Goal: Task Accomplishment & Management: Use online tool/utility

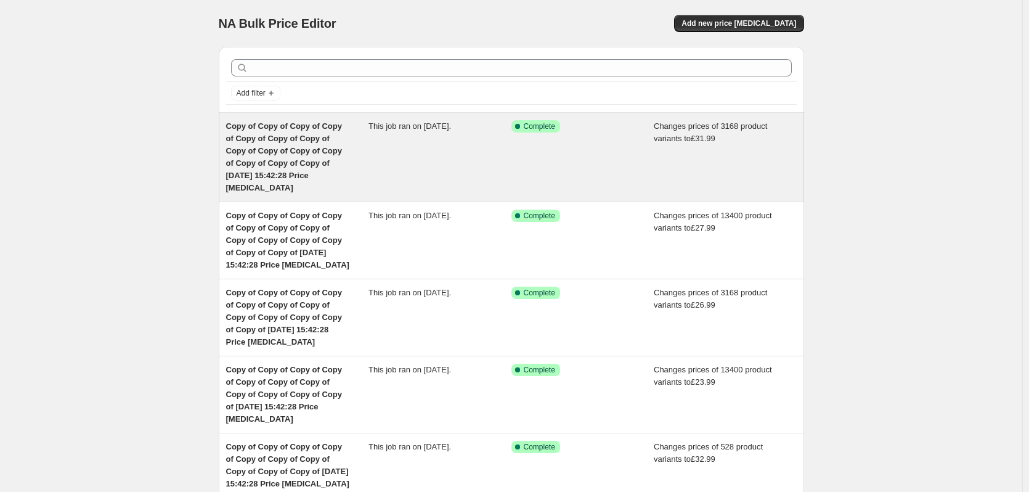
click at [386, 153] on div "This job ran on [DATE]." at bounding box center [439, 157] width 143 height 74
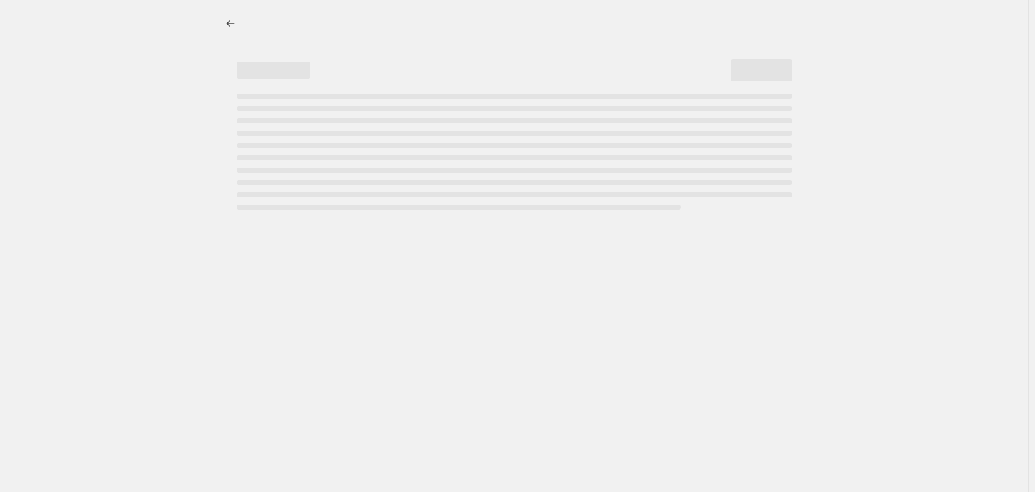
select select "to"
select select "product_status"
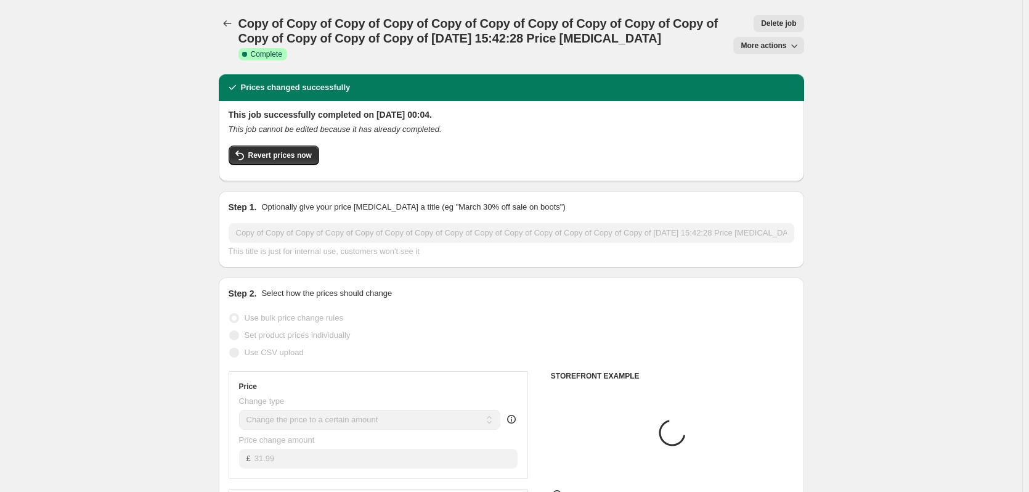
select select "product_type"
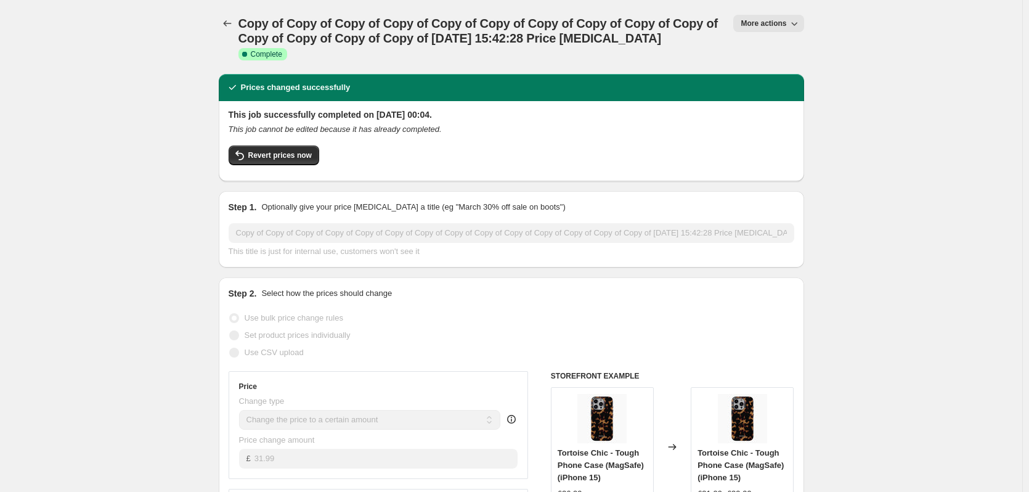
click at [786, 23] on span "More actions" at bounding box center [763, 23] width 46 height 10
click at [788, 62] on button "Copy to new job" at bounding box center [786, 70] width 89 height 20
select select "to"
select select "product_type"
select select "product_status"
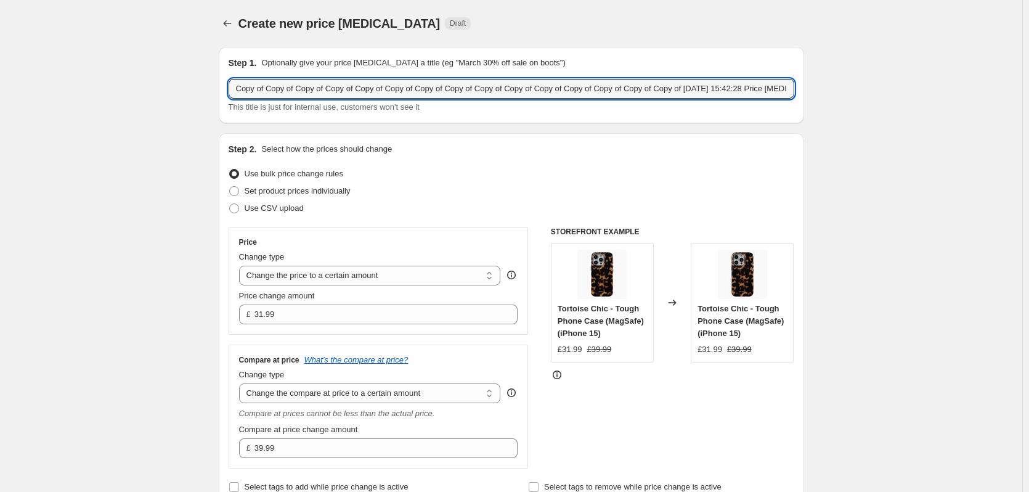
drag, startPoint x: 655, startPoint y: 82, endPoint x: 144, endPoint y: 25, distance: 514.5
type input "Copy of [DATE] 15:42:28 Price [MEDICAL_DATA]"
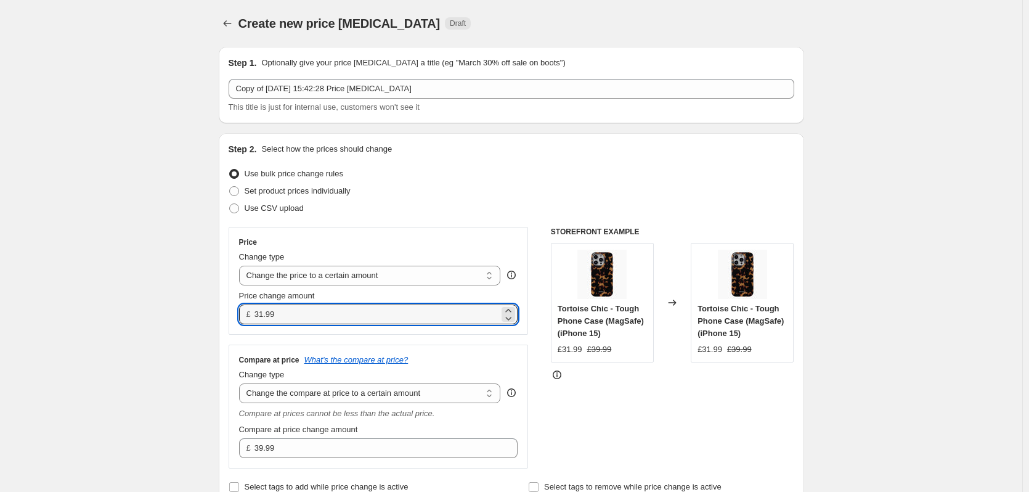
drag, startPoint x: 289, startPoint y: 316, endPoint x: 187, endPoint y: 308, distance: 102.0
type input "23.99"
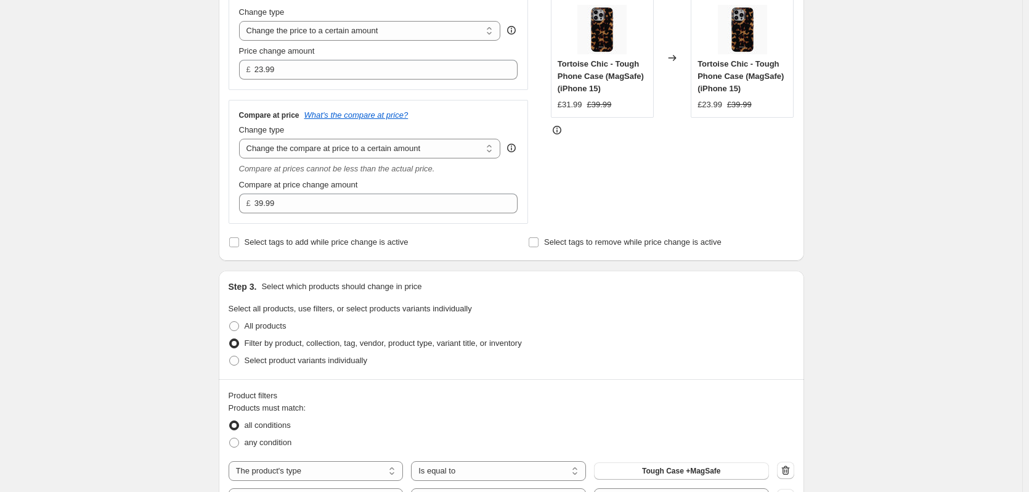
scroll to position [246, 0]
click at [313, 148] on select "Change the compare at price to the current price (sale) Change the compare at p…" at bounding box center [370, 147] width 262 height 20
select select "remove"
click at [241, 137] on select "Change the compare at price to the current price (sale) Change the compare at p…" at bounding box center [370, 147] width 262 height 20
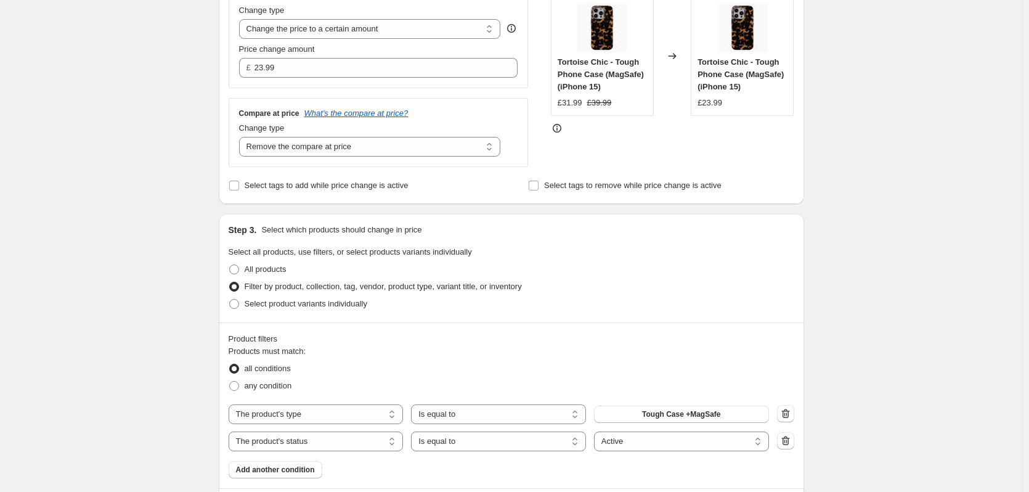
click at [123, 182] on div "Create new price [MEDICAL_DATA]. This page is ready Create new price [MEDICAL_D…" at bounding box center [511, 405] width 1022 height 1302
click at [662, 411] on span "Tough Case +MagSafe" at bounding box center [681, 414] width 78 height 10
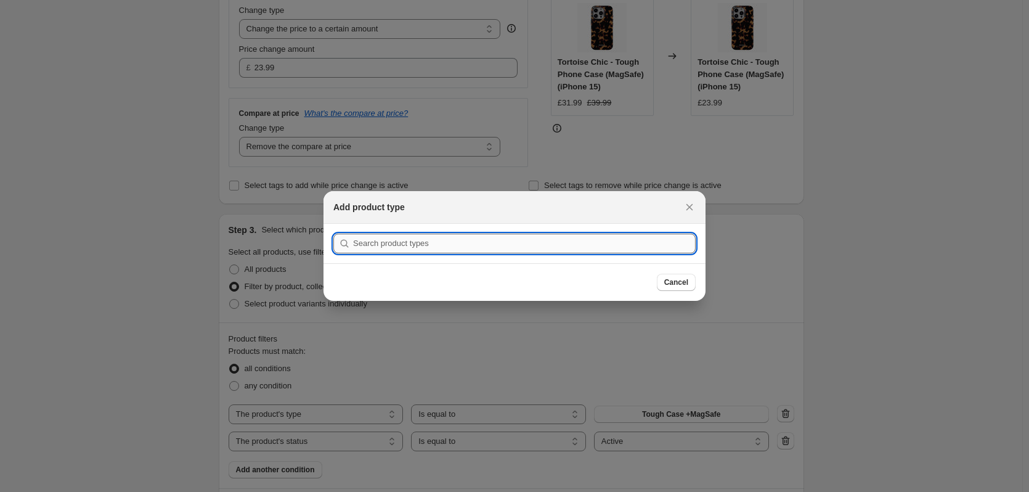
click at [409, 242] on input ":r3o:" at bounding box center [524, 243] width 343 height 20
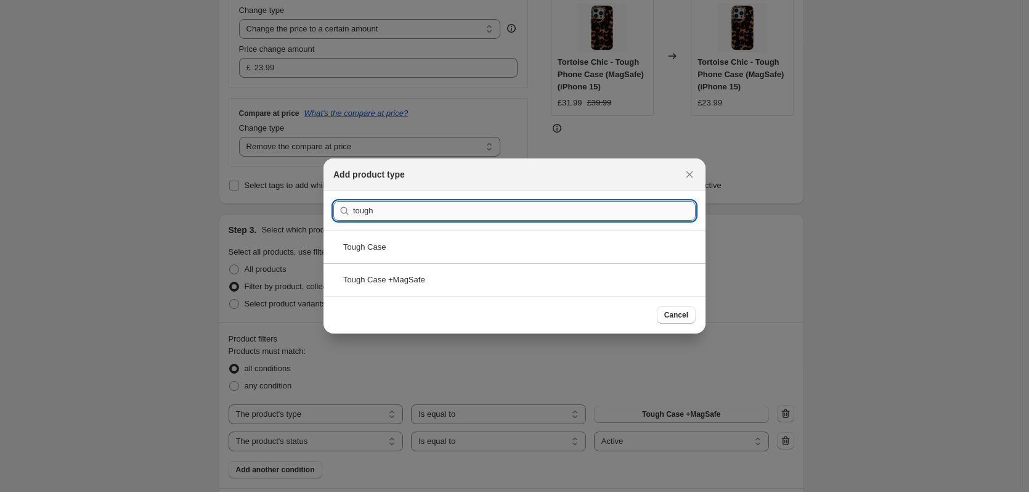
type input "tough"
click at [409, 242] on div "Tough Case" at bounding box center [514, 246] width 382 height 33
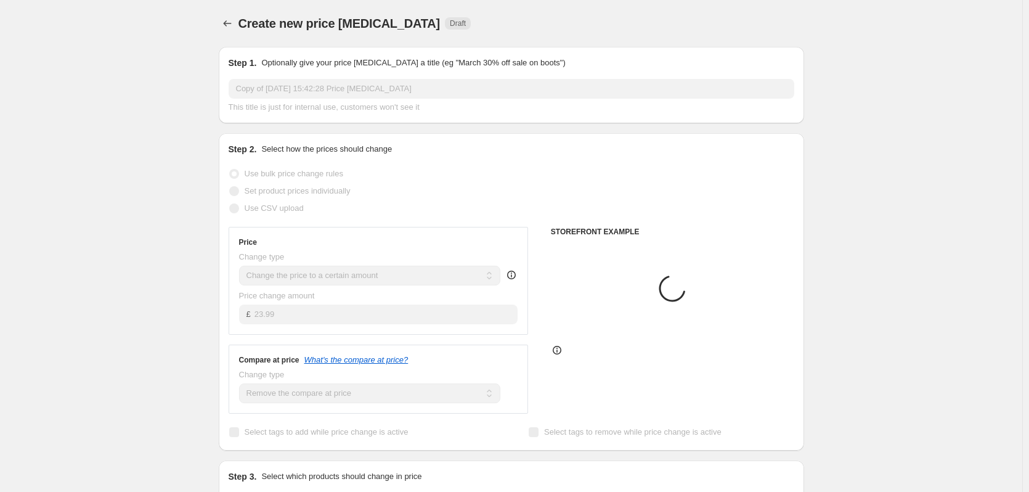
scroll to position [246, 0]
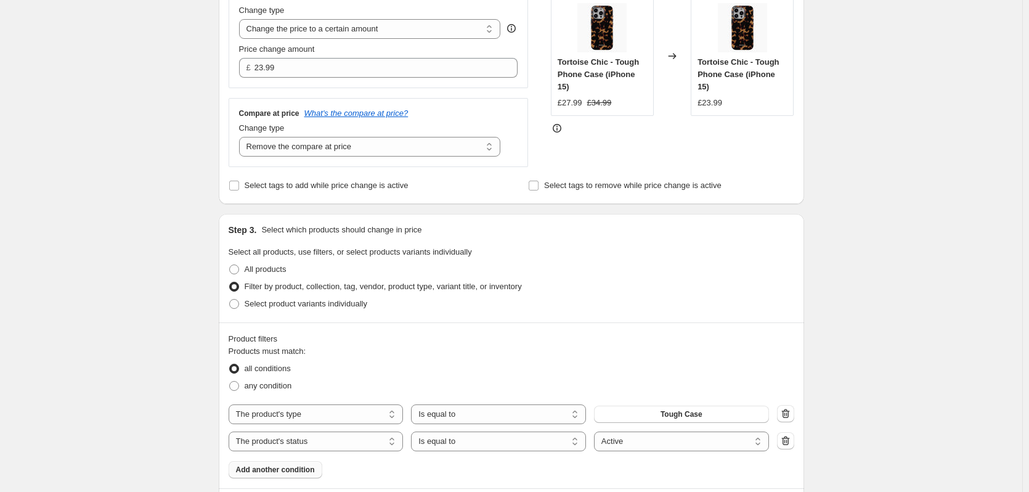
click at [284, 469] on span "Add another condition" at bounding box center [275, 469] width 79 height 10
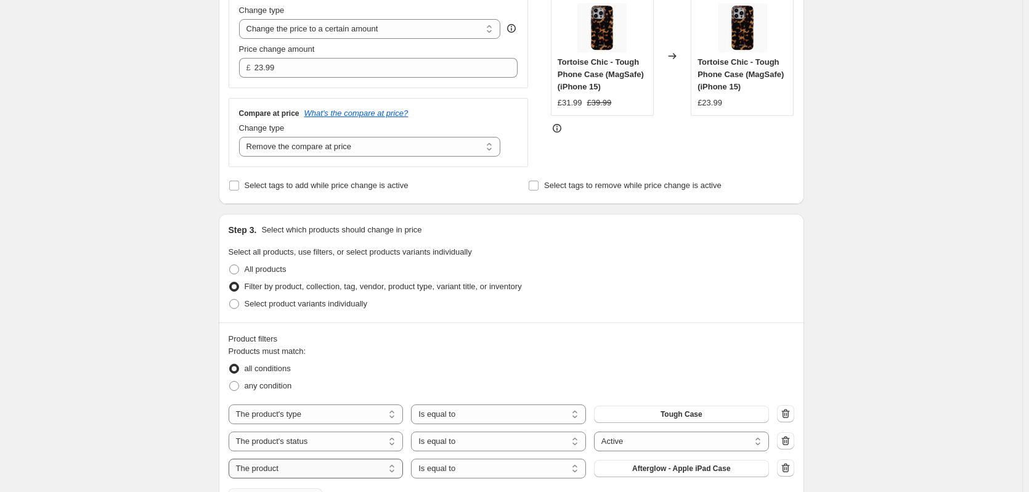
click at [381, 471] on select "The product The product's collection The product's tag The product's vendor The…" at bounding box center [316, 468] width 175 height 20
select select "title"
click at [472, 469] on select "Is equal to Is not equal to Contains" at bounding box center [498, 468] width 175 height 20
select select "contains"
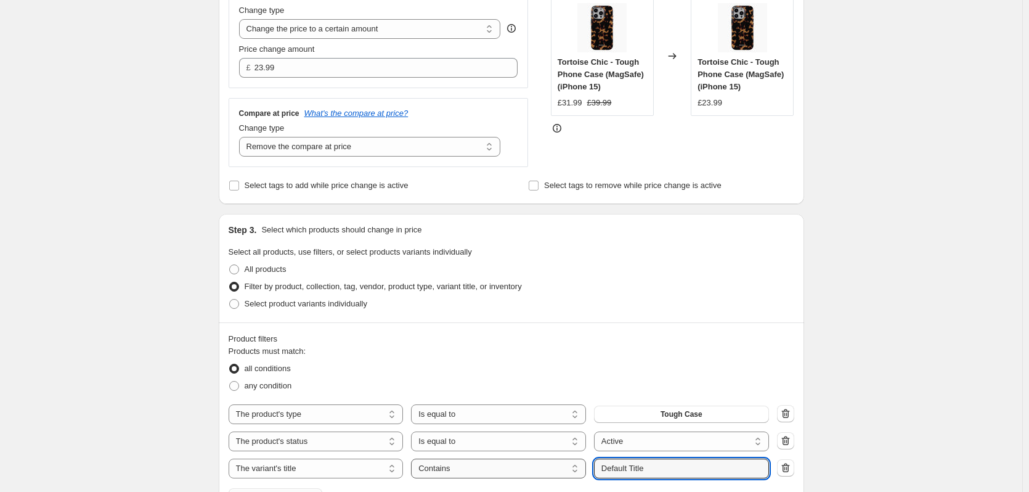
drag, startPoint x: 621, startPoint y: 470, endPoint x: 544, endPoint y: 468, distance: 77.0
click at [544, 468] on div "The product The product's collection The product's tag The product's vendor The…" at bounding box center [499, 468] width 540 height 20
click at [655, 469] on input "Default Title" at bounding box center [681, 468] width 175 height 20
type input "iPhone 7"
click at [883, 389] on div "Create new price [MEDICAL_DATA]. This page is ready Create new price [MEDICAL_D…" at bounding box center [511, 253] width 1022 height 999
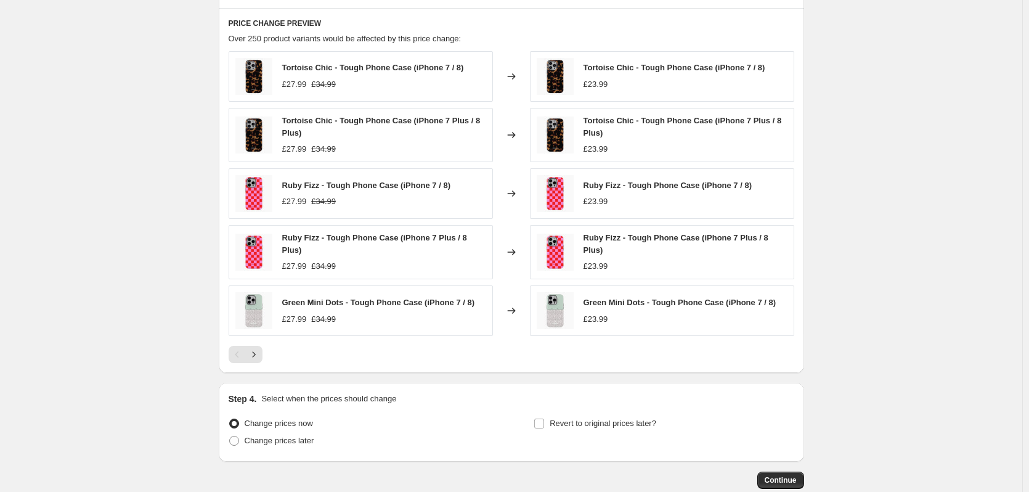
scroll to position [822, 0]
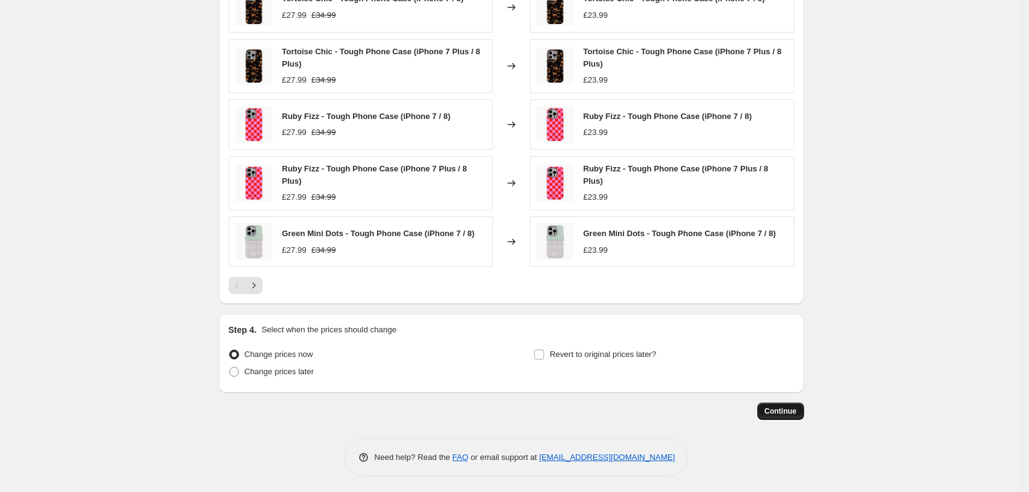
click at [797, 412] on span "Continue" at bounding box center [781, 411] width 32 height 10
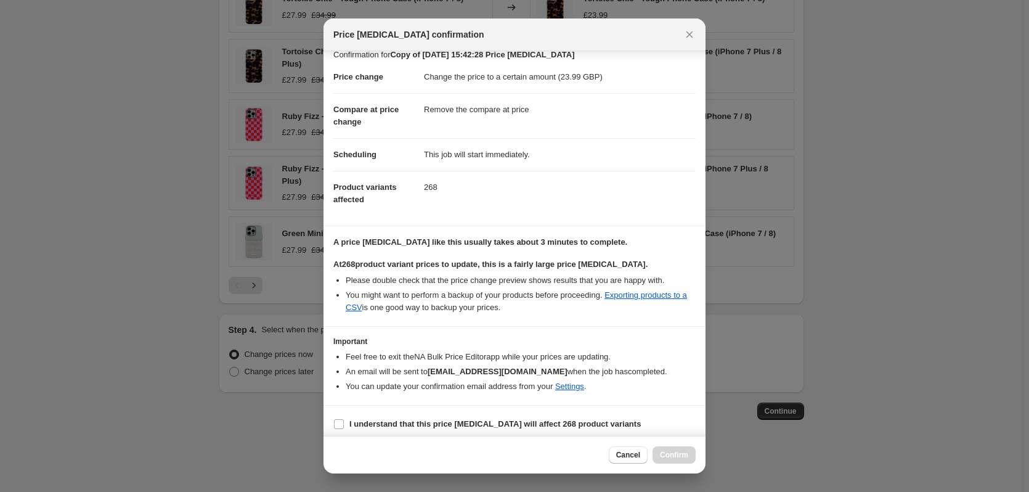
scroll to position [19, 0]
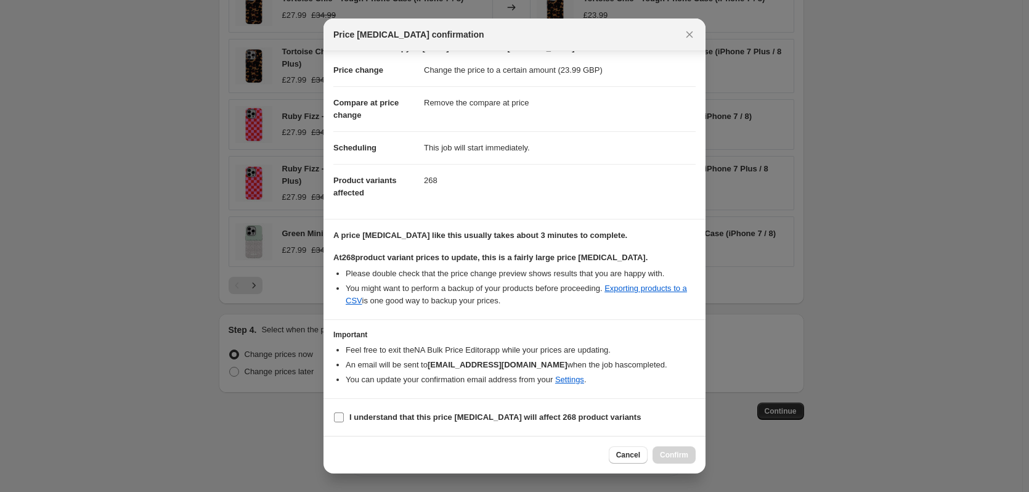
click at [448, 418] on b "I understand that this price [MEDICAL_DATA] will affect 268 product variants" at bounding box center [494, 416] width 291 height 9
click at [344, 418] on input "I understand that this price [MEDICAL_DATA] will affect 268 product variants" at bounding box center [339, 417] width 10 height 10
checkbox input "true"
click at [664, 453] on span "Confirm" at bounding box center [674, 455] width 28 height 10
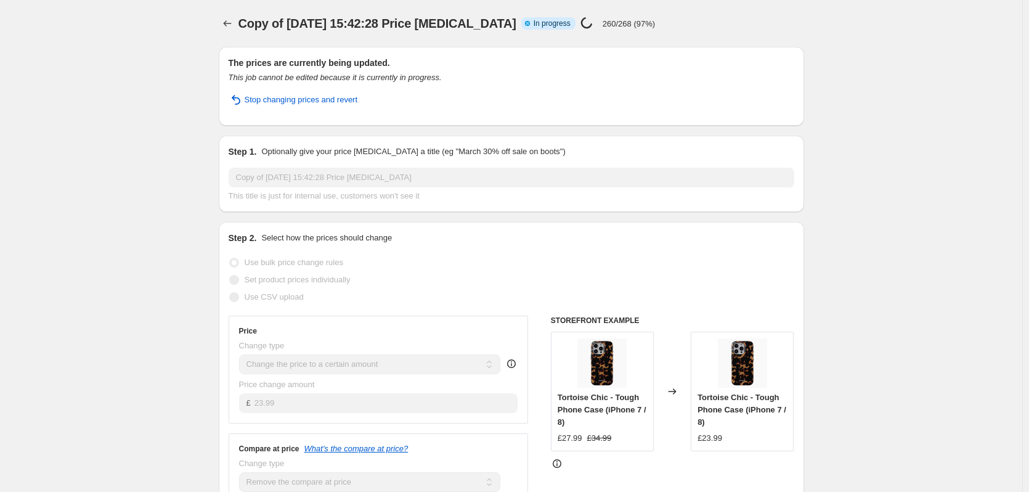
select select "remove"
select select "product_type"
select select "product_status"
select select "title"
select select "contains"
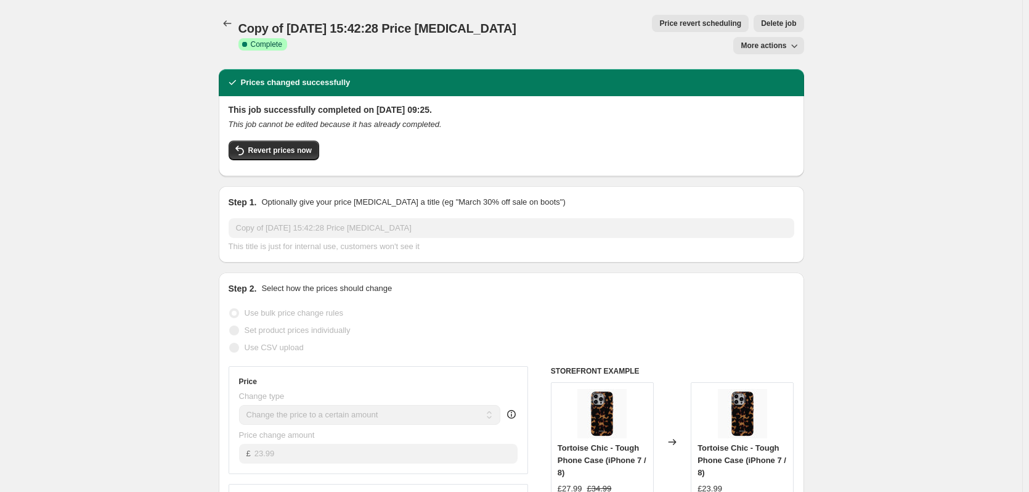
click at [759, 41] on span "More actions" at bounding box center [763, 46] width 46 height 10
click at [771, 51] on span "Copy to new job" at bounding box center [774, 48] width 57 height 9
select select "remove"
select select "product_type"
select select "product_status"
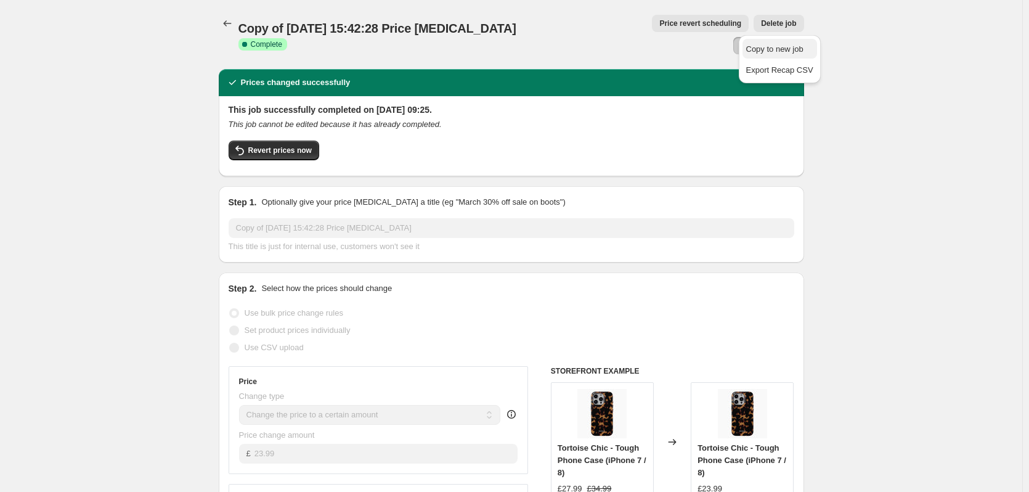
select select "title"
select select "contains"
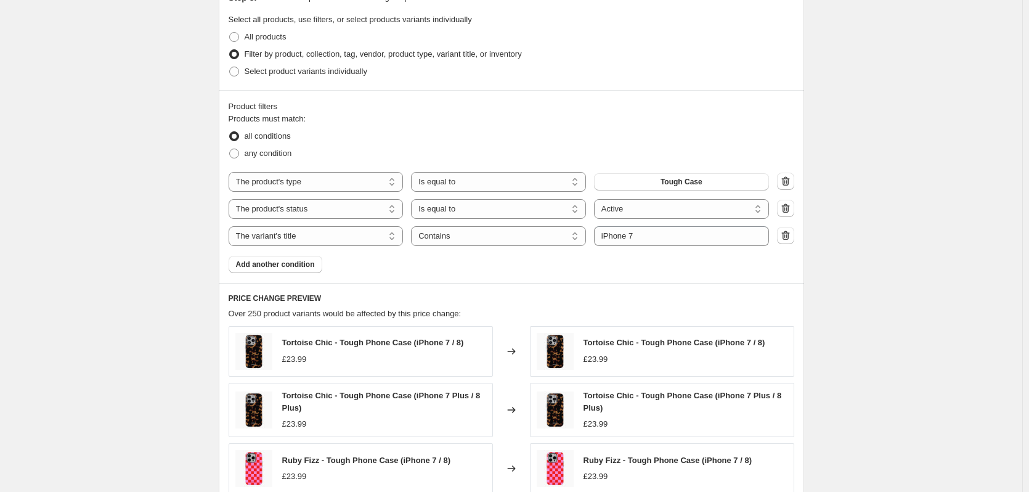
scroll to position [631, 0]
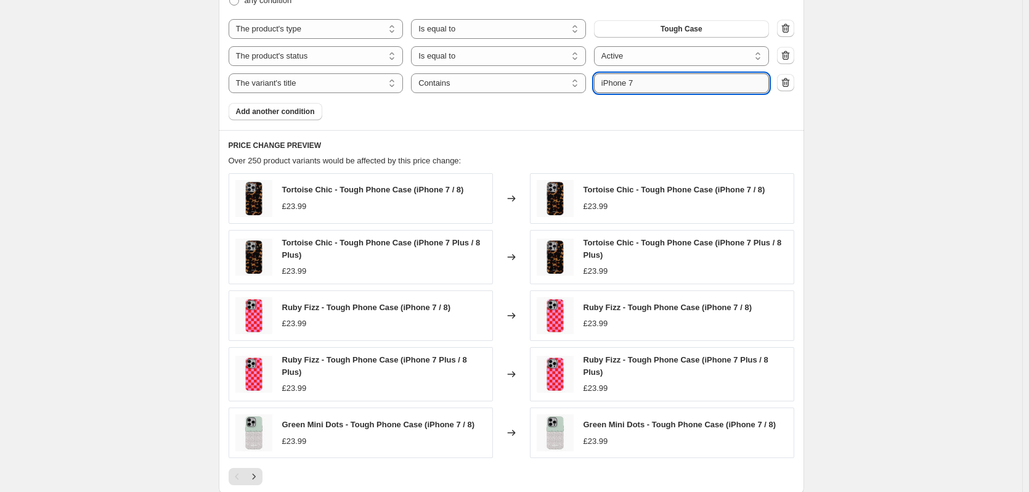
click at [641, 89] on input "iPhone 7" at bounding box center [681, 83] width 175 height 20
click at [647, 84] on input "iPhone 7" at bounding box center [681, 83] width 175 height 20
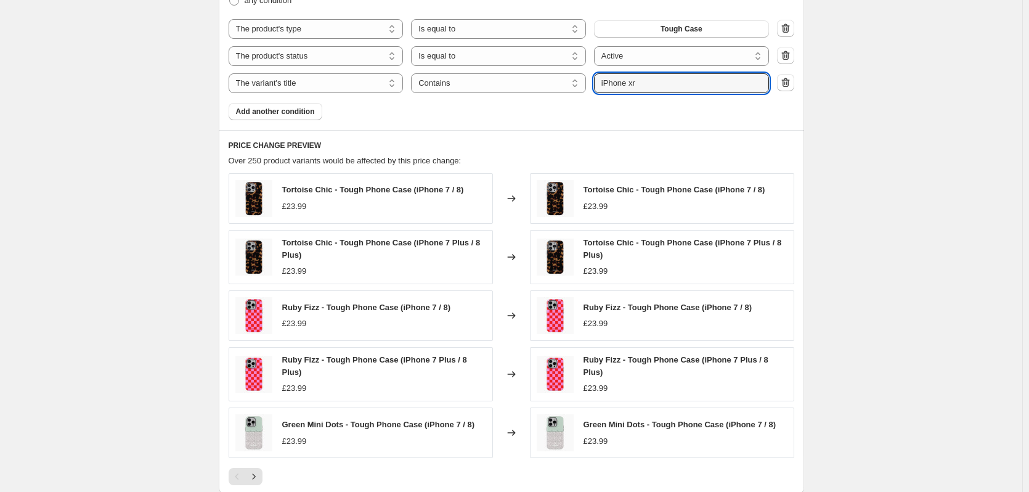
type input "iPhone xr"
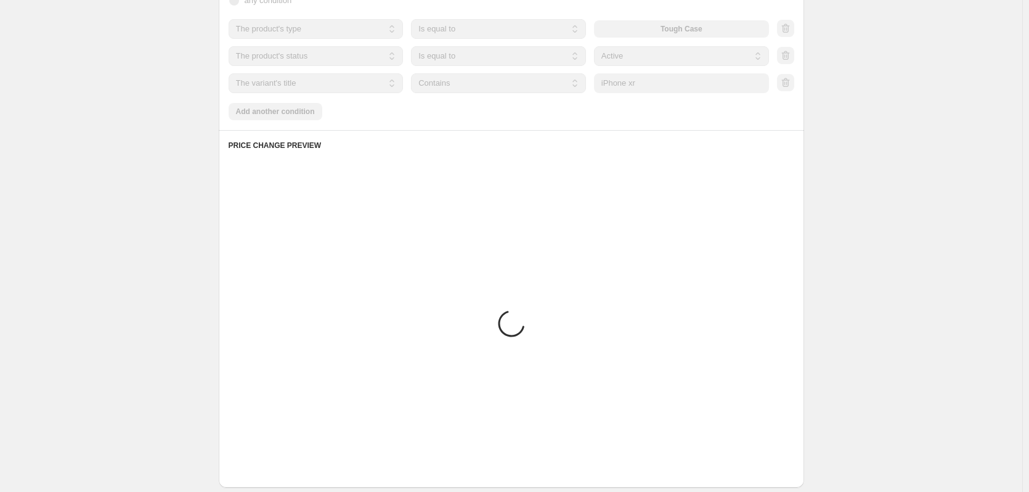
click at [872, 116] on div "Create new price [MEDICAL_DATA]. This page is ready Create new price [MEDICAL_D…" at bounding box center [511, 24] width 1022 height 1310
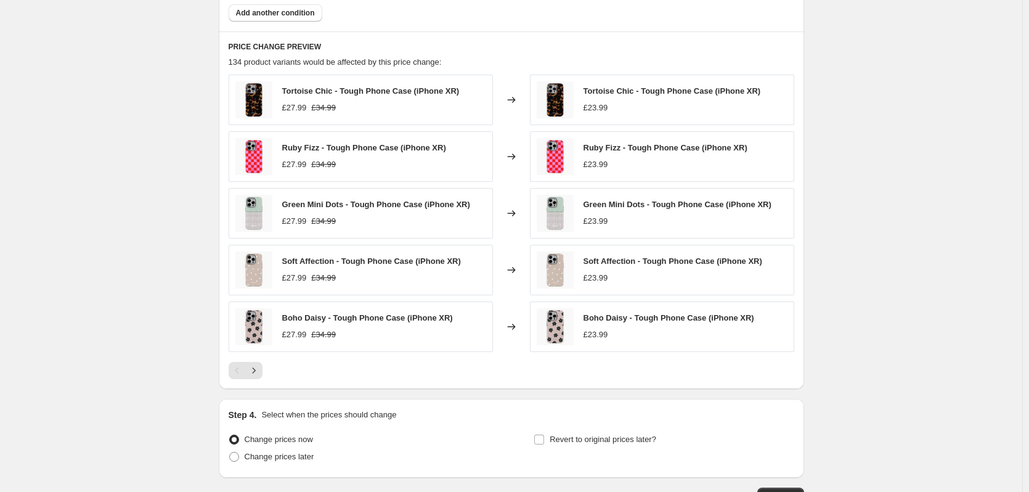
scroll to position [819, 0]
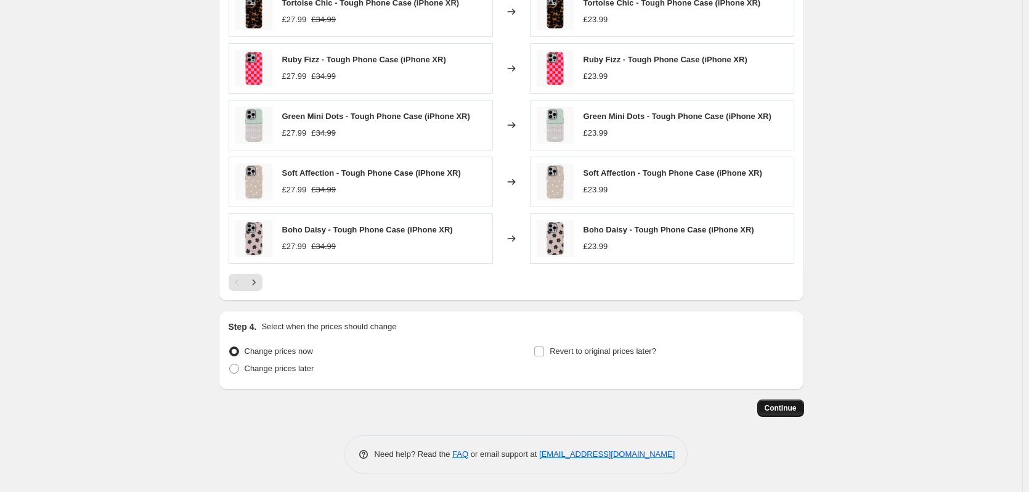
click at [788, 408] on span "Continue" at bounding box center [781, 408] width 32 height 10
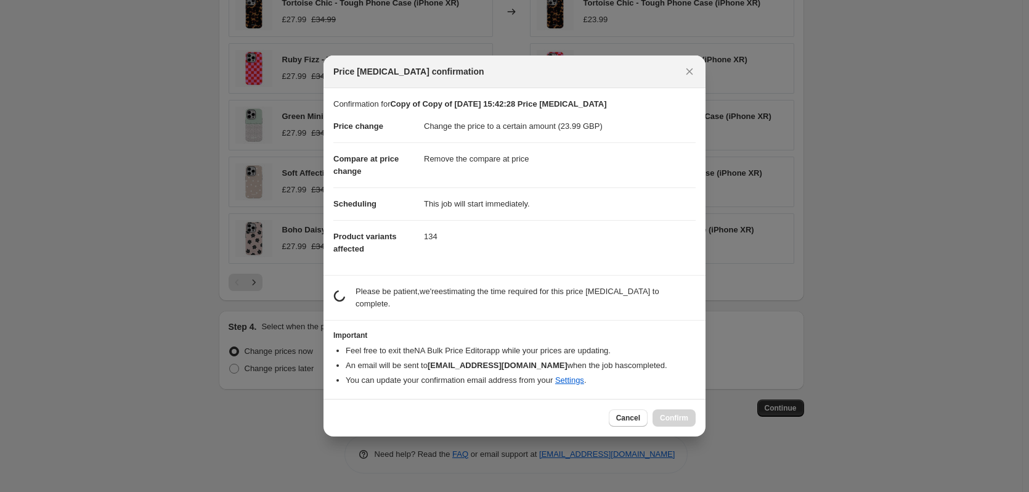
scroll to position [0, 0]
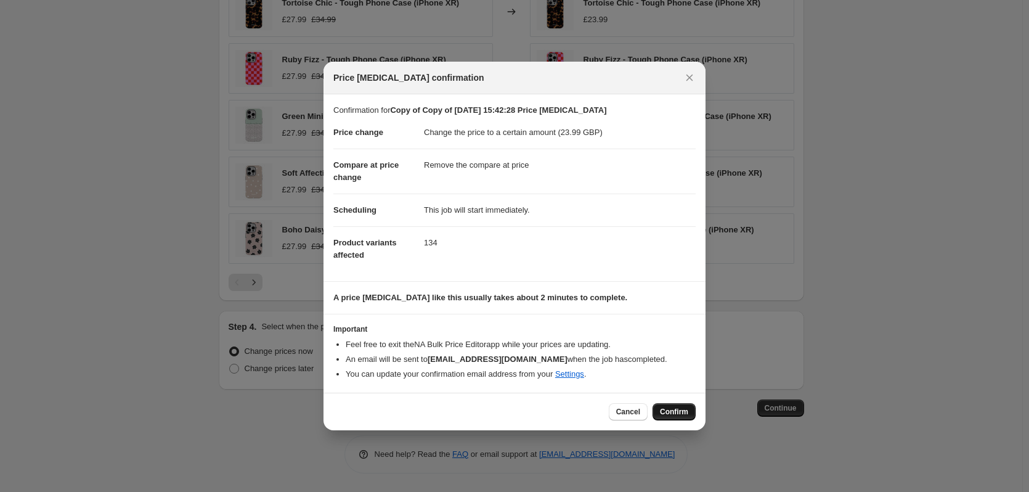
click at [676, 415] on span "Confirm" at bounding box center [674, 412] width 28 height 10
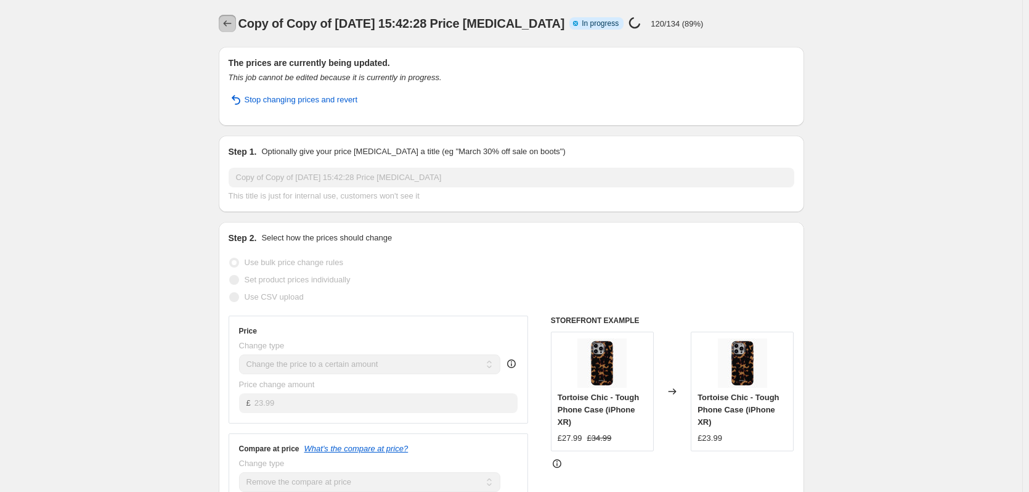
click at [232, 22] on icon "Price change jobs" at bounding box center [227, 23] width 12 height 12
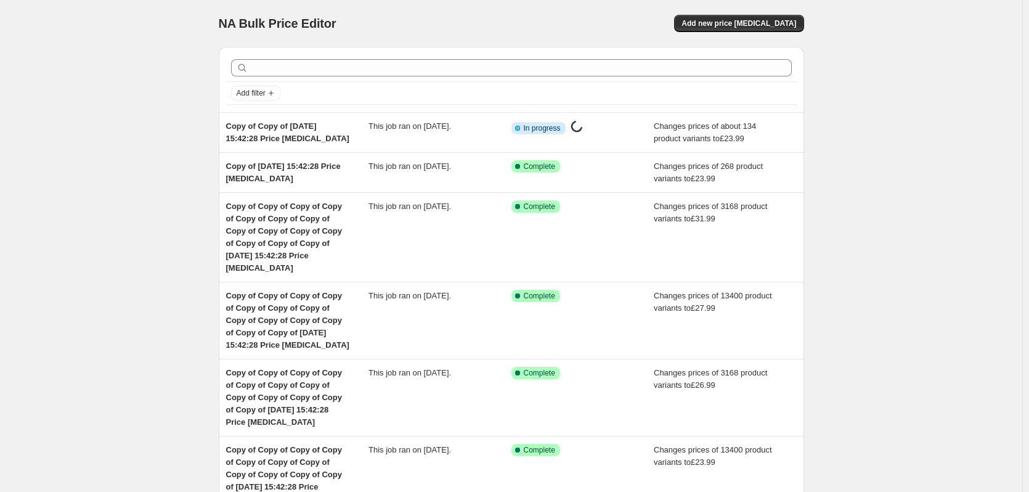
click at [369, 136] on div "Copy of Copy of [DATE] 15:42:28 Price [MEDICAL_DATA]" at bounding box center [297, 132] width 143 height 25
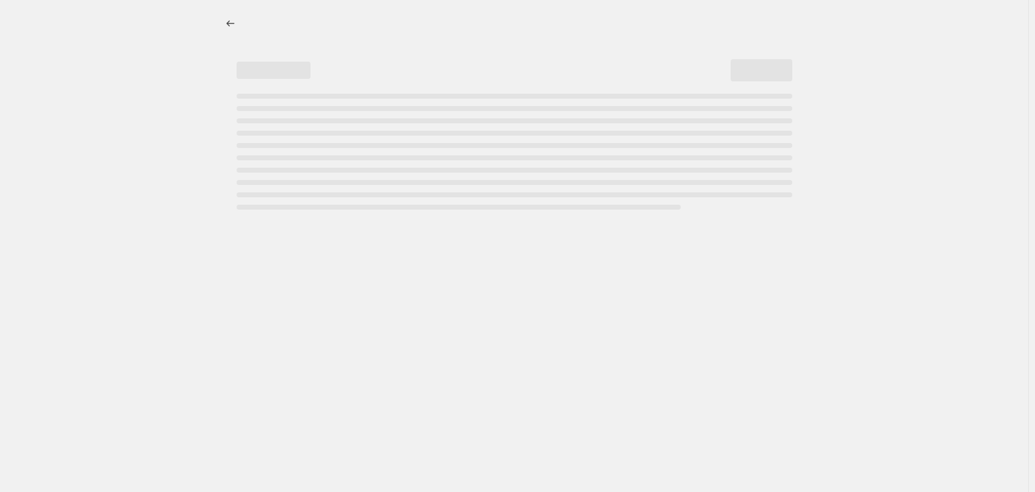
select select "remove"
select select "product_type"
select select "product_status"
select select "title"
select select "contains"
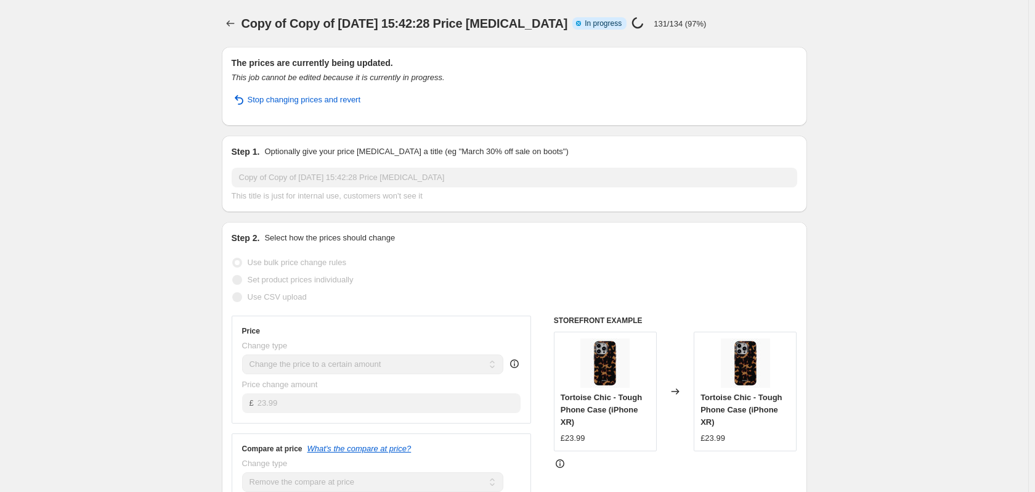
select select "remove"
select select "product_type"
select select "product_status"
select select "title"
select select "contains"
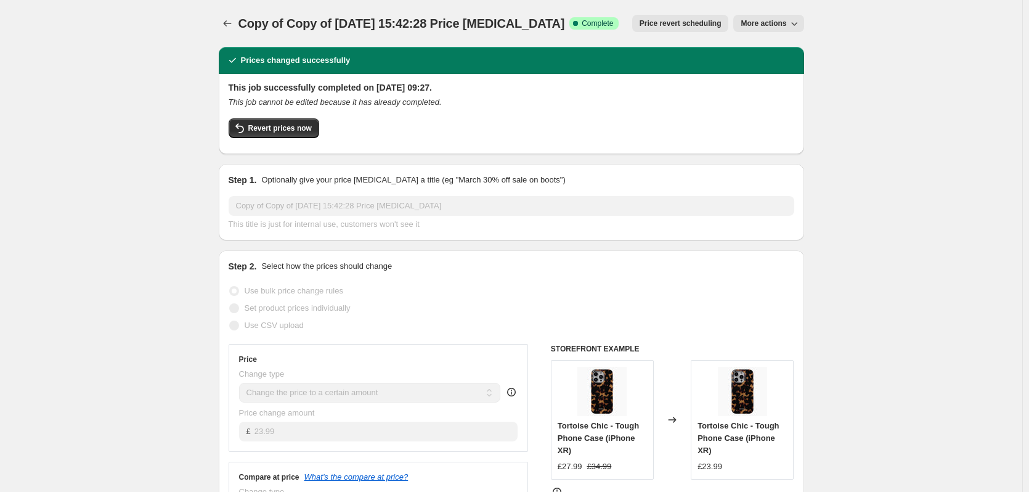
click at [761, 24] on span "More actions" at bounding box center [763, 23] width 46 height 10
click at [774, 51] on span "Copy to new job" at bounding box center [774, 48] width 57 height 9
select select "remove"
select select "product_type"
select select "product_status"
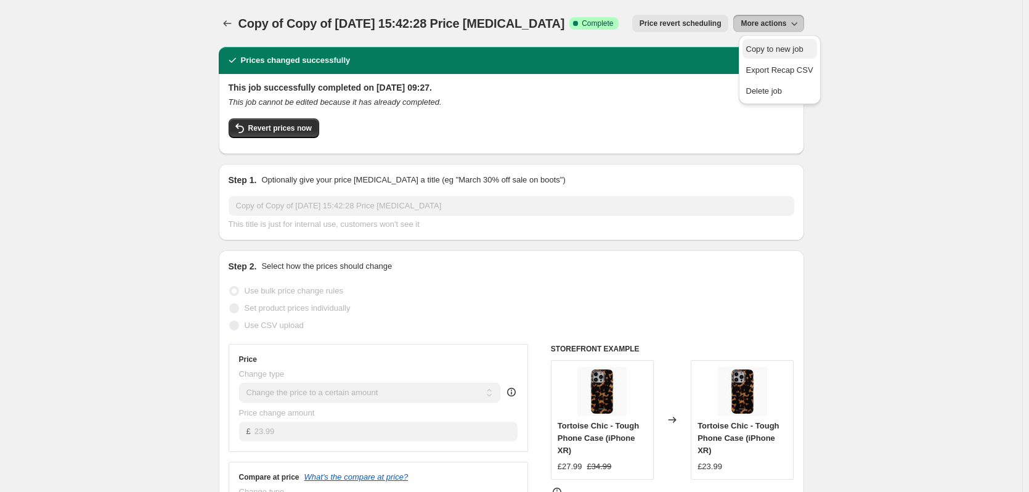
select select "title"
select select "contains"
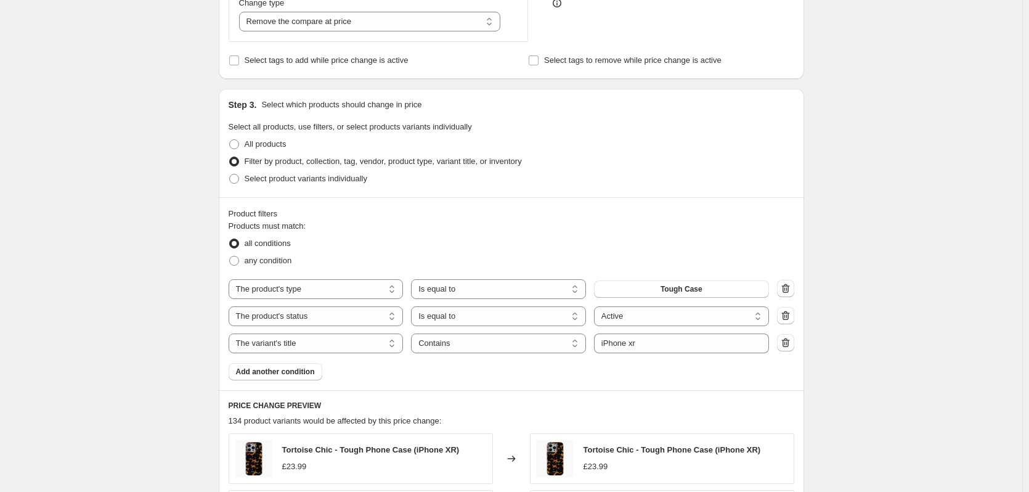
scroll to position [385, 0]
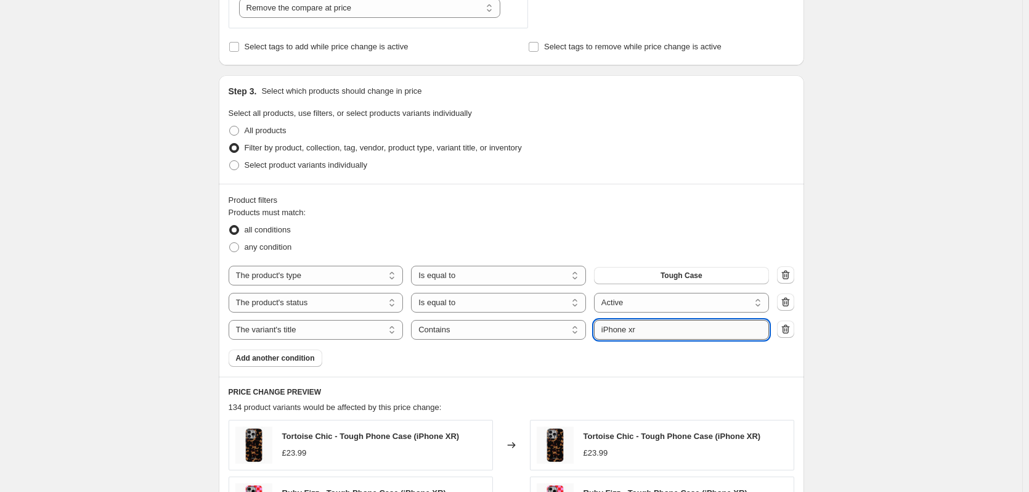
click at [646, 330] on input "iPhone xr" at bounding box center [681, 330] width 175 height 20
type input "iPhone x"
click at [882, 284] on div "Create new price [MEDICAL_DATA]. This page is ready Create new price [MEDICAL_D…" at bounding box center [511, 270] width 1022 height 1310
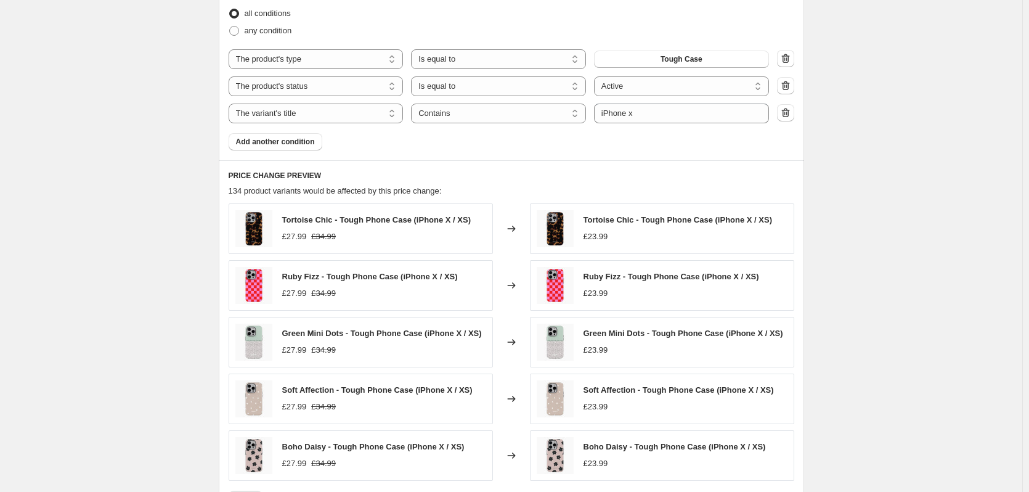
scroll to position [819, 0]
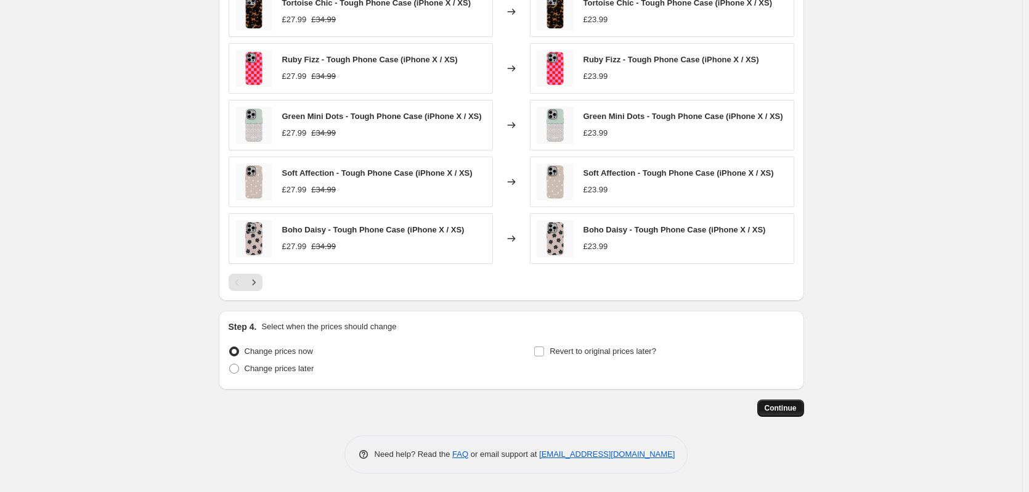
click at [785, 411] on span "Continue" at bounding box center [781, 408] width 32 height 10
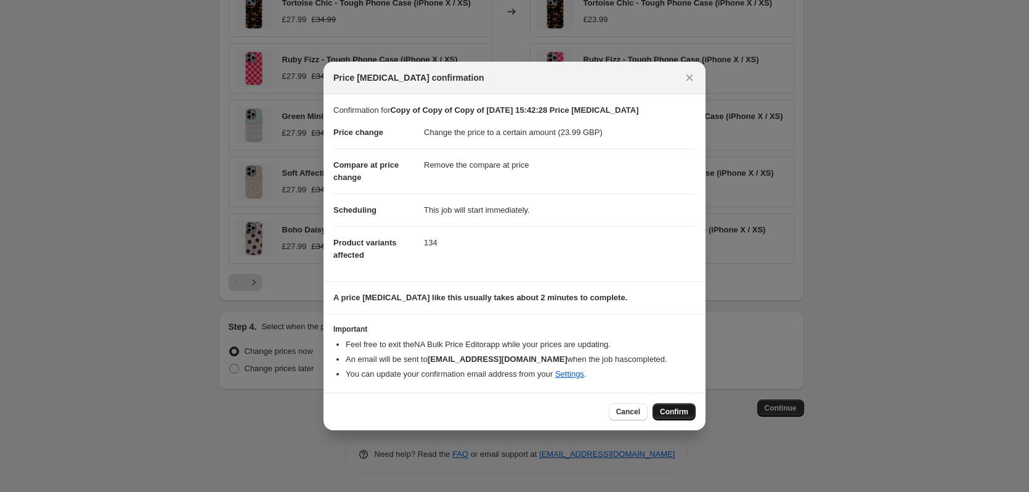
click at [659, 403] on button "Confirm" at bounding box center [673, 411] width 43 height 17
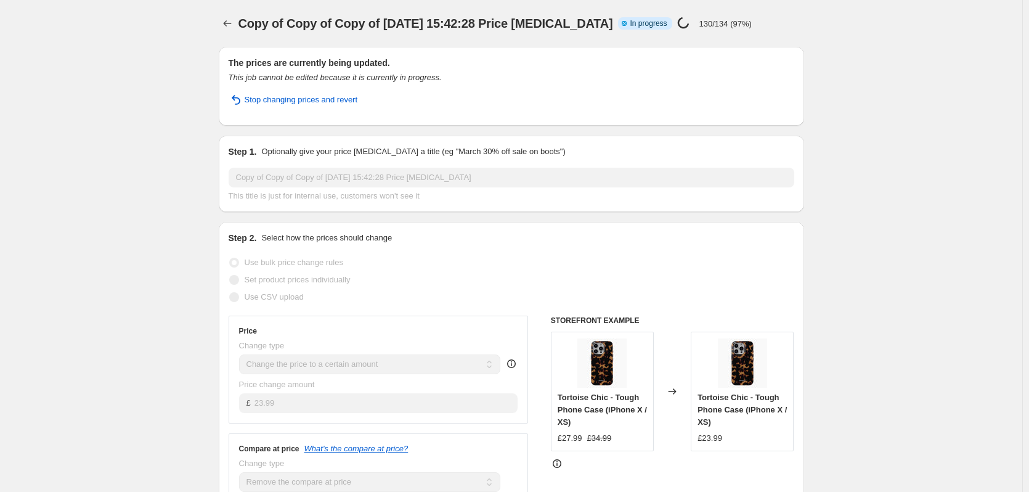
select select "remove"
select select "product_type"
select select "product_status"
select select "title"
select select "contains"
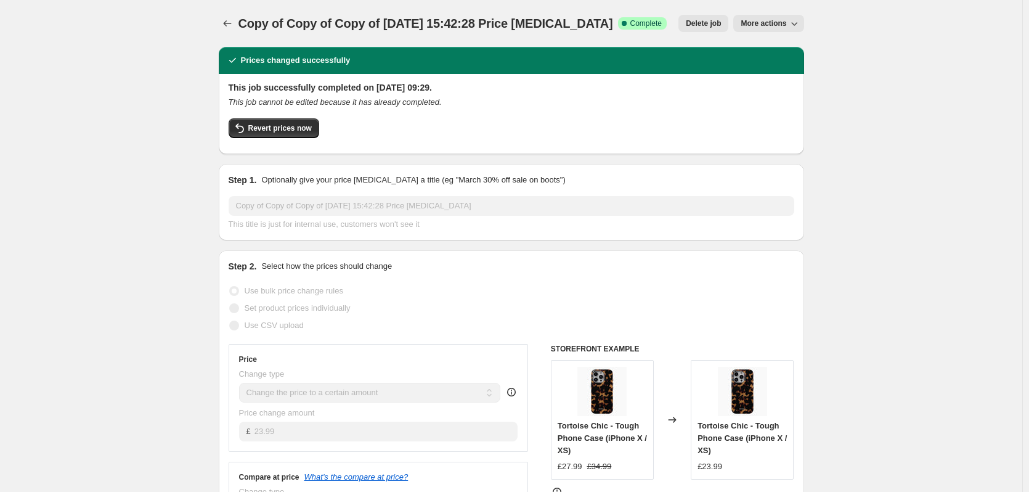
click at [766, 22] on span "More actions" at bounding box center [763, 23] width 46 height 10
click at [780, 67] on span "Copy to new job" at bounding box center [774, 69] width 57 height 9
select select "remove"
select select "product_type"
select select "product_status"
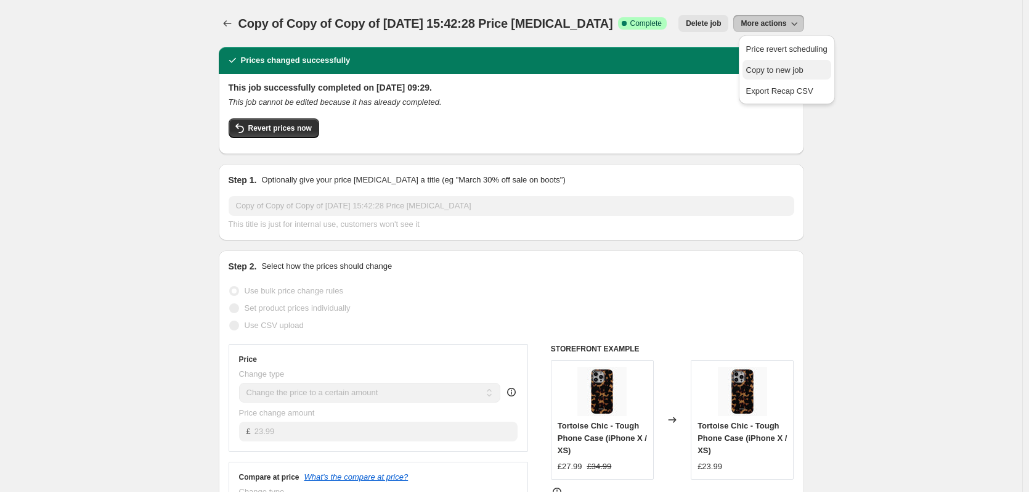
select select "title"
select select "contains"
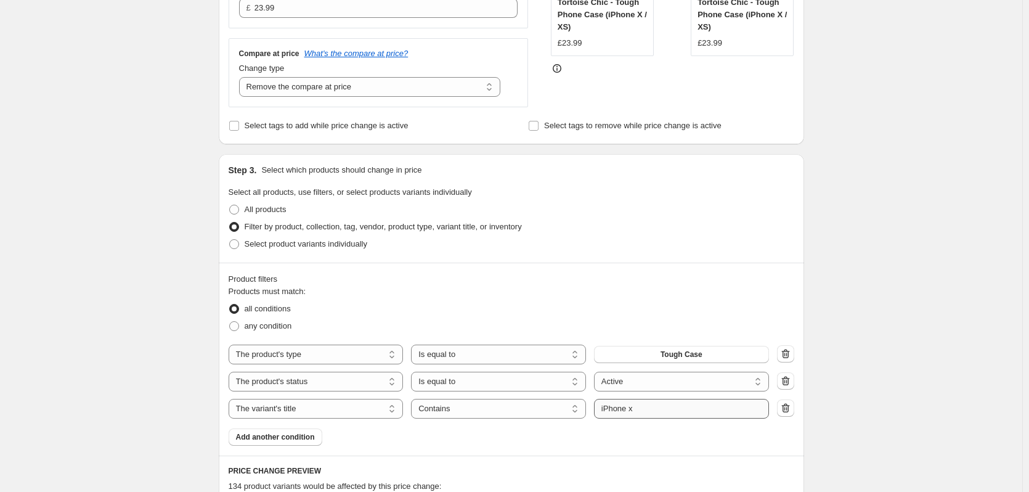
scroll to position [339, 0]
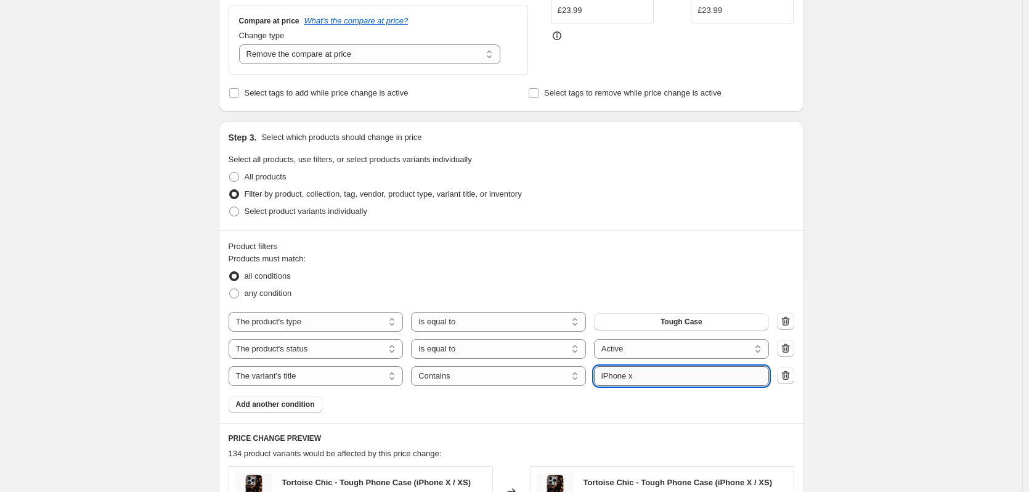
drag, startPoint x: 646, startPoint y: 378, endPoint x: 632, endPoint y: 378, distance: 14.2
click at [632, 378] on input "iPhone x" at bounding box center [681, 376] width 175 height 20
type input "iPhone se"
click at [855, 362] on div "Create new price [MEDICAL_DATA]. This page is ready Create new price [MEDICAL_D…" at bounding box center [511, 316] width 1022 height 1310
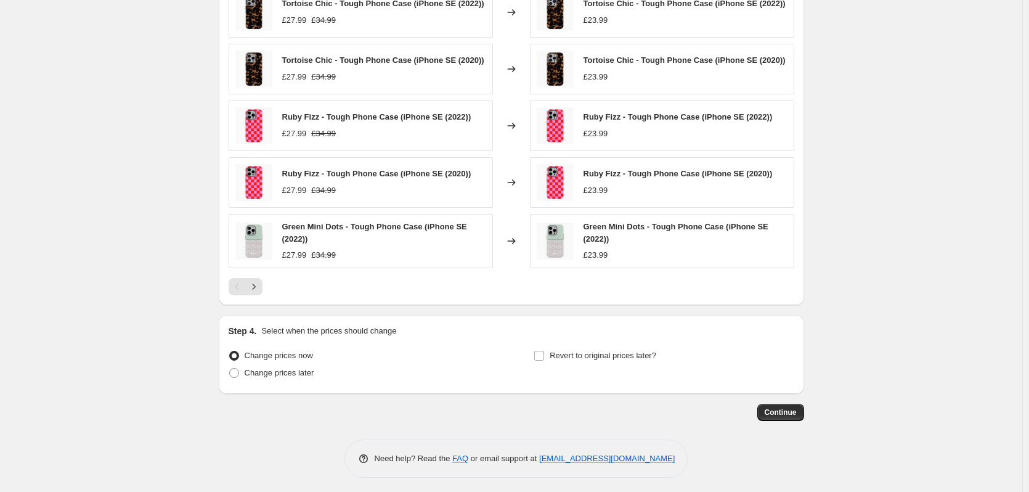
scroll to position [822, 0]
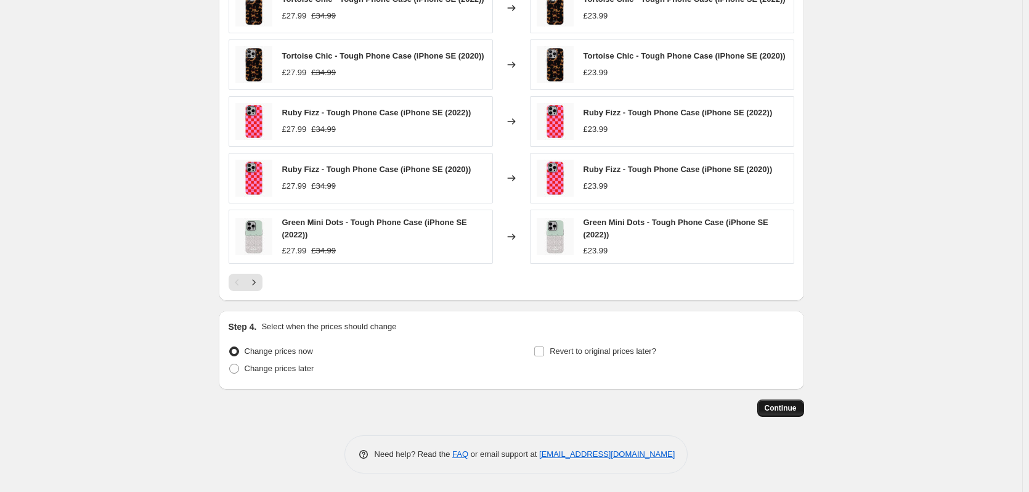
click at [781, 404] on span "Continue" at bounding box center [781, 408] width 32 height 10
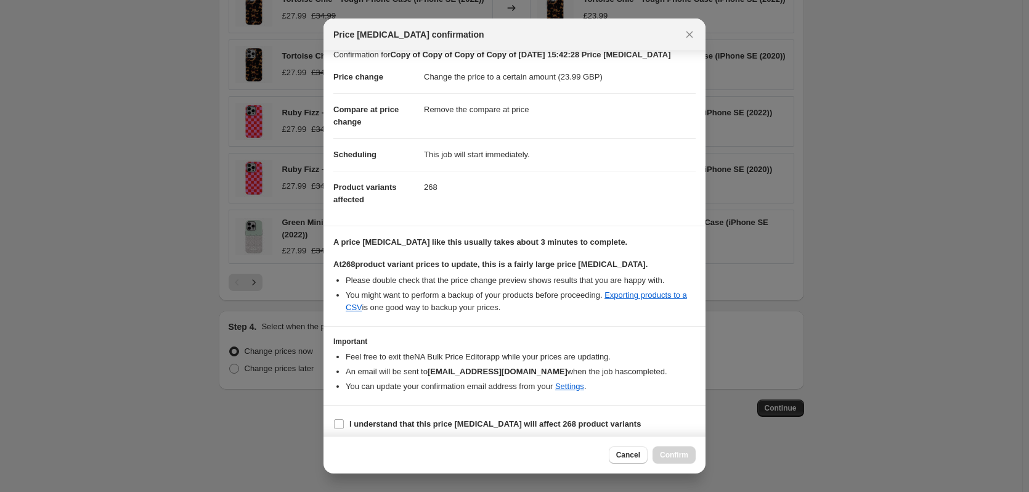
scroll to position [19, 0]
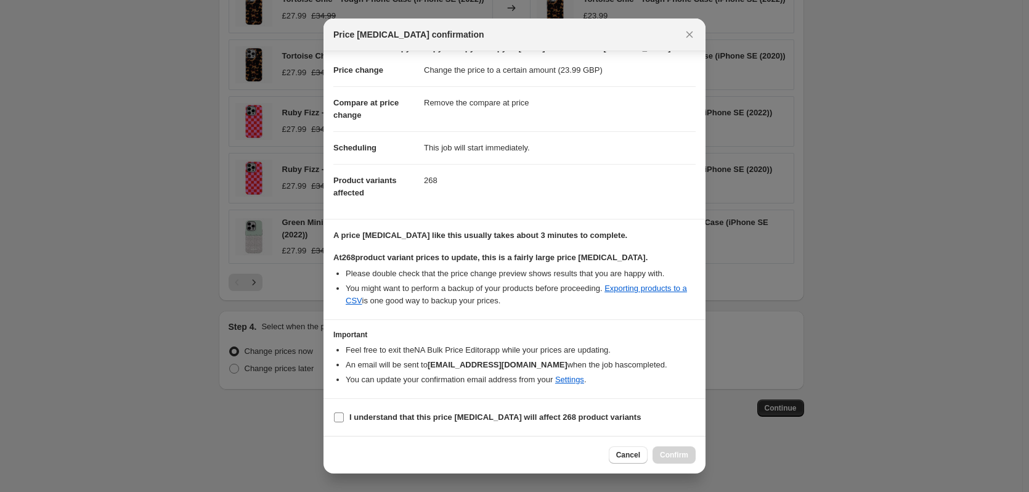
click at [421, 420] on b "I understand that this price [MEDICAL_DATA] will affect 268 product variants" at bounding box center [494, 416] width 291 height 9
click at [344, 420] on input "I understand that this price [MEDICAL_DATA] will affect 268 product variants" at bounding box center [339, 417] width 10 height 10
checkbox input "true"
click at [674, 460] on button "Confirm" at bounding box center [673, 454] width 43 height 17
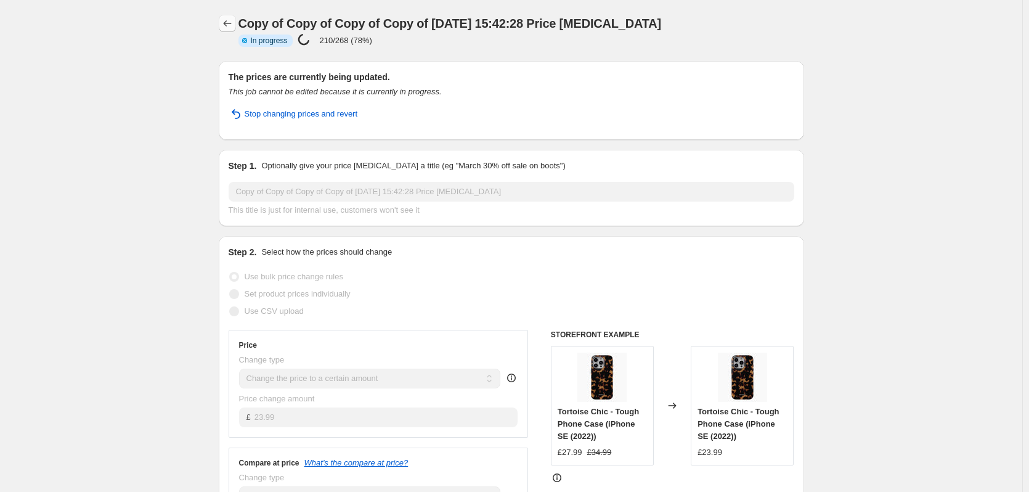
click at [233, 24] on icon "Price change jobs" at bounding box center [227, 23] width 12 height 12
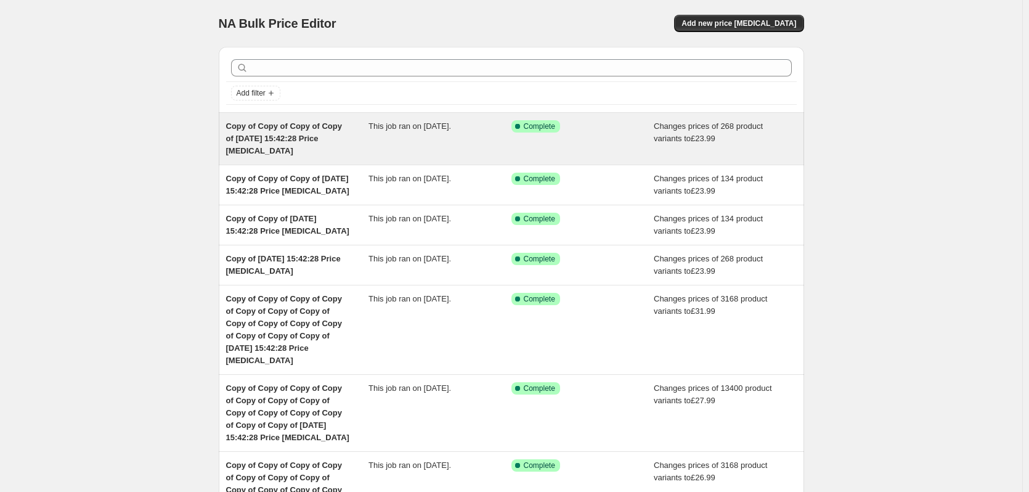
click at [426, 132] on div "This job ran on [DATE]." at bounding box center [439, 138] width 143 height 37
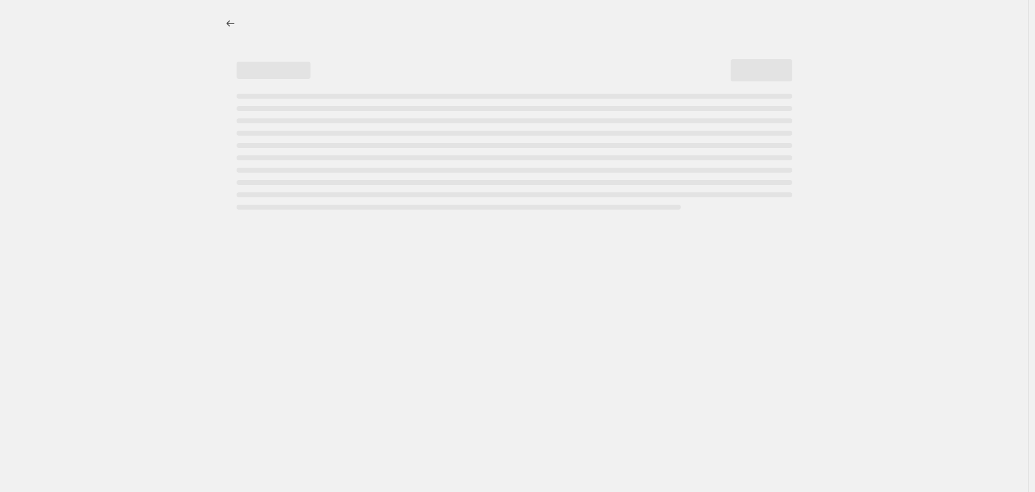
select select "remove"
select select "product_type"
select select "product_status"
select select "title"
select select "contains"
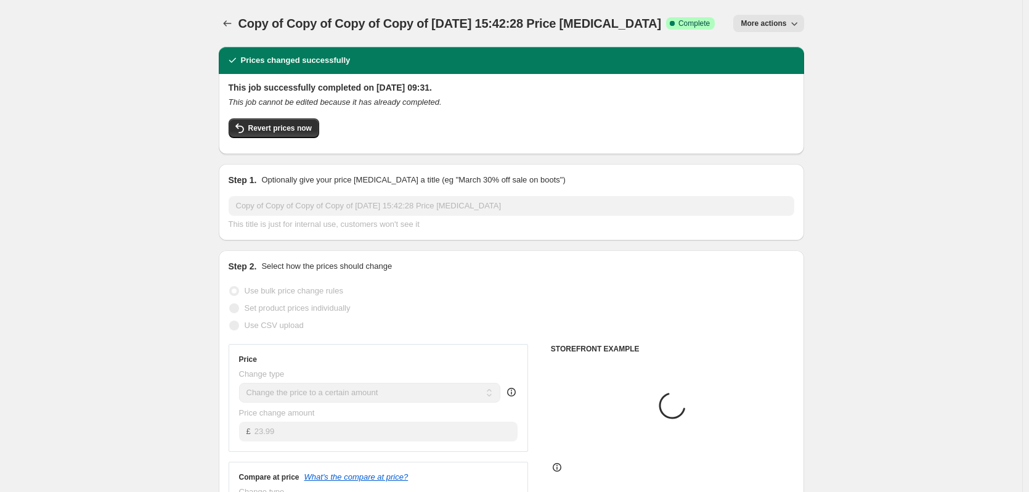
click at [765, 30] on button "More actions" at bounding box center [768, 23] width 70 height 17
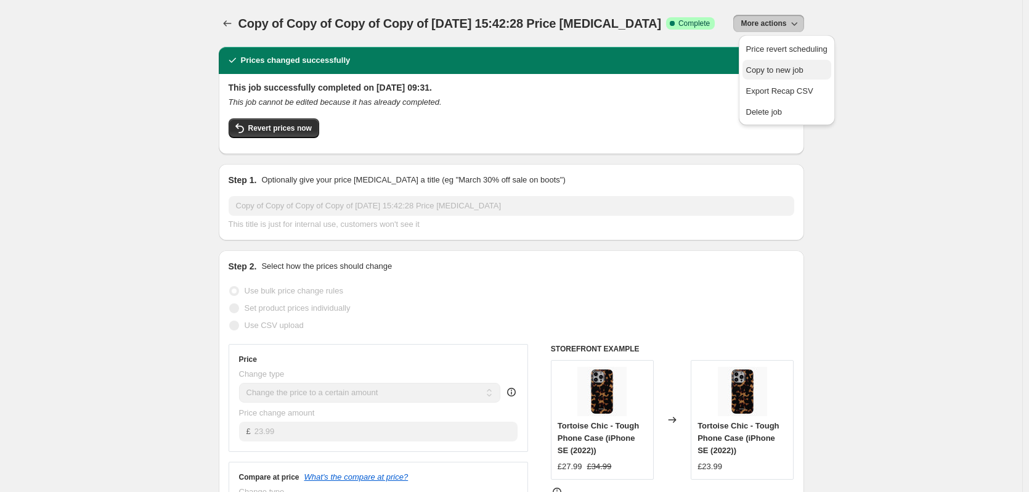
click at [782, 73] on span "Copy to new job" at bounding box center [774, 69] width 57 height 9
select select "remove"
select select "product_type"
select select "product_status"
select select "title"
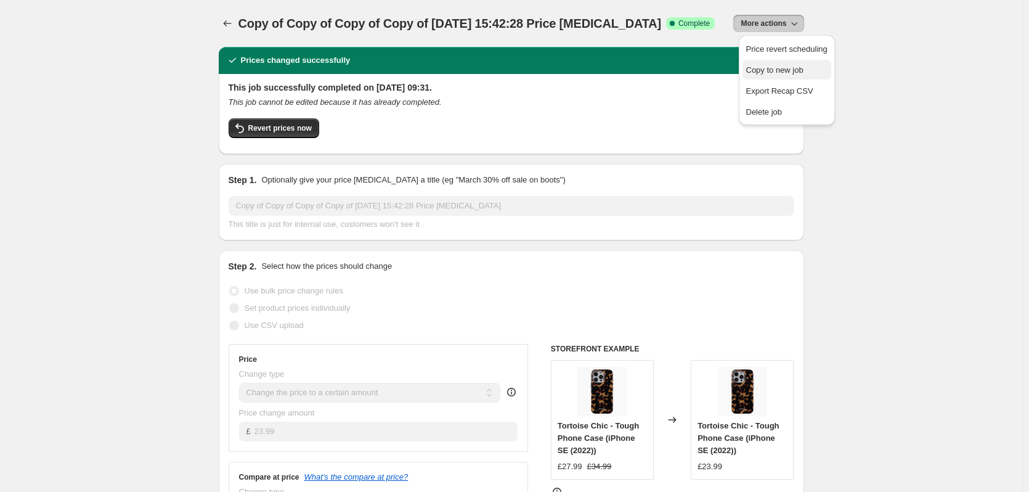
select select "contains"
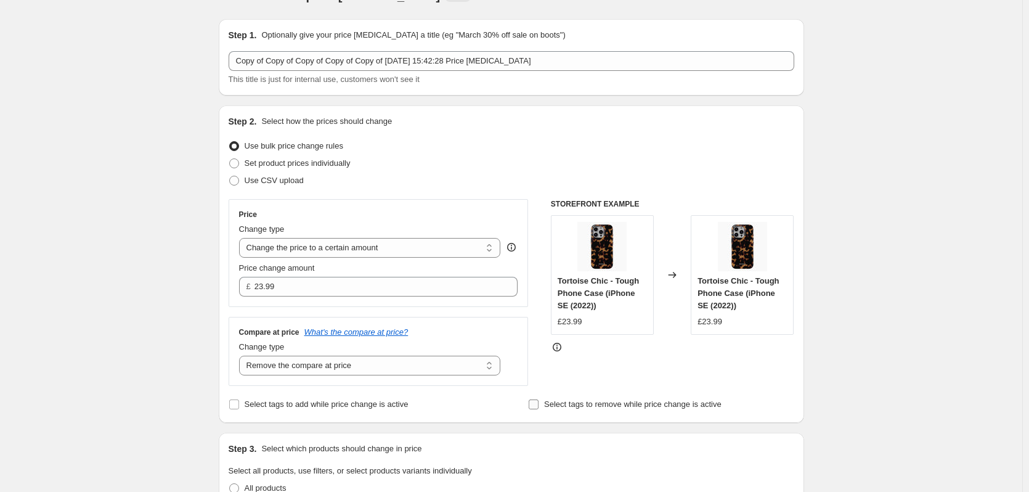
scroll to position [323, 0]
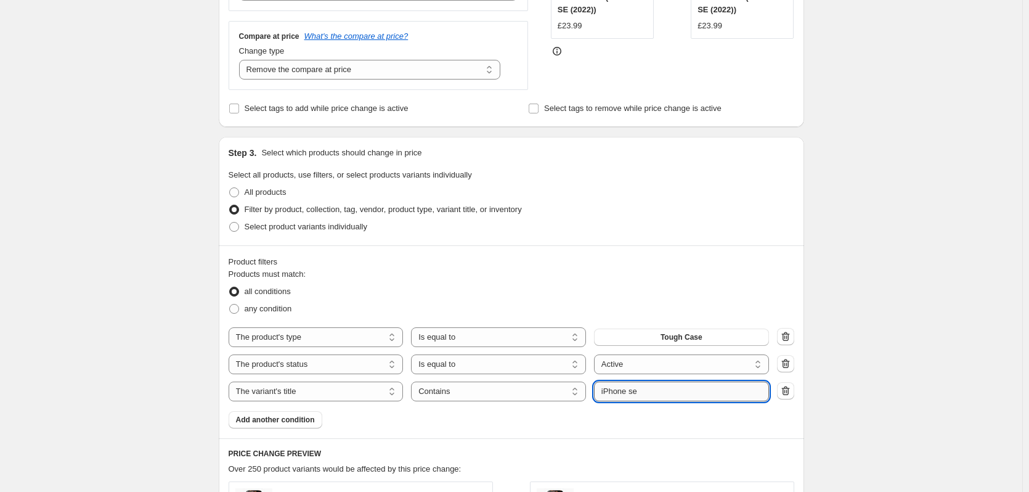
click at [654, 391] on input "iPhone se" at bounding box center [681, 391] width 175 height 20
type input "iPhone 11"
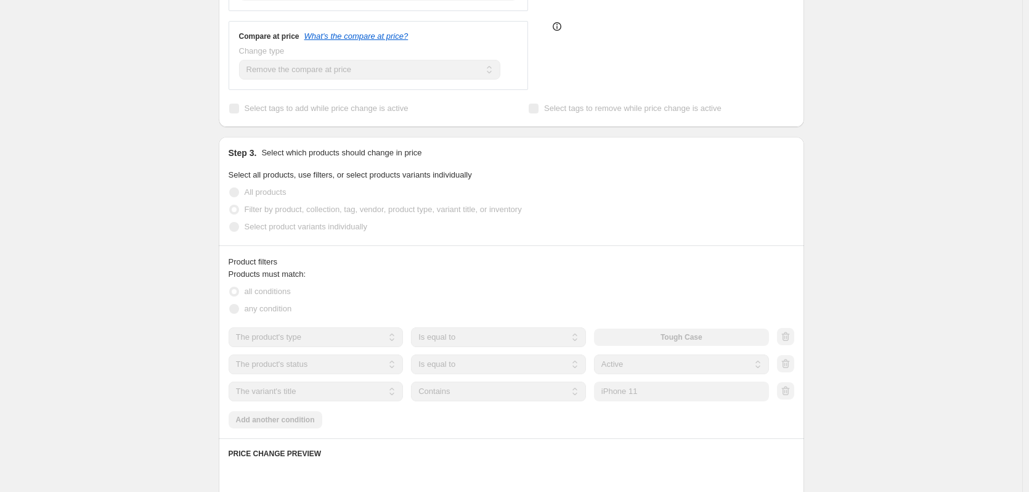
click at [873, 360] on div "Create new price [MEDICAL_DATA]. This page is ready Create new price [MEDICAL_D…" at bounding box center [511, 332] width 1022 height 1310
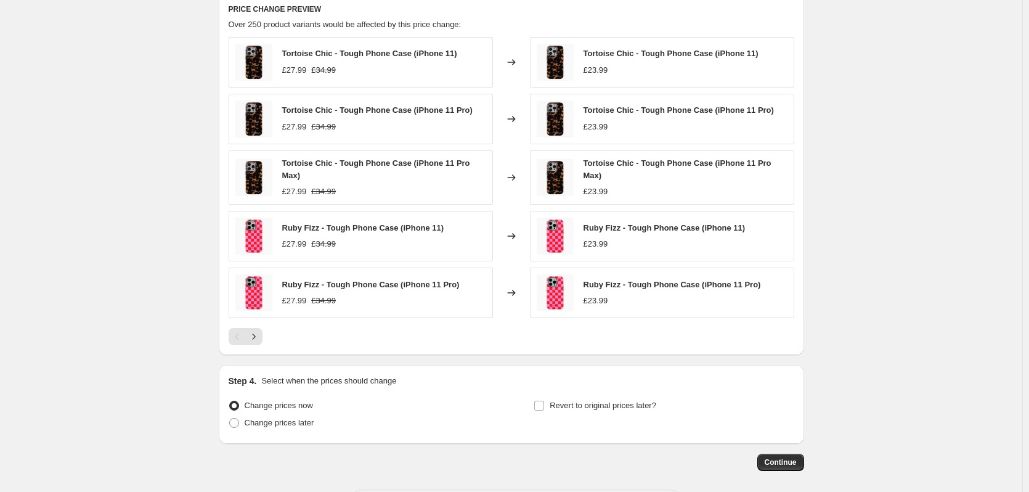
scroll to position [822, 0]
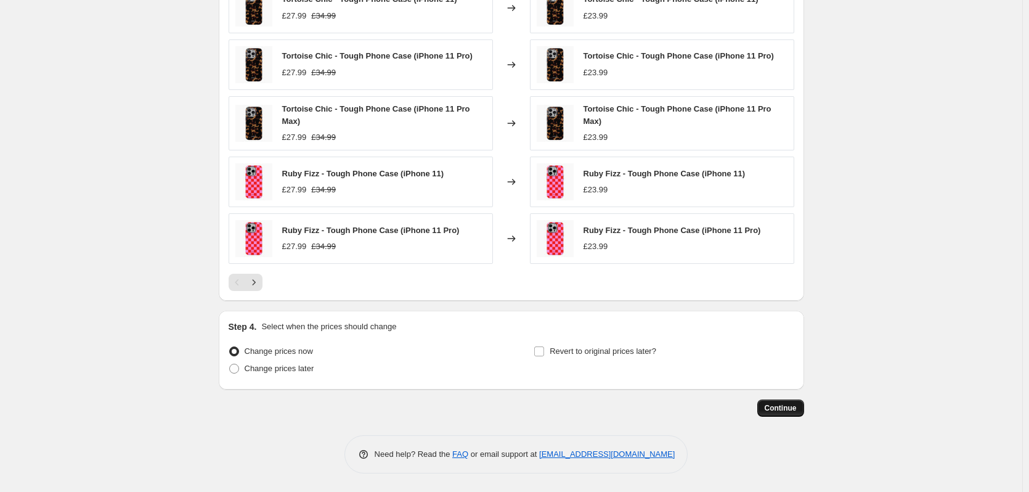
click at [781, 405] on span "Continue" at bounding box center [781, 408] width 32 height 10
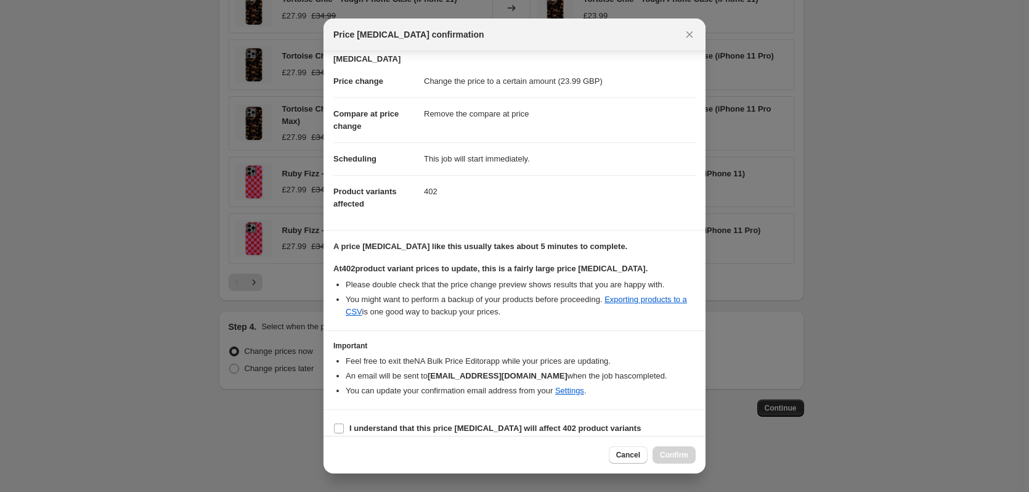
scroll to position [31, 0]
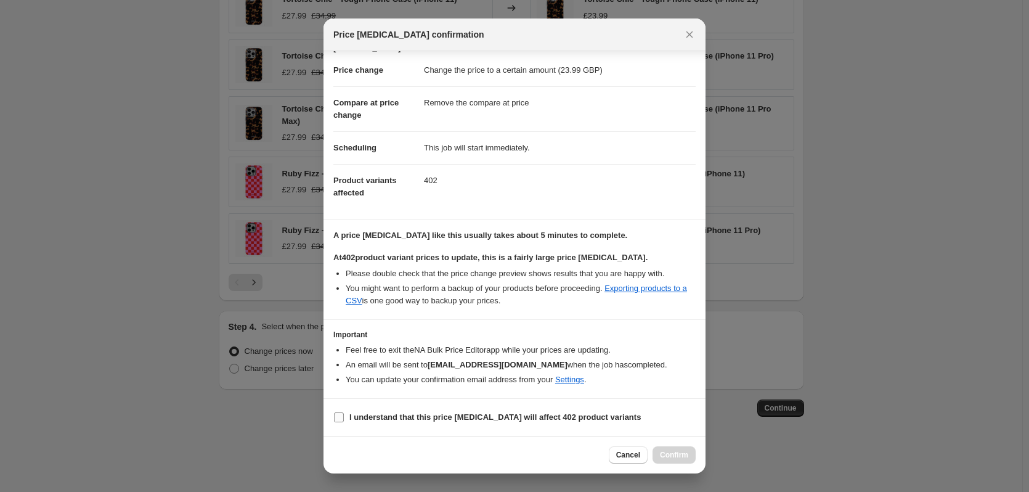
click at [512, 414] on b "I understand that this price [MEDICAL_DATA] will affect 402 product variants" at bounding box center [494, 416] width 291 height 9
click at [344, 414] on input "I understand that this price [MEDICAL_DATA] will affect 402 product variants" at bounding box center [339, 417] width 10 height 10
checkbox input "true"
click at [664, 446] on button "Confirm" at bounding box center [673, 454] width 43 height 17
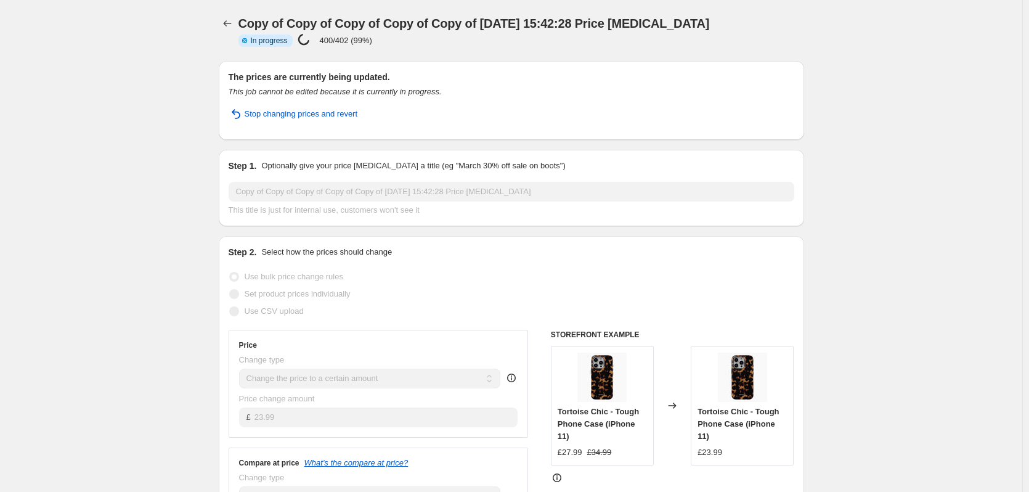
select select "remove"
select select "product_type"
select select "product_status"
select select "title"
select select "contains"
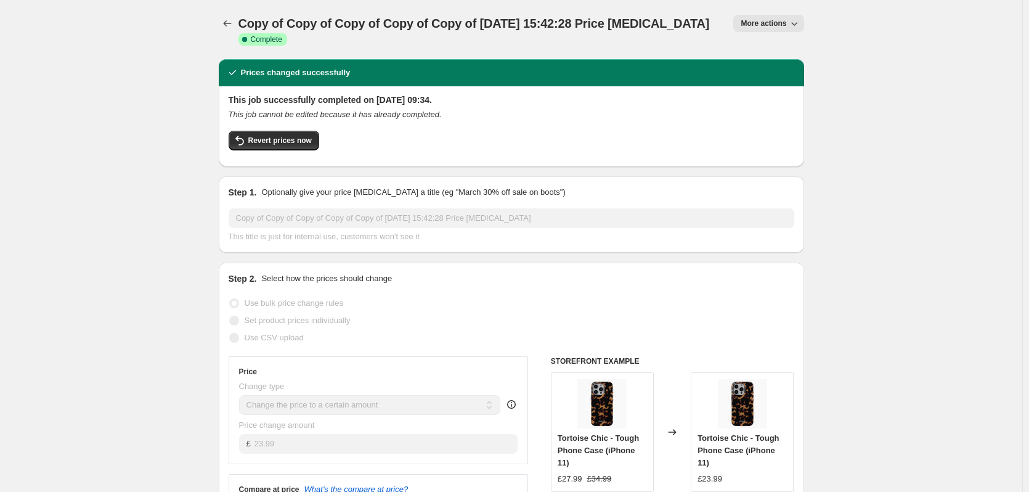
click at [778, 23] on span "More actions" at bounding box center [763, 23] width 46 height 10
click at [785, 65] on span "Copy to new job" at bounding box center [774, 69] width 57 height 9
select select "remove"
select select "product_type"
select select "product_status"
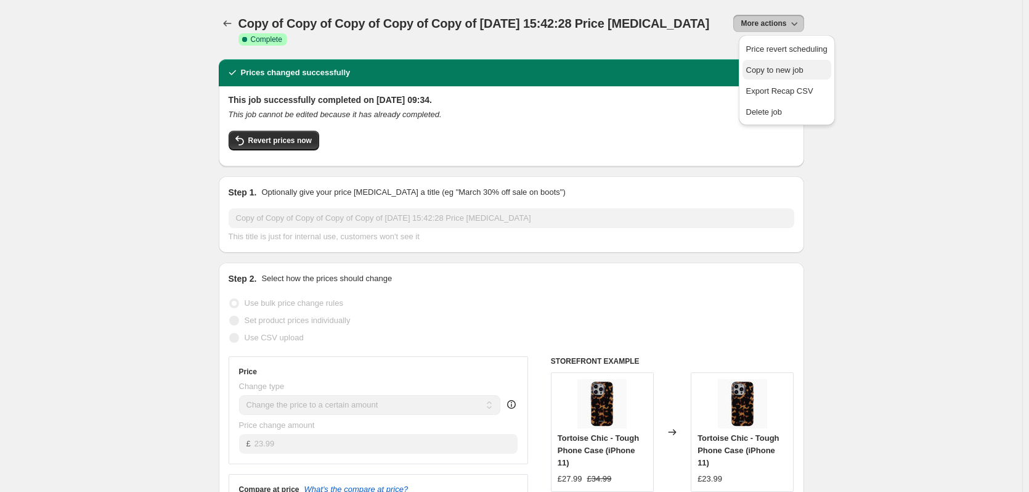
select select "title"
select select "contains"
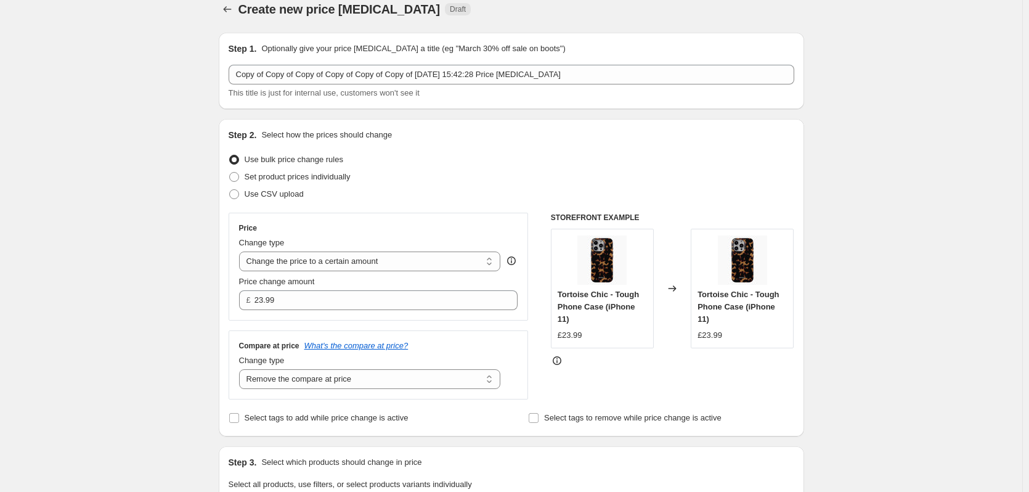
scroll to position [15, 0]
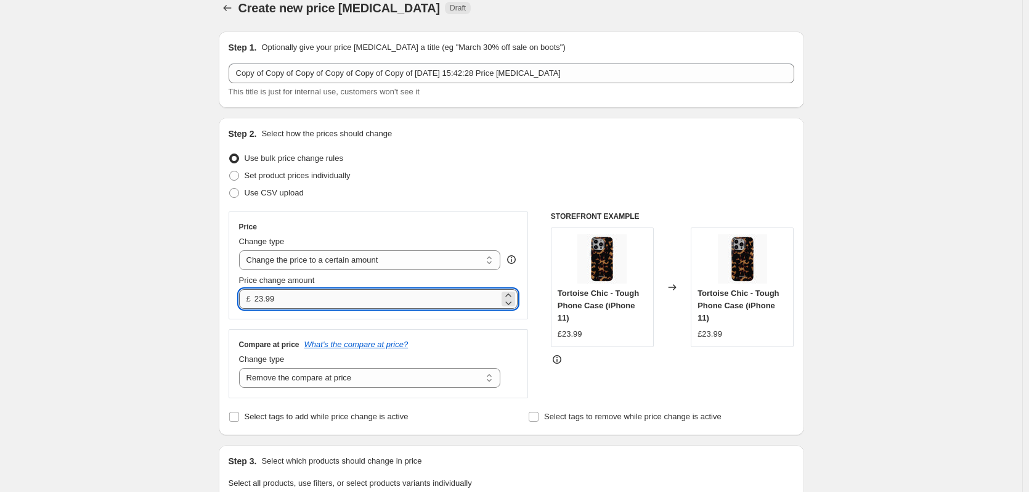
click at [281, 303] on input "23.99" at bounding box center [376, 299] width 245 height 20
type input "24.99"
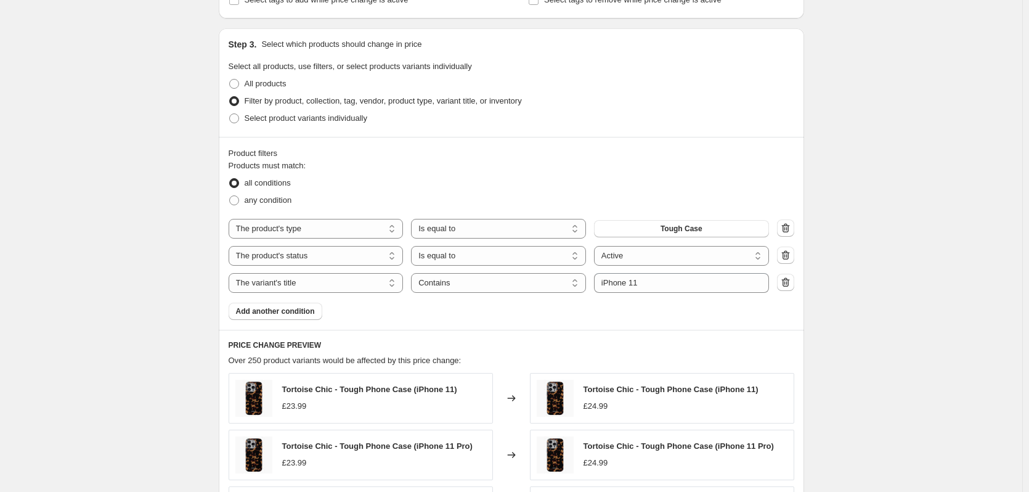
scroll to position [431, 0]
click at [665, 285] on input "iPhone 11" at bounding box center [681, 284] width 175 height 20
type input "iPhone 12"
click at [930, 280] on div "Create new price [MEDICAL_DATA]. This page is ready Create new price [MEDICAL_D…" at bounding box center [511, 225] width 1022 height 1313
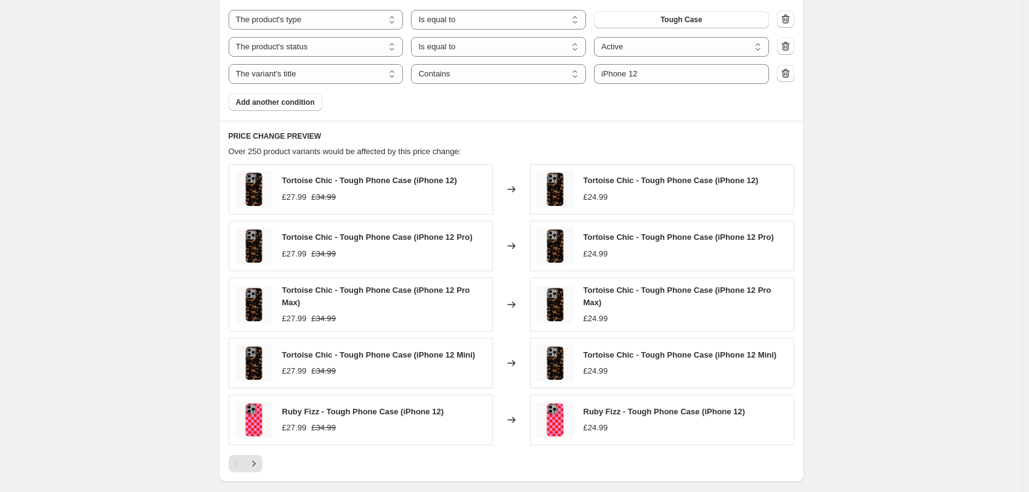
scroll to position [822, 0]
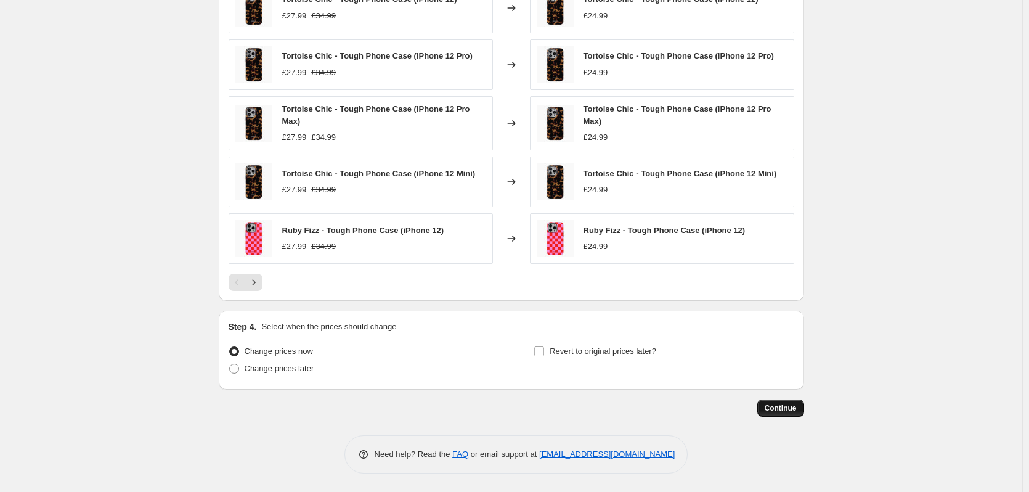
click at [781, 410] on span "Continue" at bounding box center [781, 408] width 32 height 10
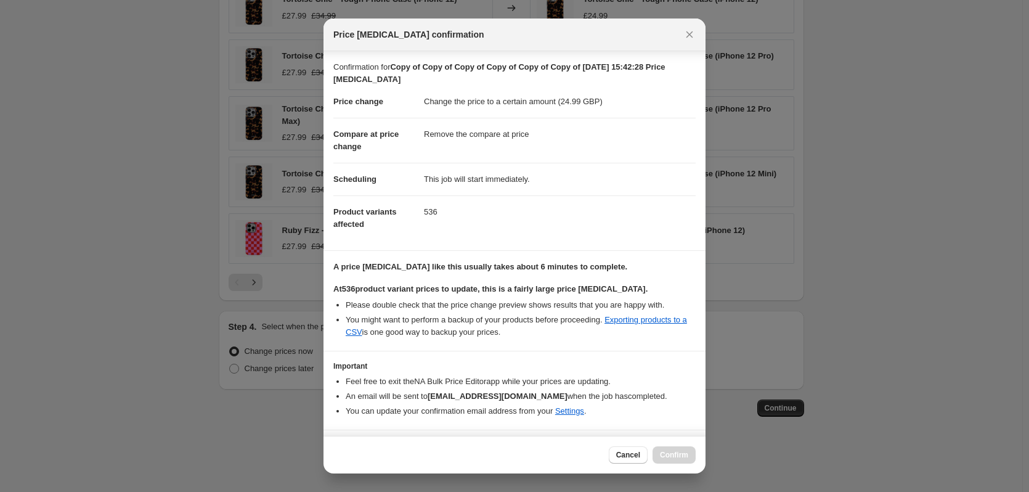
scroll to position [31, 0]
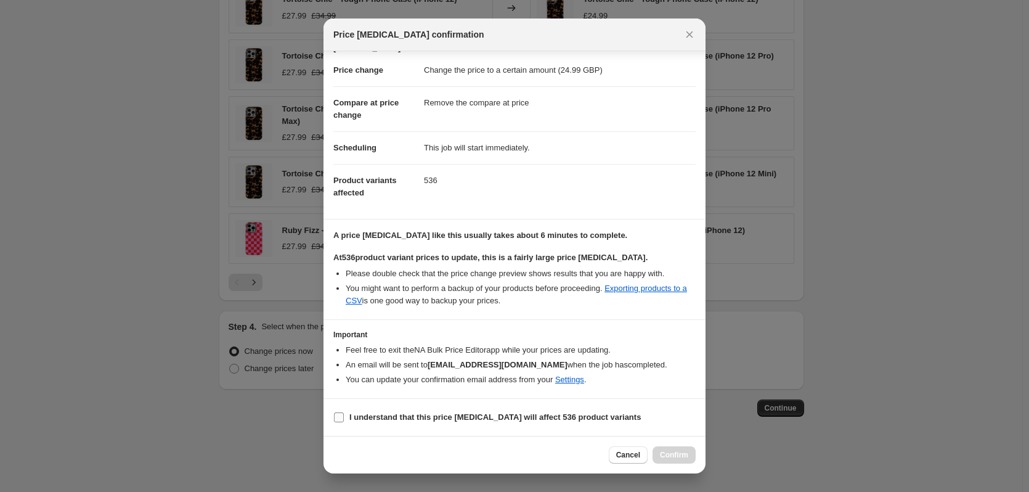
click at [533, 413] on b "I understand that this price [MEDICAL_DATA] will affect 536 product variants" at bounding box center [494, 416] width 291 height 9
click at [344, 413] on input "I understand that this price [MEDICAL_DATA] will affect 536 product variants" at bounding box center [339, 417] width 10 height 10
checkbox input "true"
click at [672, 448] on button "Confirm" at bounding box center [673, 454] width 43 height 17
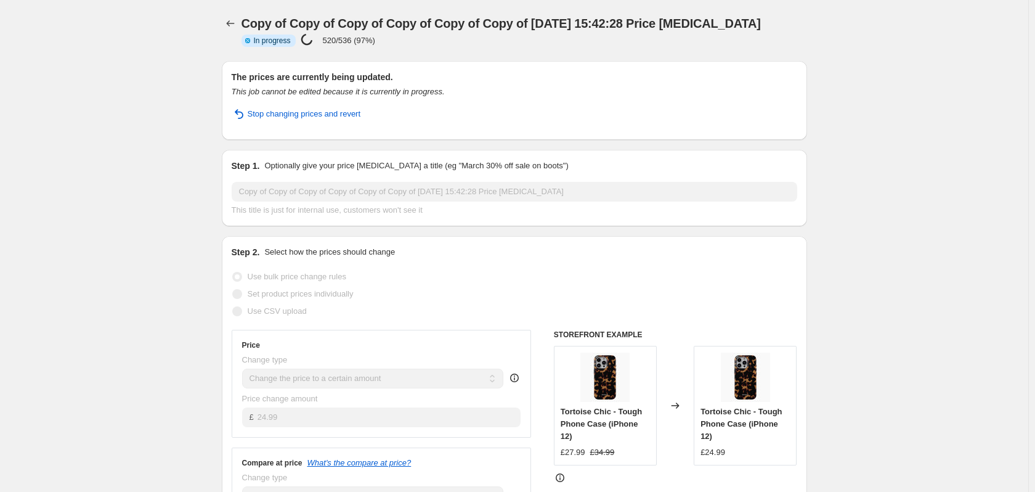
select select "remove"
select select "product_type"
select select "product_status"
select select "title"
select select "contains"
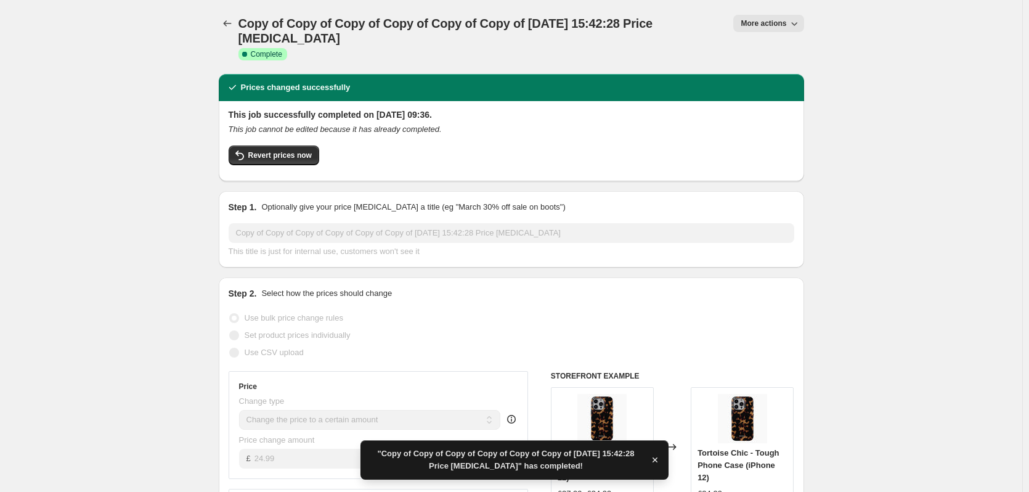
click at [767, 24] on span "More actions" at bounding box center [763, 23] width 46 height 10
click at [783, 65] on span "Copy to new job" at bounding box center [774, 69] width 57 height 9
select select "remove"
select select "product_type"
select select "product_status"
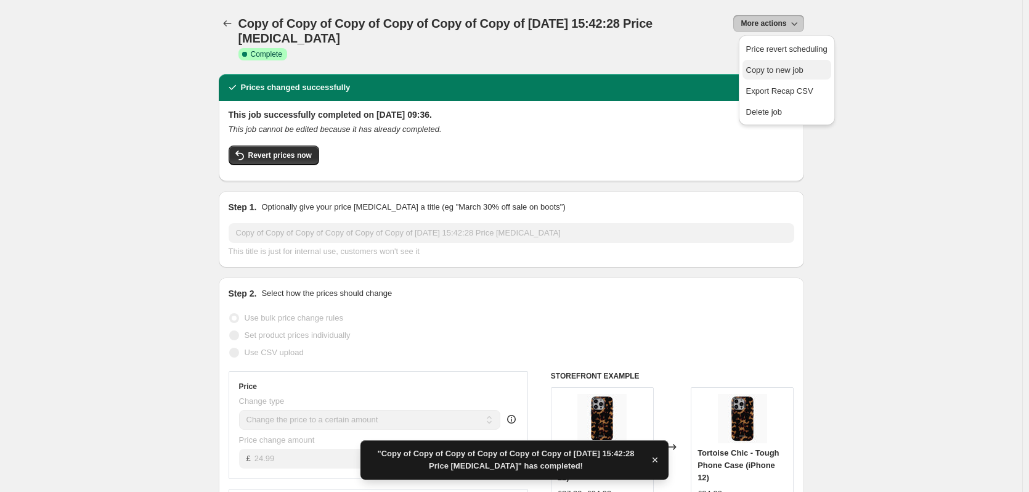
select select "title"
select select "contains"
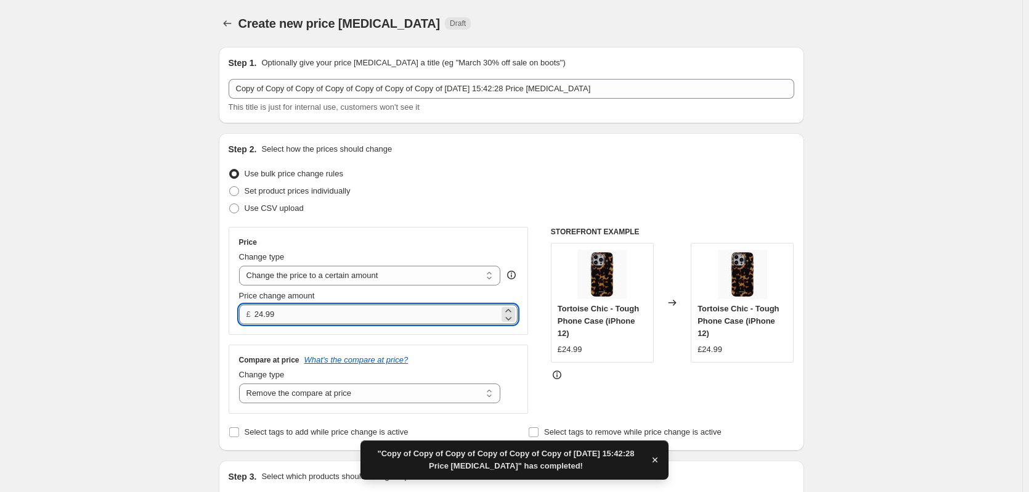
click at [420, 323] on input "24.99" at bounding box center [376, 314] width 245 height 20
type input "26.99"
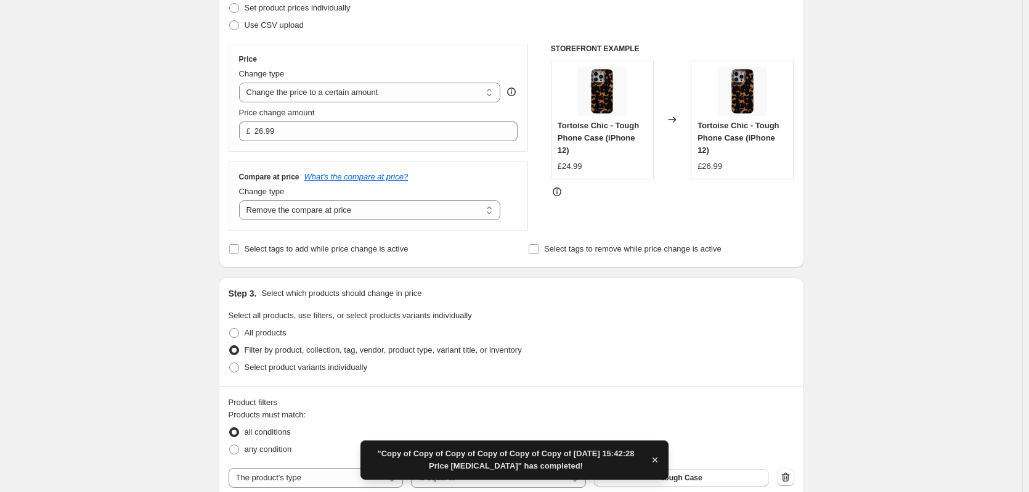
scroll to position [354, 0]
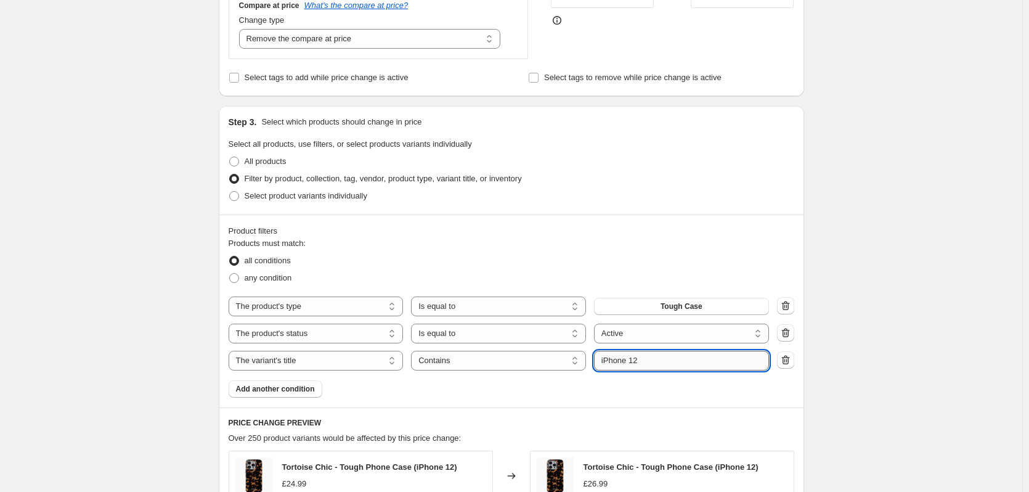
click at [666, 365] on input "iPhone 12" at bounding box center [681, 361] width 175 height 20
type input "iPhone 13"
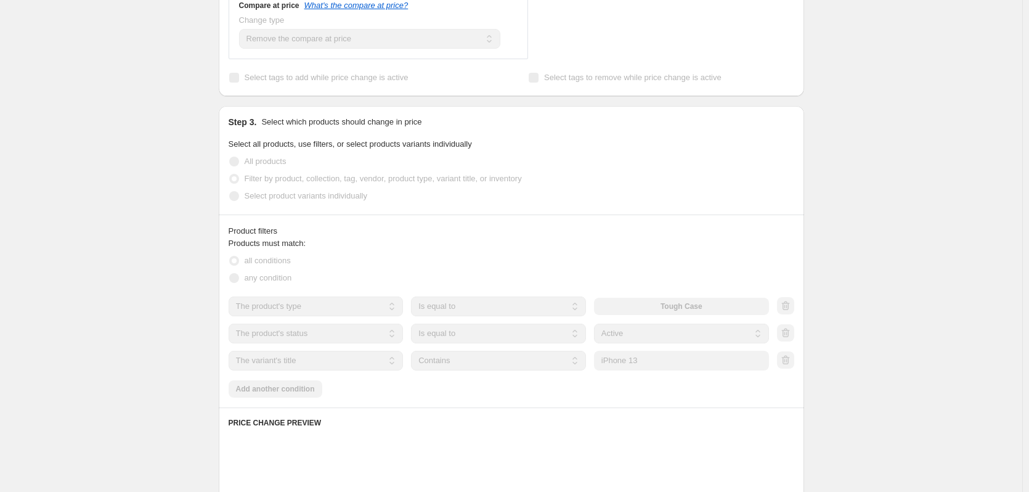
click at [933, 334] on div "Create new price [MEDICAL_DATA]. This page is ready Create new price [MEDICAL_D…" at bounding box center [511, 301] width 1022 height 1310
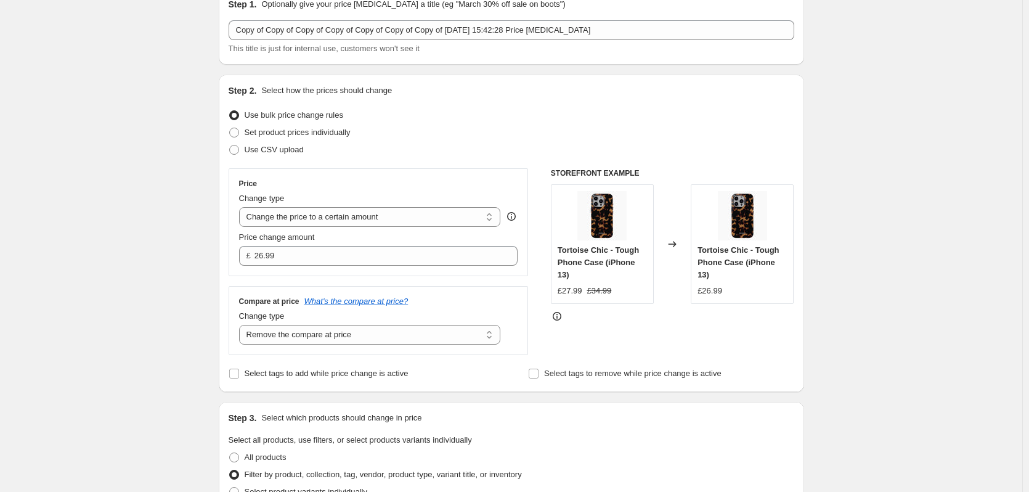
scroll to position [46, 0]
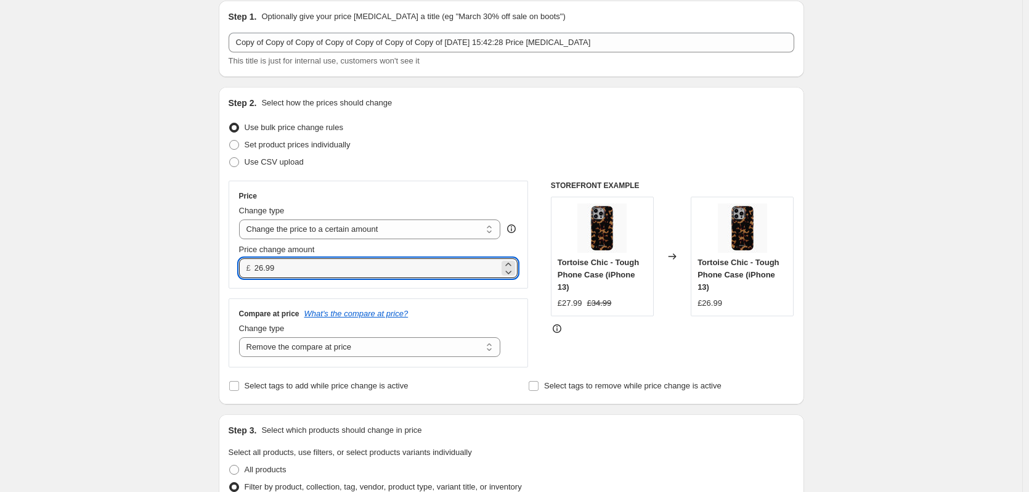
drag, startPoint x: 281, startPoint y: 268, endPoint x: 198, endPoint y: 261, distance: 83.4
type input "25.99"
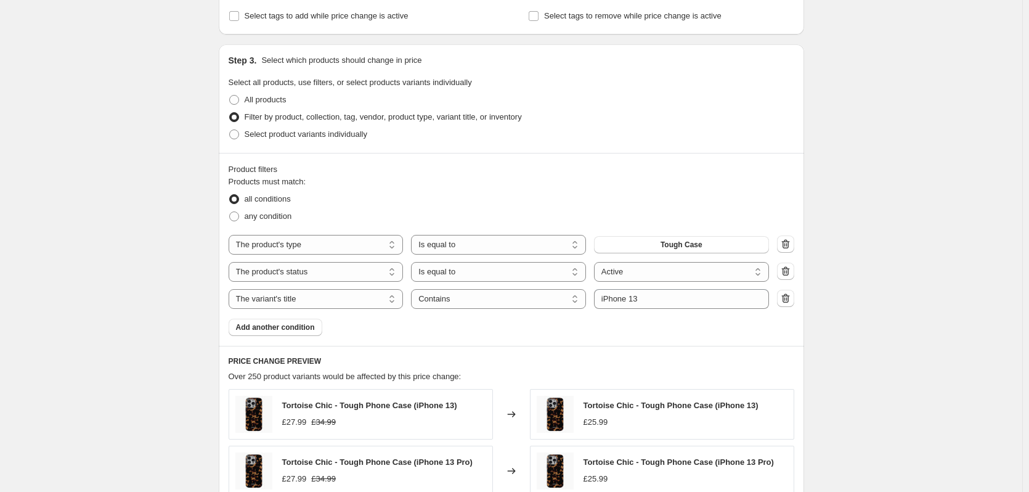
scroll to position [816, 0]
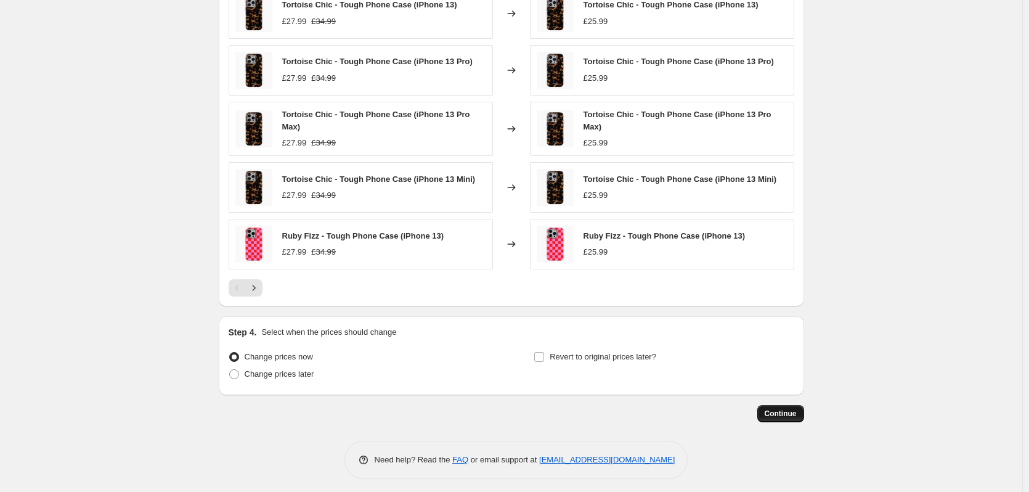
click at [784, 416] on span "Continue" at bounding box center [781, 413] width 32 height 10
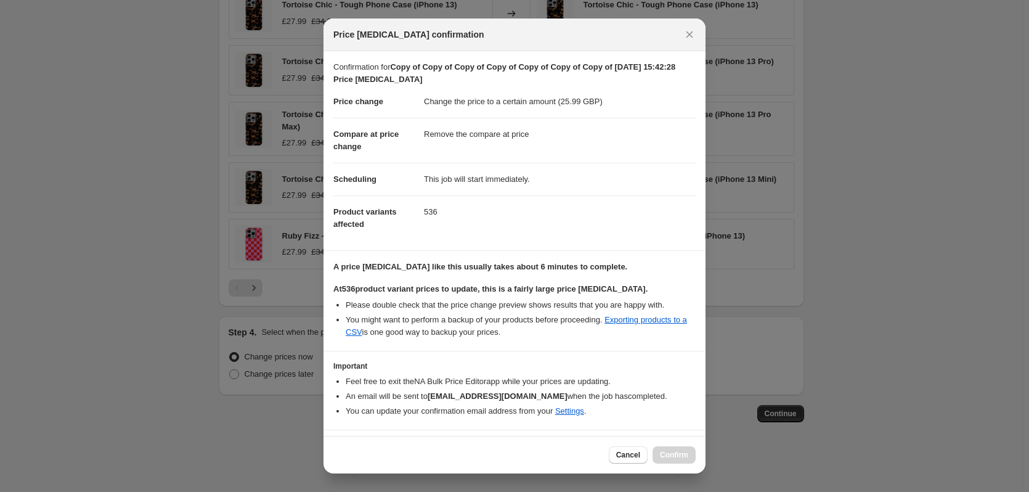
scroll to position [31, 0]
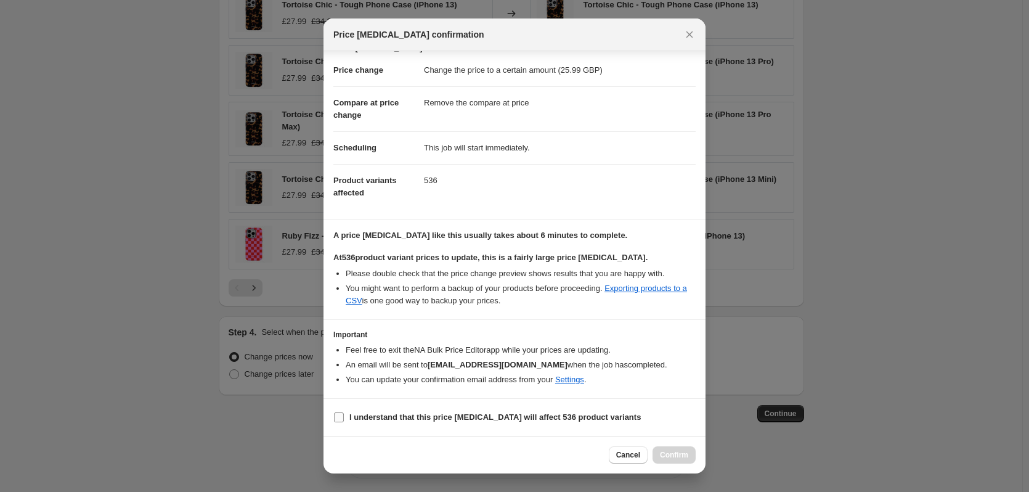
drag, startPoint x: 452, startPoint y: 412, endPoint x: 468, endPoint y: 412, distance: 15.4
click at [452, 412] on b "I understand that this price [MEDICAL_DATA] will affect 536 product variants" at bounding box center [494, 416] width 291 height 9
click at [344, 412] on input "I understand that this price [MEDICAL_DATA] will affect 536 product variants" at bounding box center [339, 417] width 10 height 10
checkbox input "true"
click at [671, 458] on span "Confirm" at bounding box center [674, 455] width 28 height 10
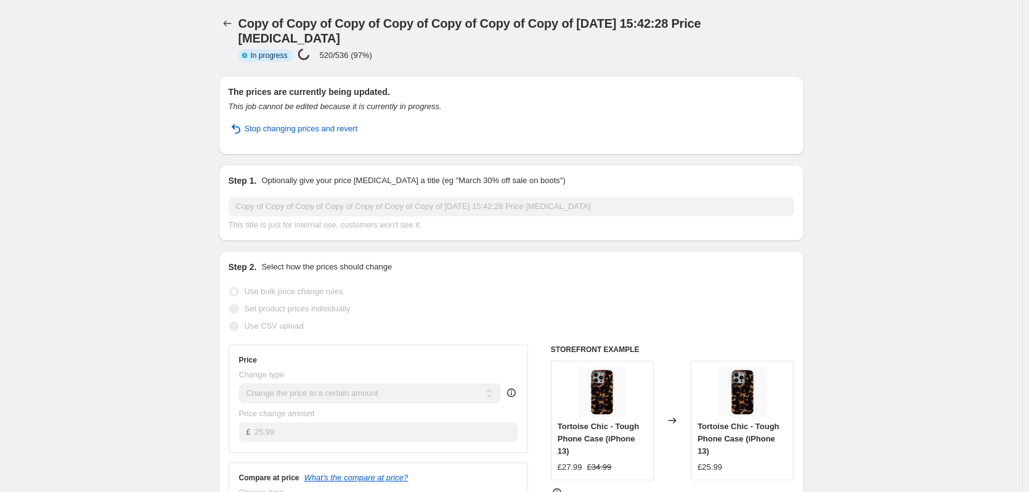
select select "remove"
select select "product_type"
select select "product_status"
select select "title"
select select "contains"
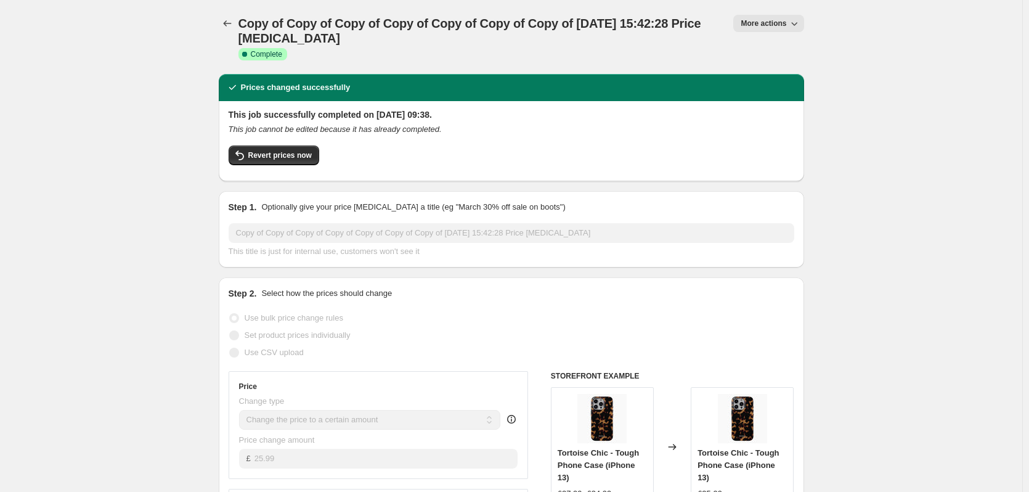
click at [758, 26] on span "More actions" at bounding box center [763, 23] width 46 height 10
click at [776, 65] on span "Copy to new job" at bounding box center [774, 69] width 57 height 9
select select "remove"
select select "product_type"
select select "product_status"
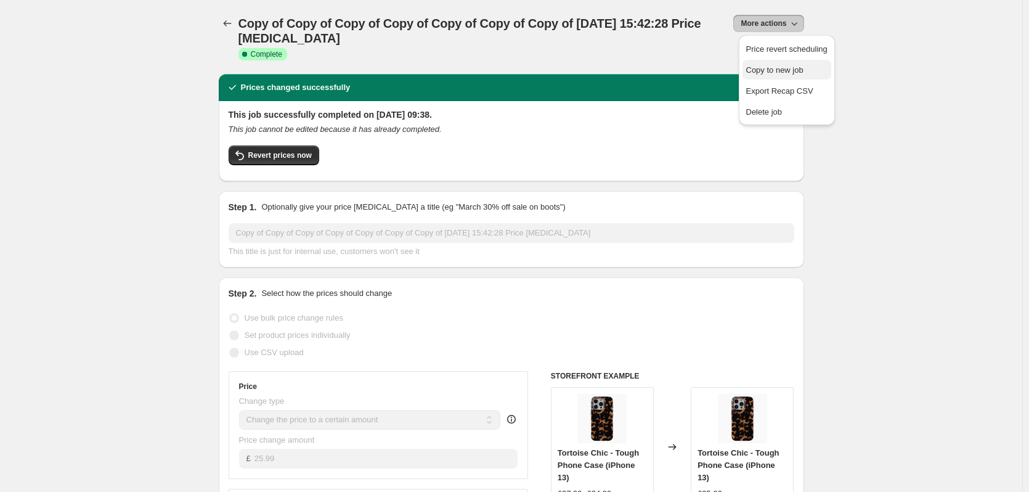
select select "title"
select select "contains"
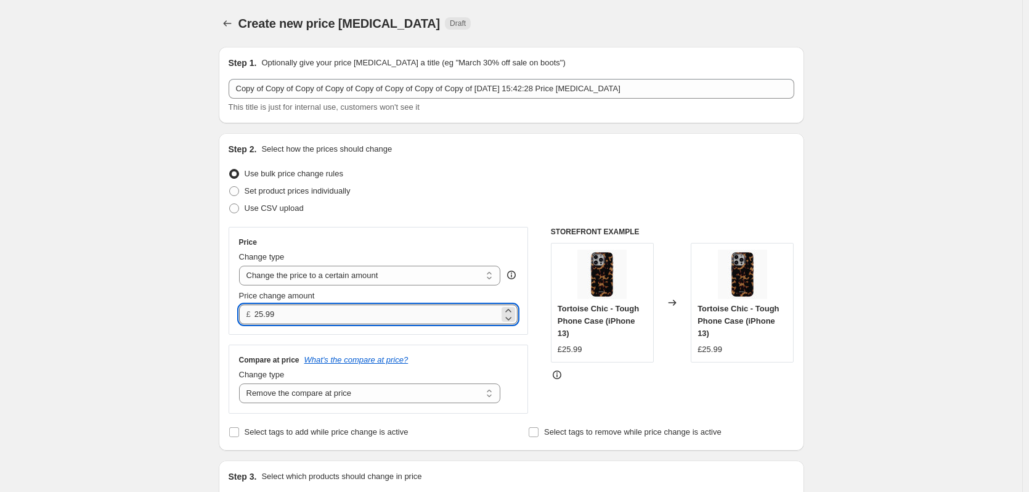
click at [333, 312] on input "25.99" at bounding box center [376, 314] width 245 height 20
click at [331, 313] on input "25.99" at bounding box center [376, 314] width 245 height 20
type input "26.99"
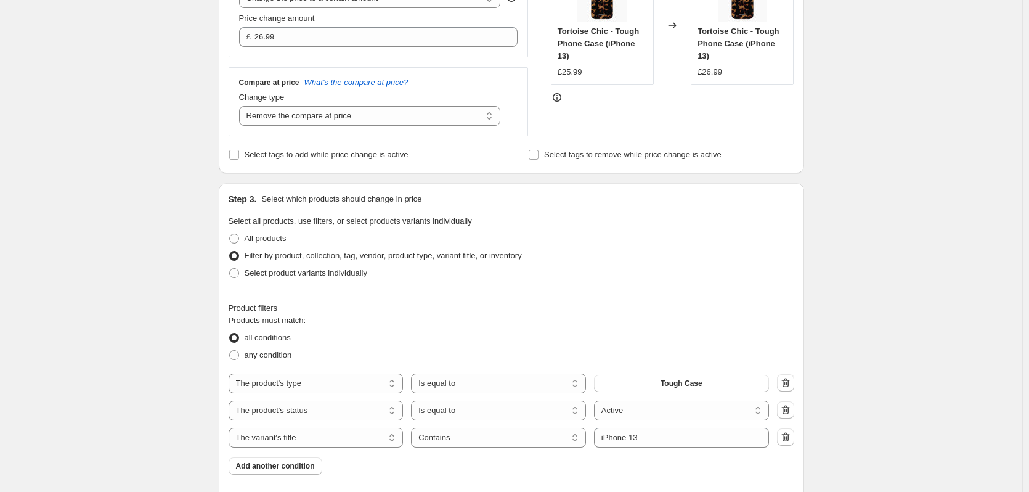
scroll to position [570, 0]
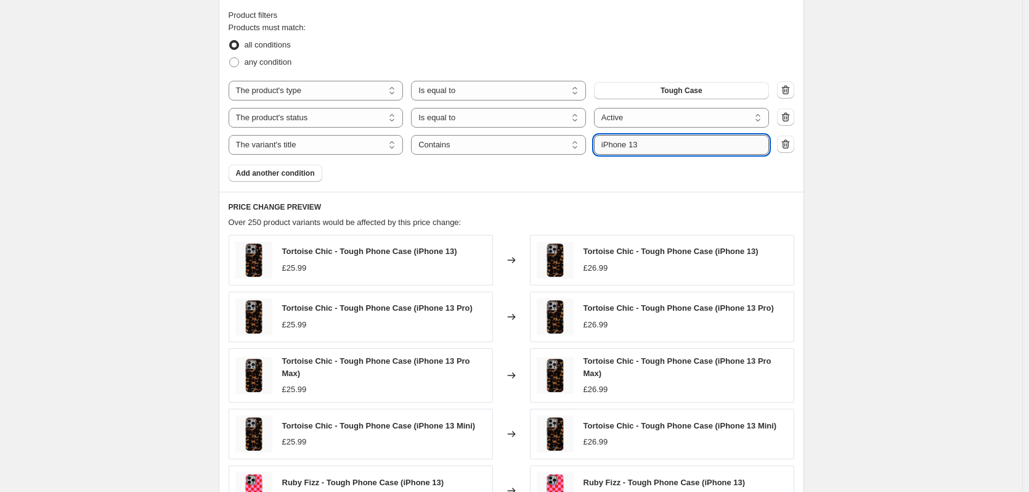
click at [670, 148] on input "iPhone 13" at bounding box center [681, 145] width 175 height 20
type input "iPhone 14"
click at [892, 169] on div "Create new price [MEDICAL_DATA]. This page is ready Create new price [MEDICAL_D…" at bounding box center [511, 86] width 1022 height 1313
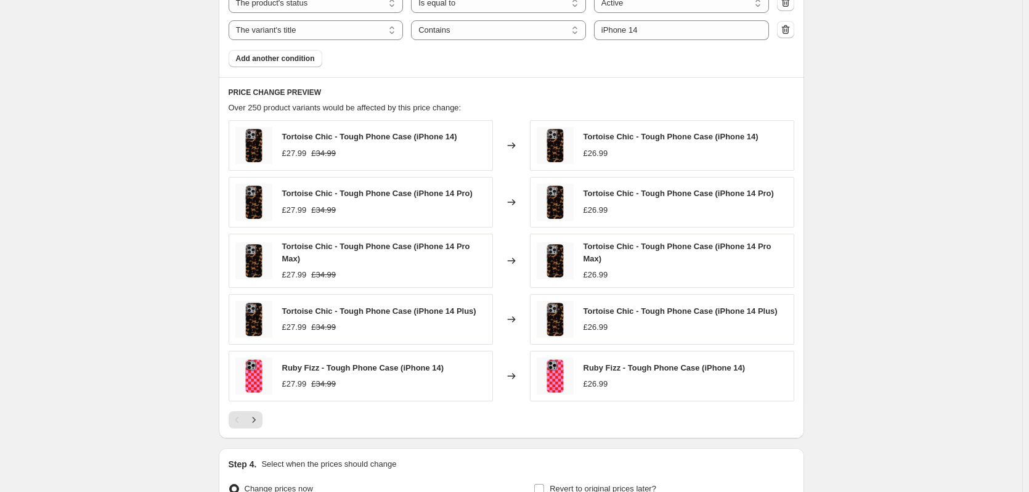
scroll to position [822, 0]
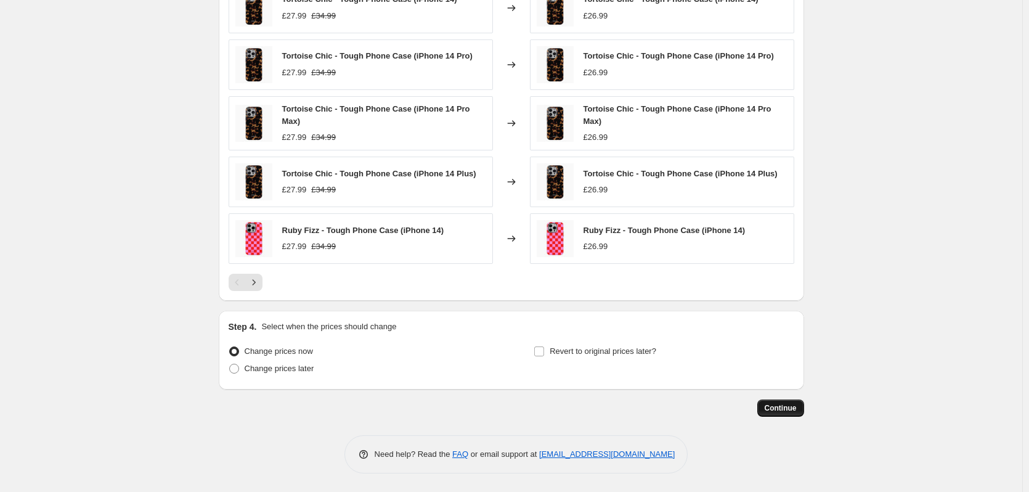
click at [800, 410] on button "Continue" at bounding box center [780, 407] width 47 height 17
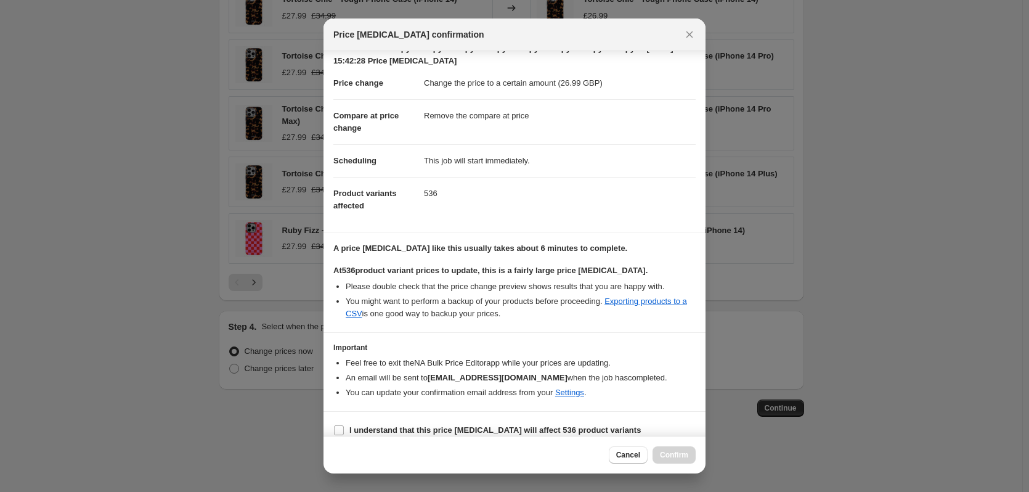
scroll to position [31, 0]
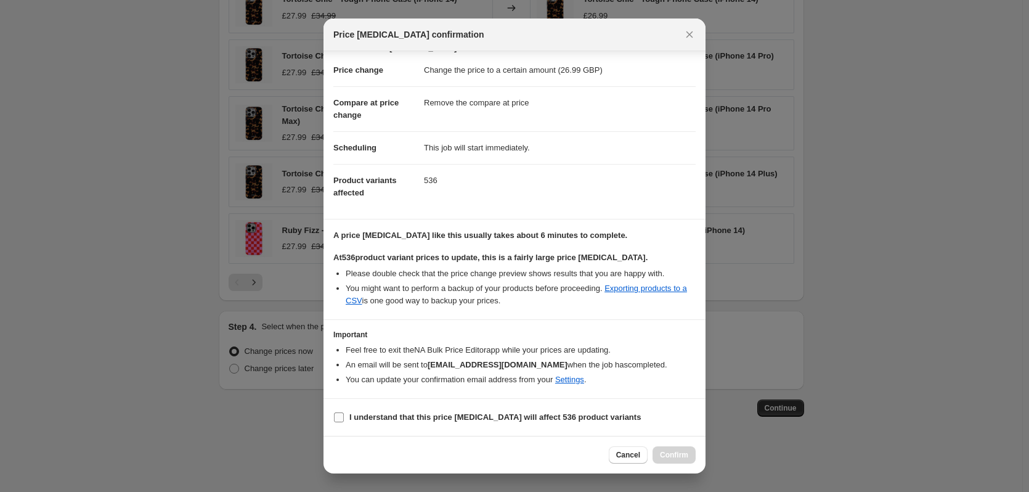
click at [453, 418] on b "I understand that this price [MEDICAL_DATA] will affect 536 product variants" at bounding box center [494, 416] width 291 height 9
click at [344, 418] on input "I understand that this price [MEDICAL_DATA] will affect 536 product variants" at bounding box center [339, 417] width 10 height 10
checkbox input "true"
click at [676, 462] on button "Confirm" at bounding box center [673, 454] width 43 height 17
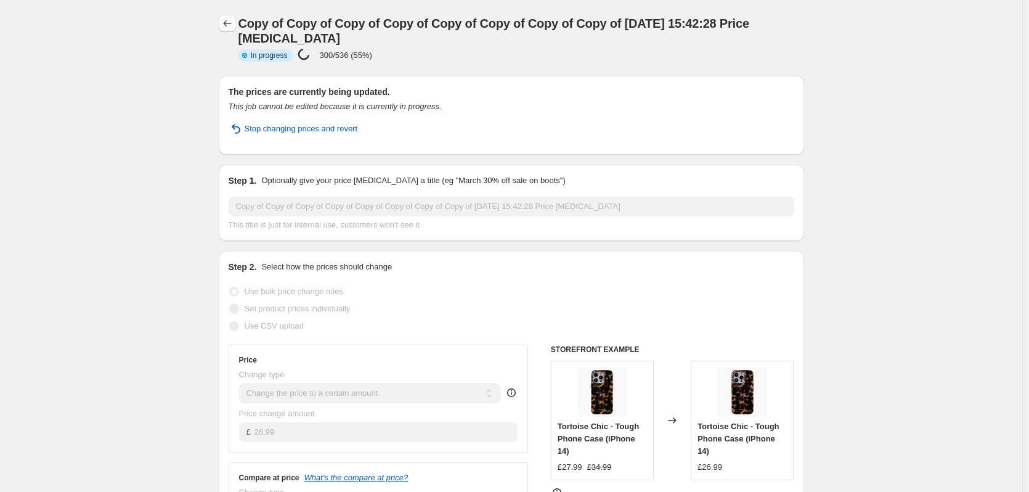
click at [224, 28] on icon "Price change jobs" at bounding box center [227, 23] width 12 height 12
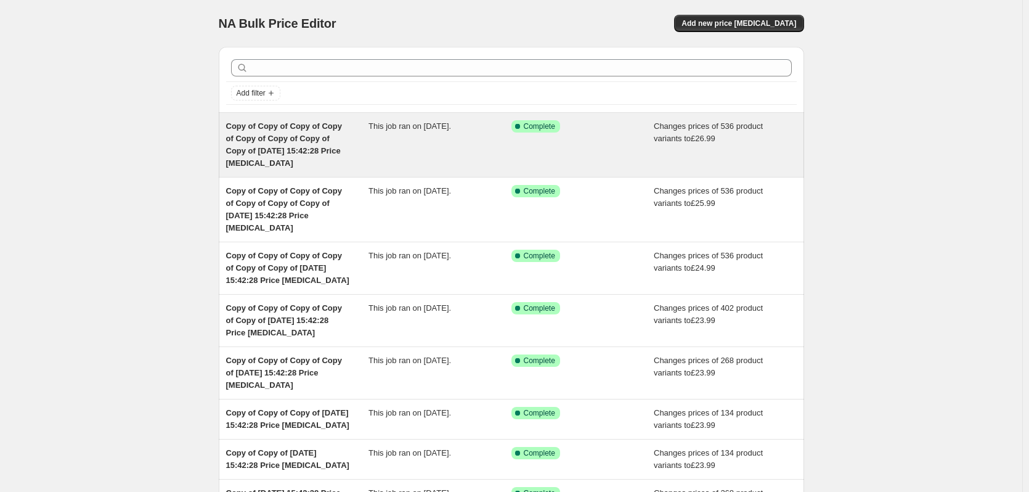
click at [473, 137] on div "This job ran on [DATE]." at bounding box center [439, 144] width 143 height 49
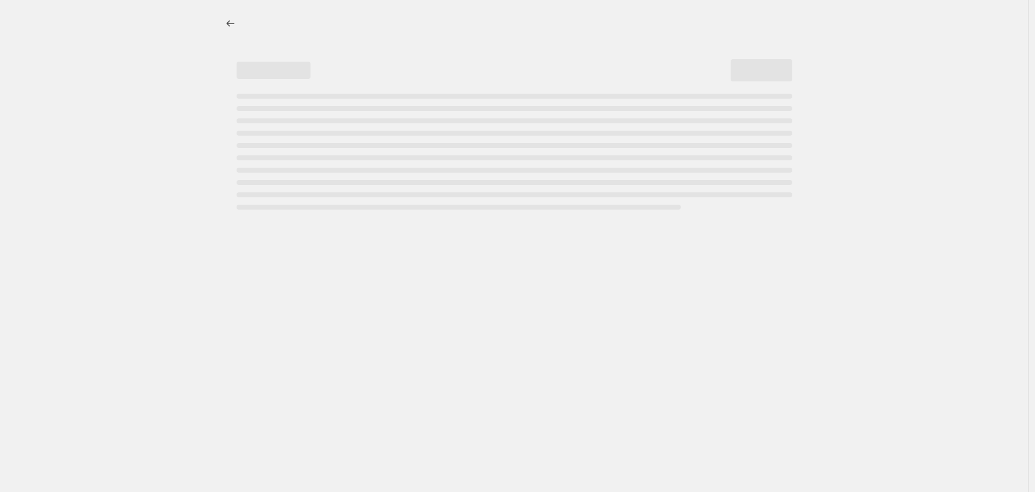
select select "remove"
select select "product_type"
select select "product_status"
select select "title"
select select "contains"
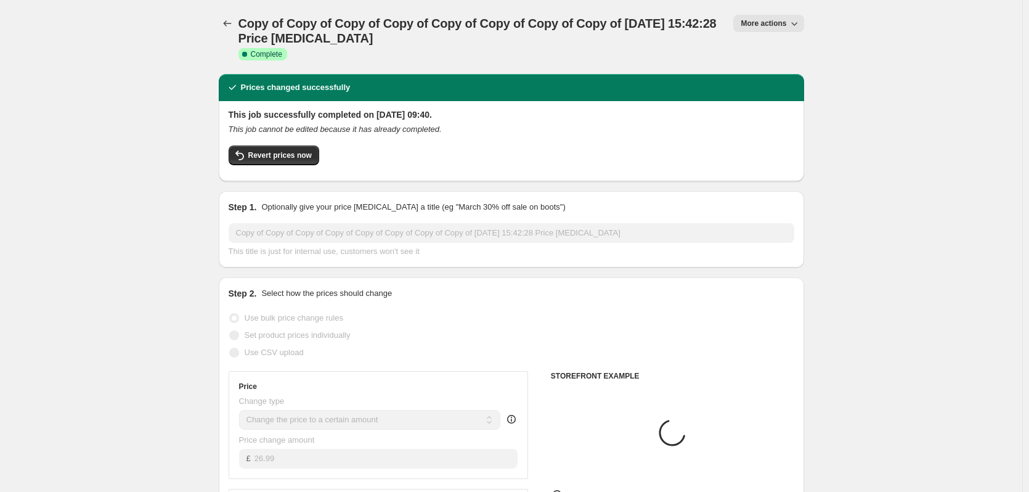
click at [760, 22] on span "More actions" at bounding box center [763, 23] width 46 height 10
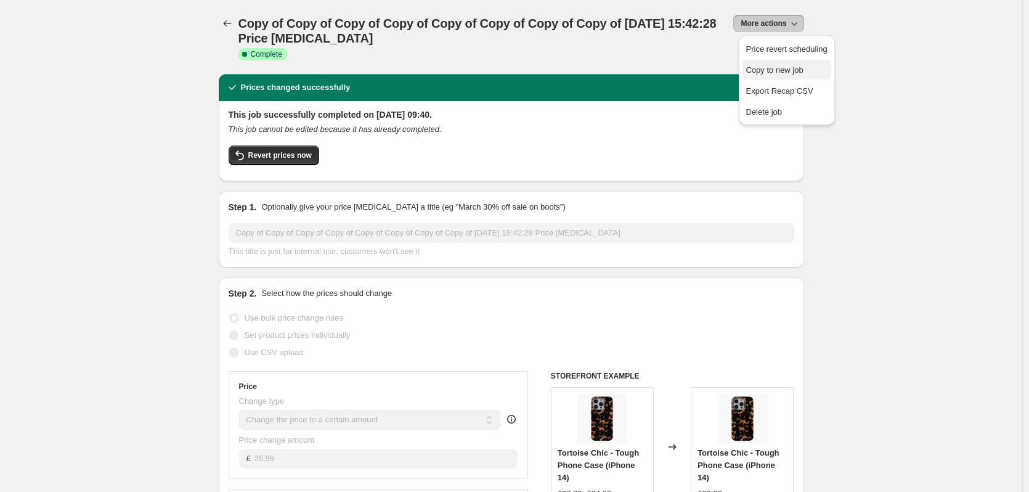
click at [778, 68] on span "Copy to new job" at bounding box center [774, 69] width 57 height 9
select select "remove"
select select "product_type"
select select "product_status"
select select "title"
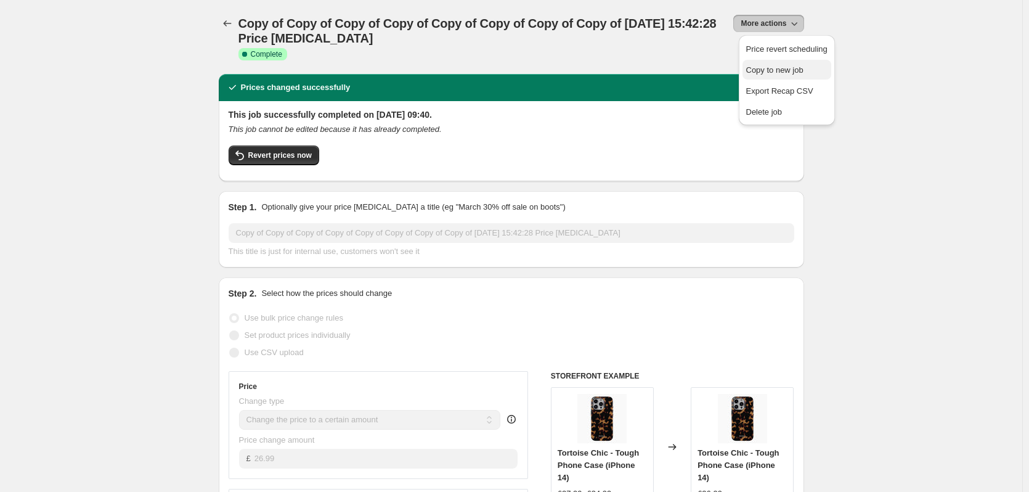
select select "contains"
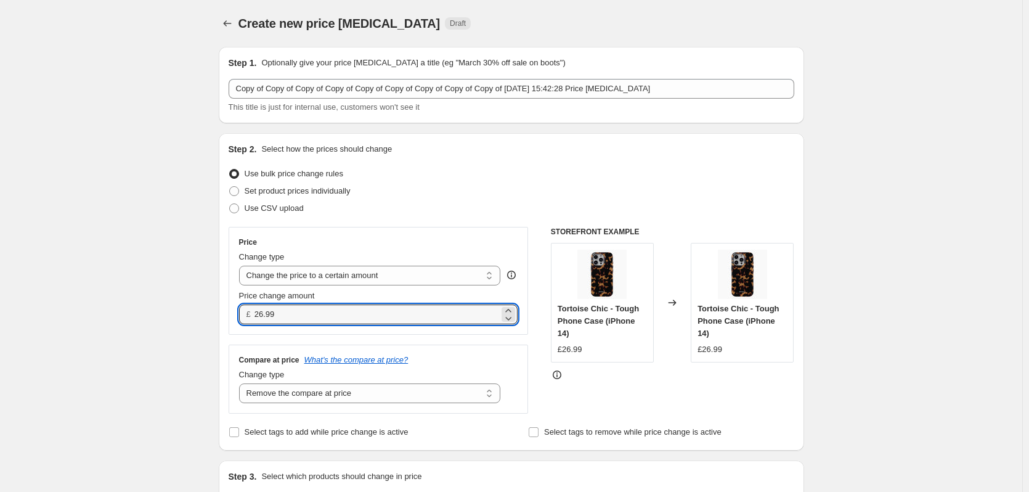
drag, startPoint x: 331, startPoint y: 310, endPoint x: 192, endPoint y: 297, distance: 139.8
type input "27.99"
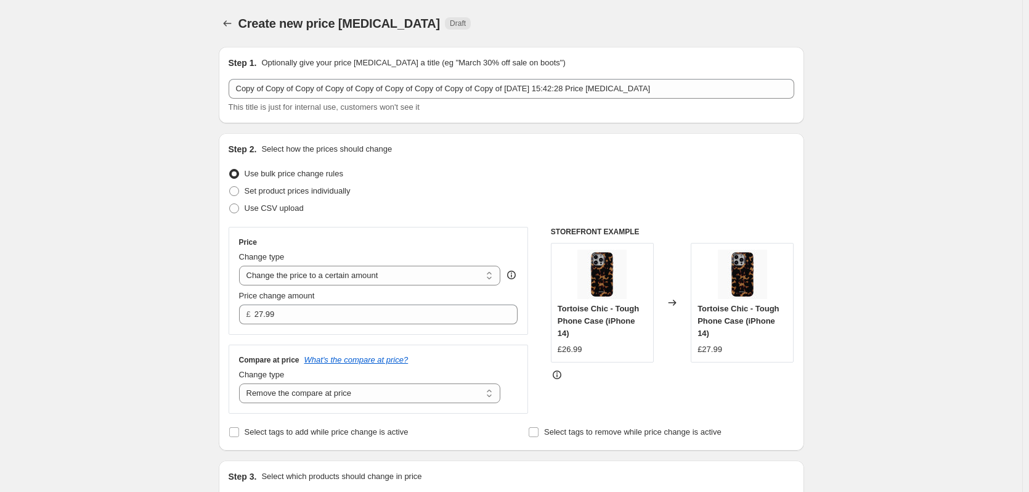
scroll to position [385, 0]
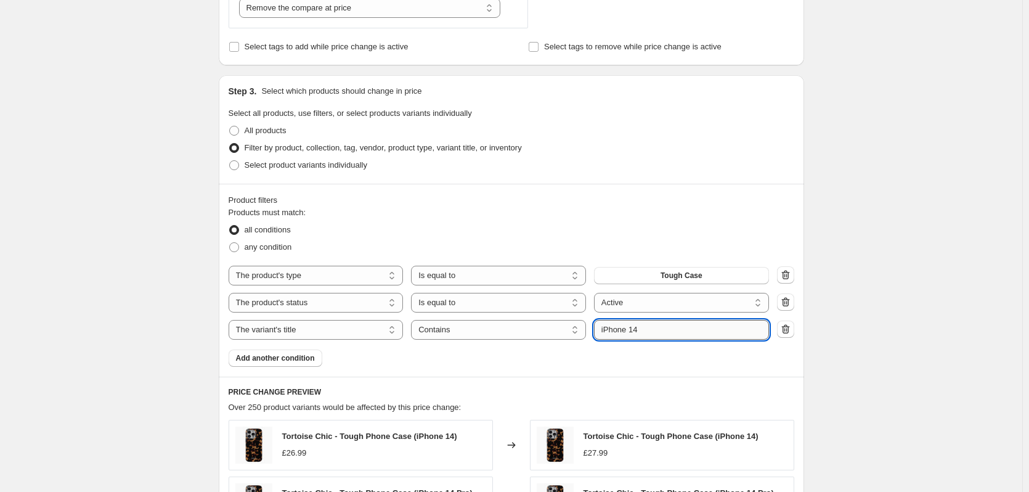
click at [667, 335] on input "iPhone 14" at bounding box center [681, 330] width 175 height 20
type input "iPhone 15"
click at [819, 322] on div "Create new price [MEDICAL_DATA]. This page is ready Create new price [MEDICAL_D…" at bounding box center [511, 271] width 615 height 1313
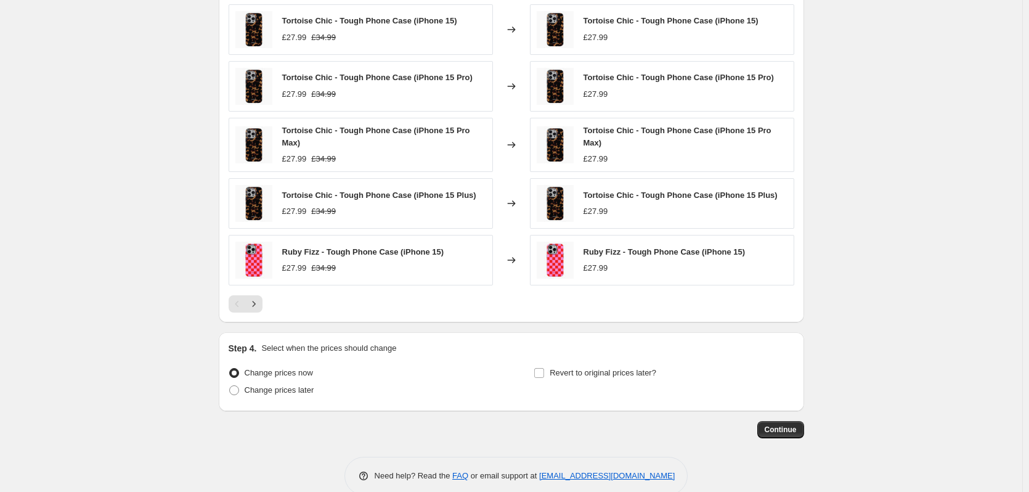
scroll to position [822, 0]
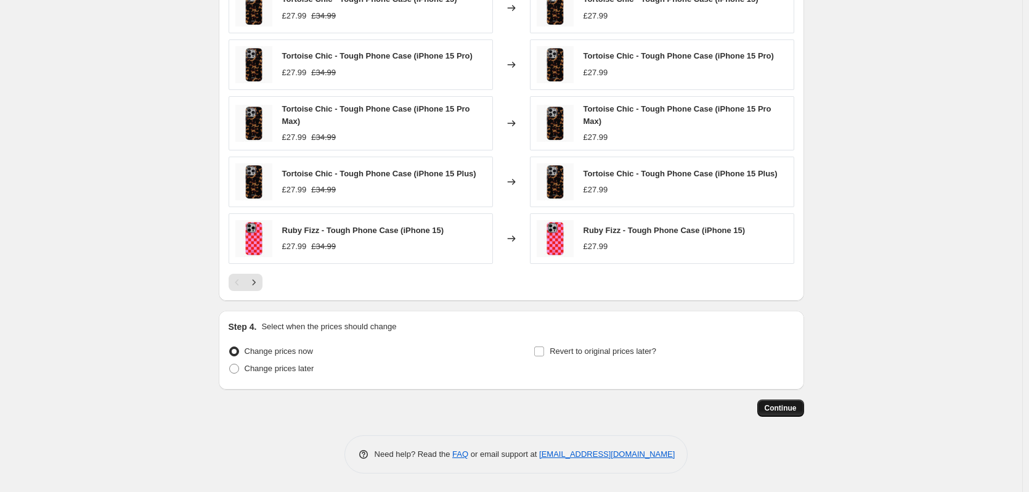
click at [774, 404] on span "Continue" at bounding box center [781, 408] width 32 height 10
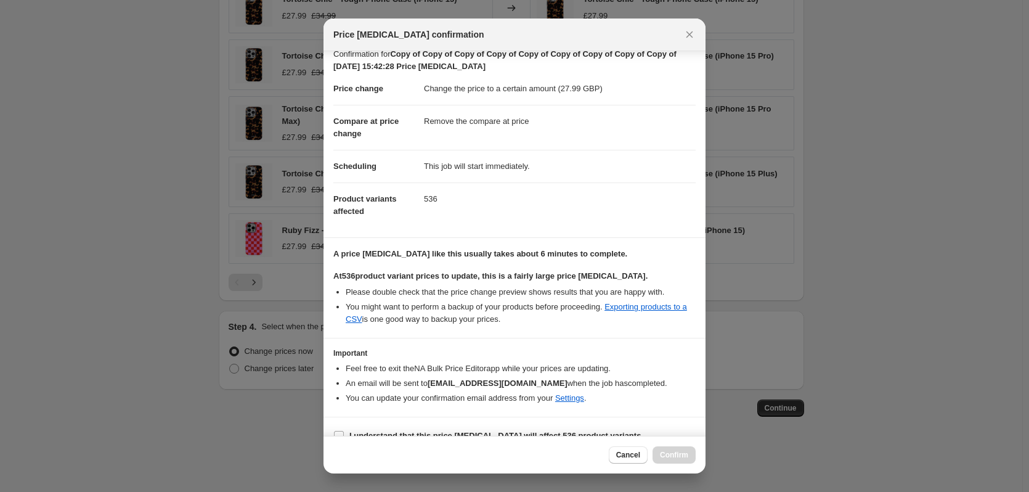
scroll to position [31, 0]
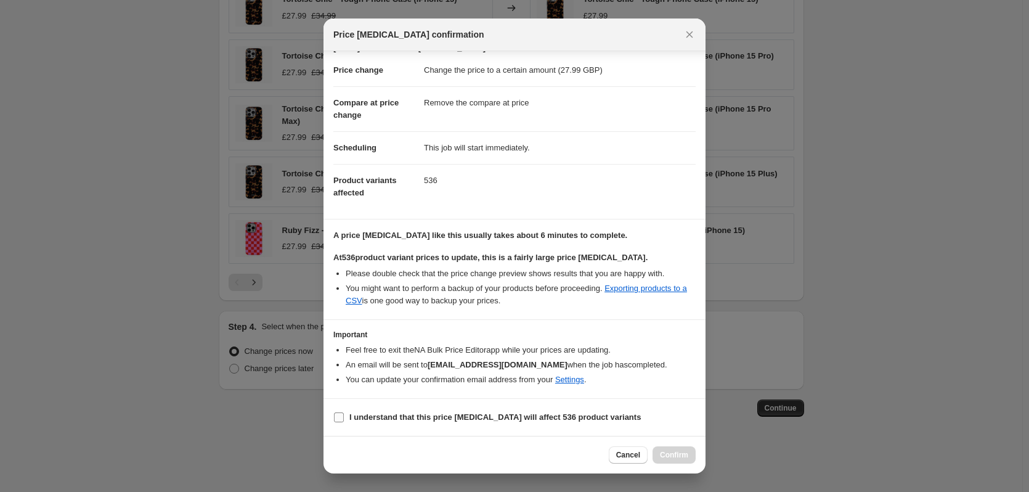
click at [464, 413] on b "I understand that this price [MEDICAL_DATA] will affect 536 product variants" at bounding box center [494, 416] width 291 height 9
click at [344, 413] on input "I understand that this price [MEDICAL_DATA] will affect 536 product variants" at bounding box center [339, 417] width 10 height 10
checkbox input "true"
click at [673, 453] on span "Confirm" at bounding box center [674, 455] width 28 height 10
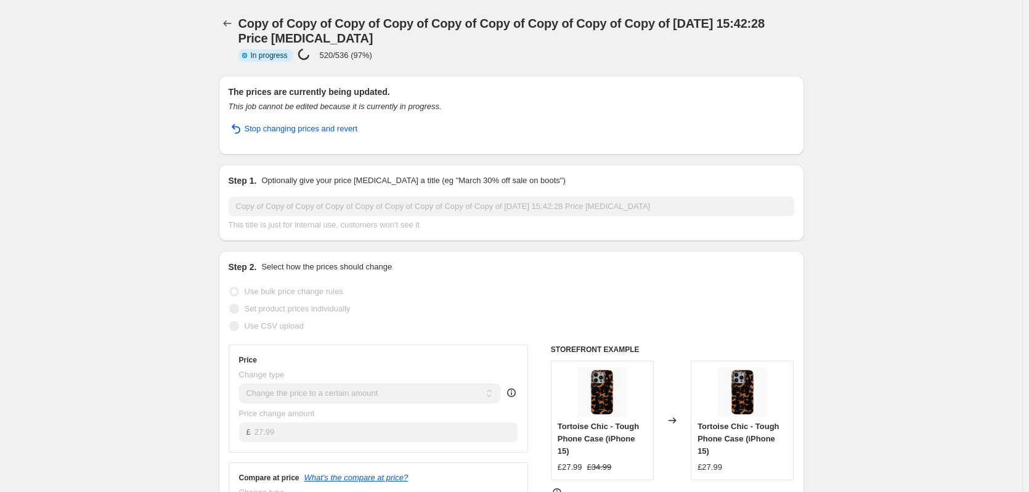
select select "remove"
select select "product_type"
select select "product_status"
select select "title"
select select "contains"
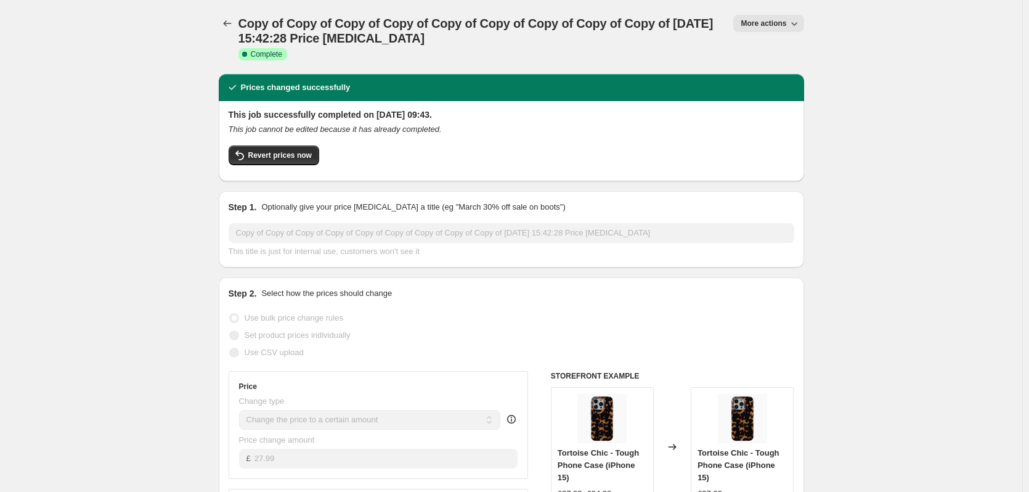
click at [797, 25] on icon "button" at bounding box center [794, 24] width 6 height 4
click at [784, 71] on span "Copy to new job" at bounding box center [774, 69] width 57 height 9
select select "remove"
select select "product_type"
select select "product_status"
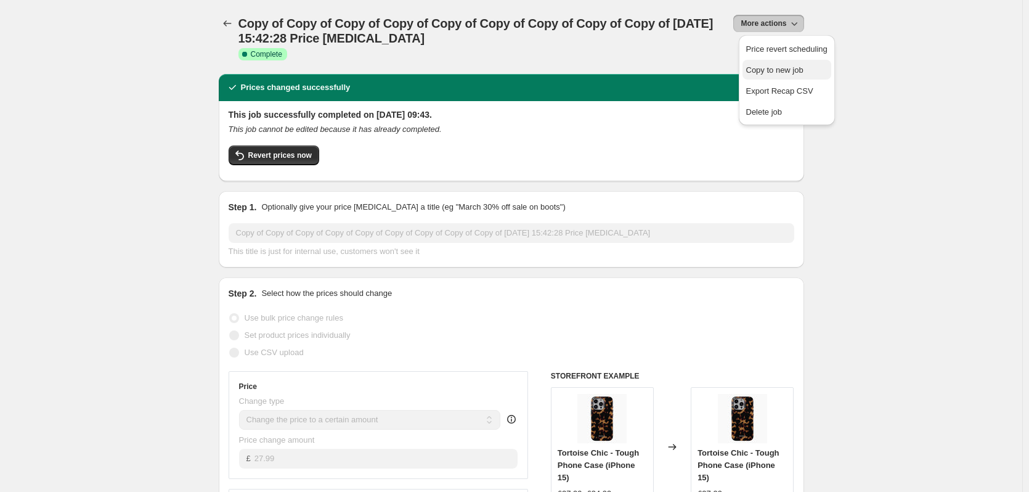
select select "title"
select select "contains"
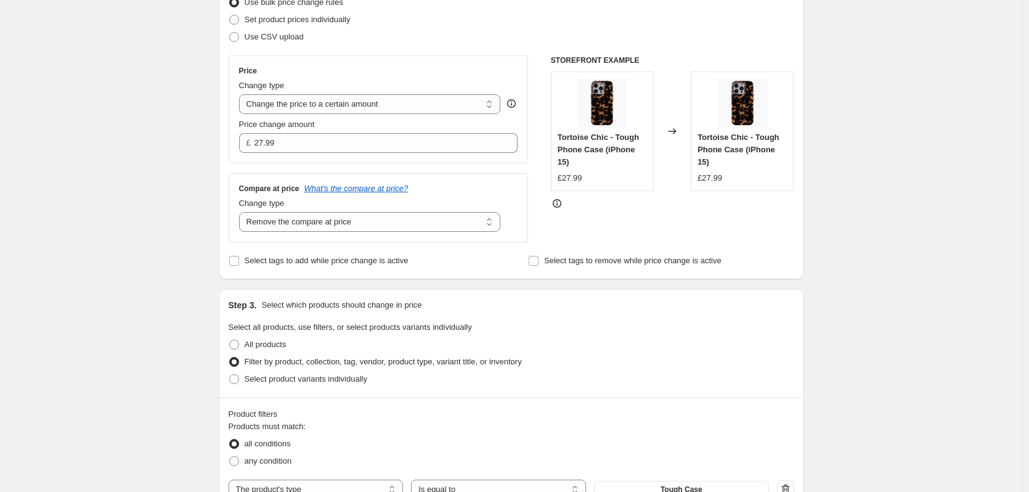
scroll to position [200, 0]
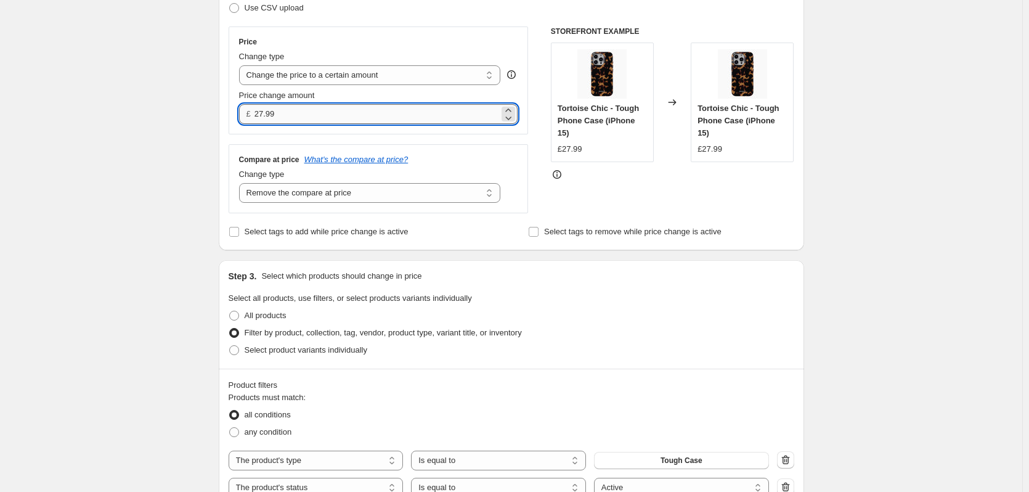
click at [433, 108] on input "27.99" at bounding box center [376, 114] width 245 height 20
type input "28.99"
click at [866, 179] on div "Create new price [MEDICAL_DATA]. This page is ready Create new price [MEDICAL_D…" at bounding box center [511, 456] width 1022 height 1313
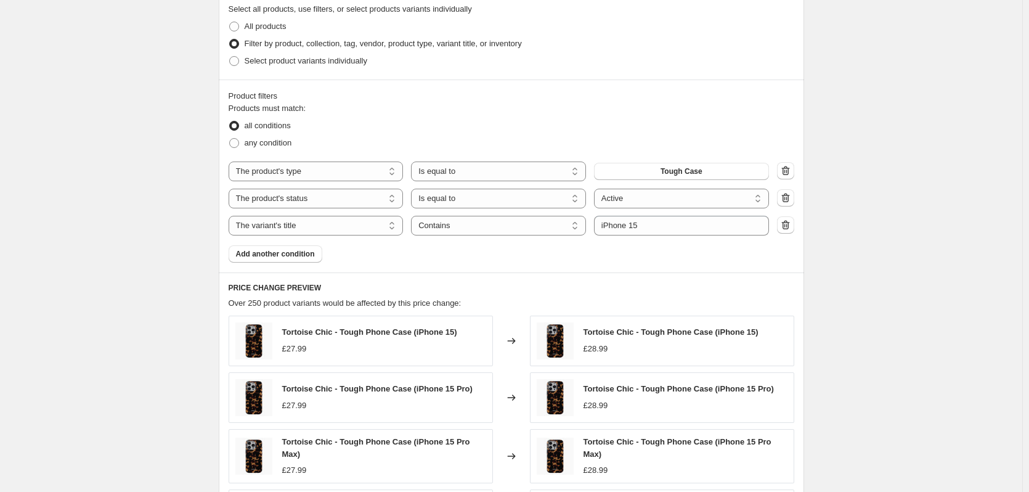
scroll to position [493, 0]
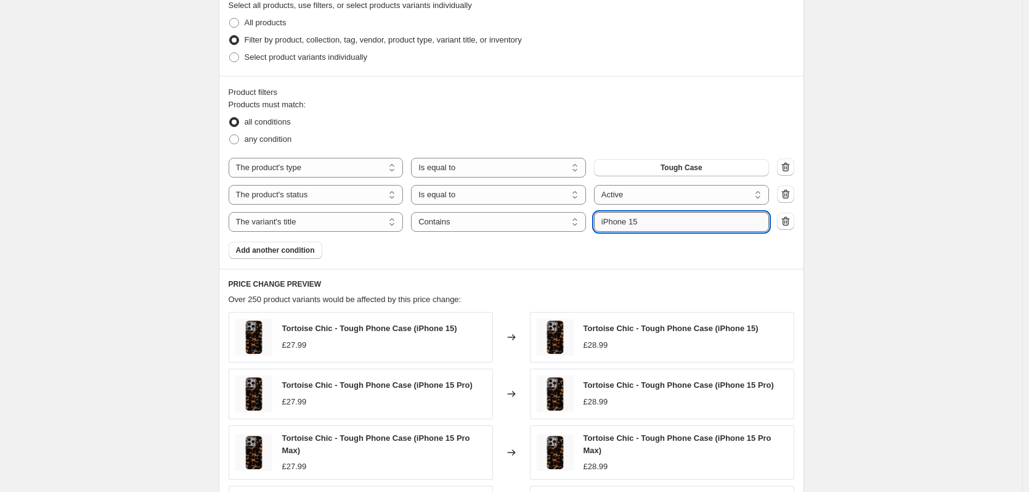
click at [668, 225] on input "iPhone 15" at bounding box center [681, 222] width 175 height 20
type input "iPhone 16"
click at [911, 221] on div "Create new price [MEDICAL_DATA]. This page is ready Create new price [MEDICAL_D…" at bounding box center [511, 163] width 1022 height 1313
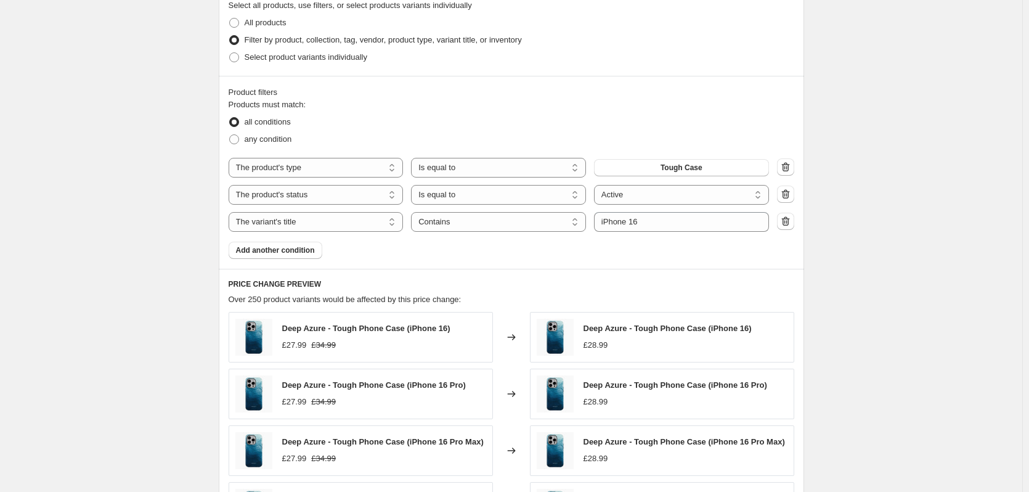
scroll to position [819, 0]
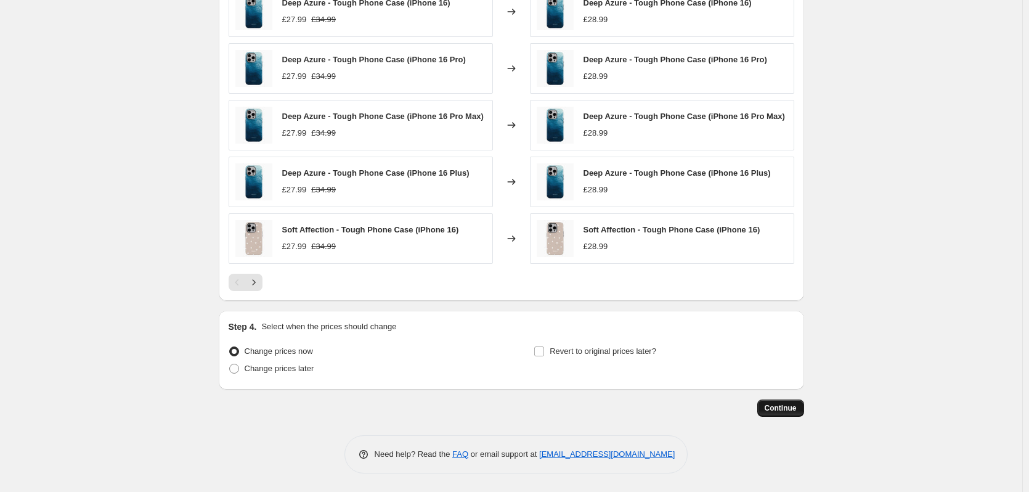
click at [776, 406] on span "Continue" at bounding box center [781, 408] width 32 height 10
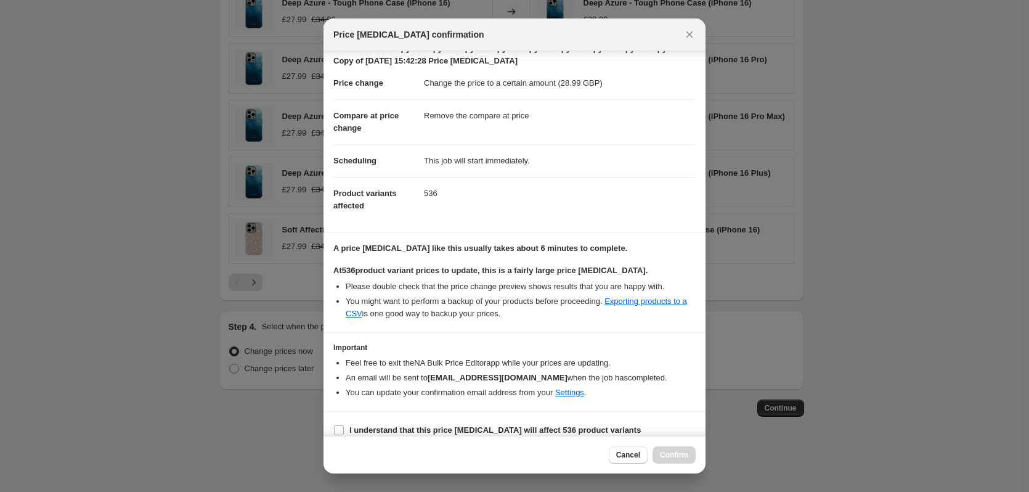
scroll to position [31, 0]
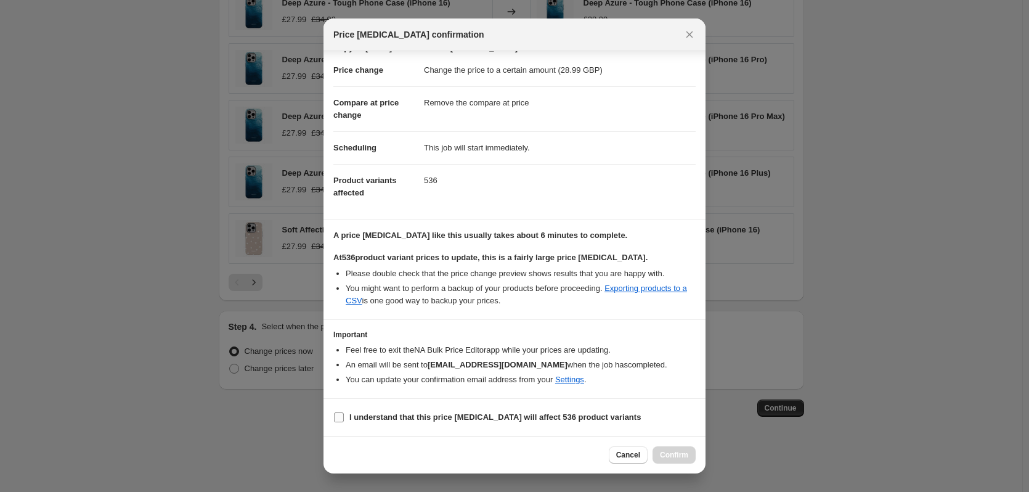
click at [525, 419] on b "I understand that this price [MEDICAL_DATA] will affect 536 product variants" at bounding box center [494, 416] width 291 height 9
click at [344, 419] on input "I understand that this price [MEDICAL_DATA] will affect 536 product variants" at bounding box center [339, 417] width 10 height 10
checkbox input "true"
click at [658, 453] on button "Confirm" at bounding box center [673, 454] width 43 height 17
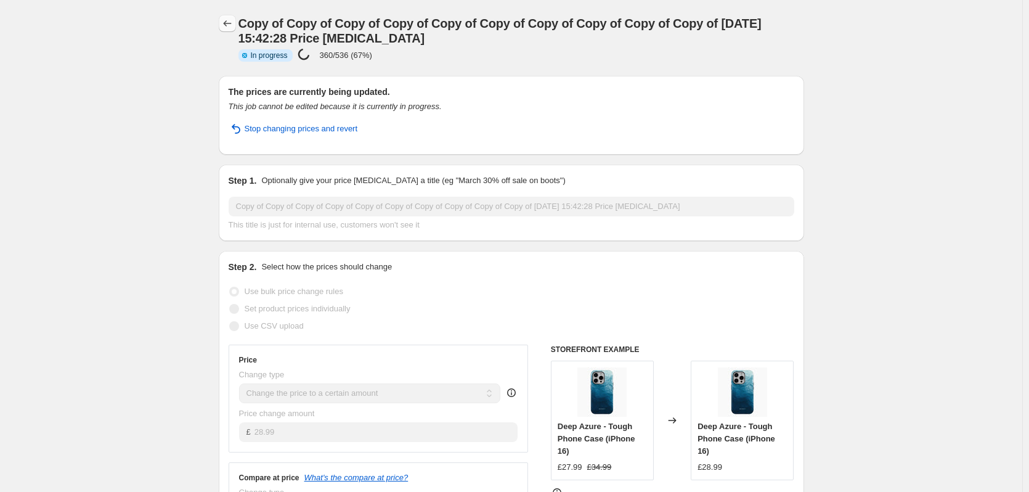
click at [227, 19] on icon "Price change jobs" at bounding box center [227, 23] width 12 height 12
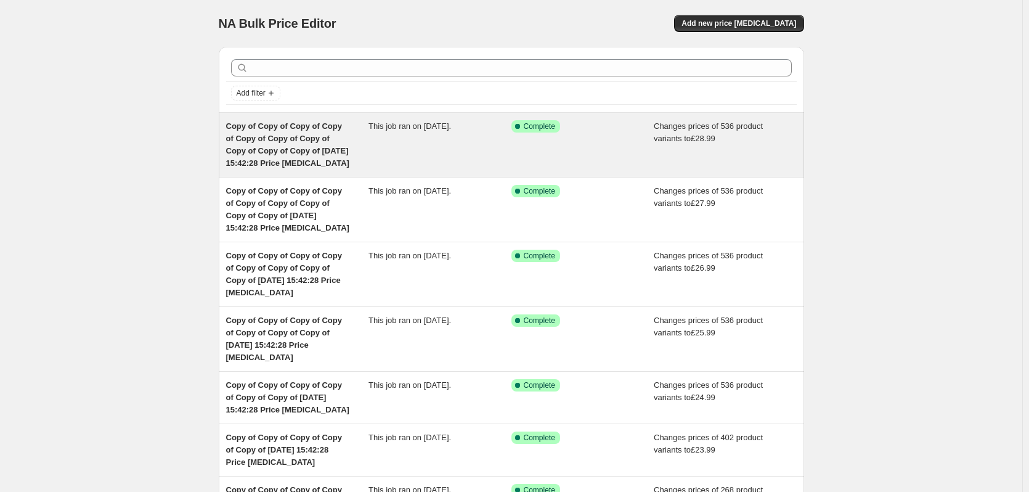
click at [423, 148] on div "This job ran on [DATE]." at bounding box center [439, 144] width 143 height 49
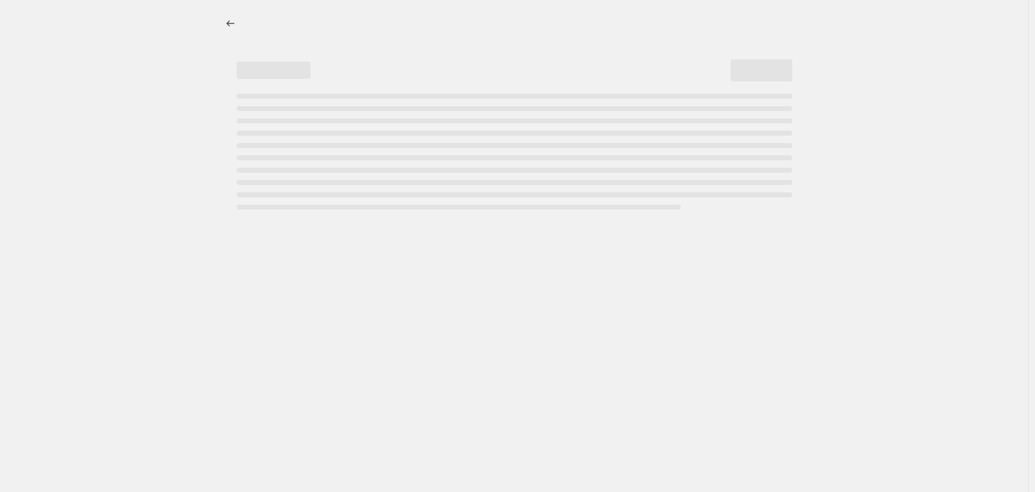
select select "remove"
select select "product_type"
select select "product_status"
select select "title"
select select "contains"
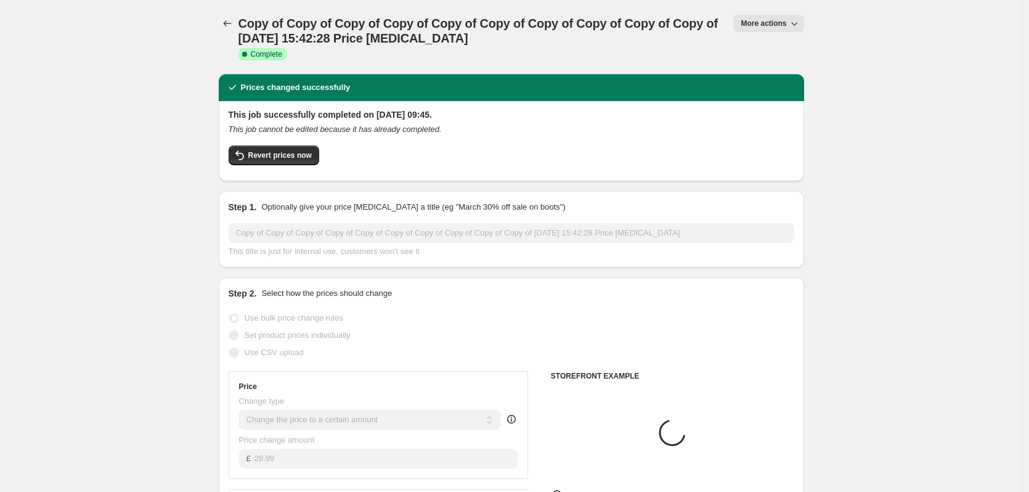
click at [782, 30] on button "More actions" at bounding box center [768, 23] width 70 height 17
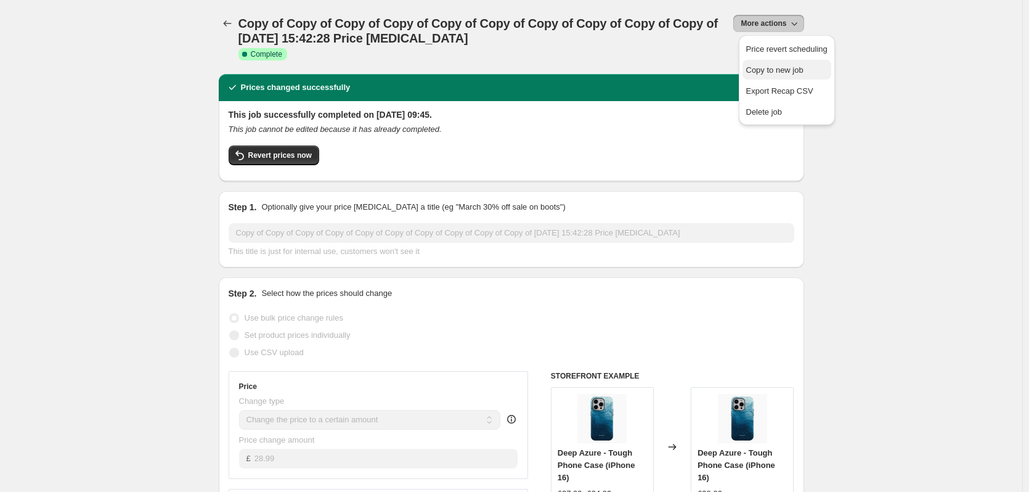
click at [781, 62] on button "Copy to new job" at bounding box center [786, 70] width 89 height 20
select select "remove"
select select "product_type"
select select "product_status"
select select "title"
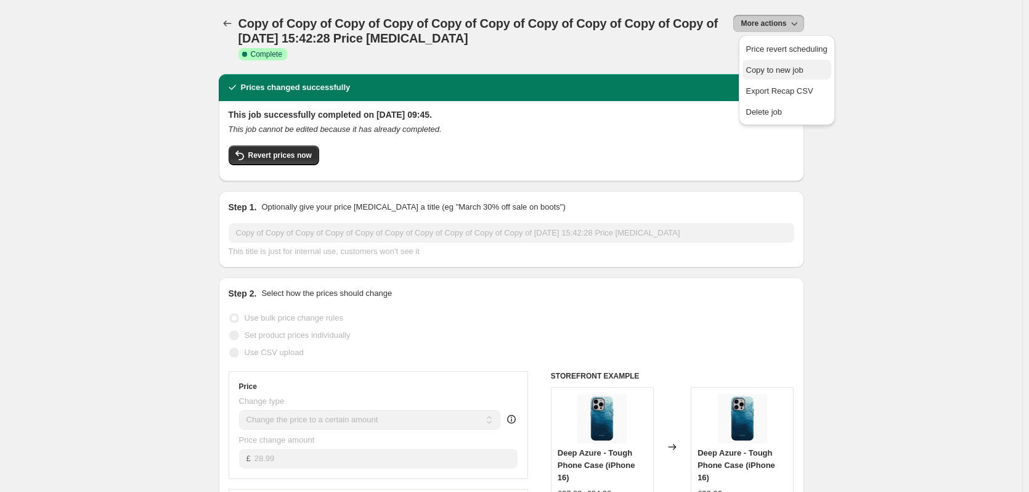
select select "contains"
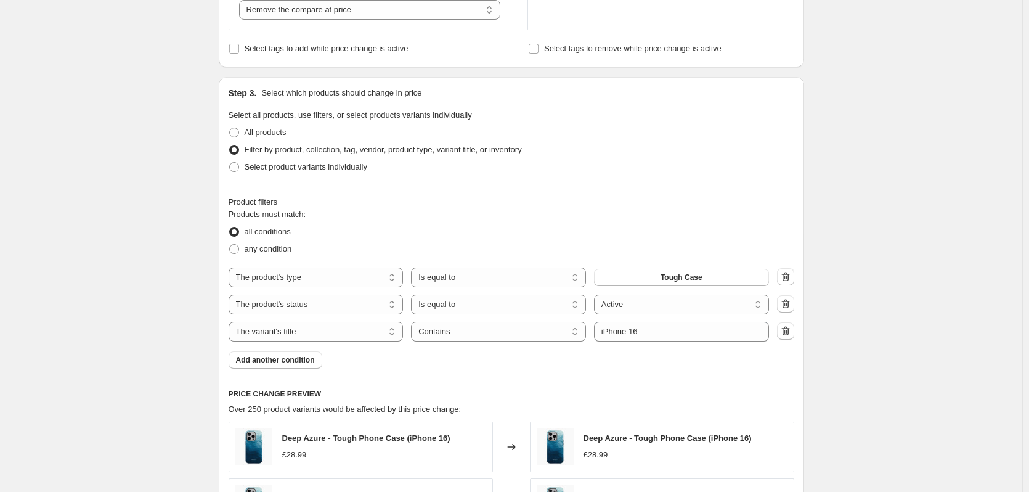
scroll to position [462, 0]
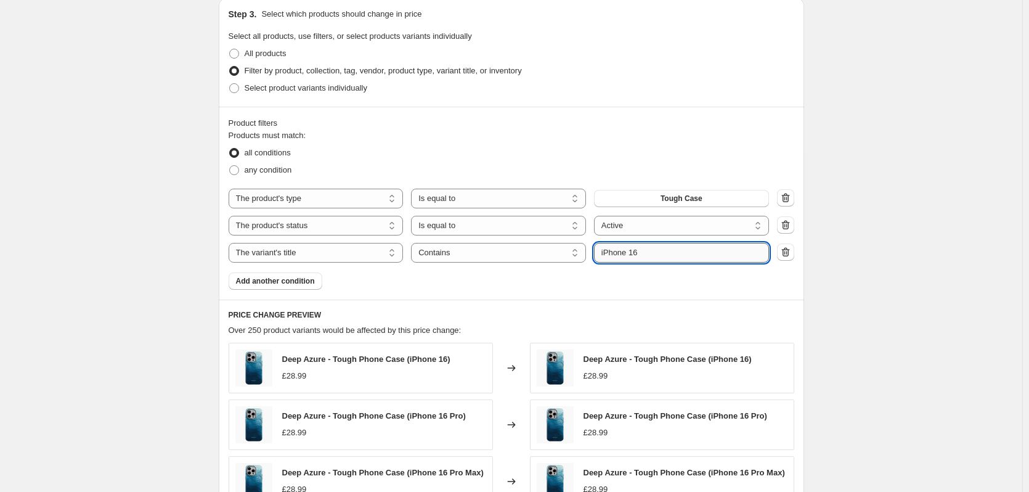
click at [667, 259] on input "iPhone 16" at bounding box center [681, 253] width 175 height 20
type input "iPhone 16e"
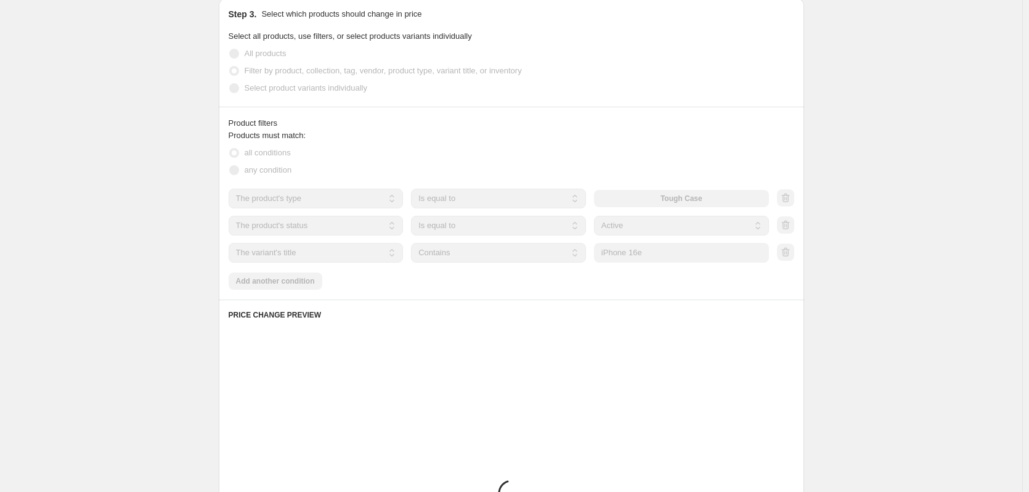
click at [852, 235] on div "Create new price [MEDICAL_DATA]. This page is ready Create new price [MEDICAL_D…" at bounding box center [511, 193] width 1022 height 1310
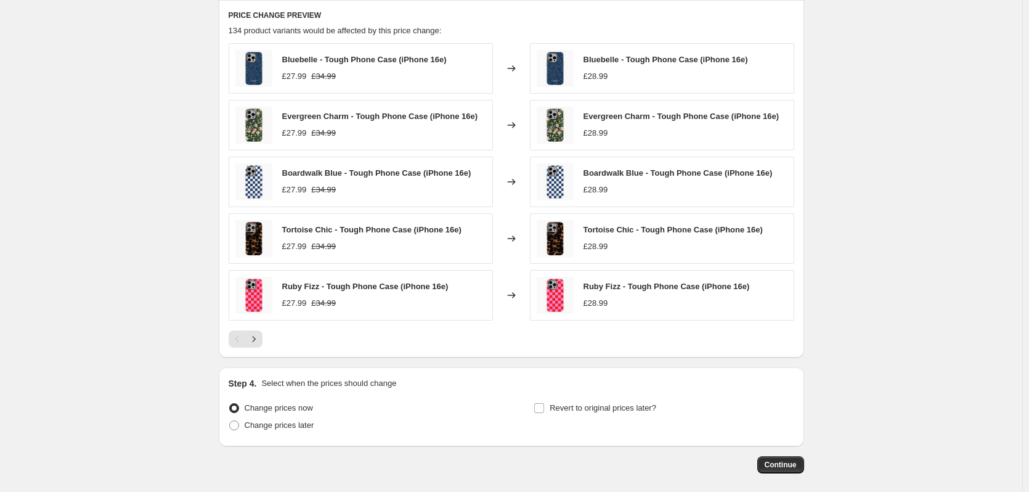
scroll to position [785, 0]
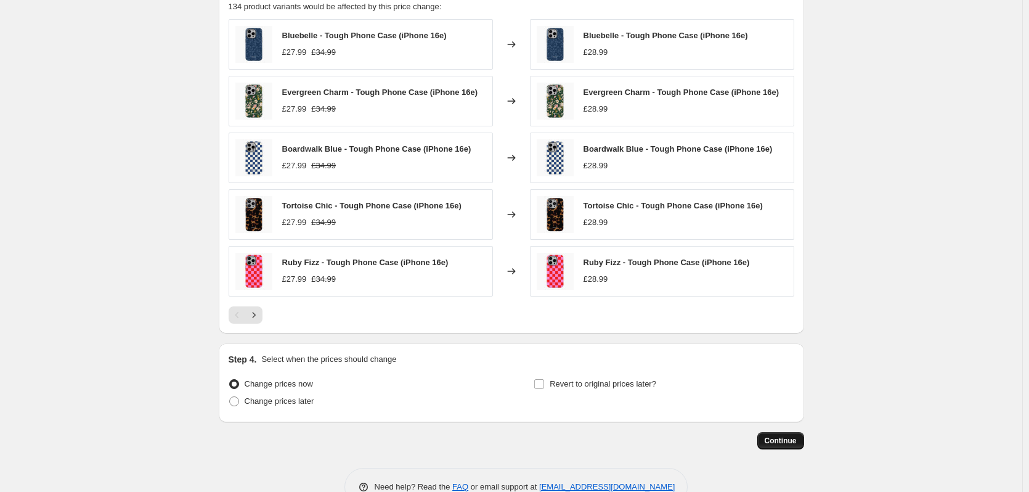
click at [792, 436] on span "Continue" at bounding box center [781, 441] width 32 height 10
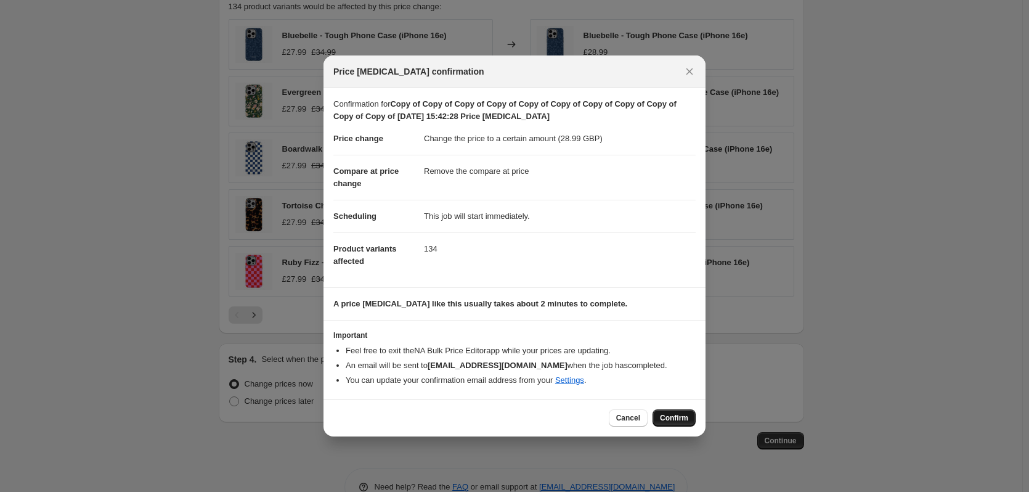
click at [676, 415] on span "Confirm" at bounding box center [674, 418] width 28 height 10
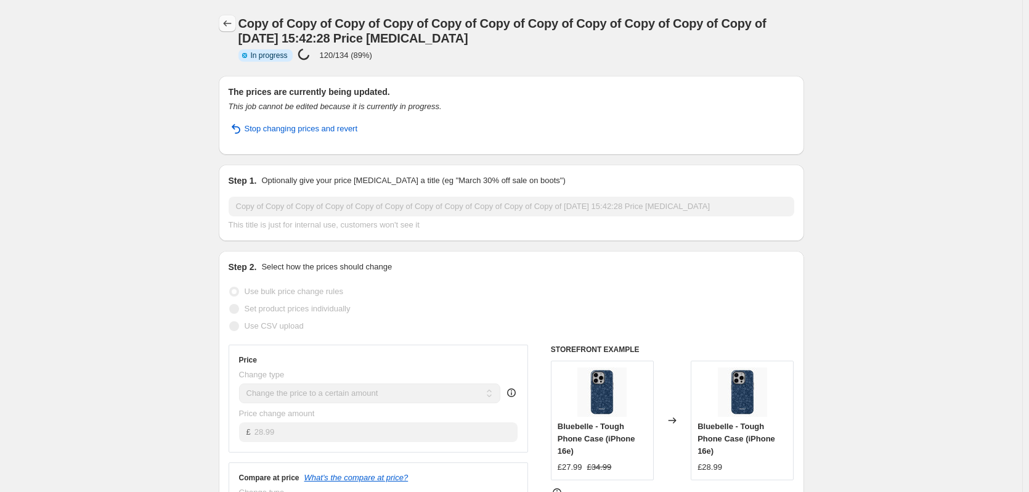
click at [233, 28] on icon "Price change jobs" at bounding box center [227, 23] width 12 height 12
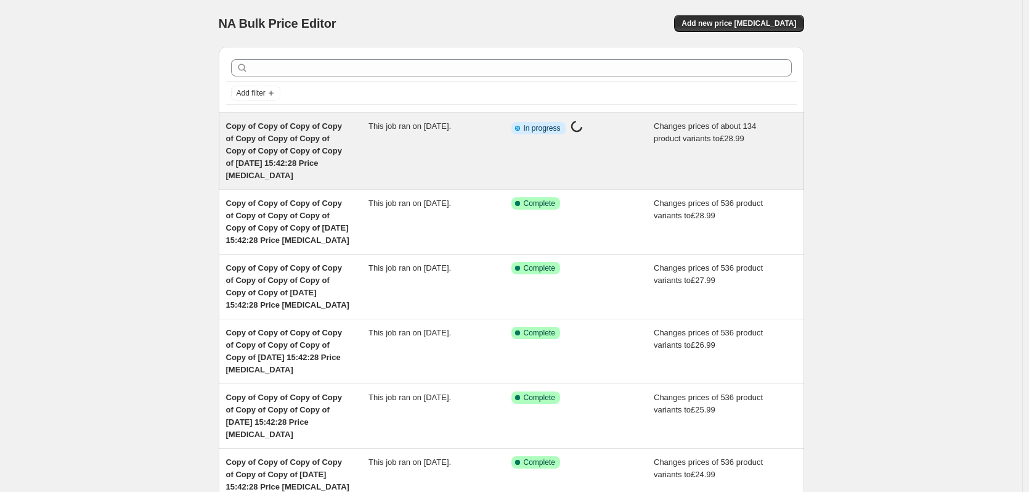
click at [399, 131] on div "This job ran on [DATE]." at bounding box center [439, 151] width 143 height 62
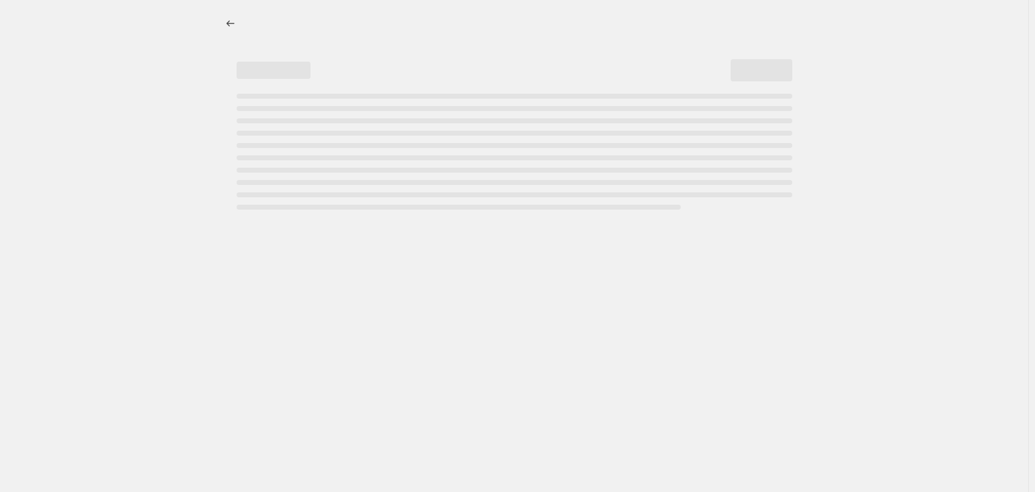
select select "remove"
select select "product_type"
select select "product_status"
select select "title"
select select "contains"
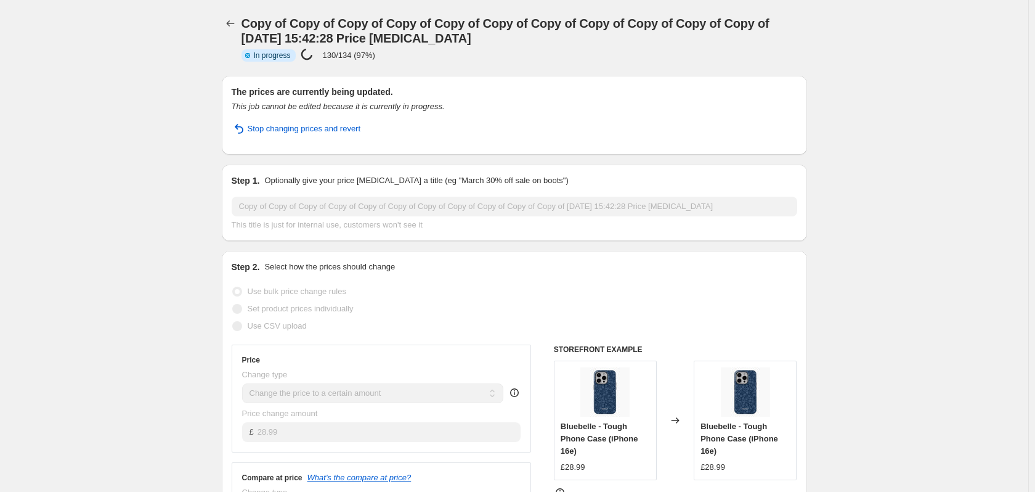
select select "remove"
select select "product_type"
select select "product_status"
select select "title"
select select "contains"
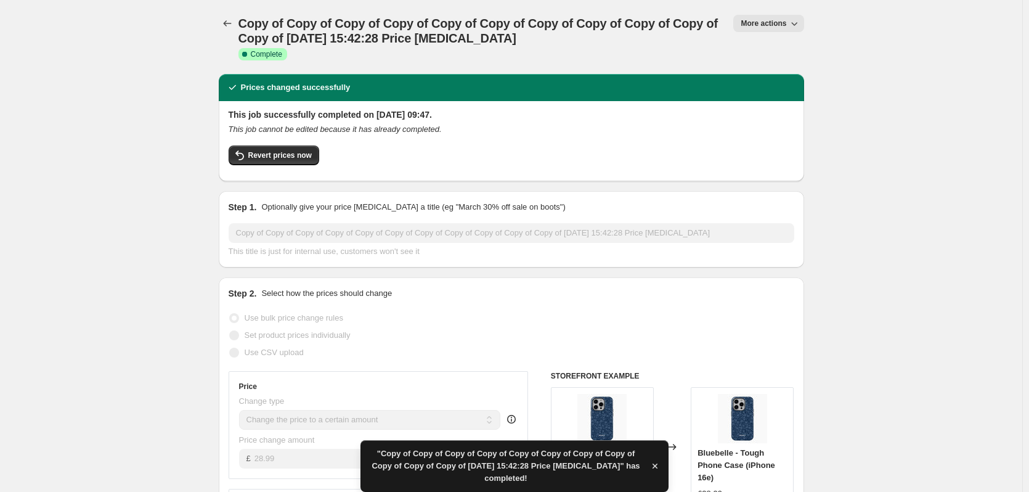
click at [784, 22] on span "More actions" at bounding box center [763, 23] width 46 height 10
click at [790, 60] on button "Copy to new job" at bounding box center [786, 70] width 89 height 20
select select "remove"
select select "product_type"
select select "product_status"
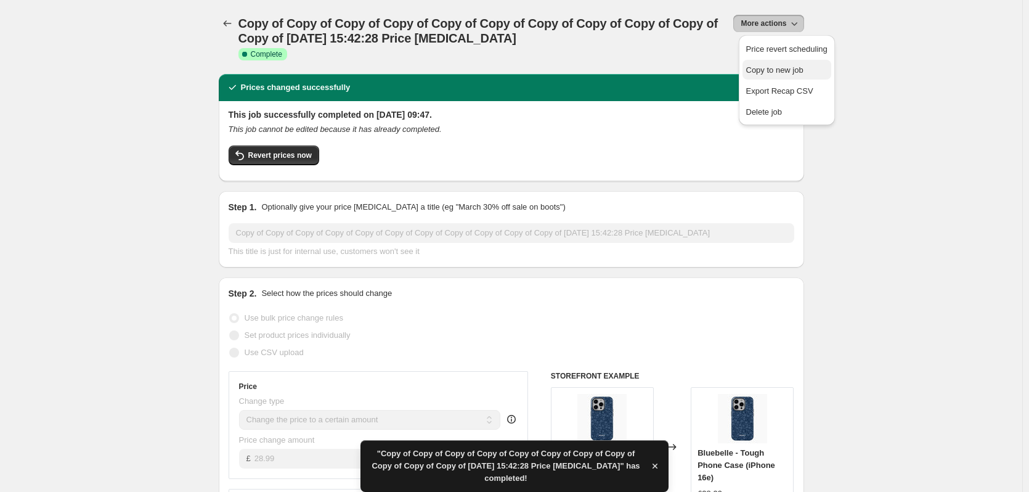
select select "title"
select select "contains"
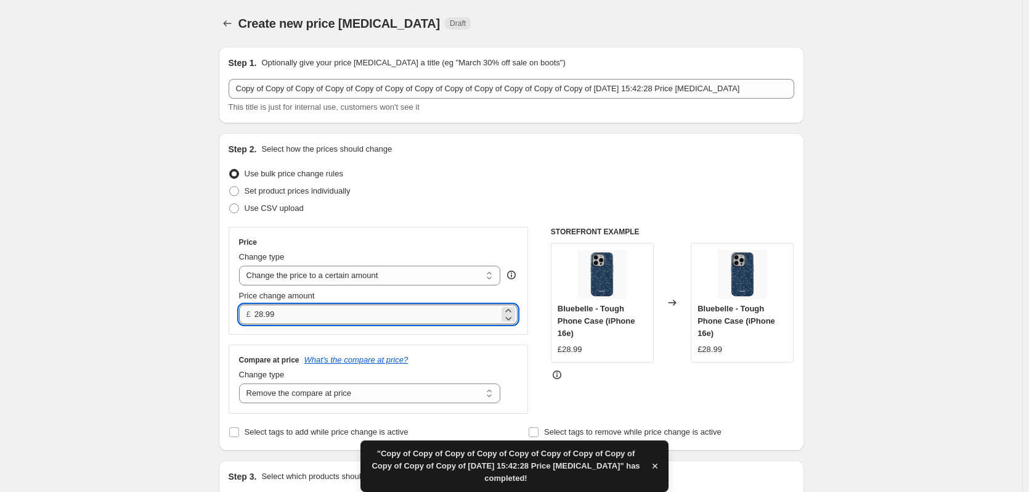
click at [340, 314] on input "28.99" at bounding box center [376, 314] width 245 height 20
type input "29.99"
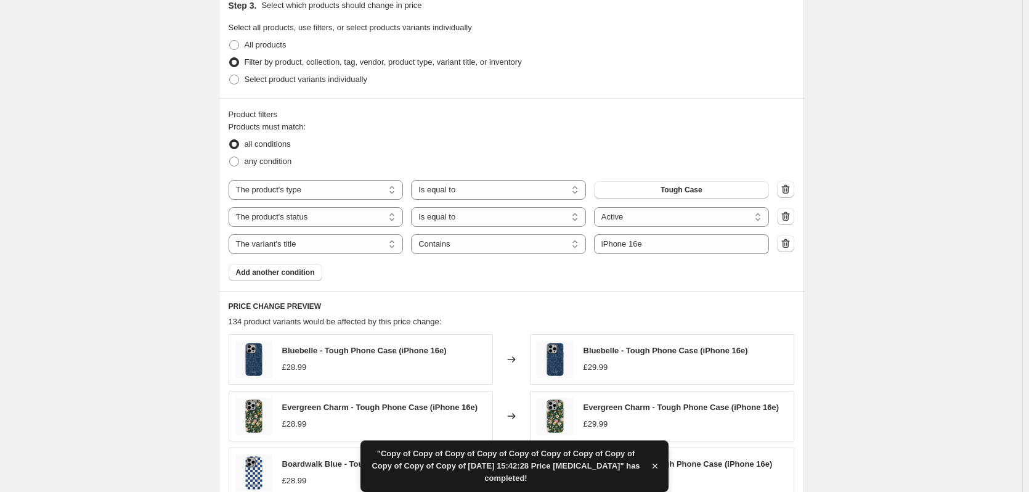
scroll to position [477, 0]
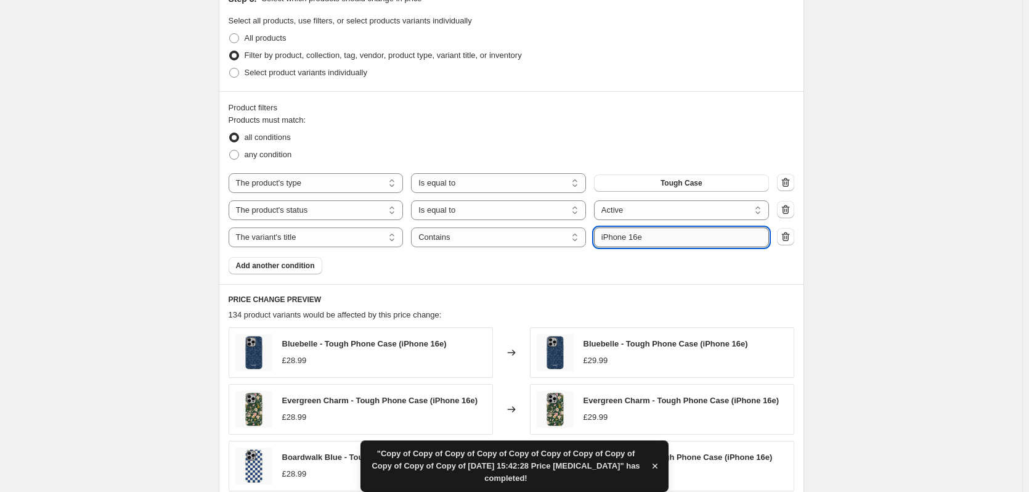
click at [669, 241] on input "iPhone 16e" at bounding box center [681, 237] width 175 height 20
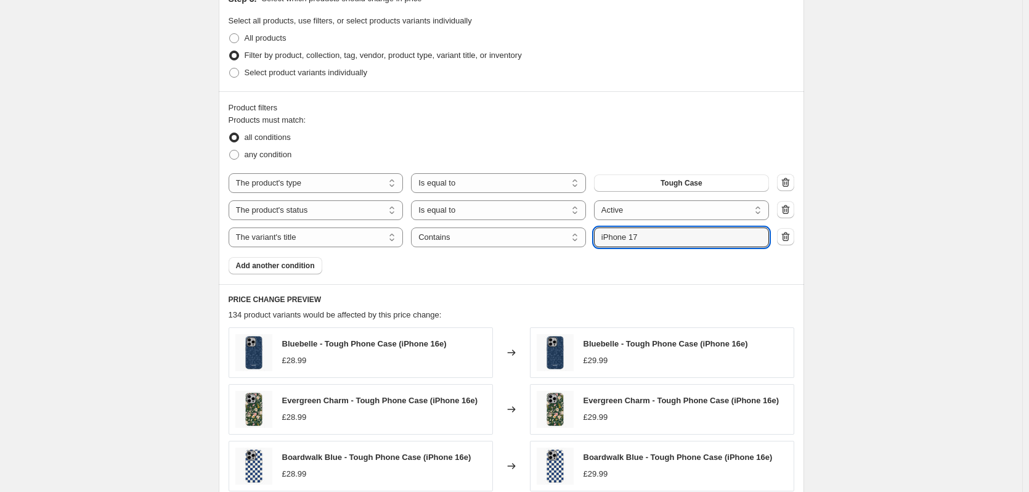
type input "iPhone 17"
click at [915, 218] on div "Create new price [MEDICAL_DATA]. This page is ready Create new price [MEDICAL_D…" at bounding box center [511, 178] width 1022 height 1310
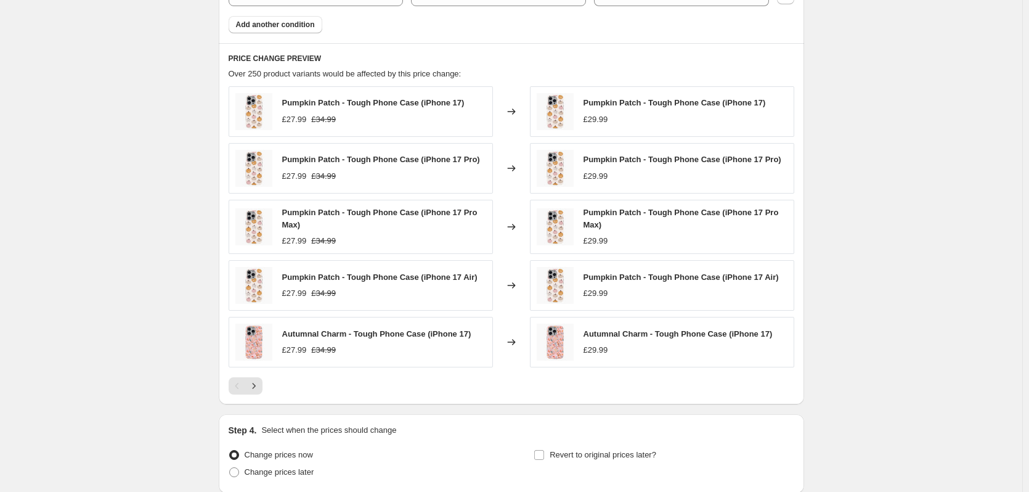
scroll to position [822, 0]
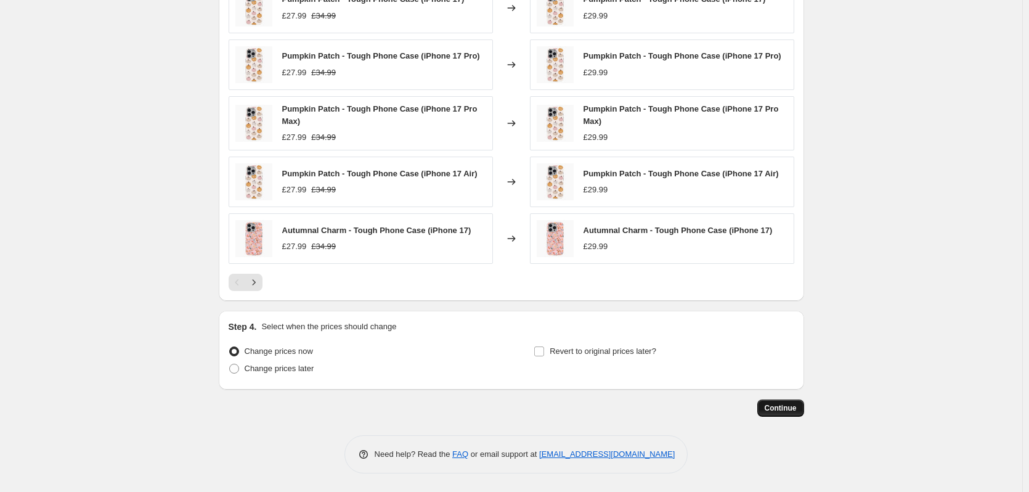
click at [793, 405] on span "Continue" at bounding box center [781, 408] width 32 height 10
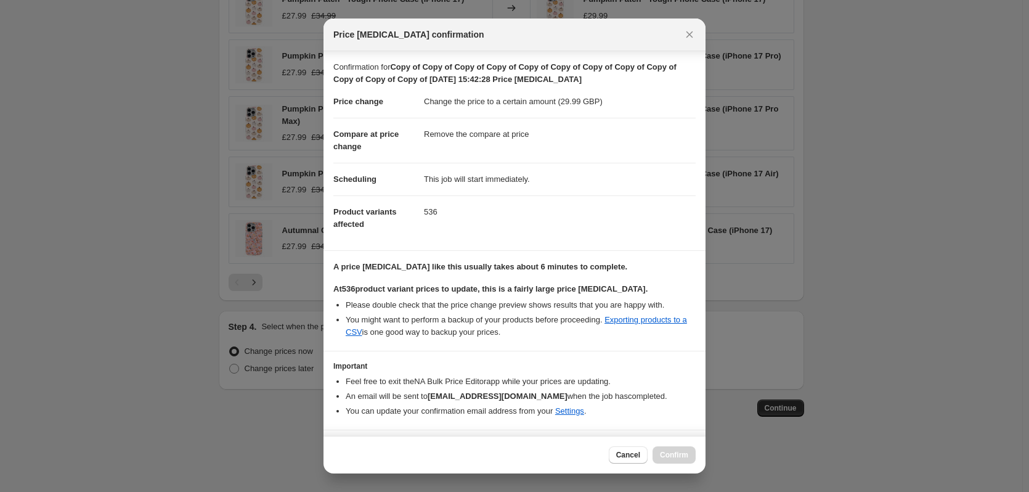
scroll to position [31, 0]
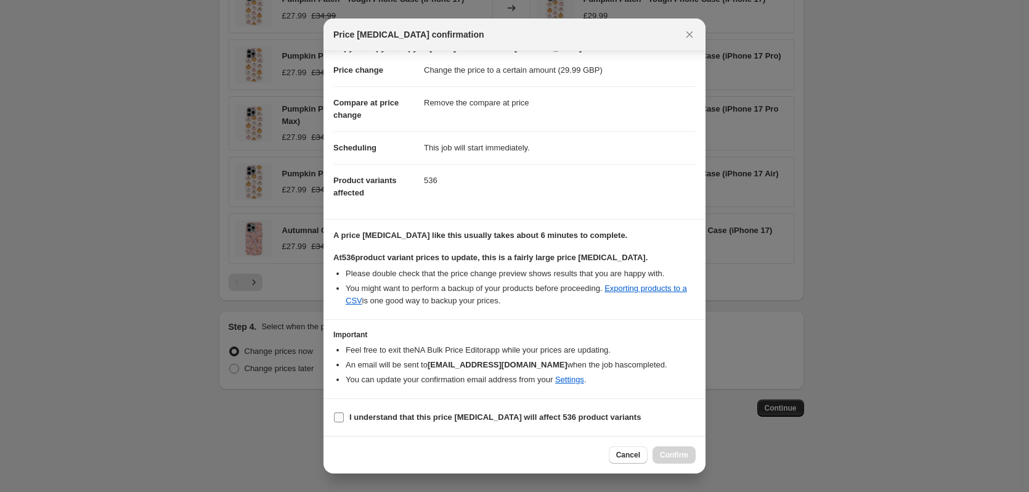
click at [456, 412] on b "I understand that this price [MEDICAL_DATA] will affect 536 product variants" at bounding box center [494, 416] width 291 height 9
click at [344, 412] on input "I understand that this price [MEDICAL_DATA] will affect 536 product variants" at bounding box center [339, 417] width 10 height 10
checkbox input "true"
click at [680, 455] on span "Confirm" at bounding box center [674, 455] width 28 height 10
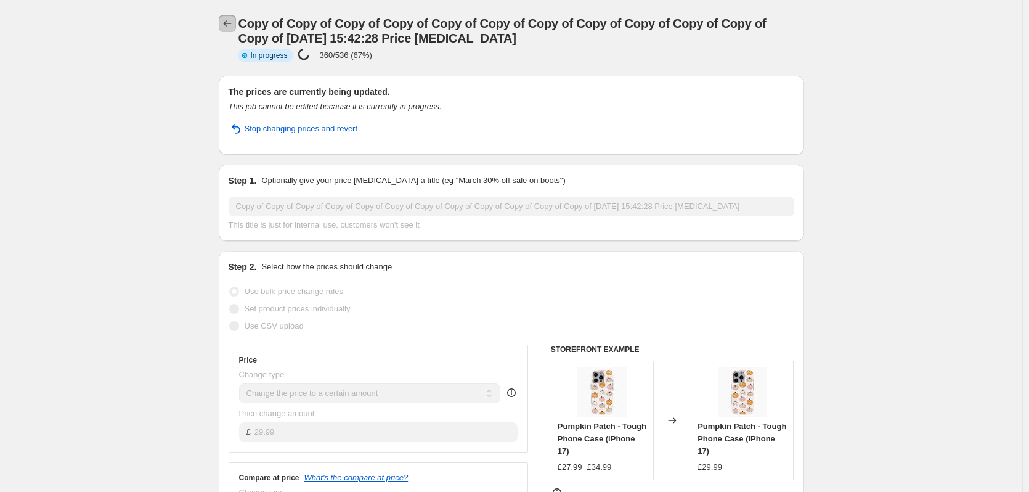
click at [232, 25] on icon "Price change jobs" at bounding box center [227, 23] width 12 height 12
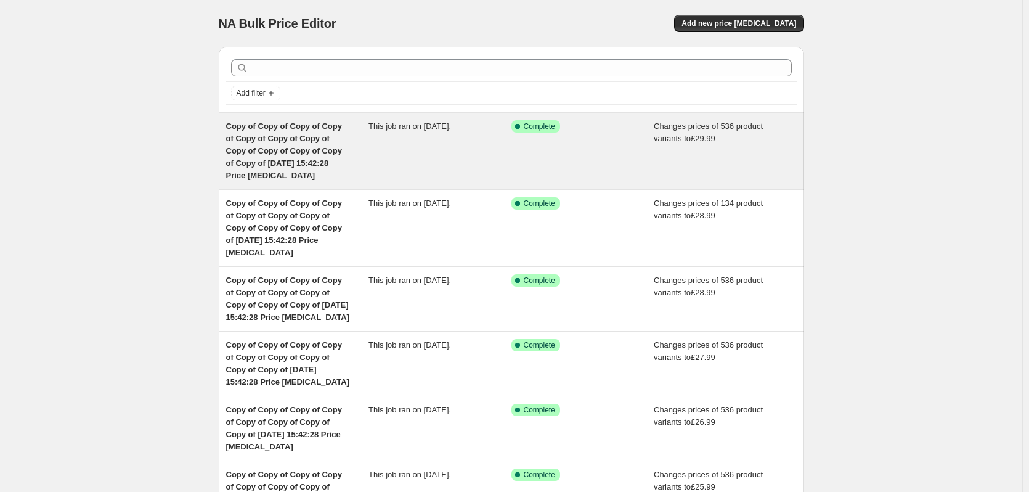
click at [415, 131] on span "This job ran on [DATE]." at bounding box center [409, 125] width 83 height 9
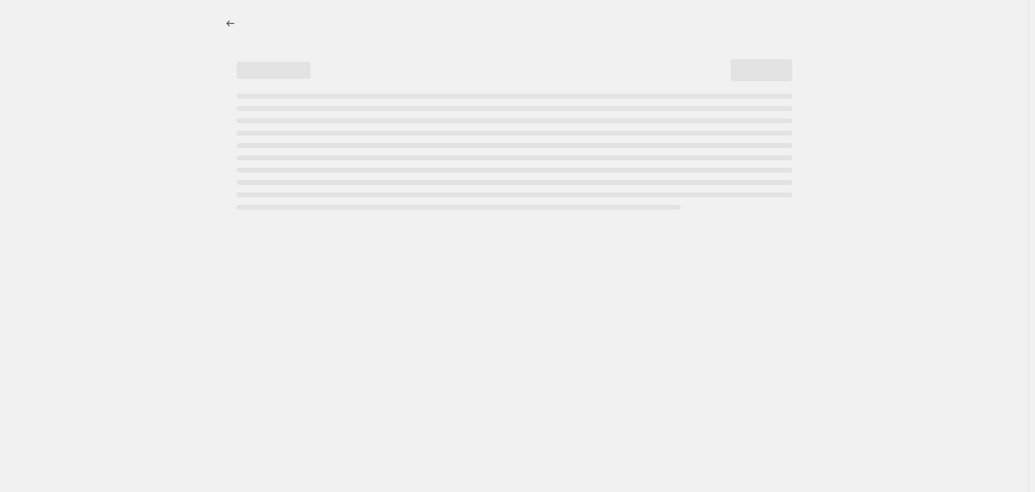
select select "remove"
select select "product_type"
select select "product_status"
select select "title"
select select "contains"
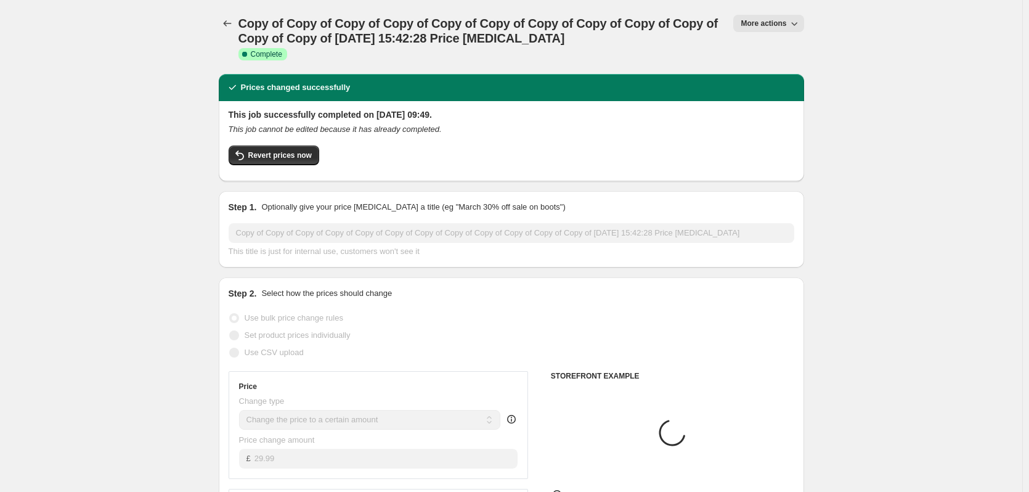
click at [776, 25] on span "More actions" at bounding box center [763, 23] width 46 height 10
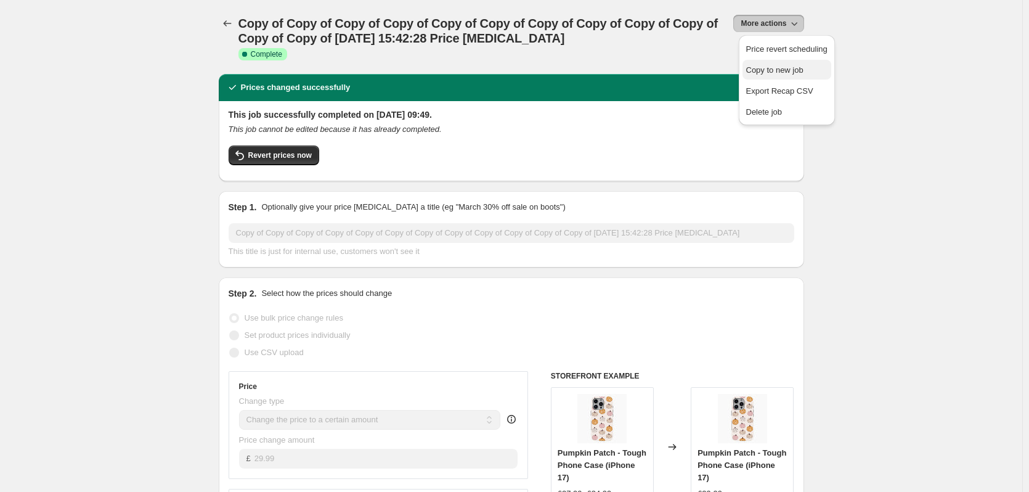
click at [792, 70] on span "Copy to new job" at bounding box center [774, 69] width 57 height 9
select select "remove"
select select "product_type"
select select "product_status"
select select "title"
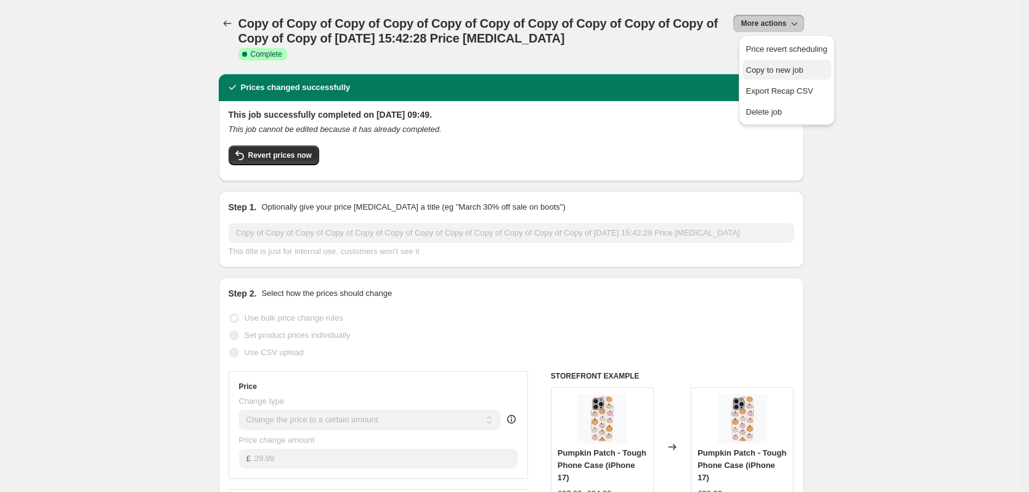
select select "contains"
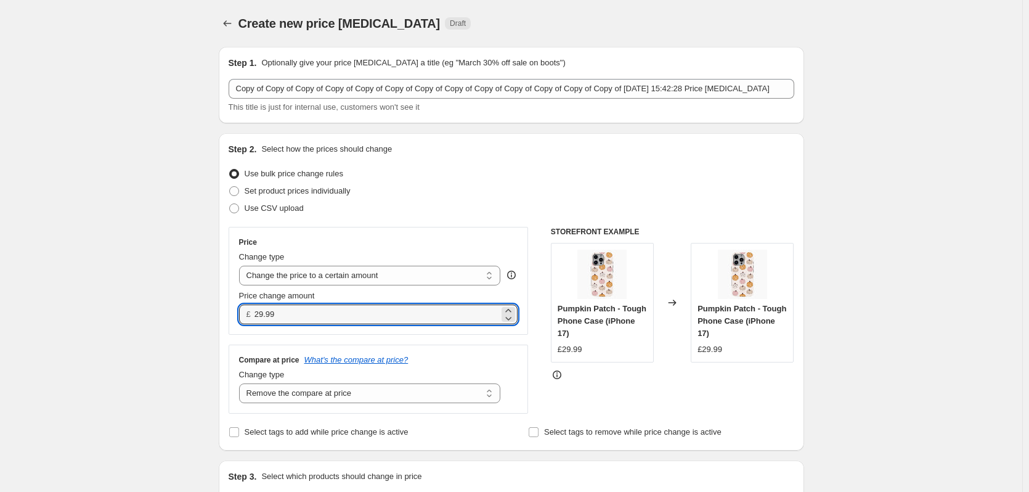
drag, startPoint x: 322, startPoint y: 317, endPoint x: 188, endPoint y: 301, distance: 135.2
type input "27.99"
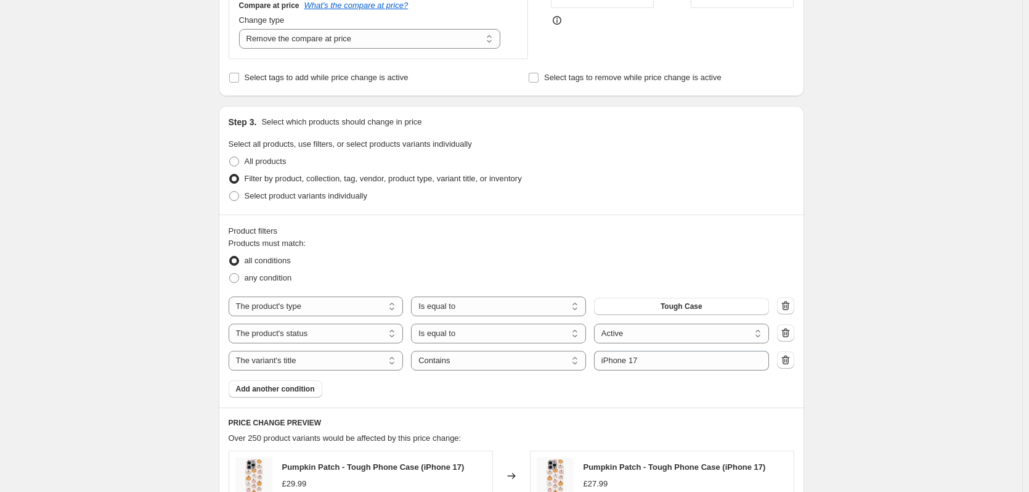
scroll to position [370, 0]
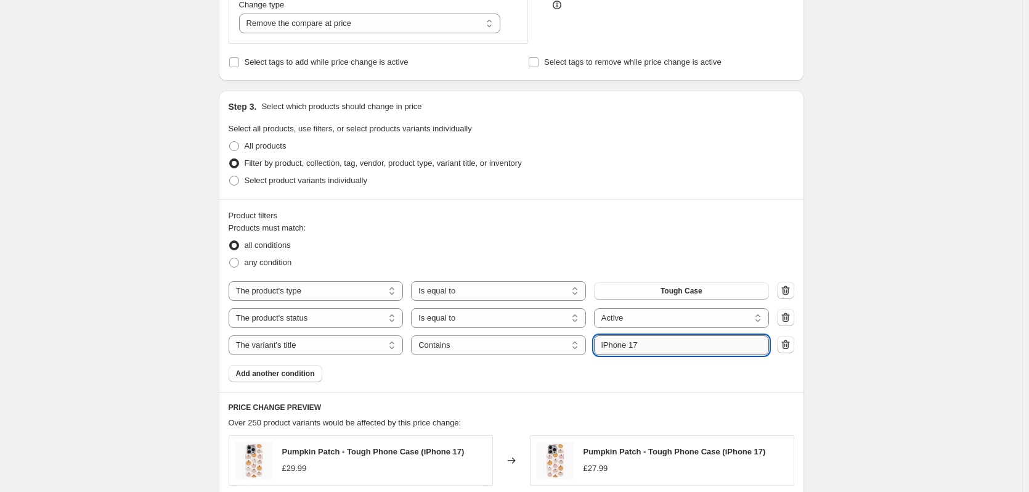
click at [647, 348] on input "iPhone 17" at bounding box center [681, 345] width 175 height 20
click at [657, 344] on input "iPhone 17" at bounding box center [681, 345] width 175 height 20
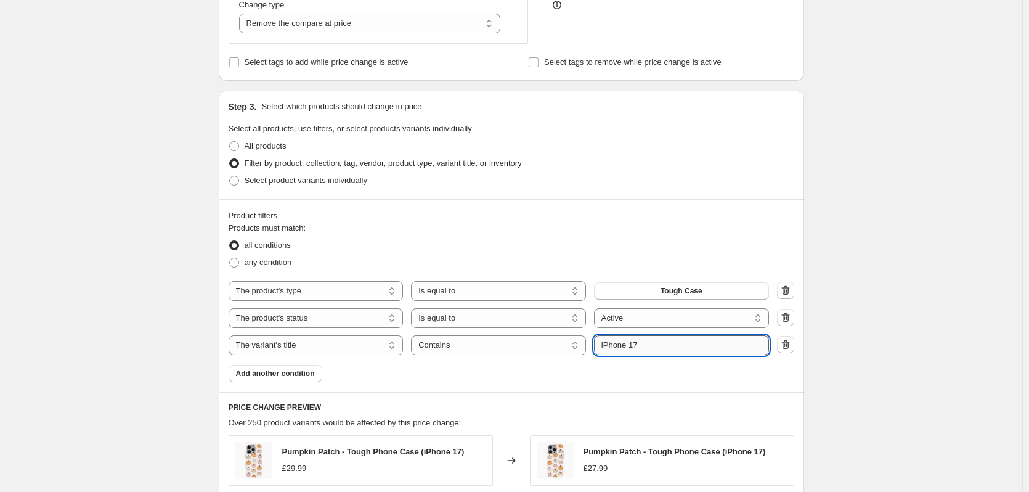
click at [657, 344] on input "iPhone 17" at bounding box center [681, 345] width 175 height 20
type input "iPhone 12"
click at [914, 353] on div "Create new price [MEDICAL_DATA]. This page is ready Create new price [MEDICAL_D…" at bounding box center [511, 286] width 1022 height 1313
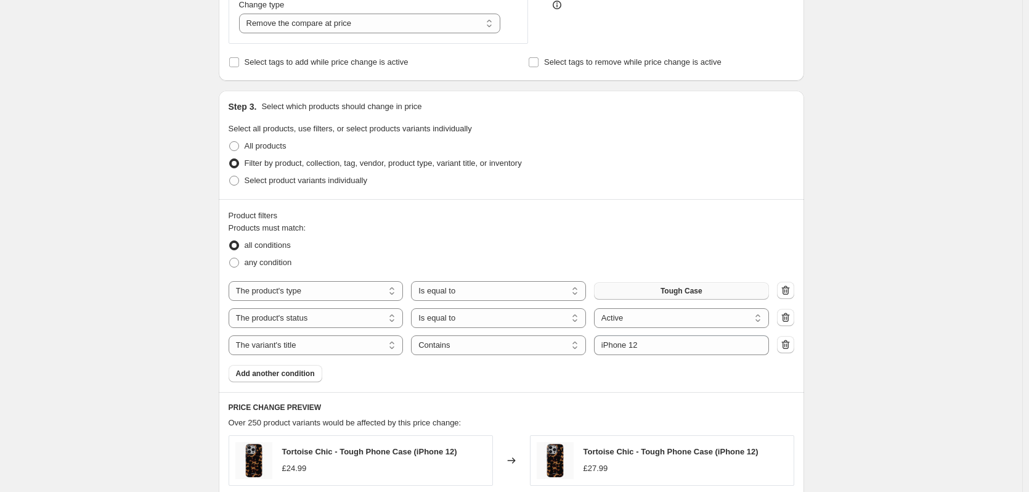
click at [743, 294] on button "Tough Case" at bounding box center [681, 290] width 175 height 17
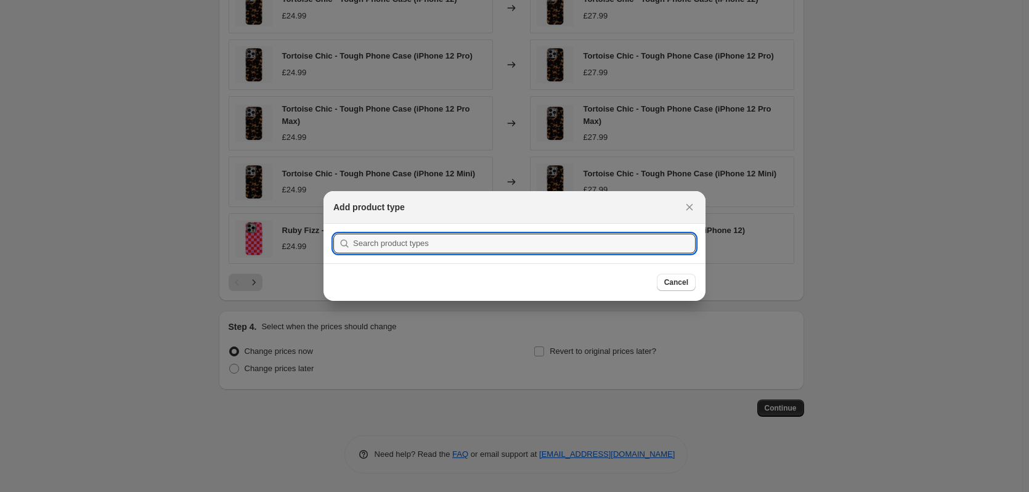
scroll to position [0, 0]
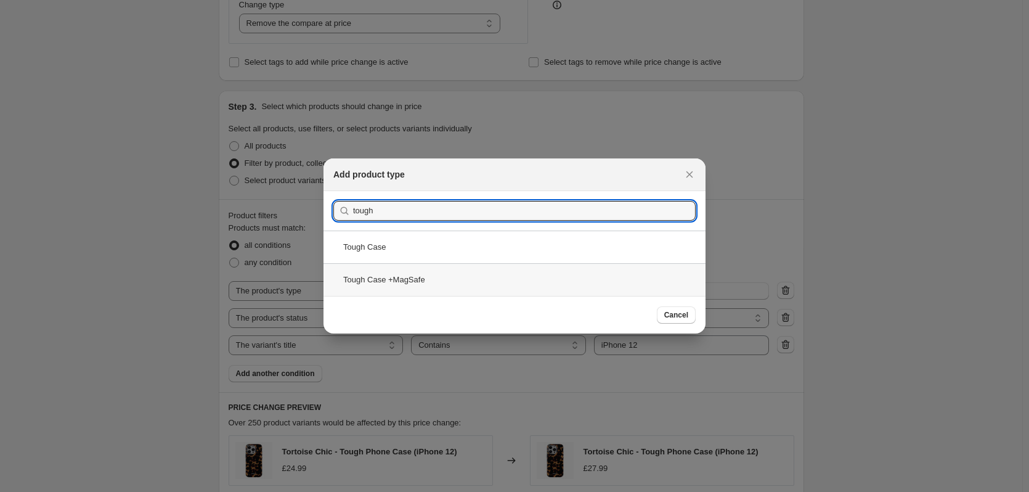
type input "tough"
click at [445, 270] on div "Tough Case +MagSafe" at bounding box center [514, 279] width 382 height 33
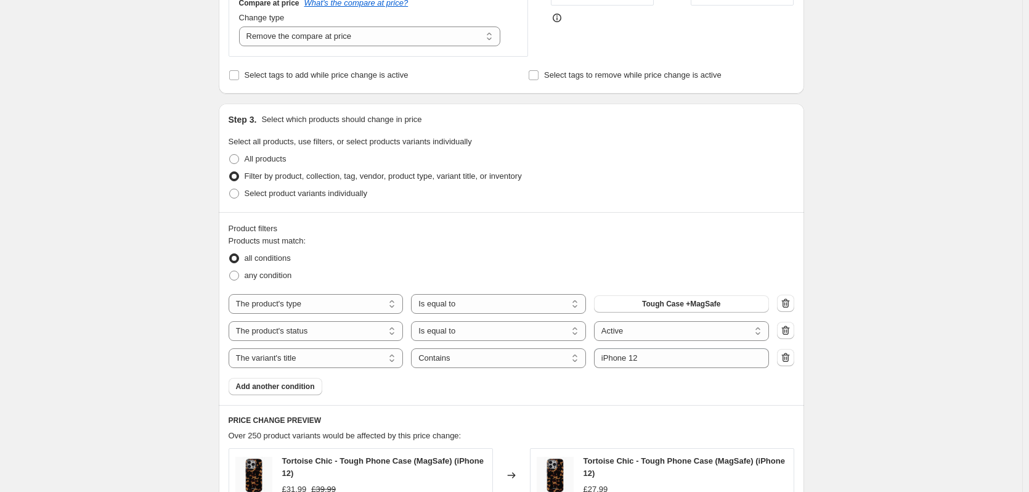
scroll to position [169, 0]
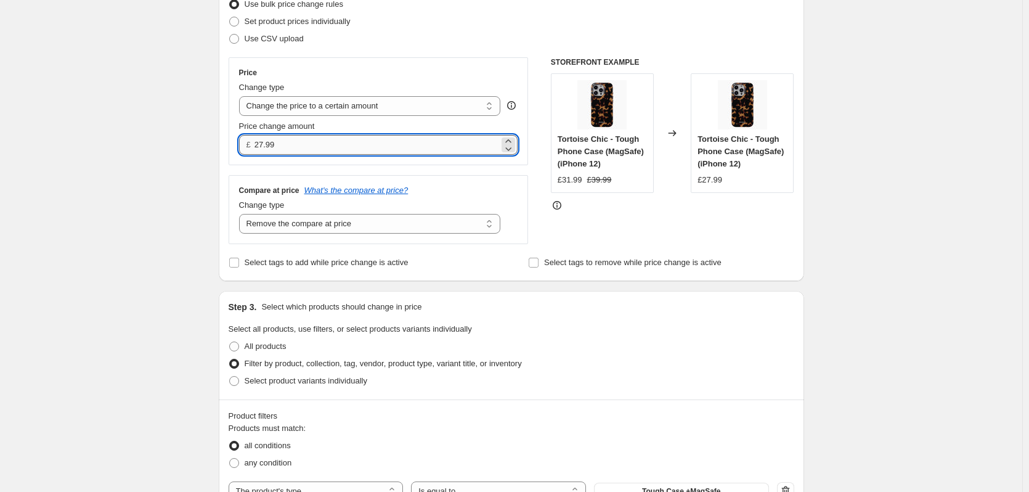
click at [296, 142] on input "27.99" at bounding box center [376, 145] width 245 height 20
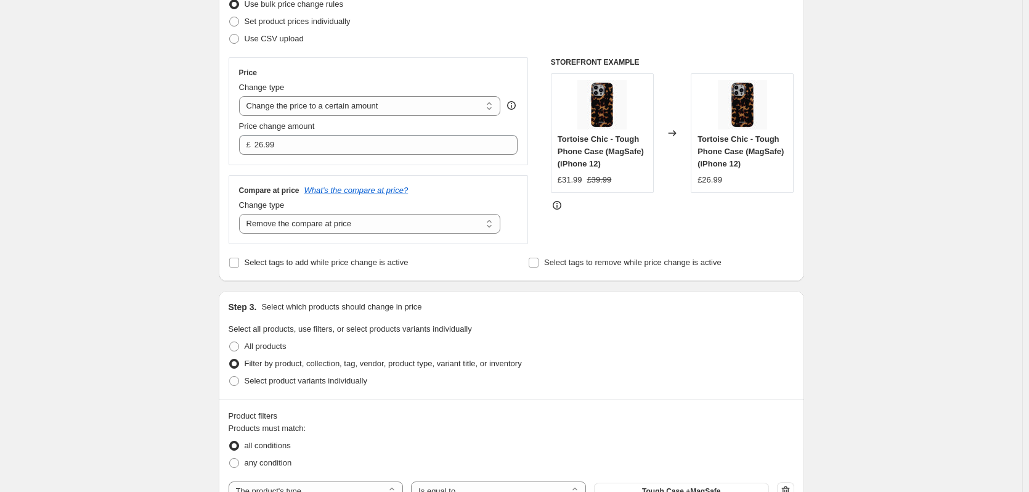
click at [890, 240] on div "Create new price [MEDICAL_DATA]. This page is ready Create new price [MEDICAL_D…" at bounding box center [511, 493] width 1022 height 1325
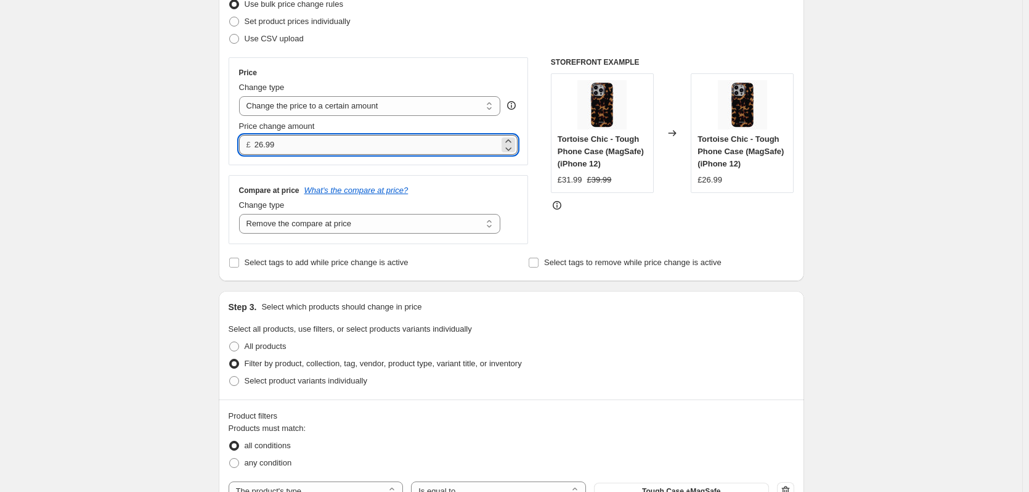
click at [349, 148] on input "26.99" at bounding box center [376, 145] width 245 height 20
type input "27.99"
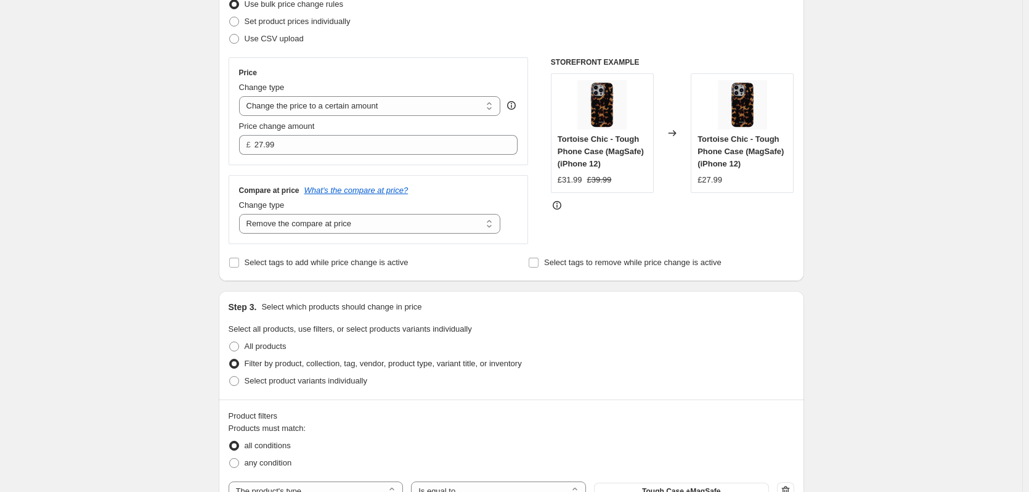
click at [885, 176] on div "Create new price [MEDICAL_DATA]. This page is ready Create new price [MEDICAL_D…" at bounding box center [511, 493] width 1022 height 1325
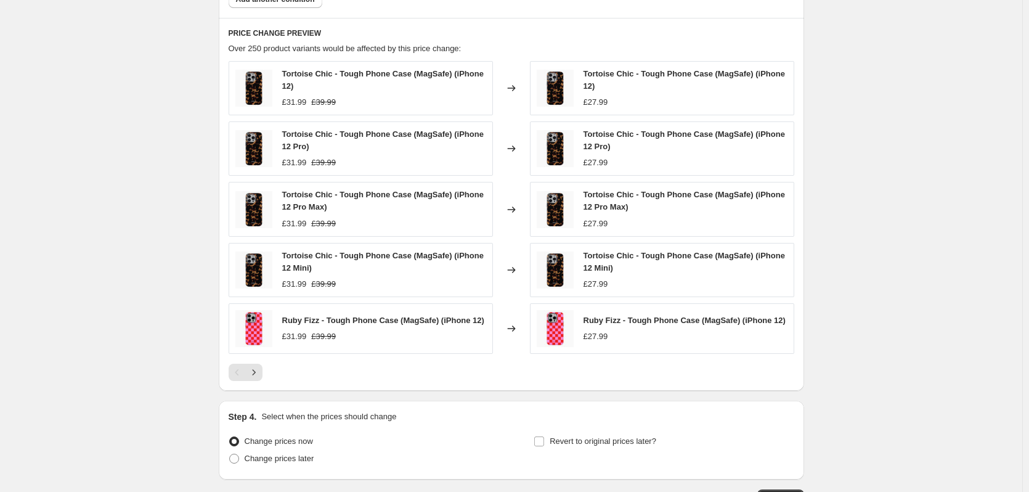
scroll to position [770, 0]
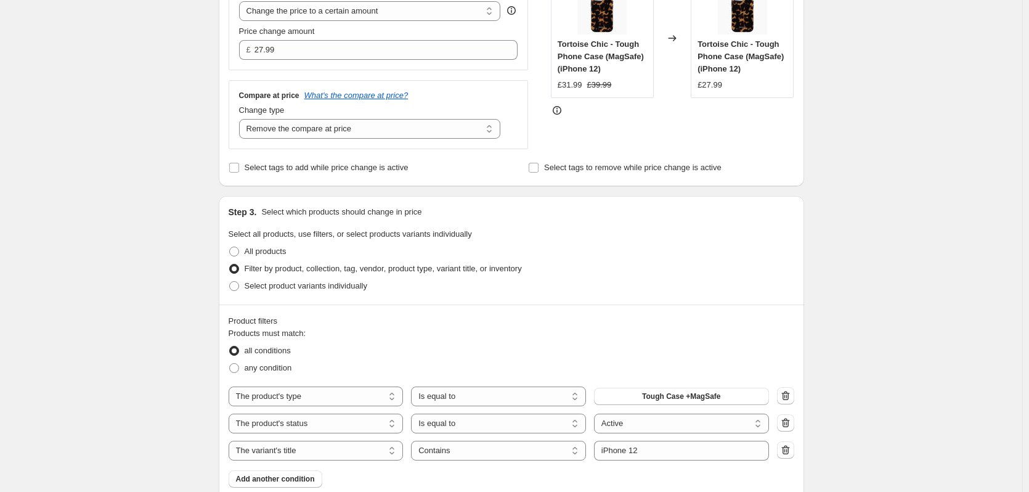
scroll to position [185, 0]
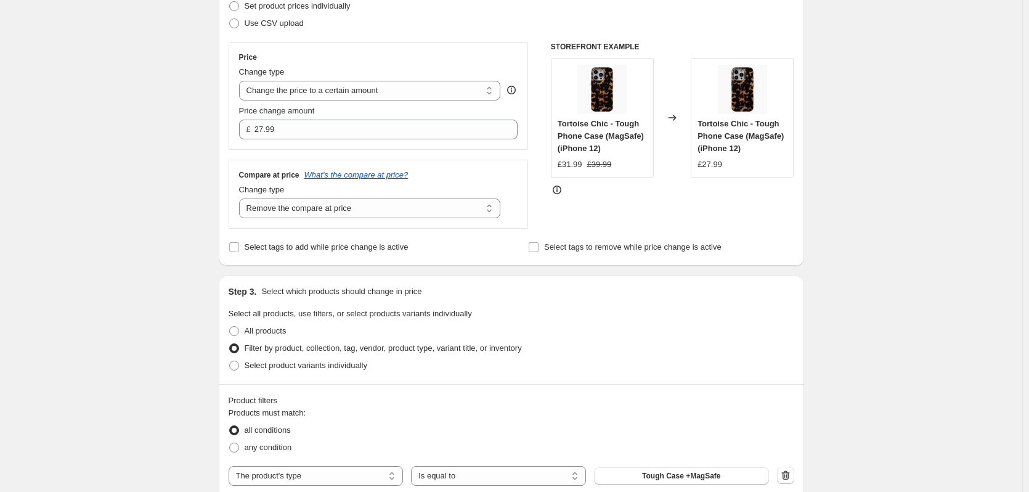
click at [869, 328] on div "Create new price [MEDICAL_DATA]. This page is ready Create new price [MEDICAL_D…" at bounding box center [511, 477] width 1022 height 1325
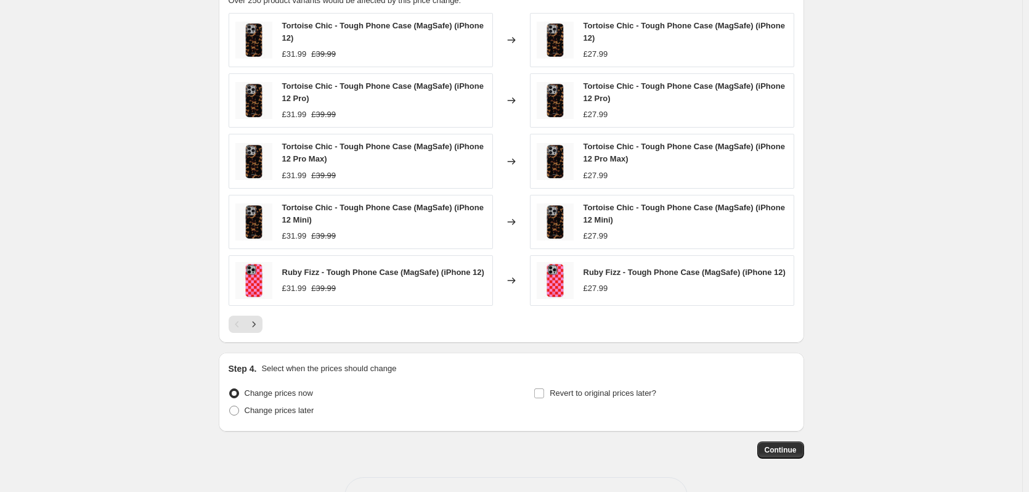
scroll to position [801, 0]
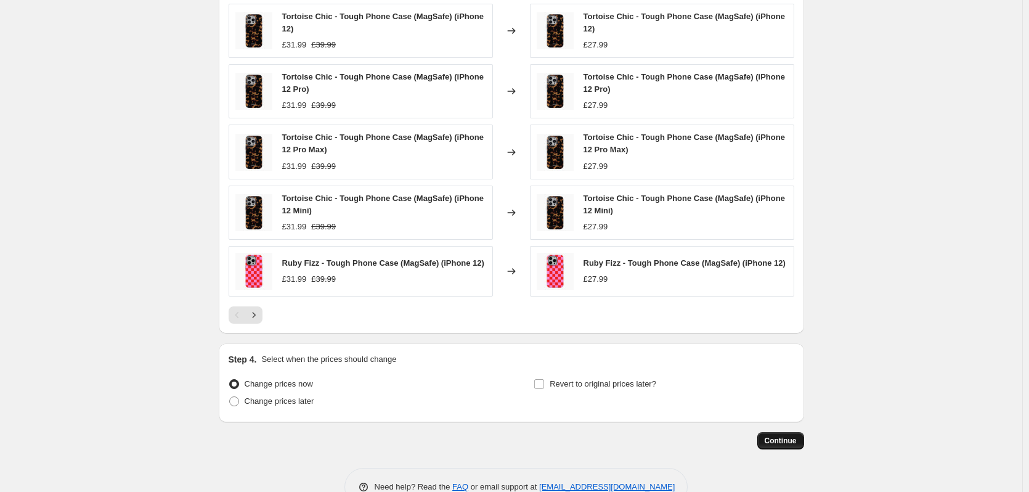
click at [796, 441] on span "Continue" at bounding box center [781, 441] width 32 height 10
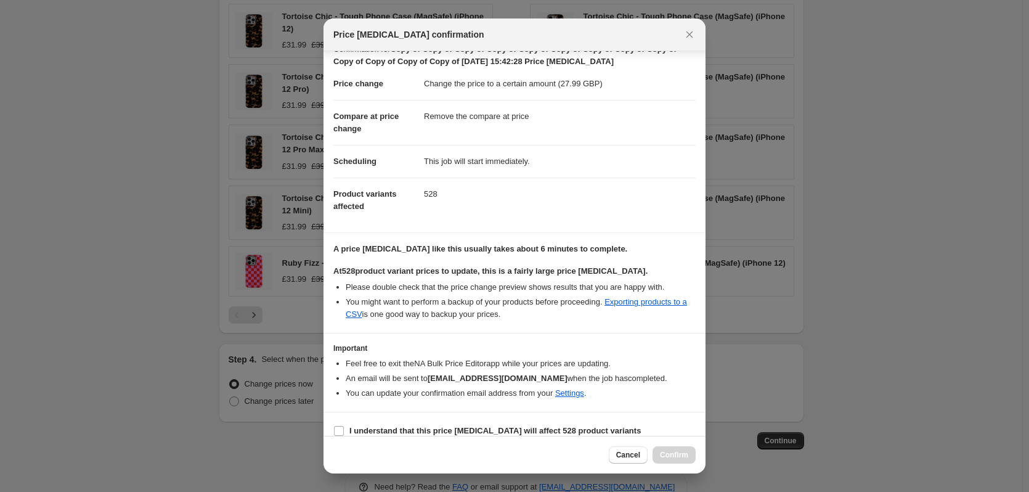
scroll to position [31, 0]
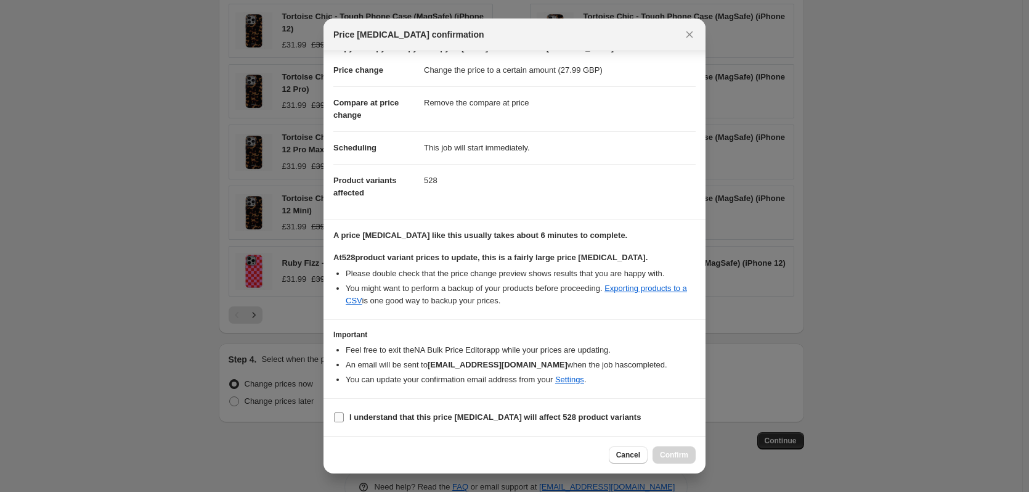
click at [510, 411] on span "I understand that this price [MEDICAL_DATA] will affect 528 product variants" at bounding box center [494, 417] width 291 height 12
click at [344, 412] on input "I understand that this price [MEDICAL_DATA] will affect 528 product variants" at bounding box center [339, 417] width 10 height 10
checkbox input "true"
click at [666, 450] on span "Confirm" at bounding box center [674, 455] width 28 height 10
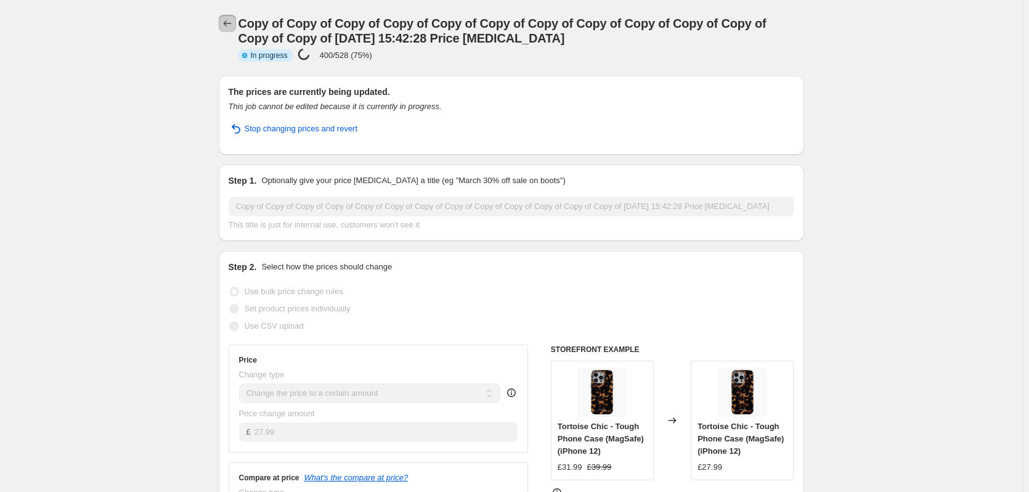
click at [225, 20] on icon "Price change jobs" at bounding box center [227, 23] width 12 height 12
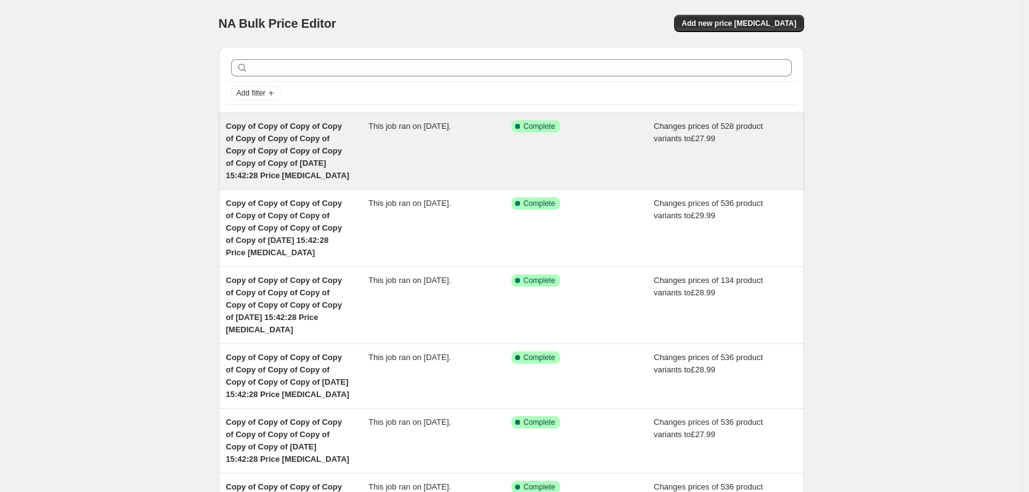
click at [453, 144] on div "This job ran on [DATE]." at bounding box center [439, 151] width 143 height 62
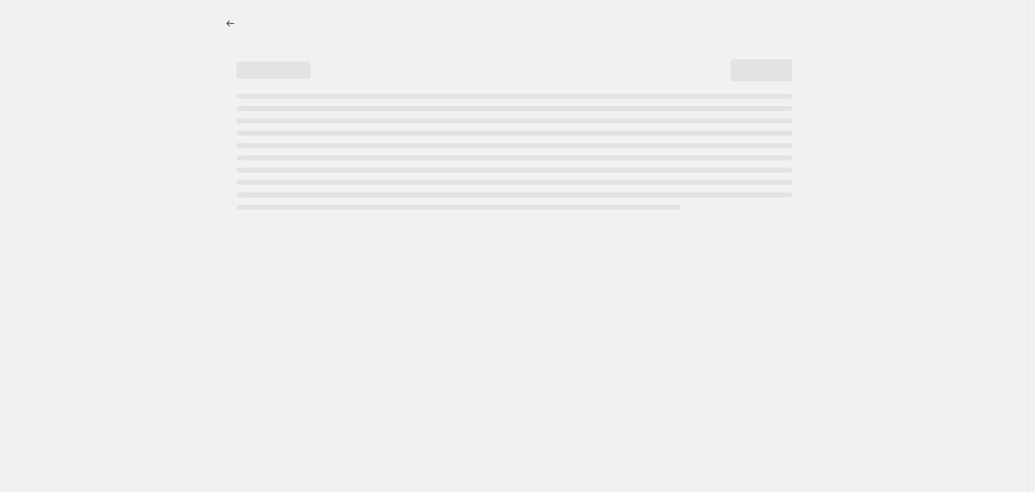
select select "remove"
select select "product_type"
select select "product_status"
select select "title"
select select "contains"
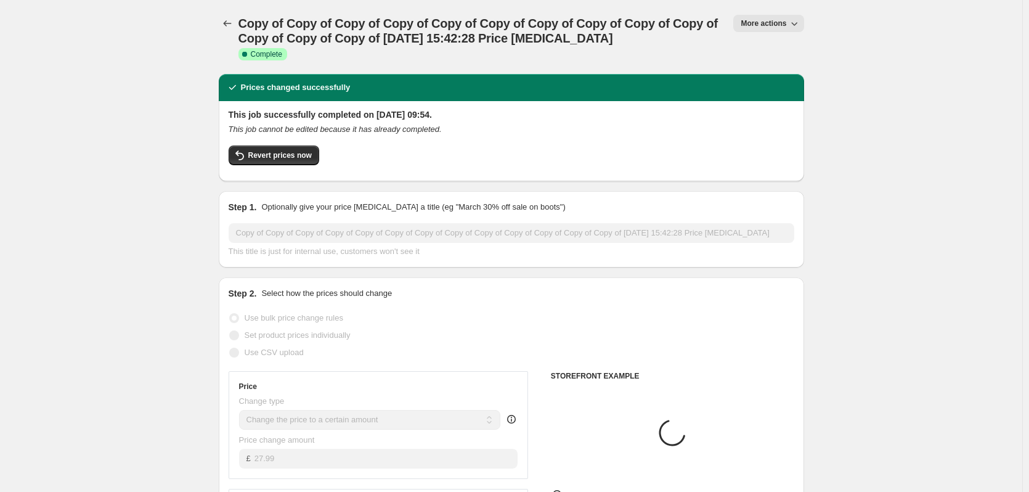
click at [759, 29] on button "More actions" at bounding box center [768, 23] width 70 height 17
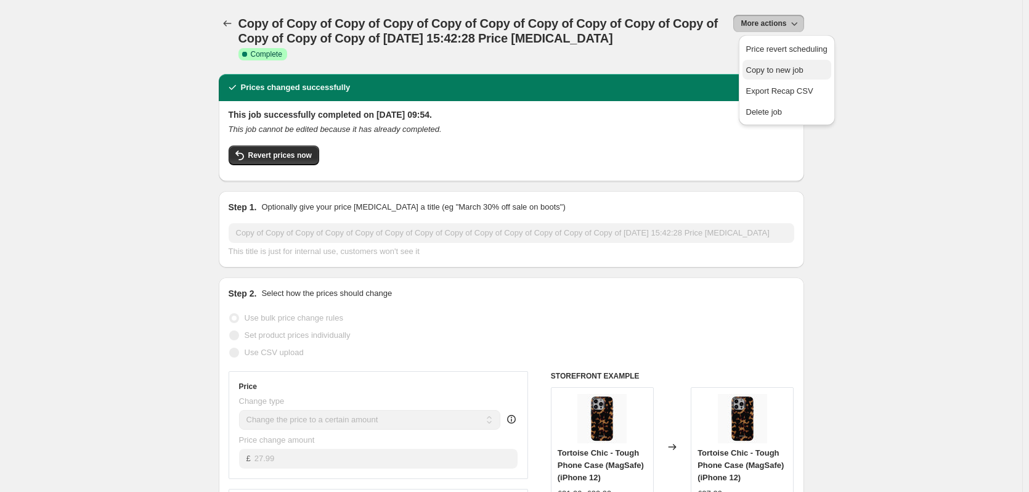
click at [776, 68] on span "Copy to new job" at bounding box center [774, 69] width 57 height 9
select select "remove"
select select "product_type"
select select "product_status"
select select "title"
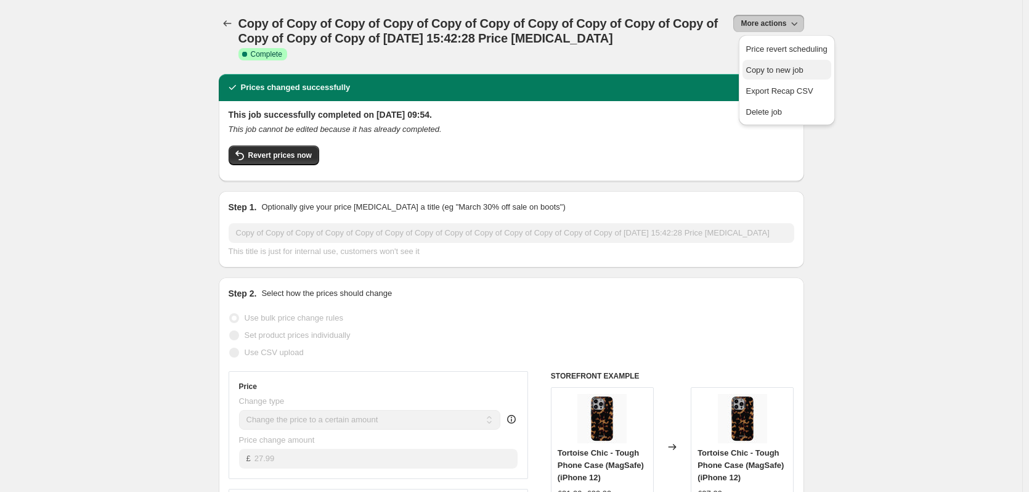
select select "contains"
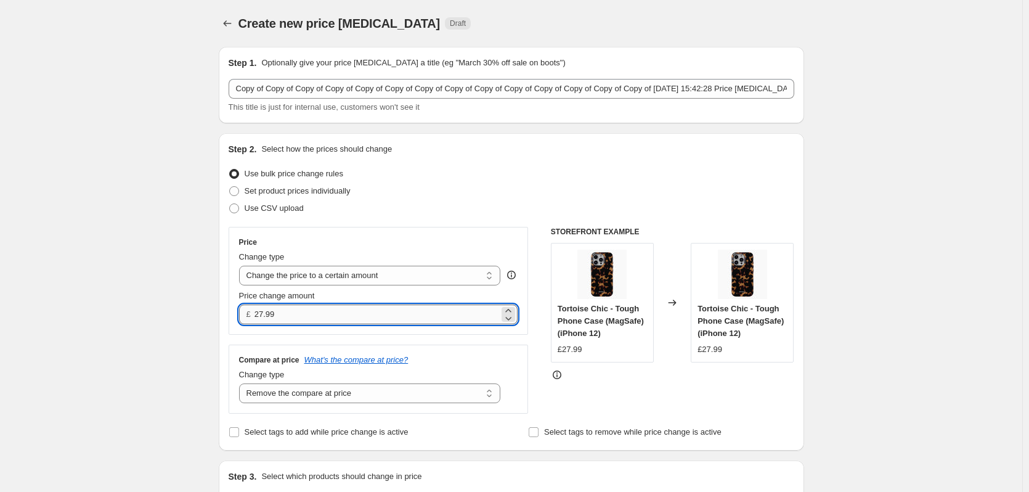
click at [327, 314] on input "27.99" at bounding box center [376, 314] width 245 height 20
type input "28.99"
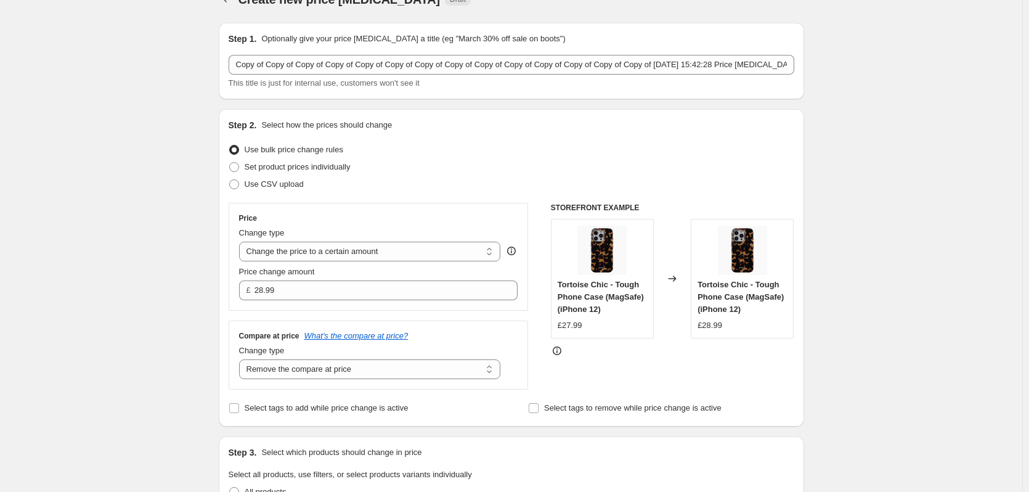
scroll to position [570, 0]
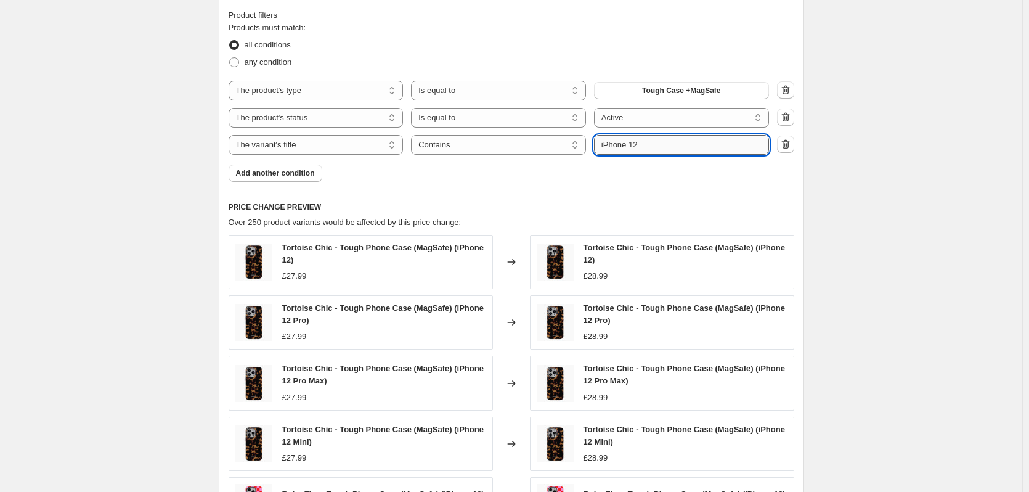
click at [666, 152] on input "iPhone 12" at bounding box center [681, 145] width 175 height 20
type input "iPhone 13"
click at [959, 197] on div "Create new price [MEDICAL_DATA]. This page is ready Create new price [MEDICAL_D…" at bounding box center [511, 92] width 1022 height 1325
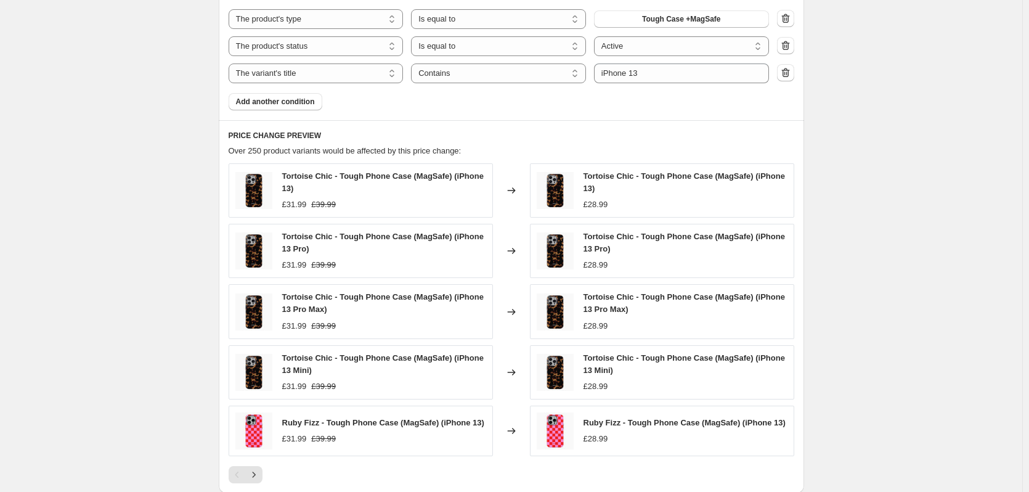
scroll to position [834, 0]
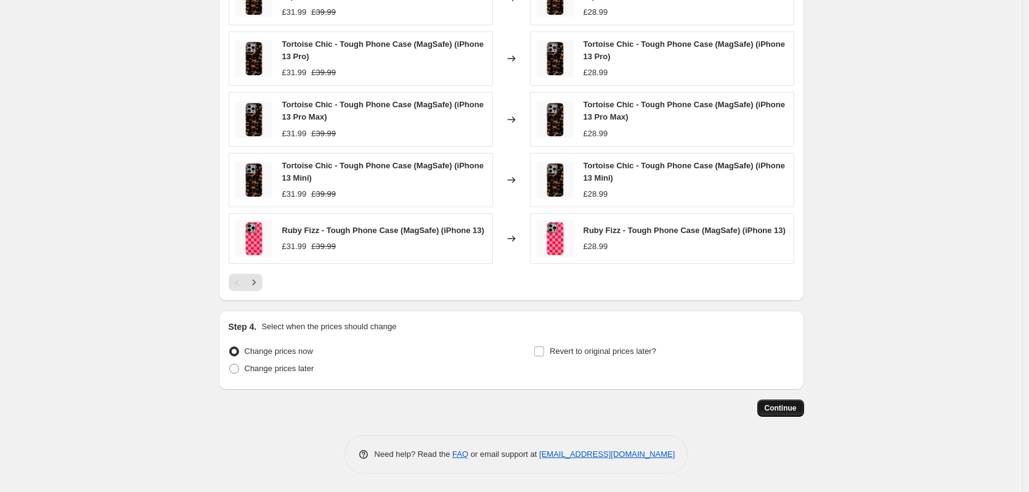
click at [787, 405] on span "Continue" at bounding box center [781, 408] width 32 height 10
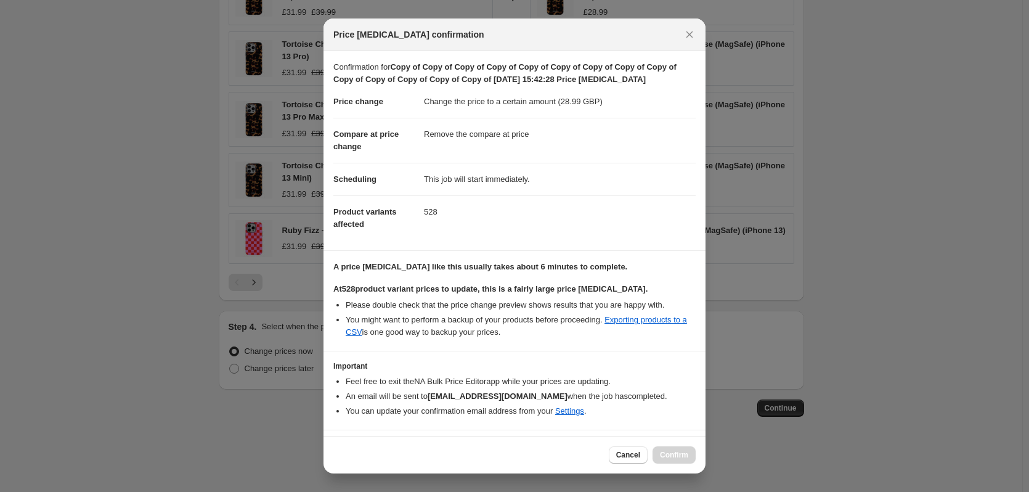
scroll to position [31, 0]
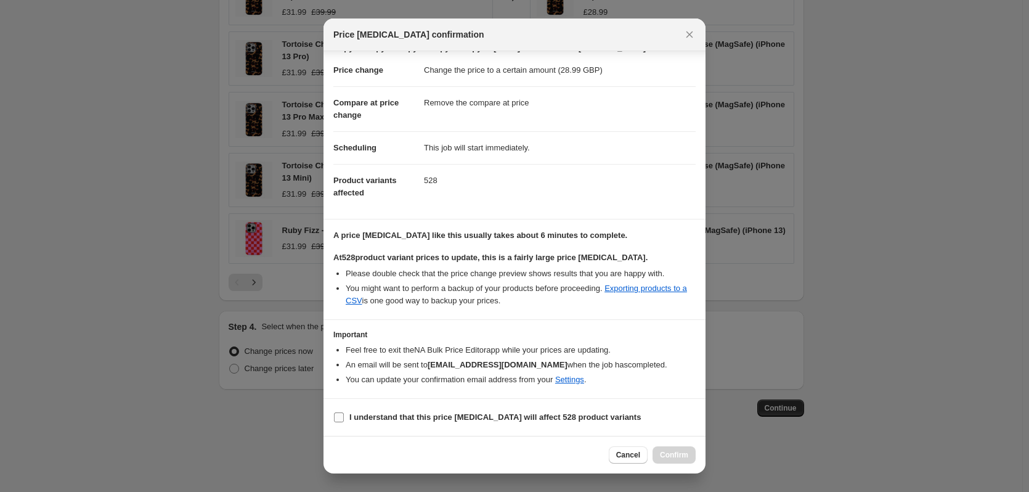
click at [526, 421] on b "I understand that this price [MEDICAL_DATA] will affect 528 product variants" at bounding box center [494, 416] width 291 height 9
click at [344, 421] on input "I understand that this price [MEDICAL_DATA] will affect 528 product variants" at bounding box center [339, 417] width 10 height 10
checkbox input "true"
click at [687, 461] on button "Confirm" at bounding box center [673, 454] width 43 height 17
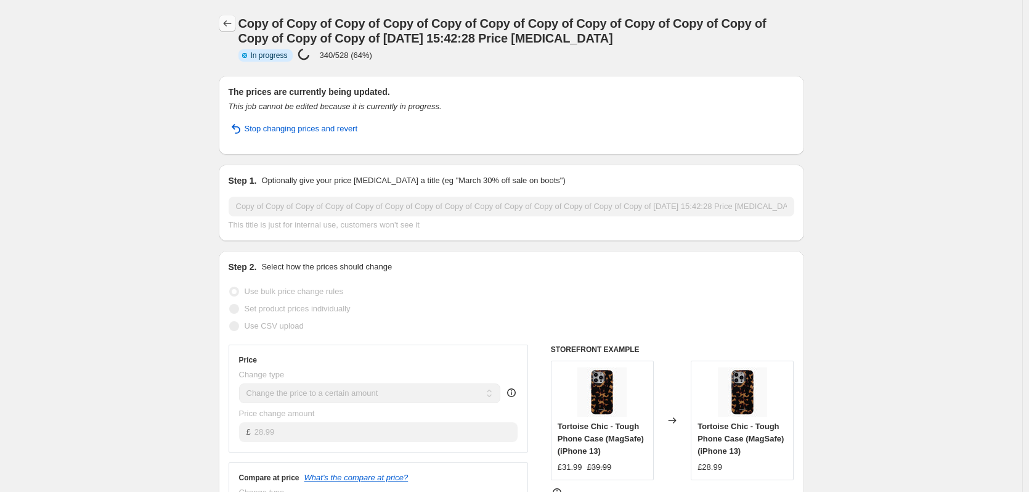
click at [227, 21] on icon "Price change jobs" at bounding box center [227, 23] width 12 height 12
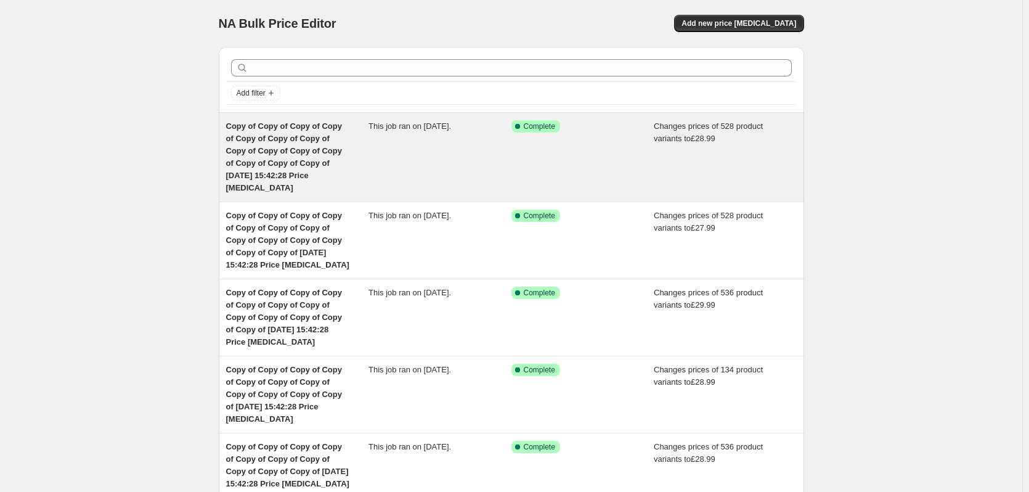
click at [404, 140] on div "This job ran on [DATE]." at bounding box center [439, 157] width 143 height 74
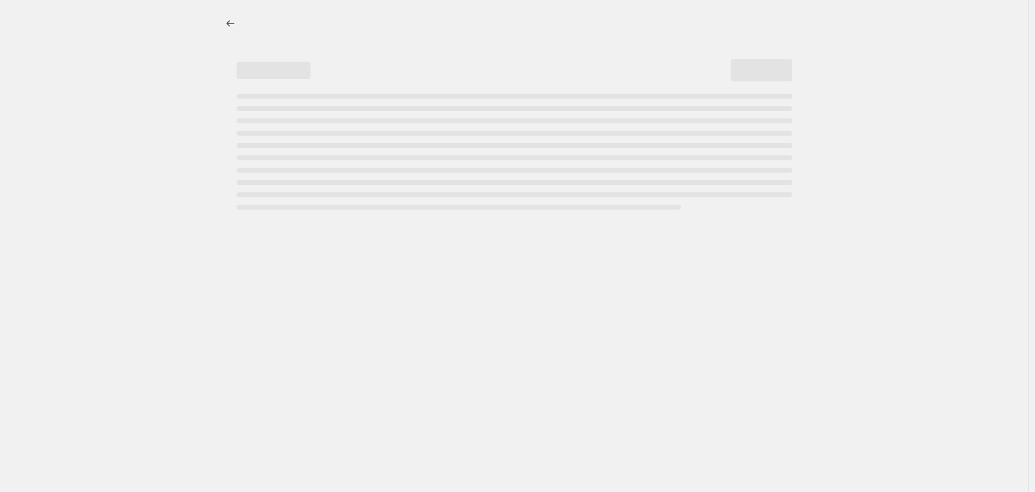
select select "remove"
select select "product_type"
select select "product_status"
select select "title"
select select "contains"
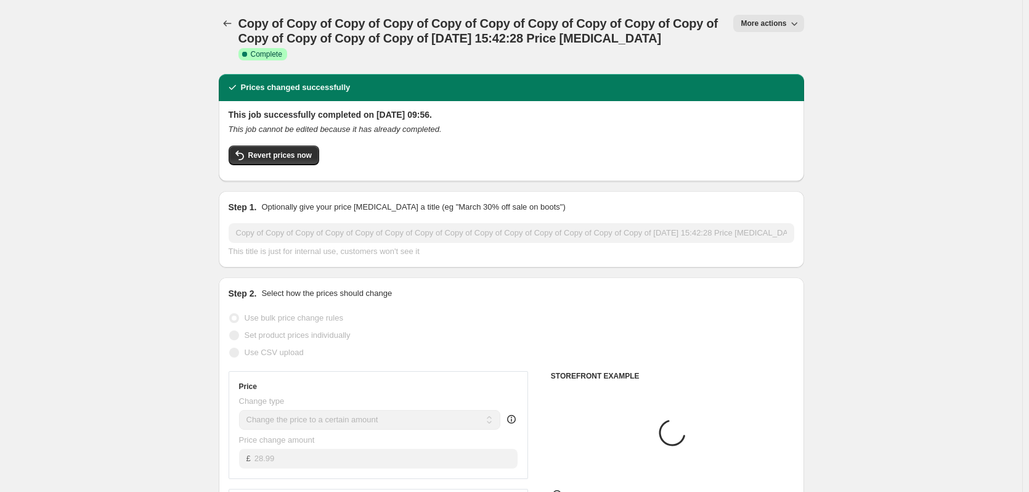
click at [774, 30] on button "More actions" at bounding box center [768, 23] width 70 height 17
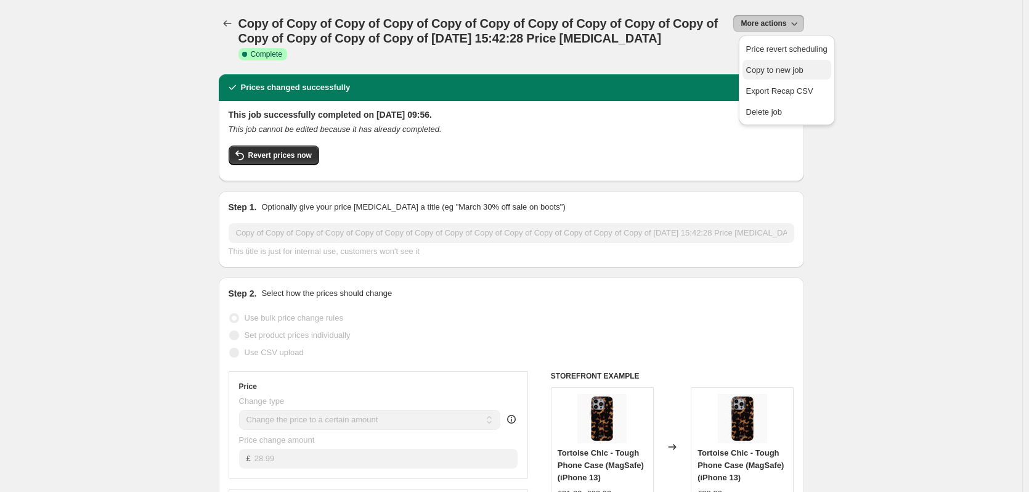
click at [791, 70] on span "Copy to new job" at bounding box center [774, 69] width 57 height 9
select select "remove"
select select "product_type"
select select "product_status"
select select "title"
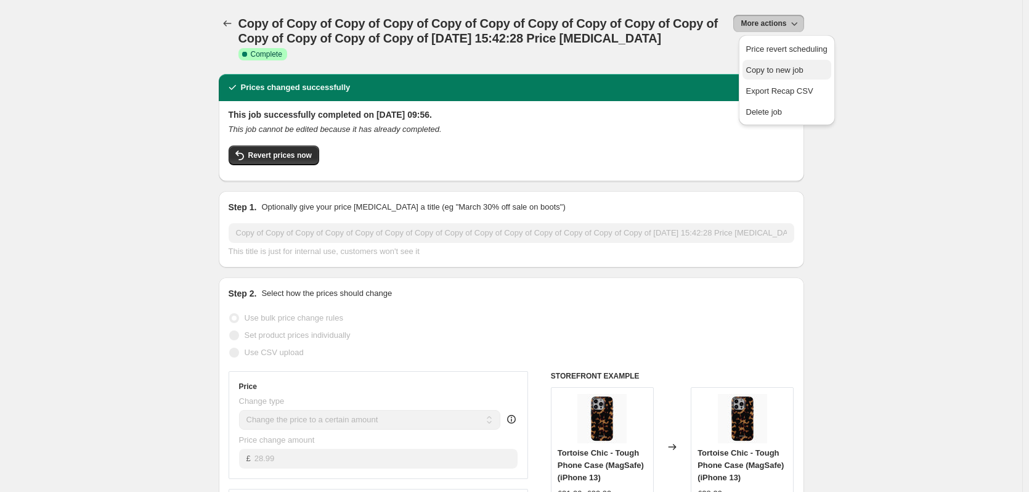
select select "contains"
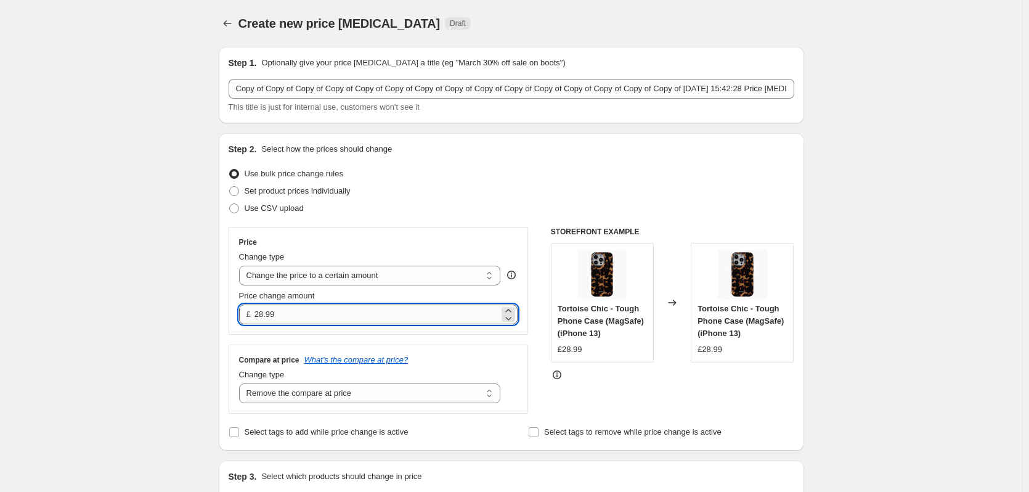
click at [301, 314] on input "28.99" at bounding box center [376, 314] width 245 height 20
type input "29.99"
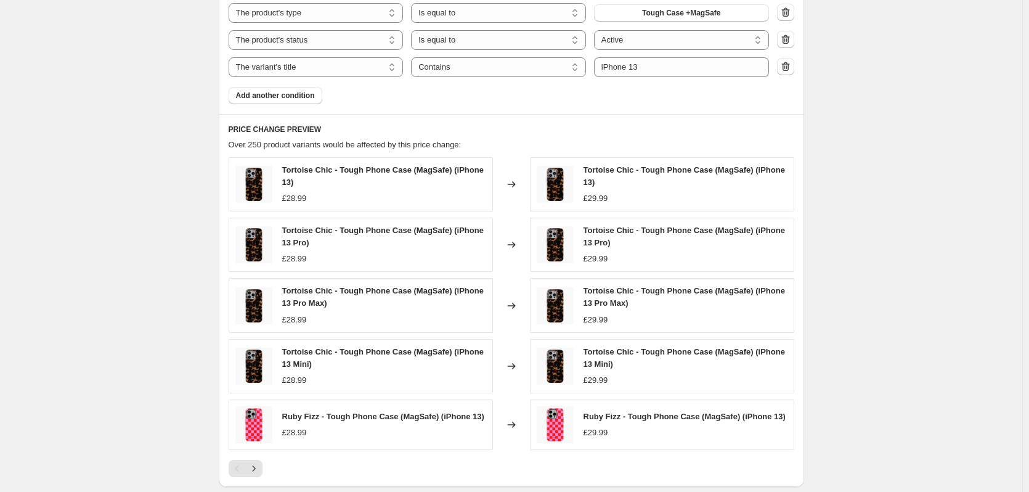
scroll to position [480, 0]
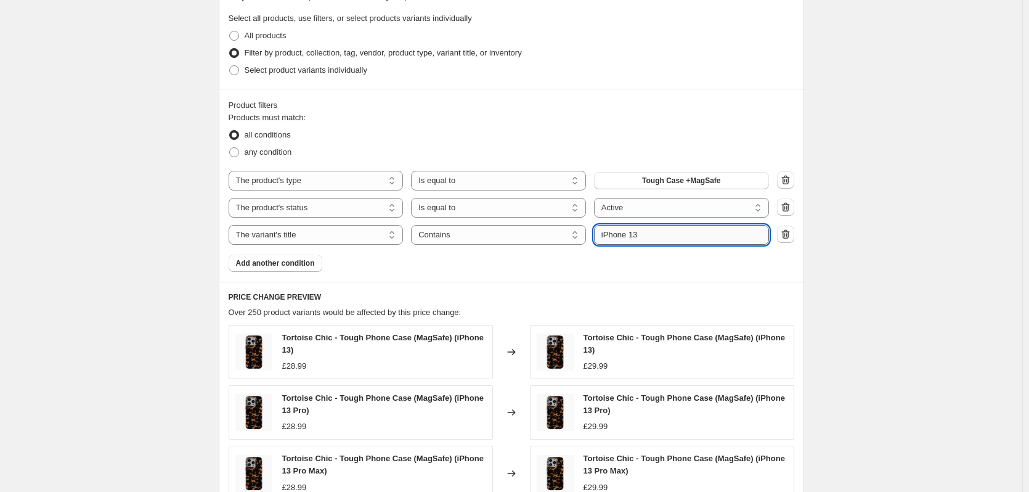
click at [638, 241] on input "iPhone 13" at bounding box center [681, 235] width 175 height 20
type input "iPhone 14"
click at [874, 262] on div "Create new price [MEDICAL_DATA]. This page is ready Create new price [MEDICAL_D…" at bounding box center [511, 182] width 1022 height 1325
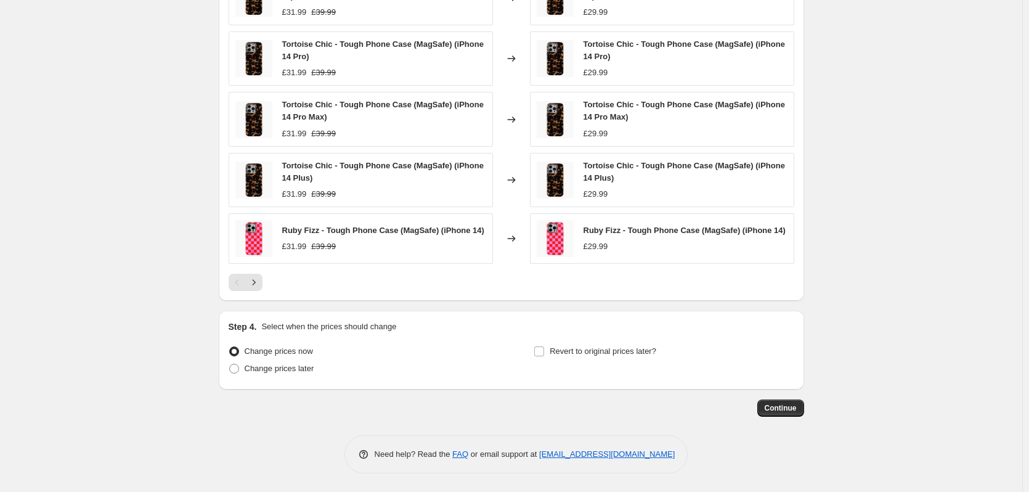
scroll to position [834, 0]
click at [787, 408] on span "Continue" at bounding box center [781, 408] width 32 height 10
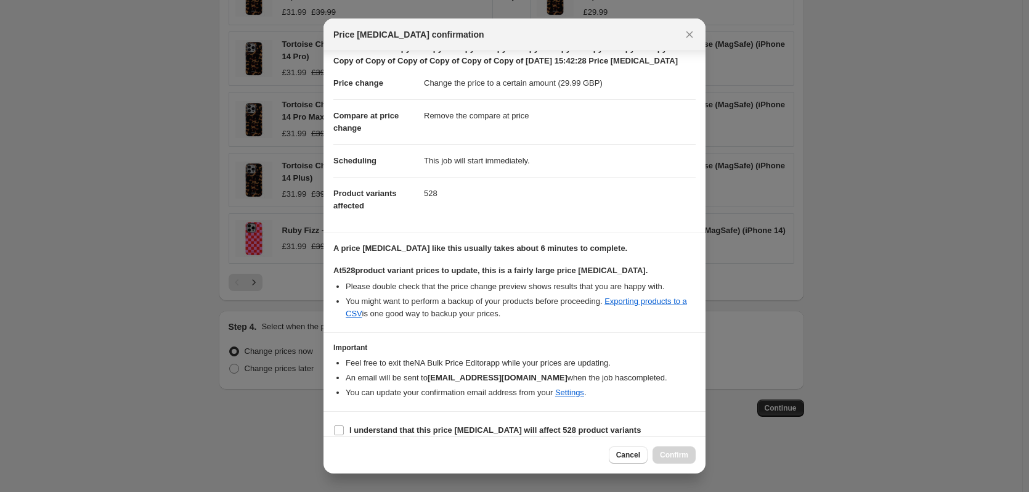
scroll to position [31, 0]
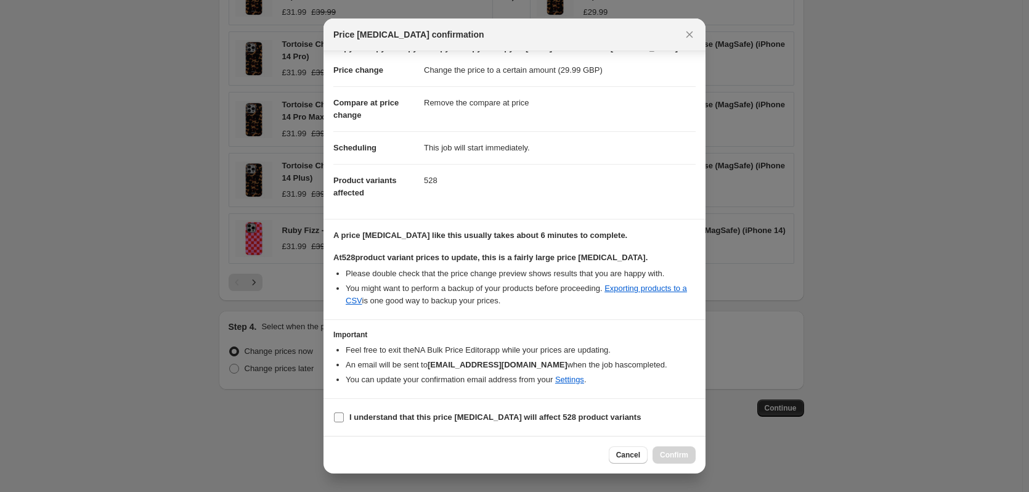
click at [463, 419] on b "I understand that this price [MEDICAL_DATA] will affect 528 product variants" at bounding box center [494, 416] width 291 height 9
click at [344, 419] on input "I understand that this price [MEDICAL_DATA] will affect 528 product variants" at bounding box center [339, 417] width 10 height 10
click at [681, 452] on span "Confirm" at bounding box center [674, 455] width 28 height 10
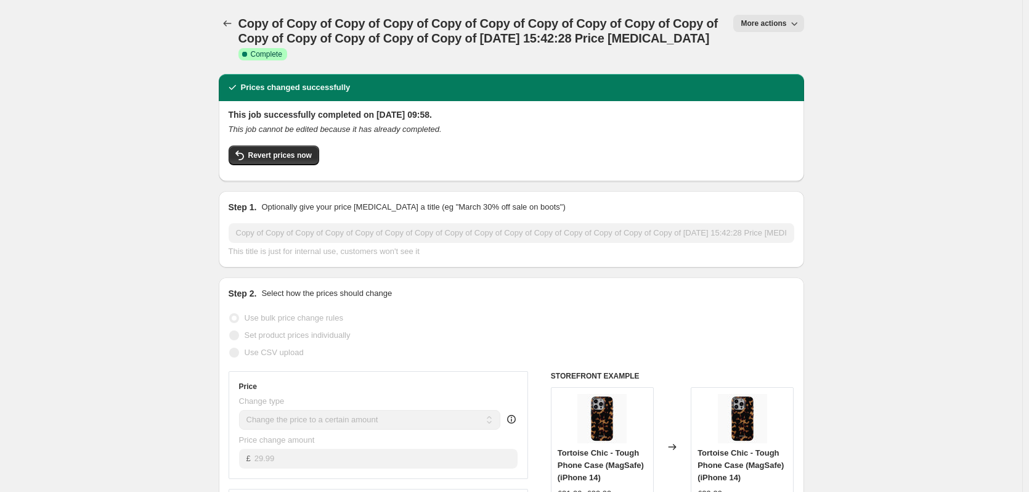
click at [777, 23] on span "More actions" at bounding box center [763, 23] width 46 height 10
click at [789, 68] on span "Copy to new job" at bounding box center [774, 69] width 57 height 9
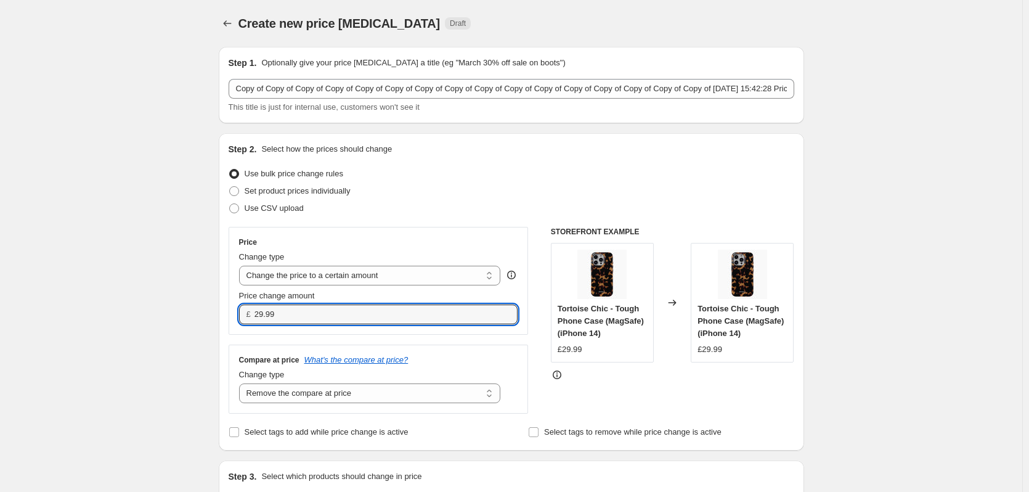
drag, startPoint x: 282, startPoint y: 309, endPoint x: 195, endPoint y: 305, distance: 86.3
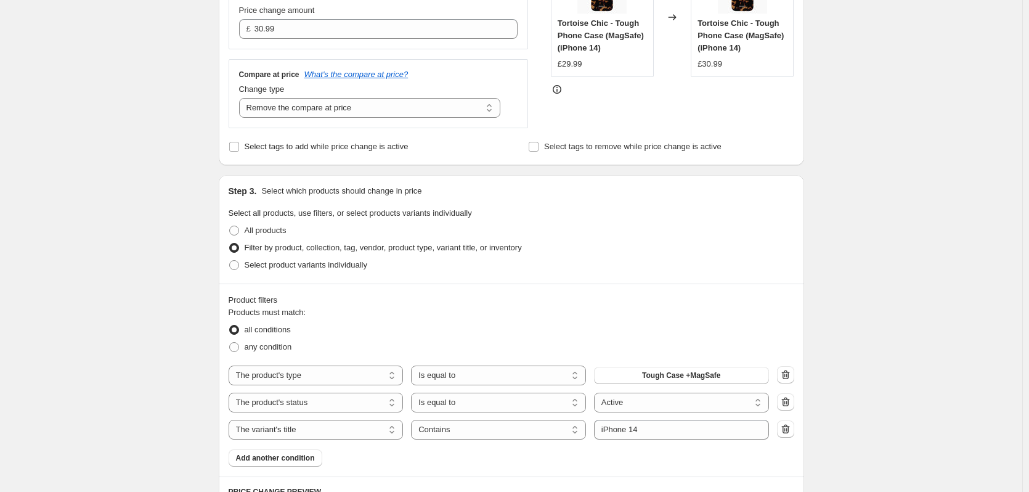
scroll to position [416, 0]
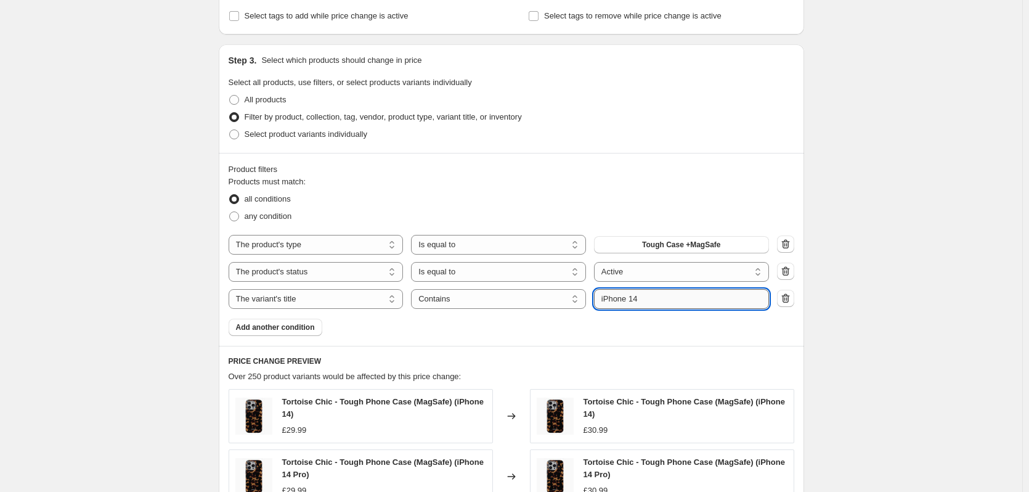
click at [675, 300] on input "iPhone 14" at bounding box center [681, 299] width 175 height 20
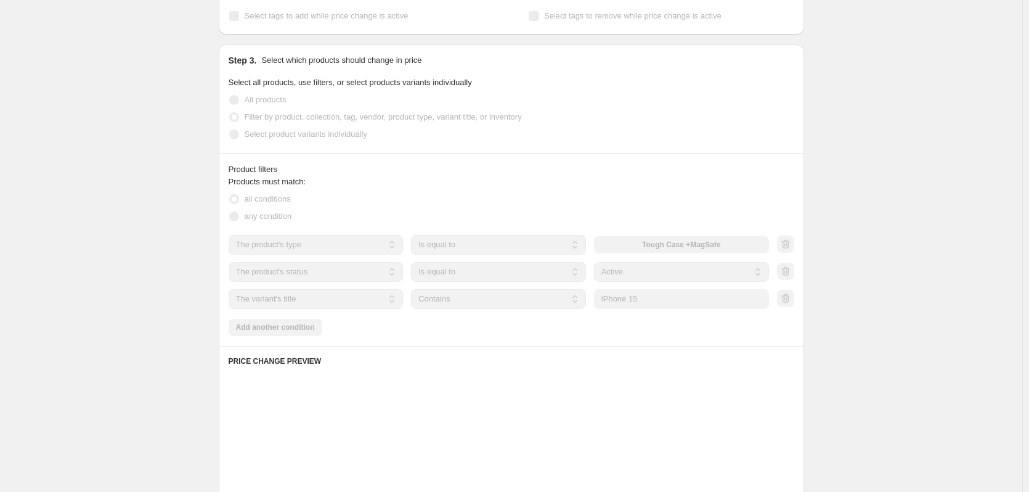
click at [907, 296] on div "Create new price [MEDICAL_DATA]. This page is ready Create new price [MEDICAL_D…" at bounding box center [511, 239] width 1022 height 1310
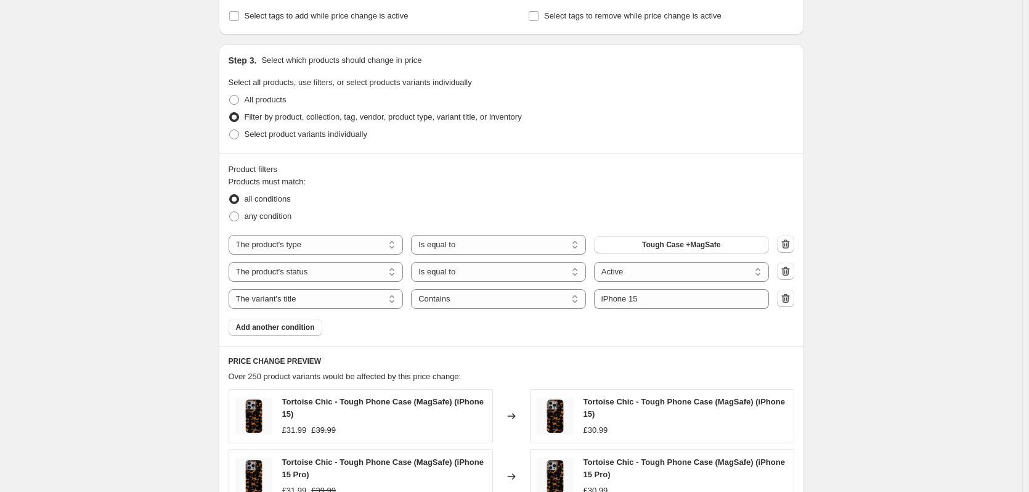
scroll to position [834, 0]
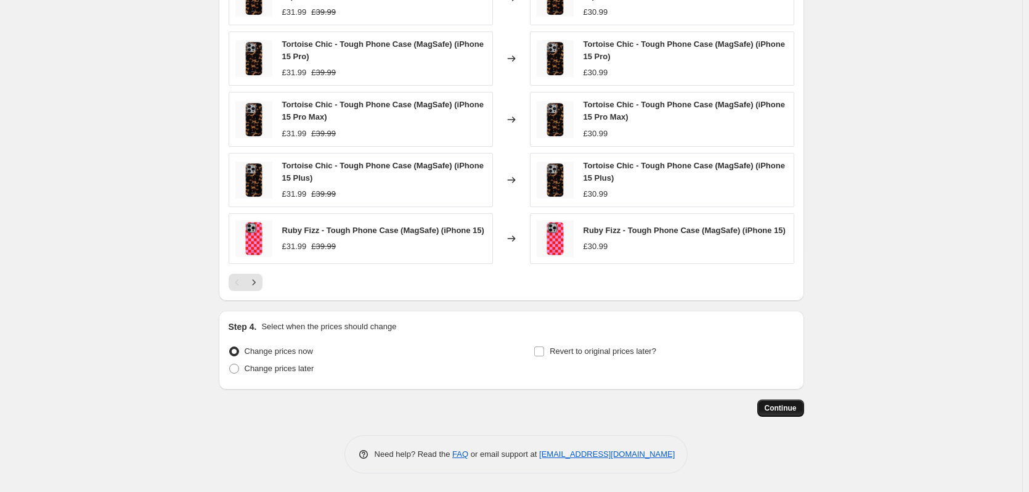
click at [794, 413] on button "Continue" at bounding box center [780, 407] width 47 height 17
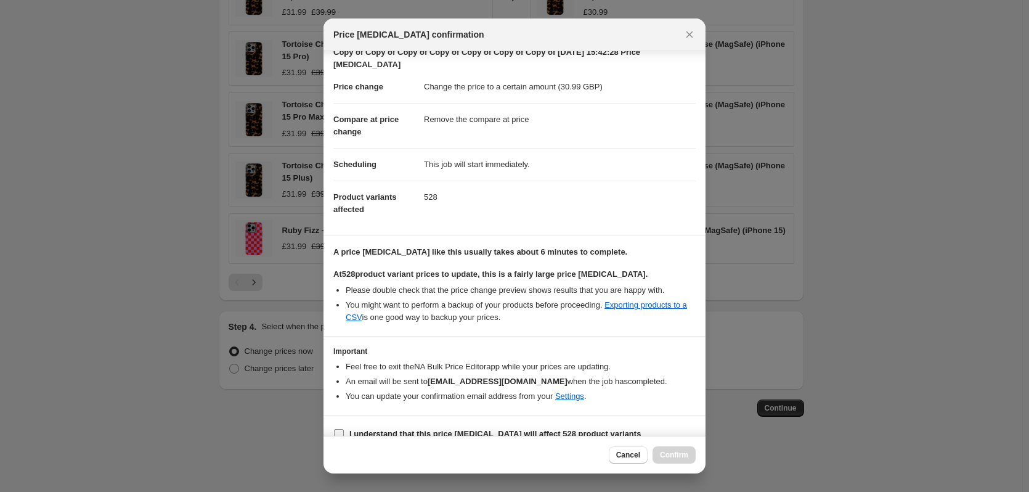
scroll to position [44, 0]
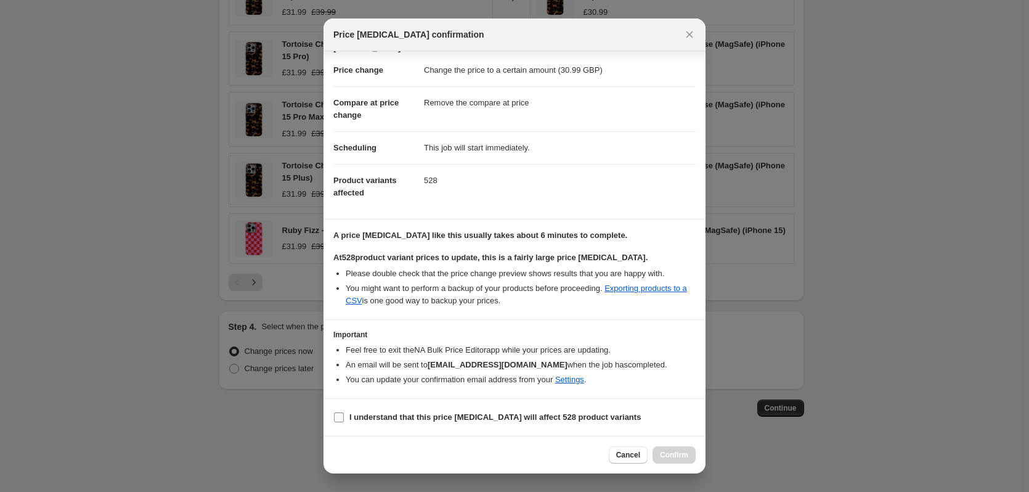
click at [477, 421] on b "I understand that this price [MEDICAL_DATA] will affect 528 product variants" at bounding box center [494, 416] width 291 height 9
click at [344, 421] on input "I understand that this price [MEDICAL_DATA] will affect 528 product variants" at bounding box center [339, 417] width 10 height 10
click at [678, 455] on span "Confirm" at bounding box center [674, 455] width 28 height 10
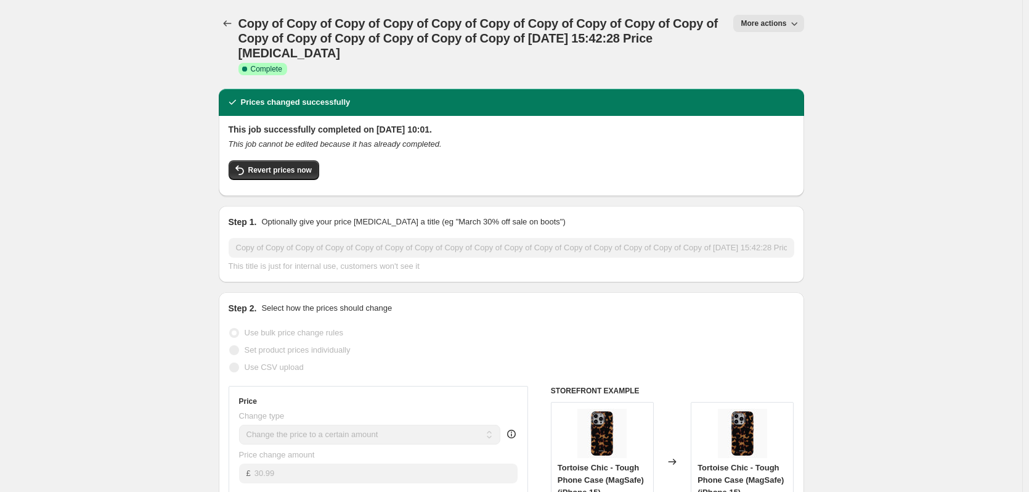
click at [779, 33] on div "Copy of Copy of Copy of Copy of Copy of Copy of Copy of Copy of Copy of Copy of…" at bounding box center [511, 44] width 585 height 59
click at [781, 29] on button "More actions" at bounding box center [768, 23] width 70 height 17
click at [784, 65] on span "Copy to new job" at bounding box center [774, 69] width 57 height 9
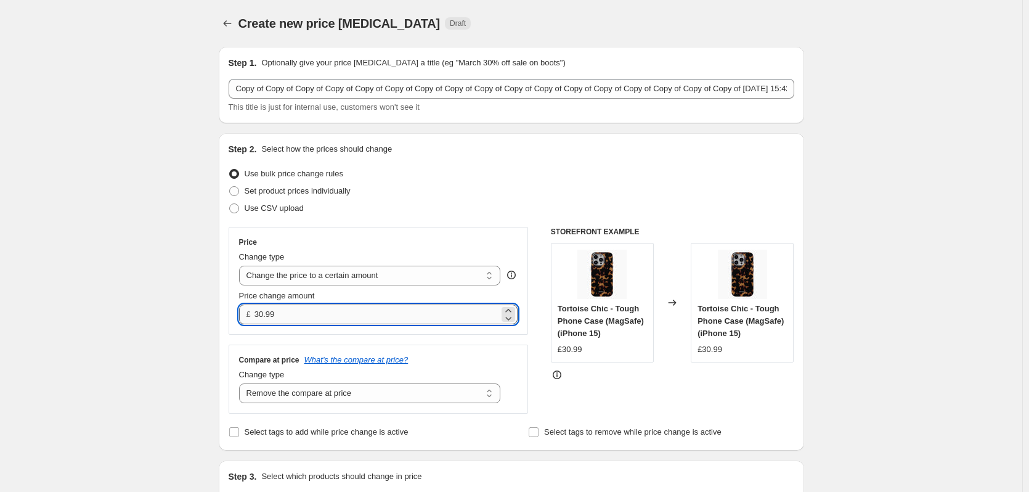
click at [319, 316] on input "30.99" at bounding box center [376, 314] width 245 height 20
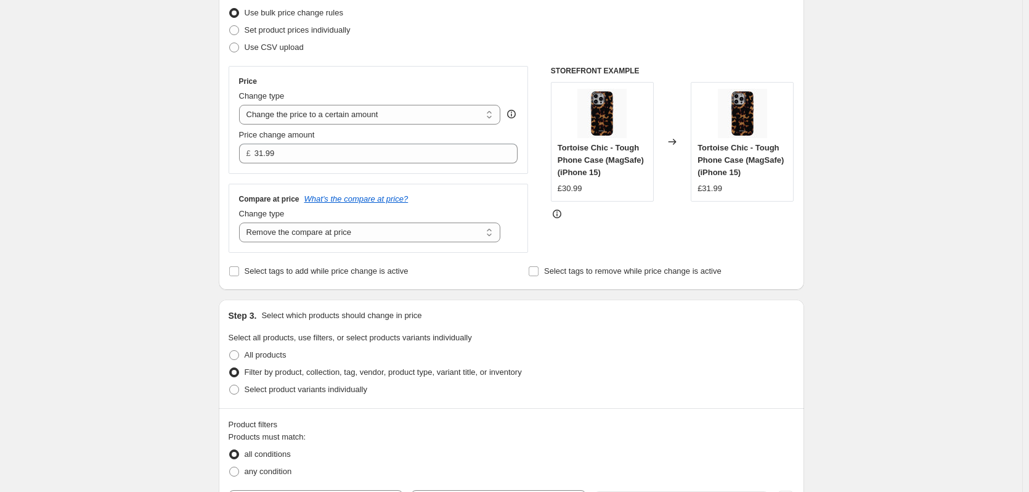
scroll to position [370, 0]
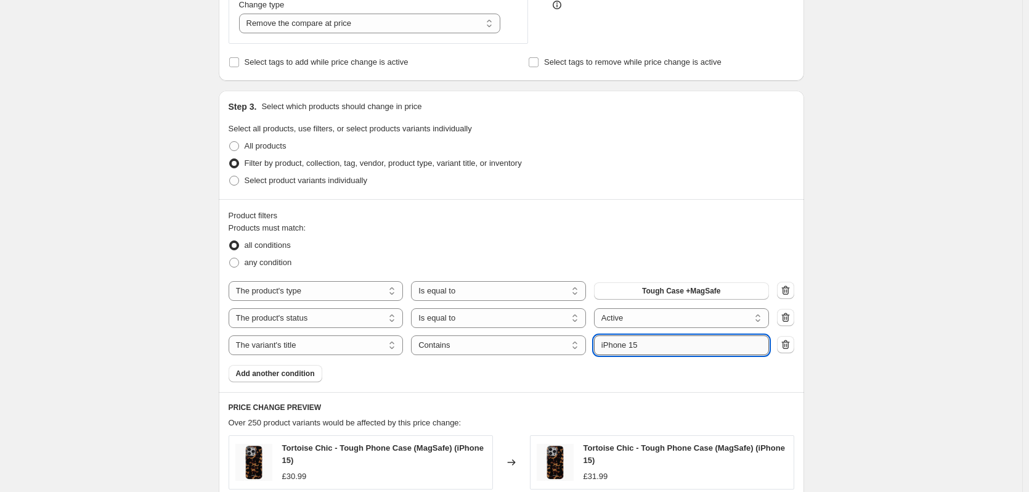
click at [665, 340] on input "iPhone 15" at bounding box center [681, 345] width 175 height 20
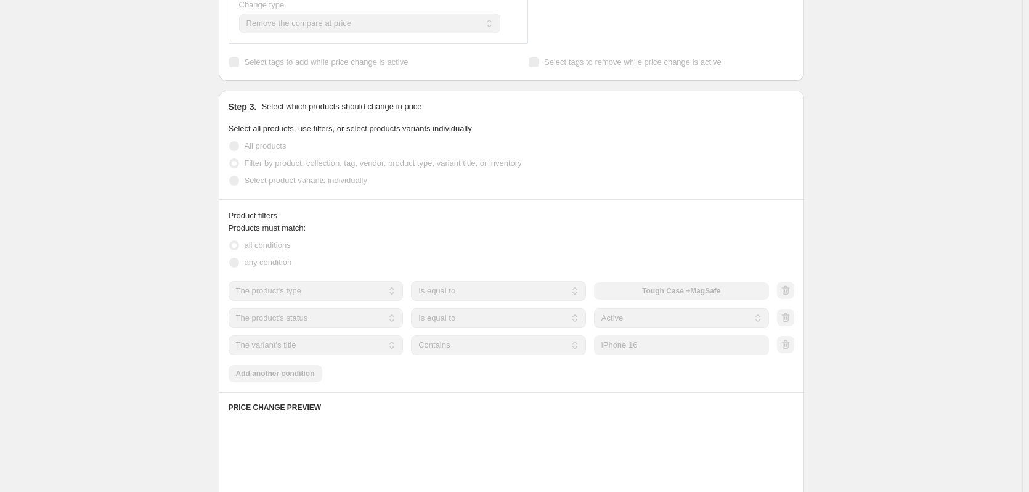
click at [882, 311] on div "Create new price [MEDICAL_DATA]. This page is ready Create new price [MEDICAL_D…" at bounding box center [511, 285] width 1022 height 1310
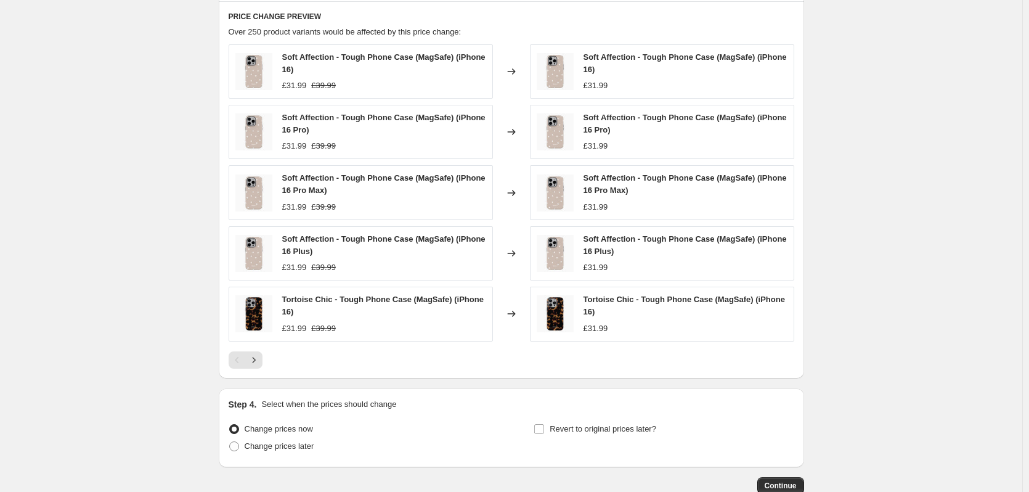
scroll to position [838, 0]
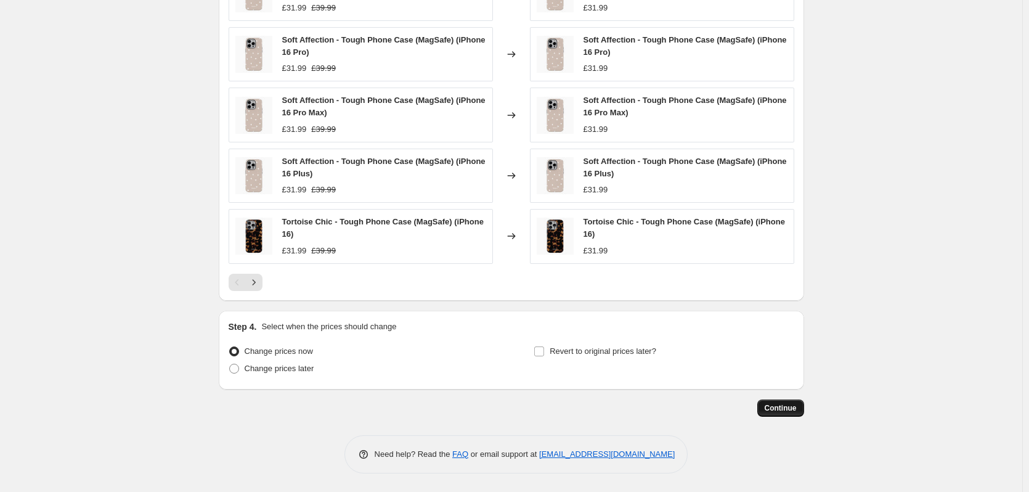
click at [791, 408] on span "Continue" at bounding box center [781, 408] width 32 height 10
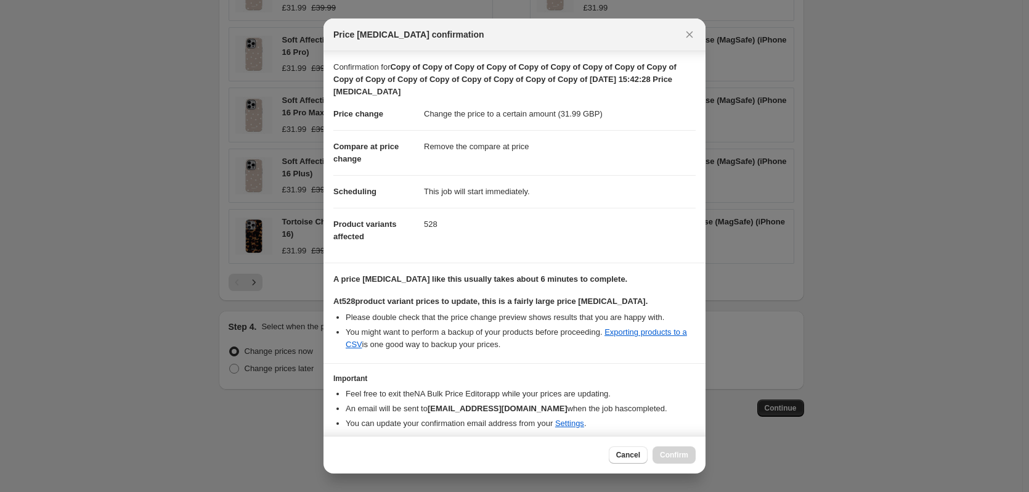
scroll to position [44, 0]
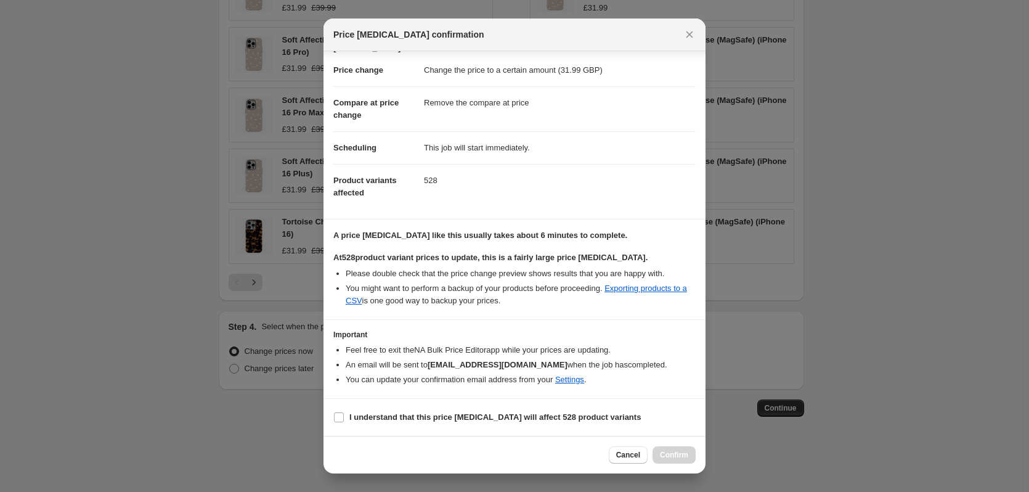
click at [410, 412] on b "I understand that this price [MEDICAL_DATA] will affect 528 product variants" at bounding box center [494, 416] width 291 height 9
click at [344, 412] on input "I understand that this price [MEDICAL_DATA] will affect 528 product variants" at bounding box center [339, 417] width 10 height 10
click at [664, 461] on button "Confirm" at bounding box center [673, 454] width 43 height 17
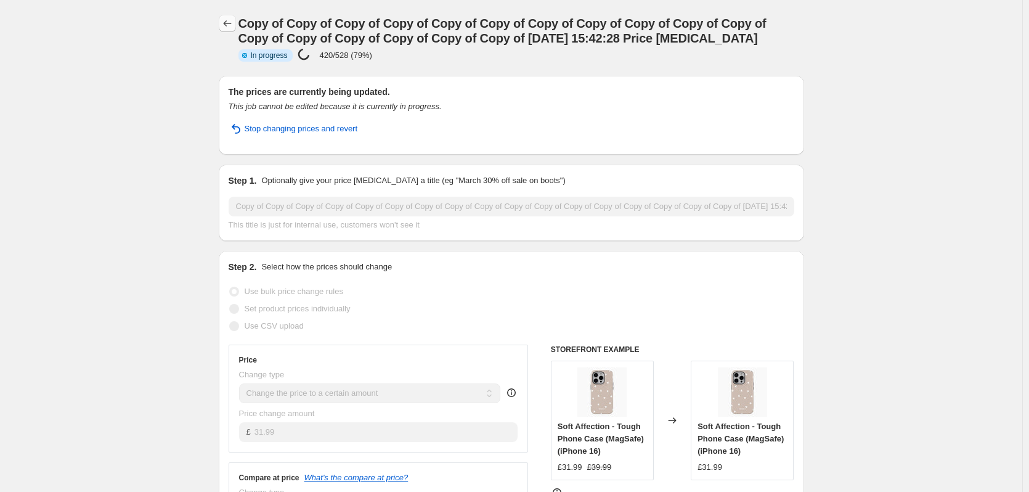
click at [229, 24] on icon "Price change jobs" at bounding box center [227, 23] width 12 height 12
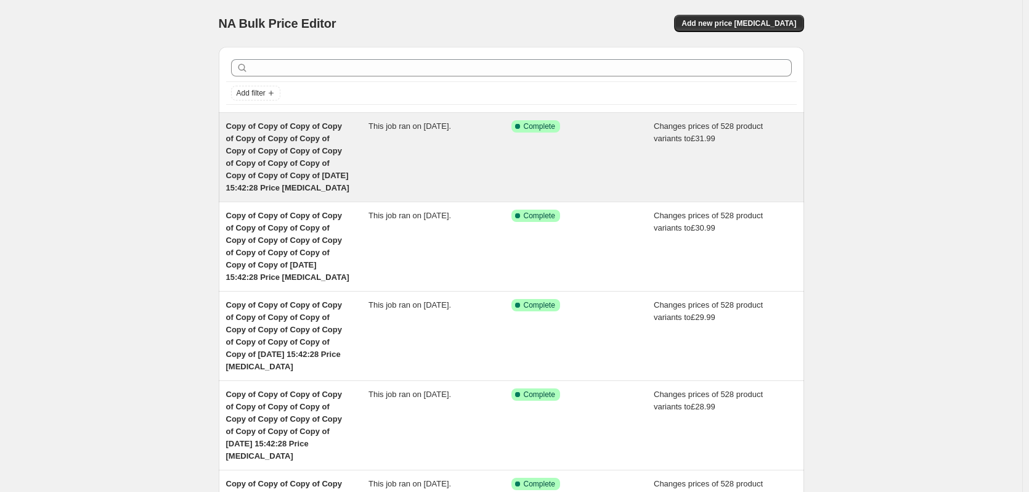
click at [481, 171] on div "This job ran on [DATE]." at bounding box center [439, 157] width 143 height 74
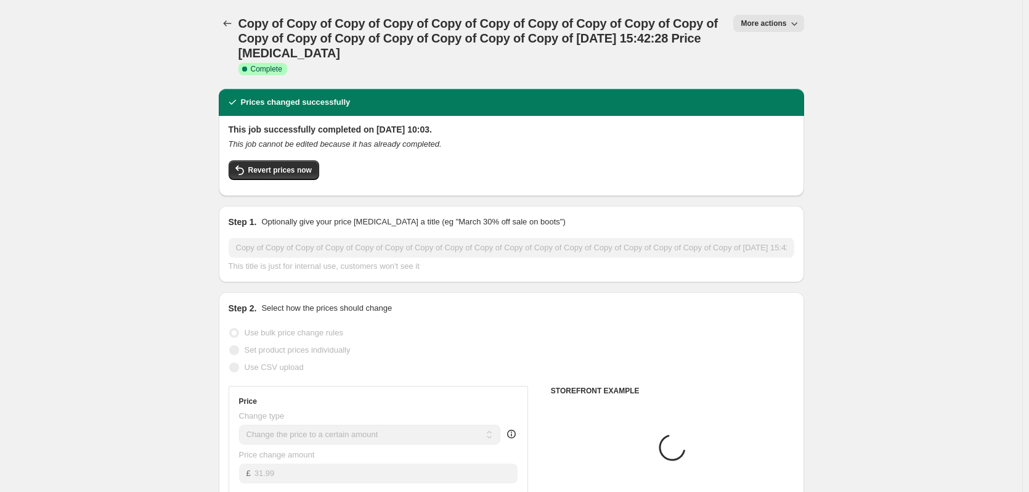
click at [758, 26] on span "More actions" at bounding box center [763, 23] width 46 height 10
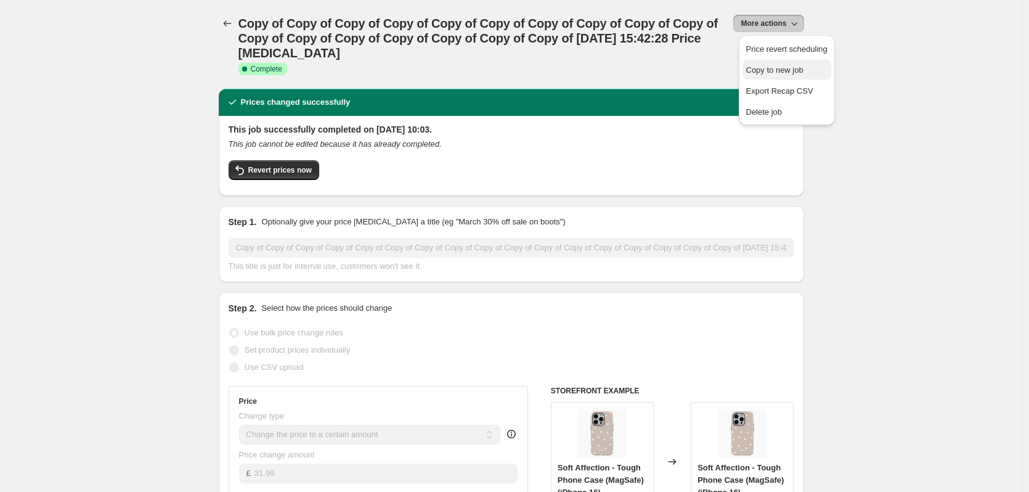
click at [785, 70] on span "Copy to new job" at bounding box center [774, 69] width 57 height 9
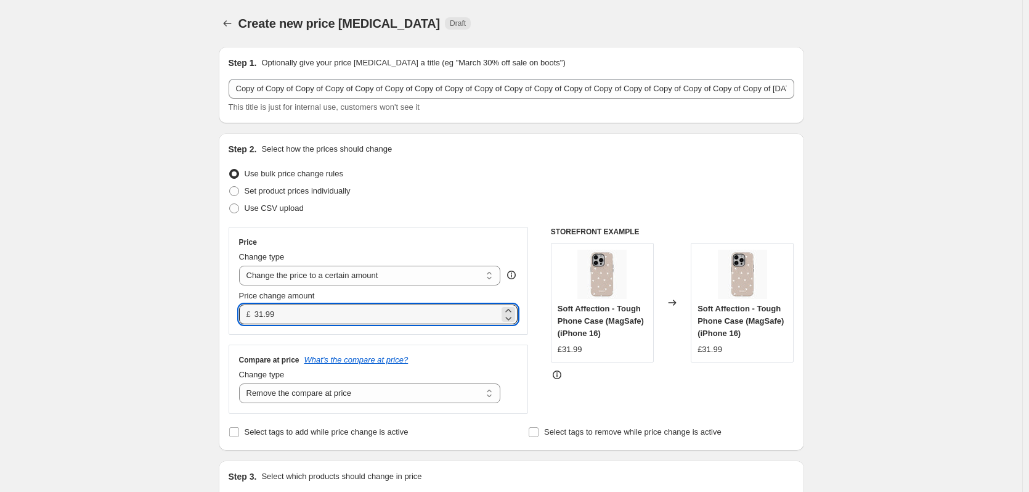
drag, startPoint x: 280, startPoint y: 314, endPoint x: 200, endPoint y: 305, distance: 80.6
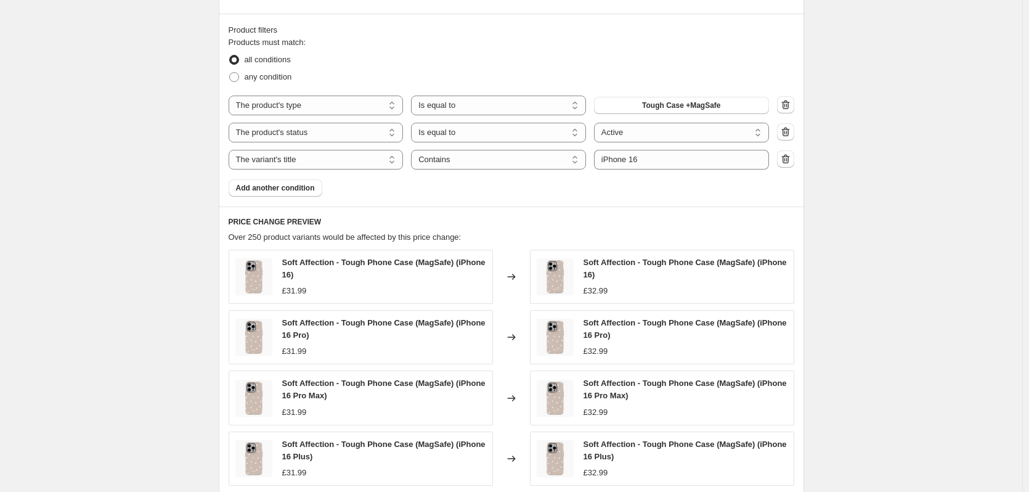
scroll to position [585, 0]
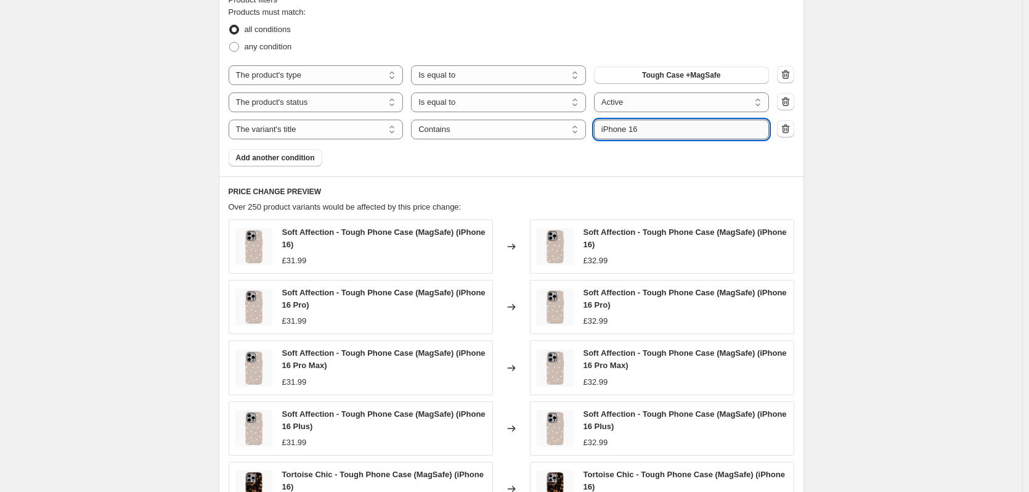
click at [660, 134] on input "iPhone 16" at bounding box center [681, 130] width 175 height 20
click at [900, 186] on div "Create new price [MEDICAL_DATA]. This page is ready Create new price [MEDICAL_D…" at bounding box center [511, 79] width 1022 height 1329
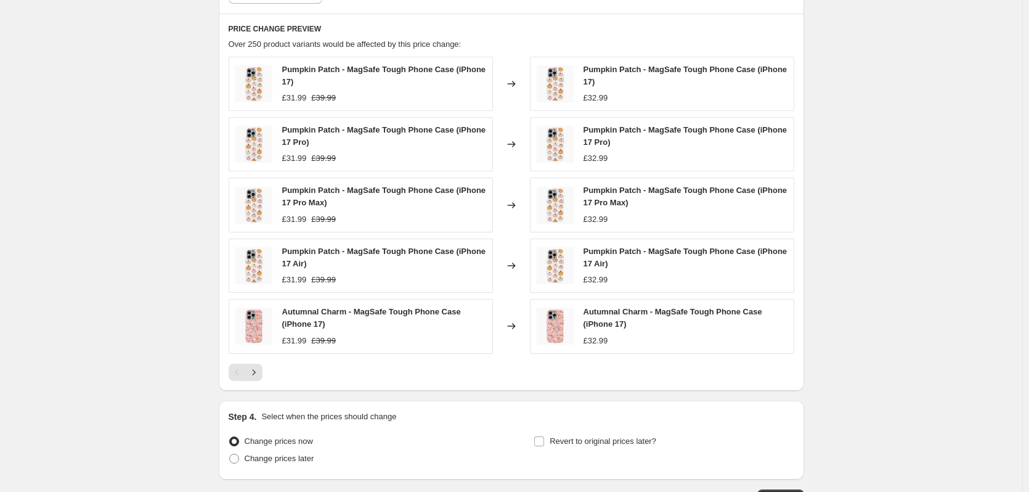
scroll to position [838, 0]
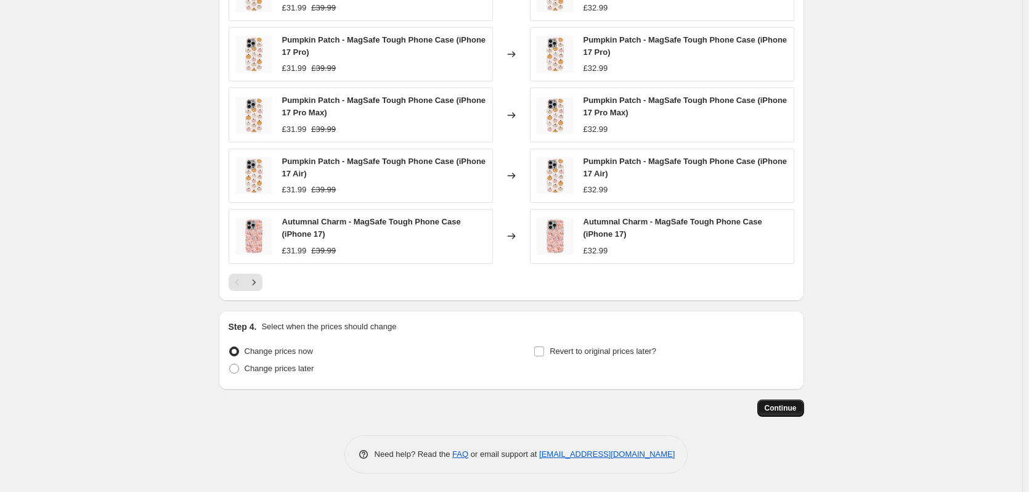
click at [797, 405] on span "Continue" at bounding box center [781, 408] width 32 height 10
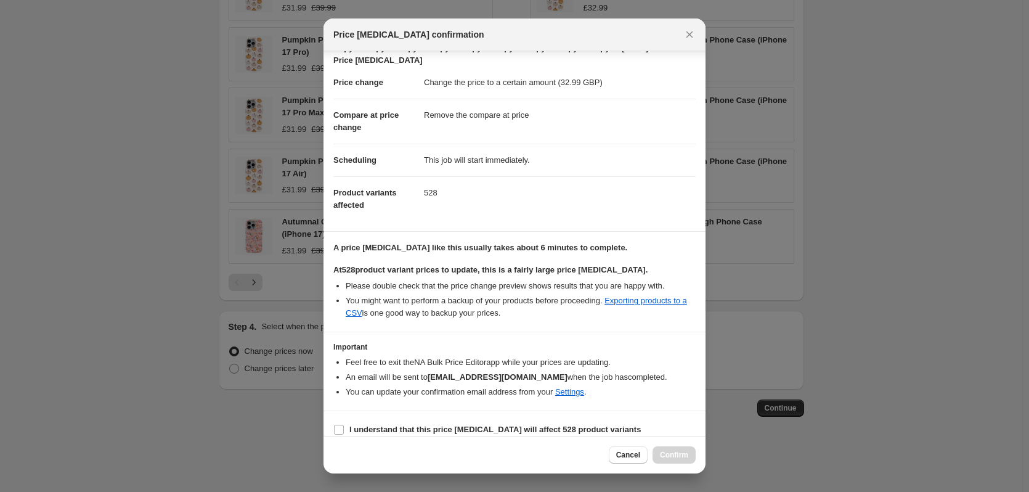
scroll to position [44, 0]
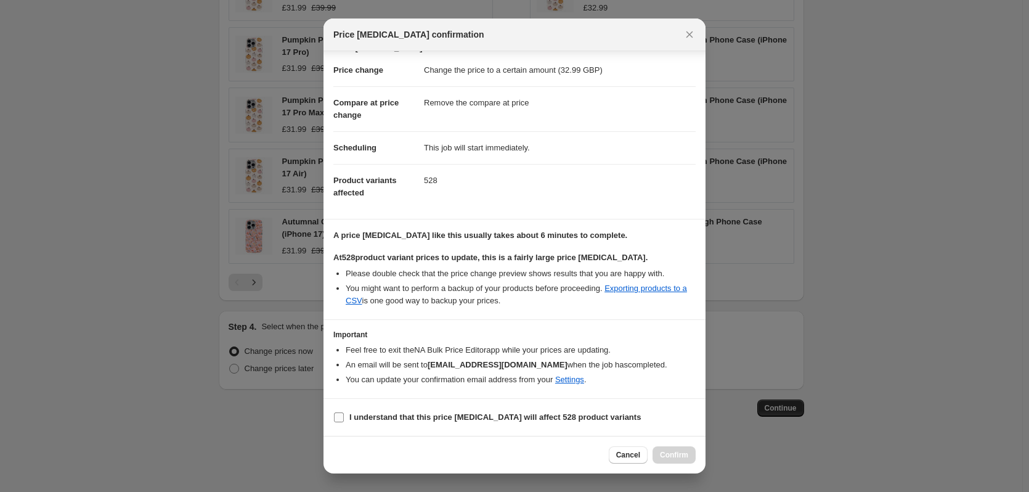
click at [432, 416] on b "I understand that this price [MEDICAL_DATA] will affect 528 product variants" at bounding box center [494, 416] width 291 height 9
click at [344, 416] on input "I understand that this price [MEDICAL_DATA] will affect 528 product variants" at bounding box center [339, 417] width 10 height 10
click at [683, 460] on button "Confirm" at bounding box center [673, 454] width 43 height 17
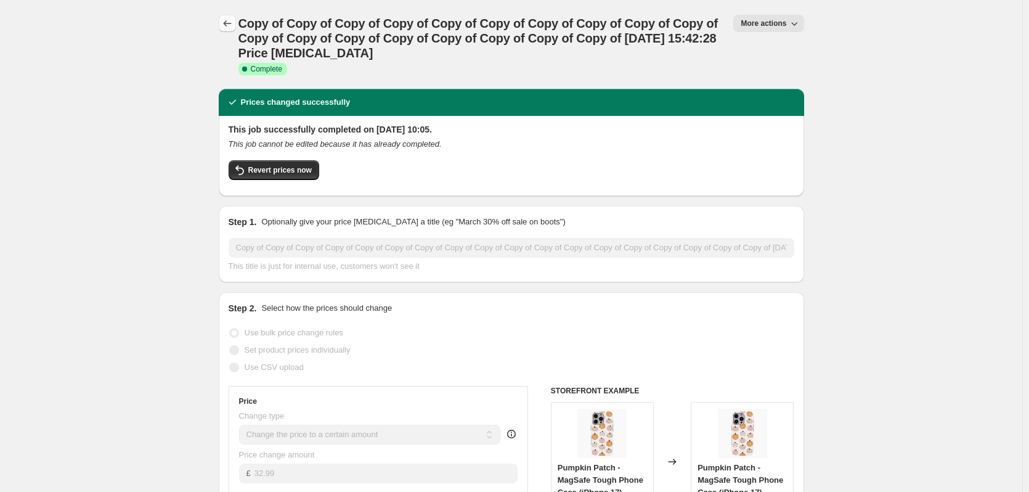
click at [233, 22] on icon "Price change jobs" at bounding box center [227, 23] width 12 height 12
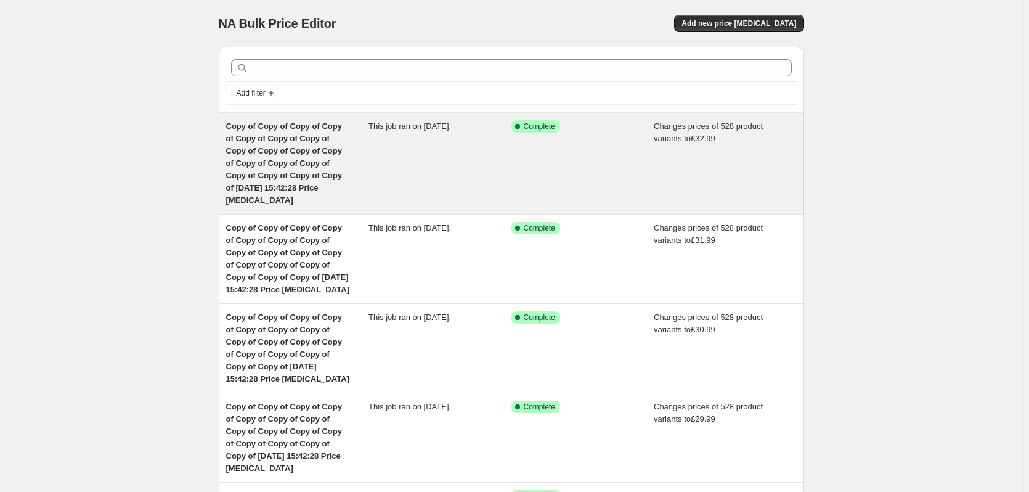
click at [586, 140] on div "Success Complete Complete" at bounding box center [582, 163] width 143 height 86
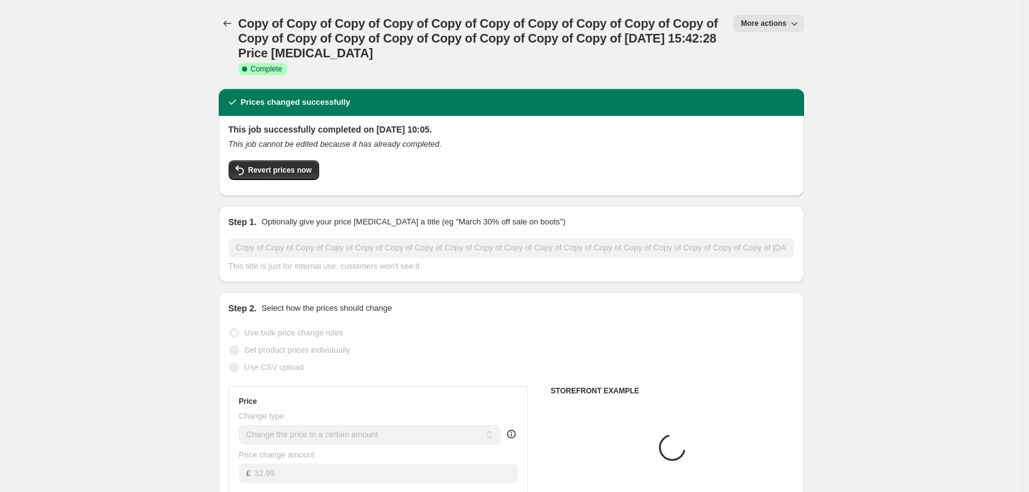
click at [781, 29] on button "More actions" at bounding box center [768, 23] width 70 height 17
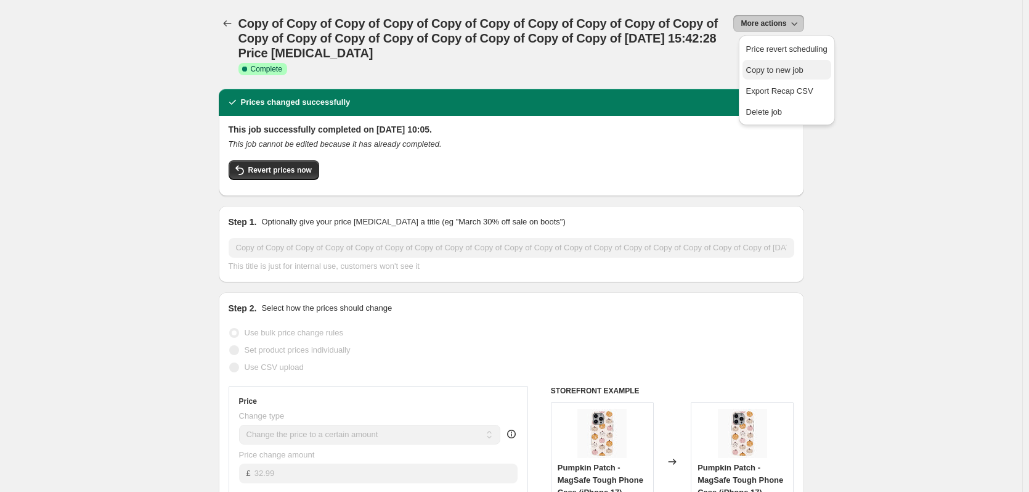
click at [779, 70] on span "Copy to new job" at bounding box center [774, 69] width 57 height 9
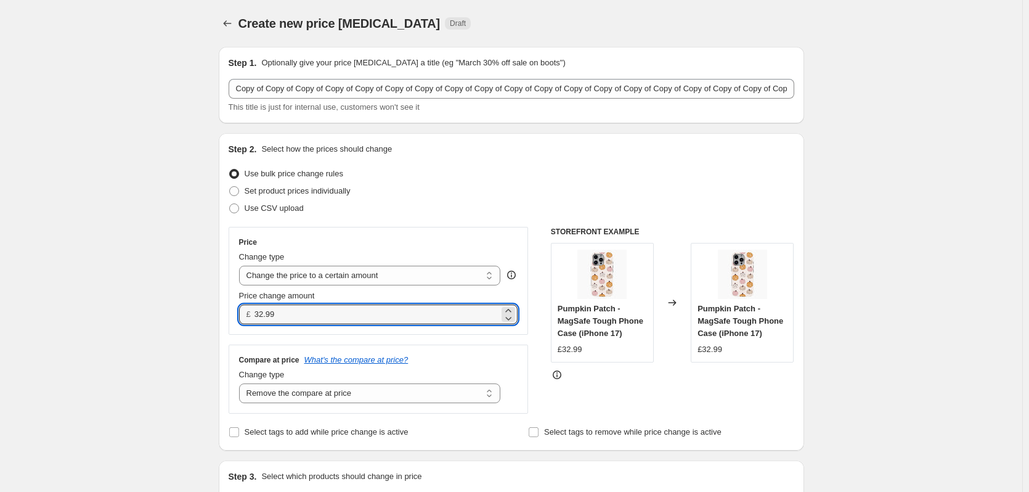
drag, startPoint x: 330, startPoint y: 313, endPoint x: 200, endPoint y: 306, distance: 129.5
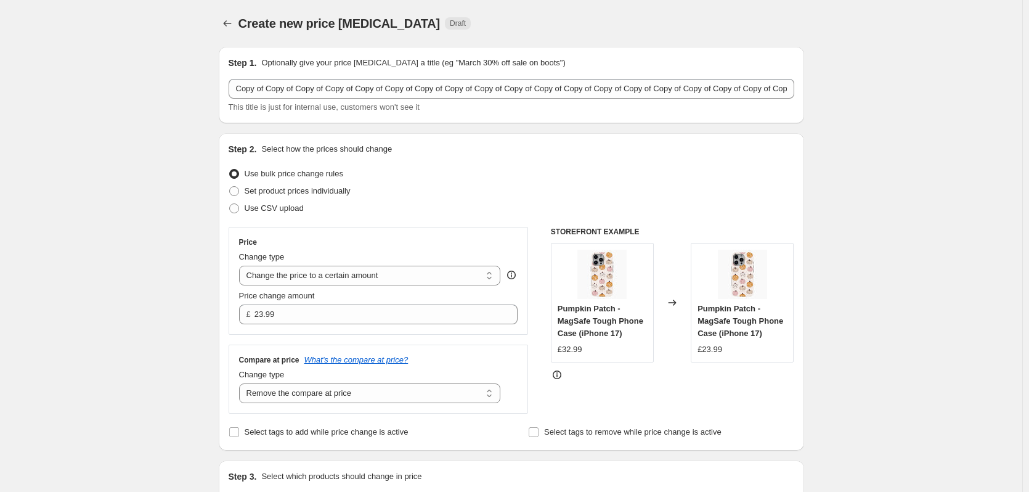
scroll to position [354, 0]
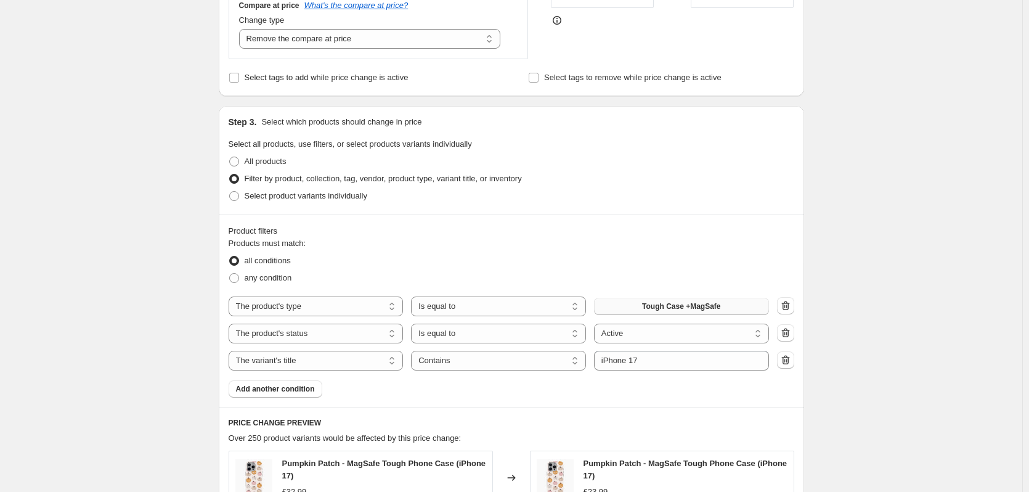
click at [708, 307] on span "Tough Case +MagSafe" at bounding box center [681, 306] width 78 height 10
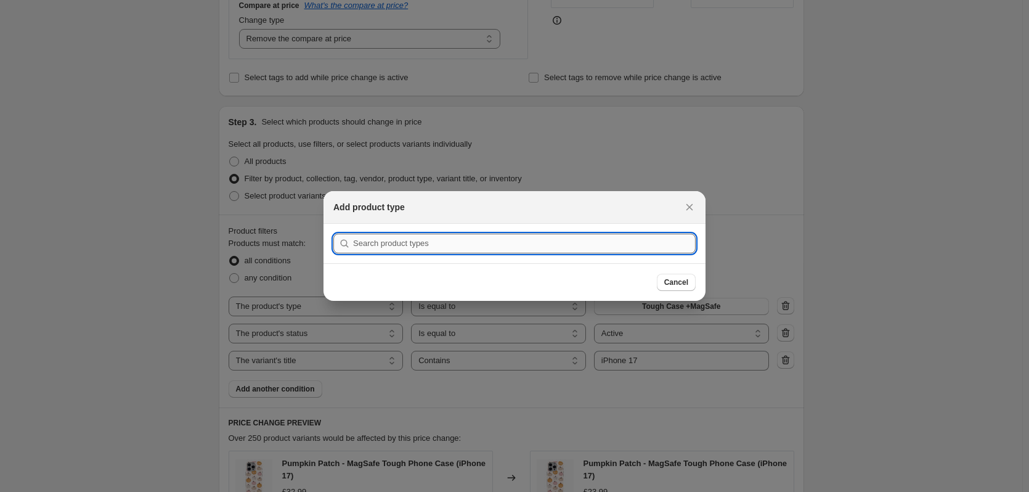
click at [454, 252] on input ":r2fb:" at bounding box center [524, 243] width 343 height 20
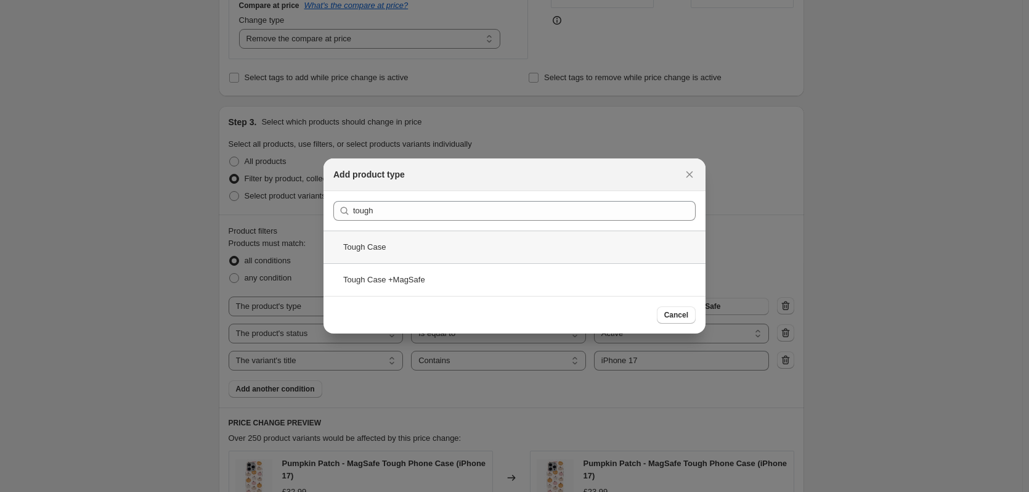
click at [453, 252] on div "Tough Case" at bounding box center [514, 246] width 382 height 33
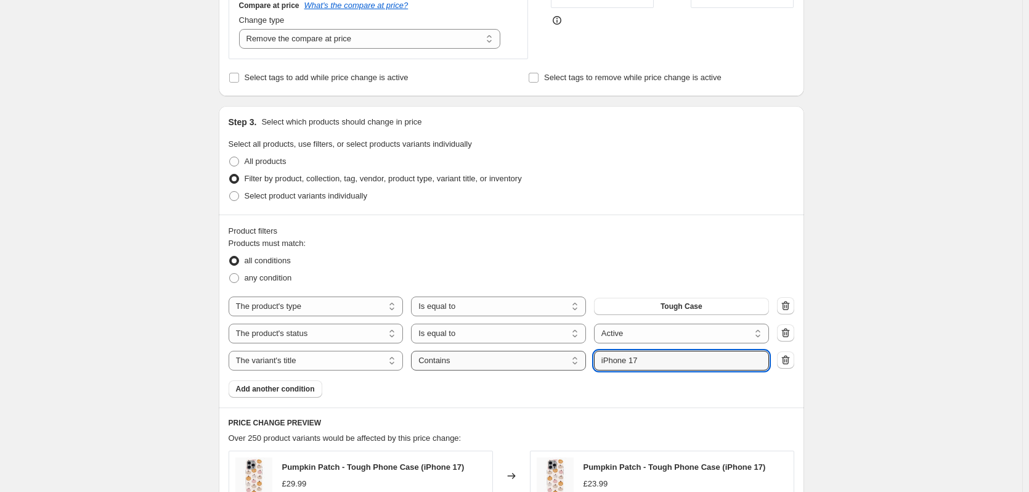
drag, startPoint x: 673, startPoint y: 363, endPoint x: 536, endPoint y: 360, distance: 137.4
click at [536, 360] on div "The product The product's collection The product's tag The product's vendor The…" at bounding box center [499, 361] width 540 height 20
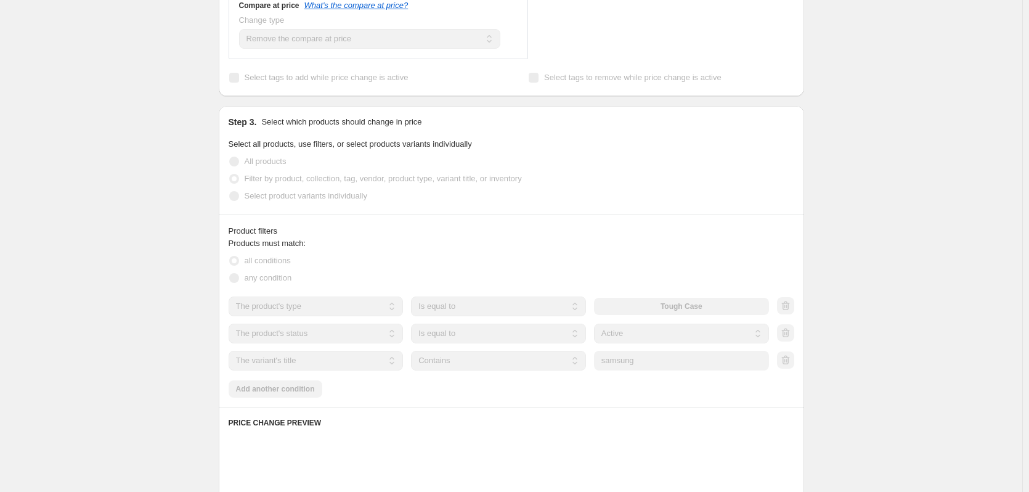
click at [907, 347] on div "Create new price [MEDICAL_DATA]. This page is ready Create new price [MEDICAL_D…" at bounding box center [511, 301] width 1022 height 1310
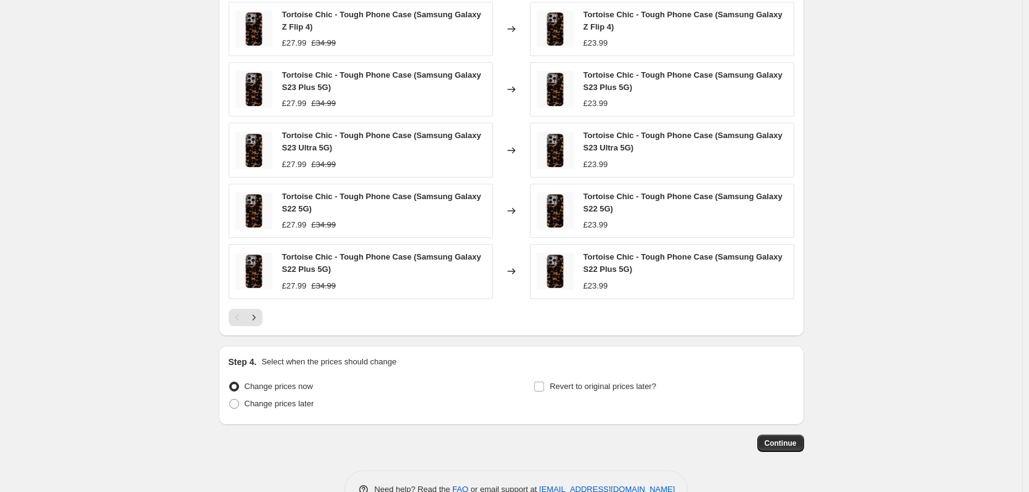
scroll to position [838, 0]
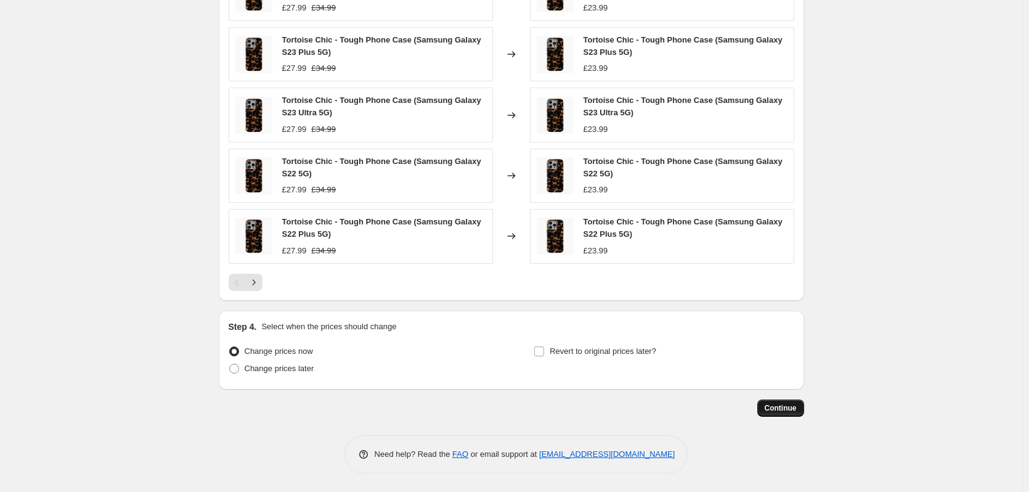
click at [789, 412] on span "Continue" at bounding box center [781, 408] width 32 height 10
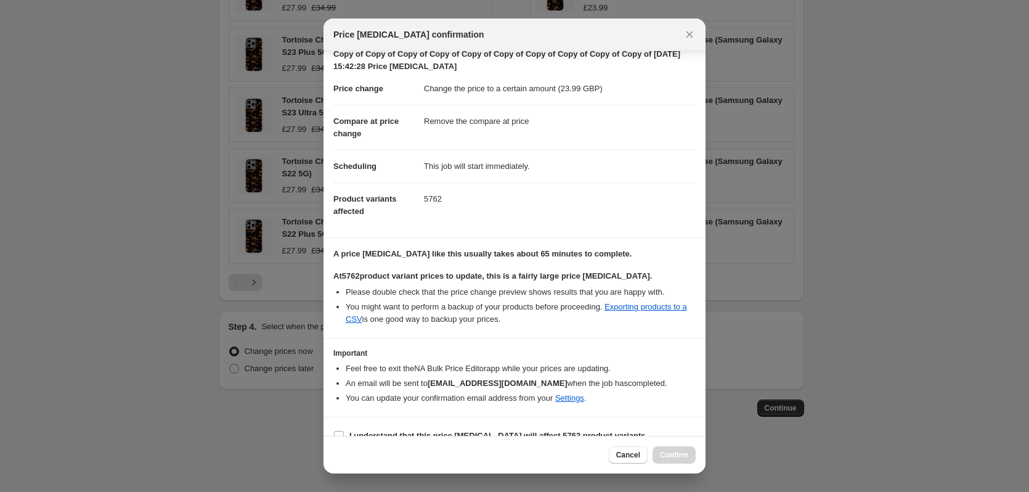
scroll to position [44, 0]
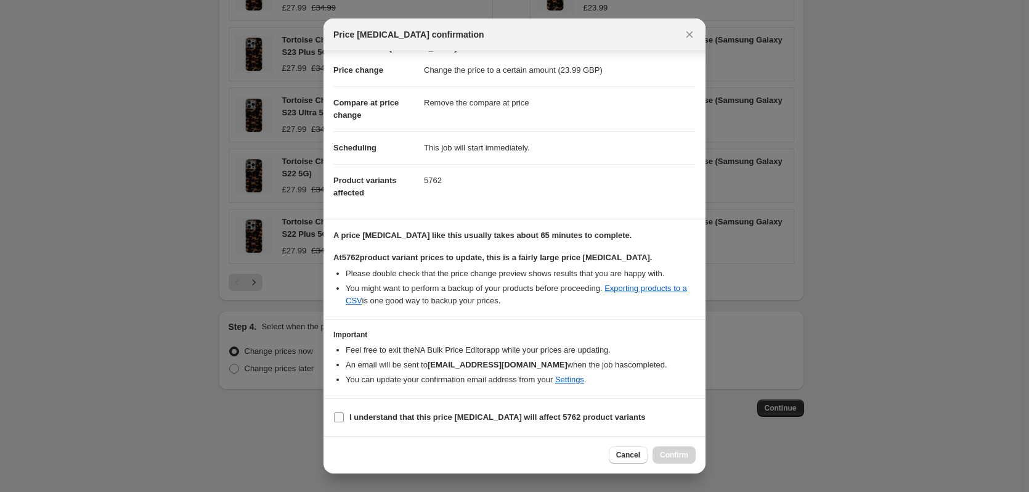
click at [602, 415] on b "I understand that this price [MEDICAL_DATA] will affect 5762 product variants" at bounding box center [497, 416] width 296 height 9
click at [344, 415] on input "I understand that this price [MEDICAL_DATA] will affect 5762 product variants" at bounding box center [339, 417] width 10 height 10
click at [668, 446] on button "Confirm" at bounding box center [673, 454] width 43 height 17
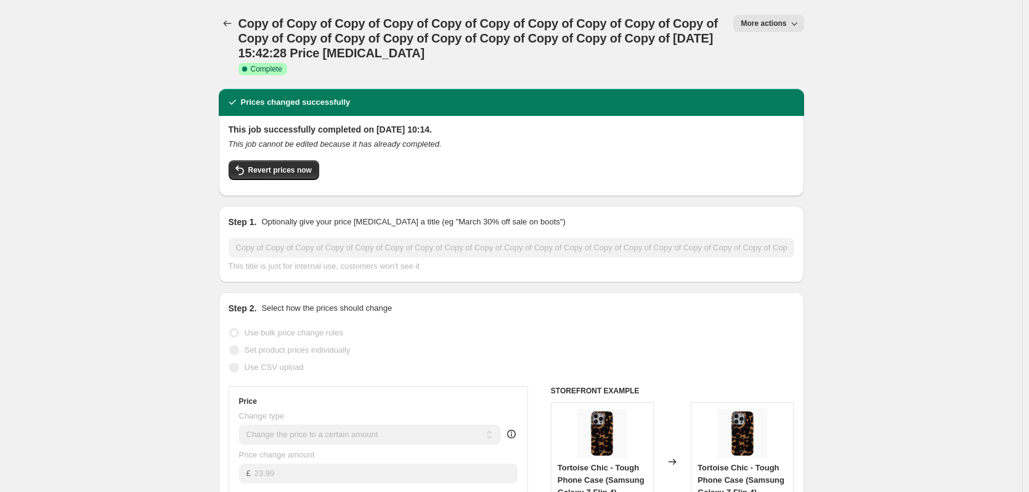
click at [782, 27] on span "More actions" at bounding box center [763, 23] width 46 height 10
click at [776, 65] on span "Copy to new job" at bounding box center [774, 69] width 57 height 9
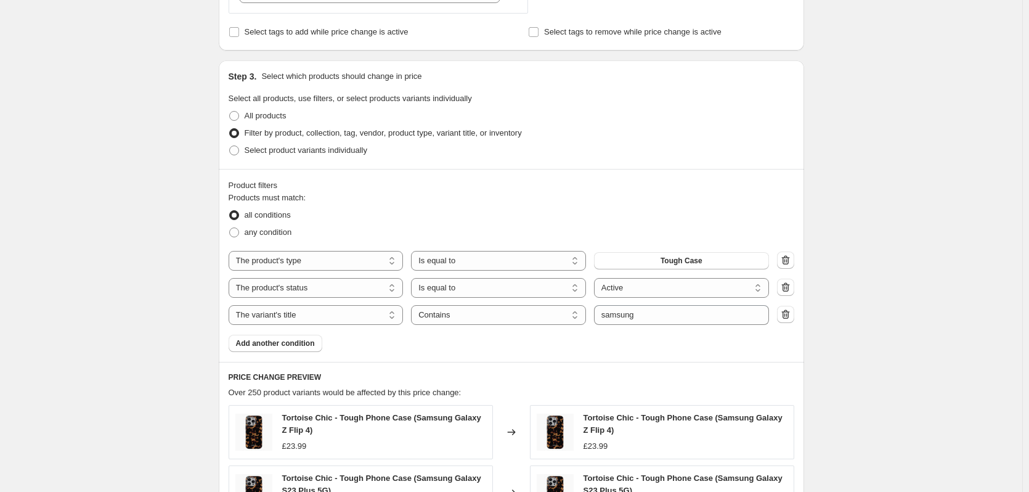
scroll to position [431, 0]
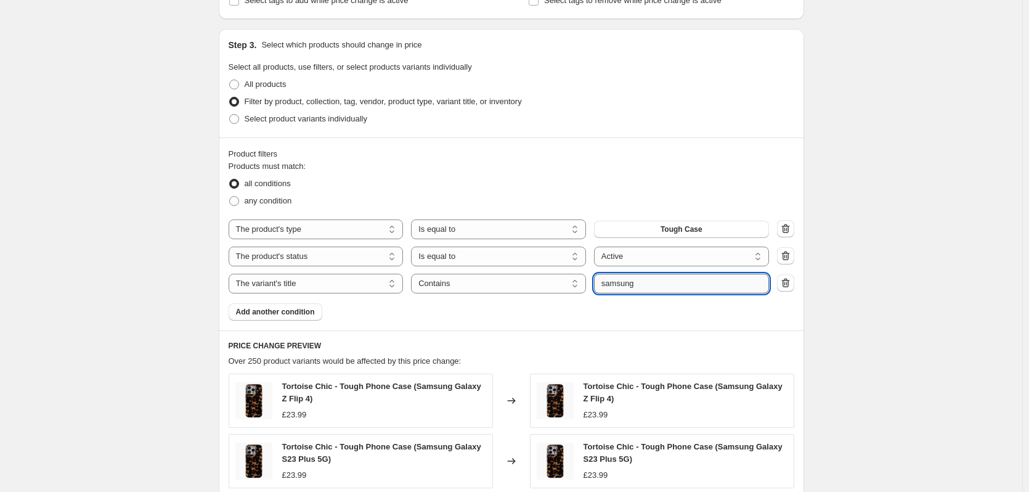
click at [663, 288] on input "samsung" at bounding box center [681, 284] width 175 height 20
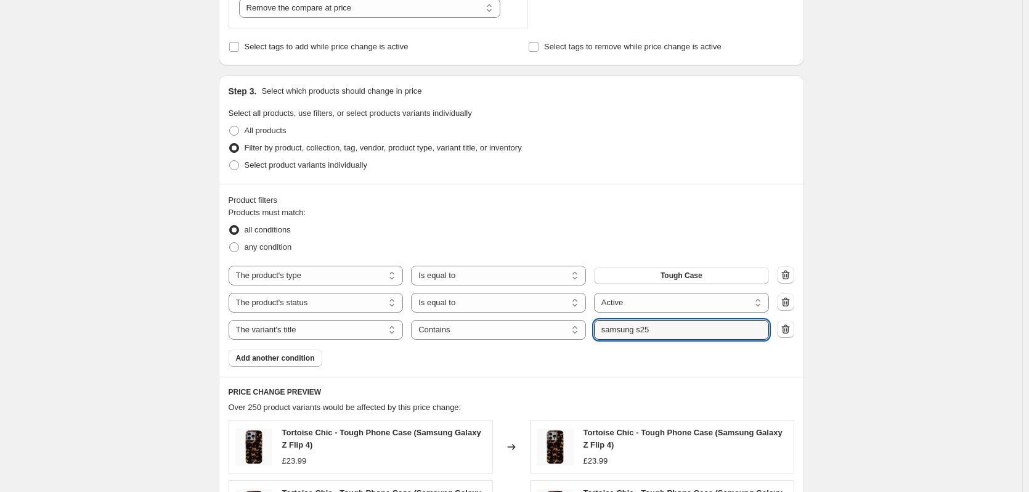
click at [895, 247] on div "Create new price [MEDICAL_DATA]. This page is ready Create new price [MEDICAL_D…" at bounding box center [511, 279] width 1022 height 1329
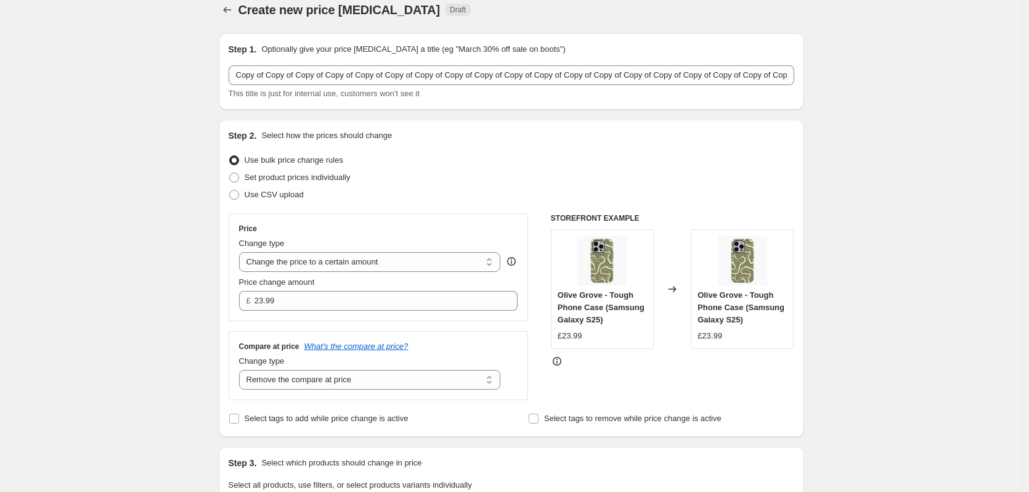
scroll to position [0, 0]
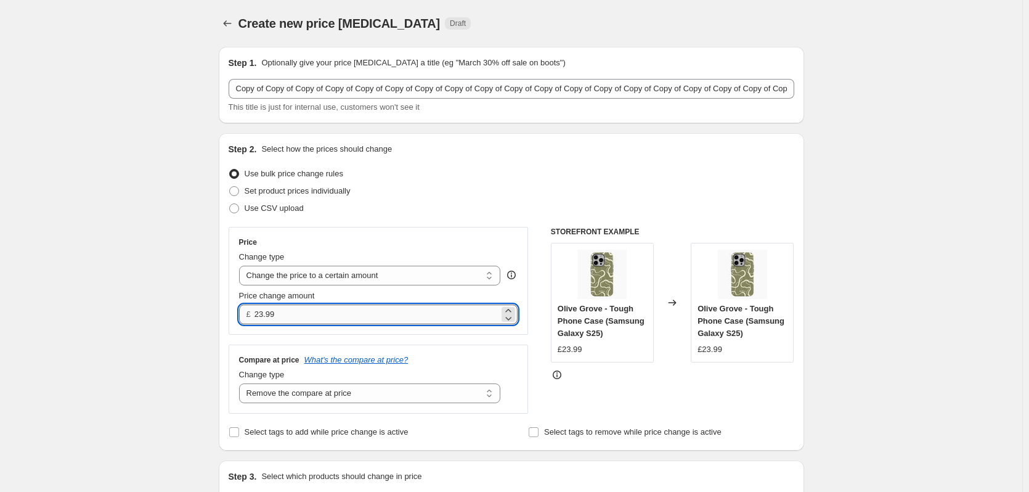
click at [279, 318] on input "23.99" at bounding box center [376, 314] width 245 height 20
drag, startPoint x: 291, startPoint y: 318, endPoint x: 214, endPoint y: 306, distance: 78.1
click at [224, 311] on div "Step 2. Select how the prices should change Use bulk price change rules Set pro…" at bounding box center [511, 291] width 585 height 317
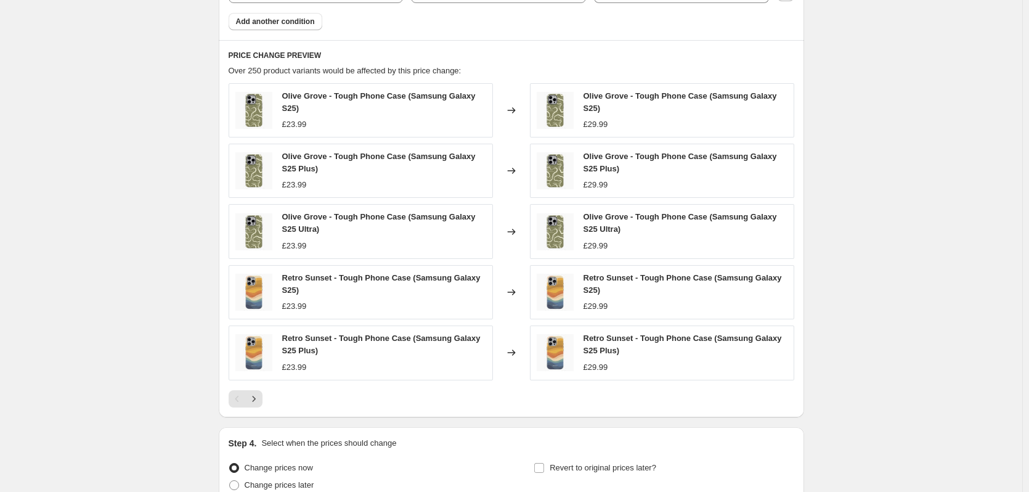
scroll to position [838, 0]
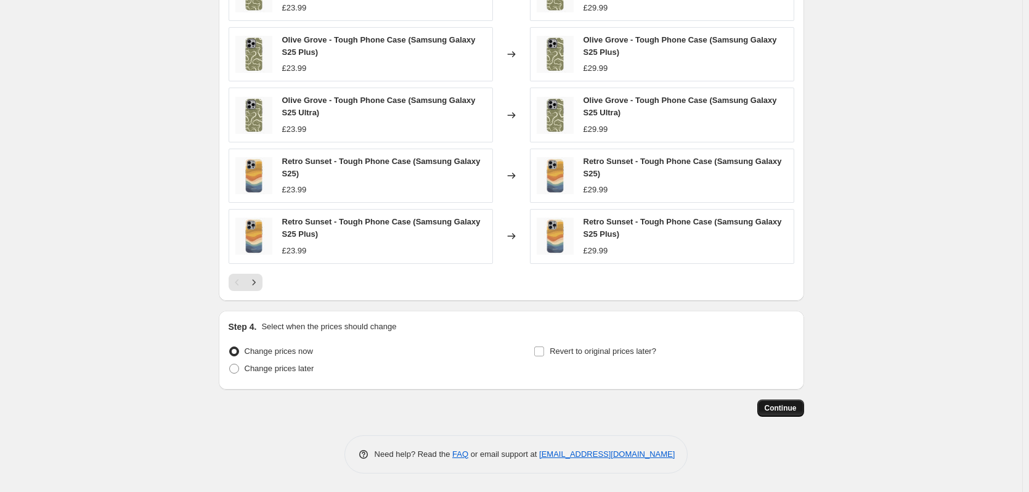
click at [773, 413] on button "Continue" at bounding box center [780, 407] width 47 height 17
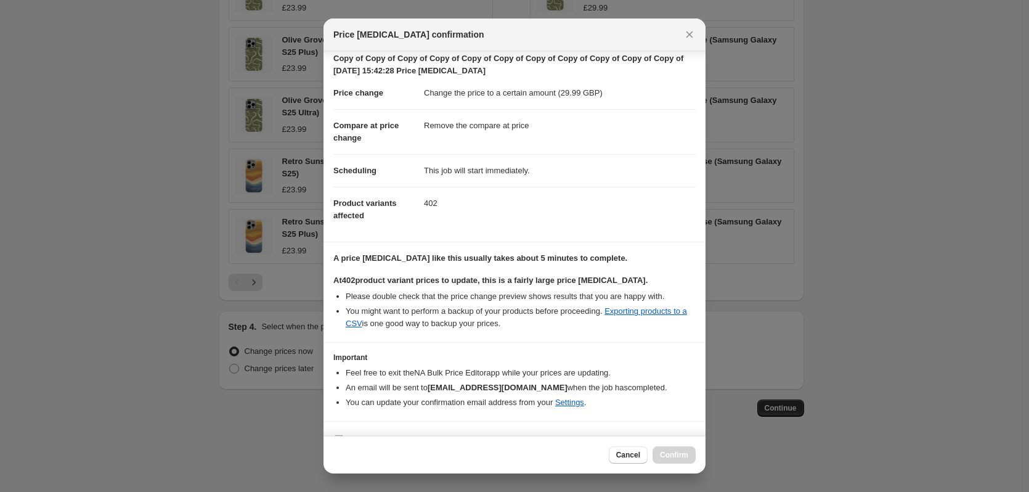
scroll to position [44, 0]
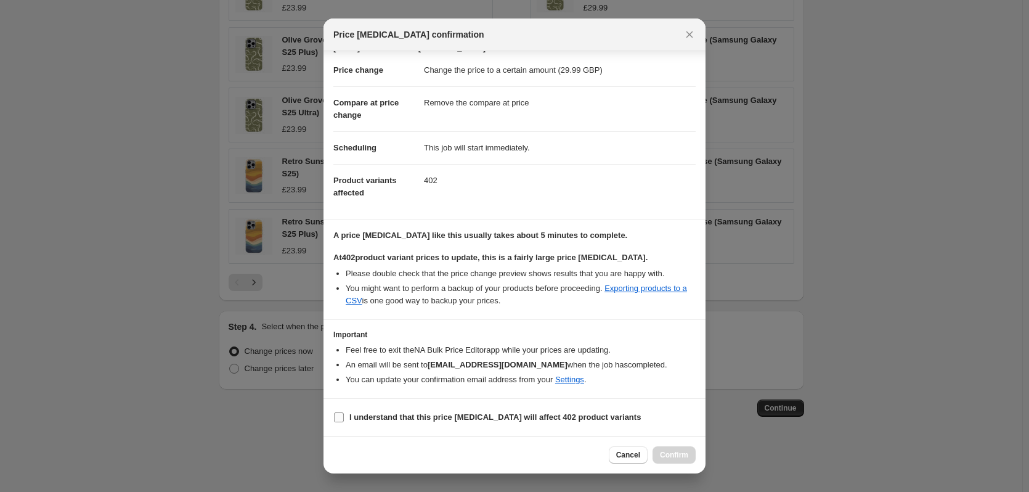
click at [485, 418] on b "I understand that this price [MEDICAL_DATA] will affect 402 product variants" at bounding box center [494, 416] width 291 height 9
click at [344, 418] on input "I understand that this price [MEDICAL_DATA] will affect 402 product variants" at bounding box center [339, 417] width 10 height 10
click at [667, 451] on span "Confirm" at bounding box center [674, 455] width 28 height 10
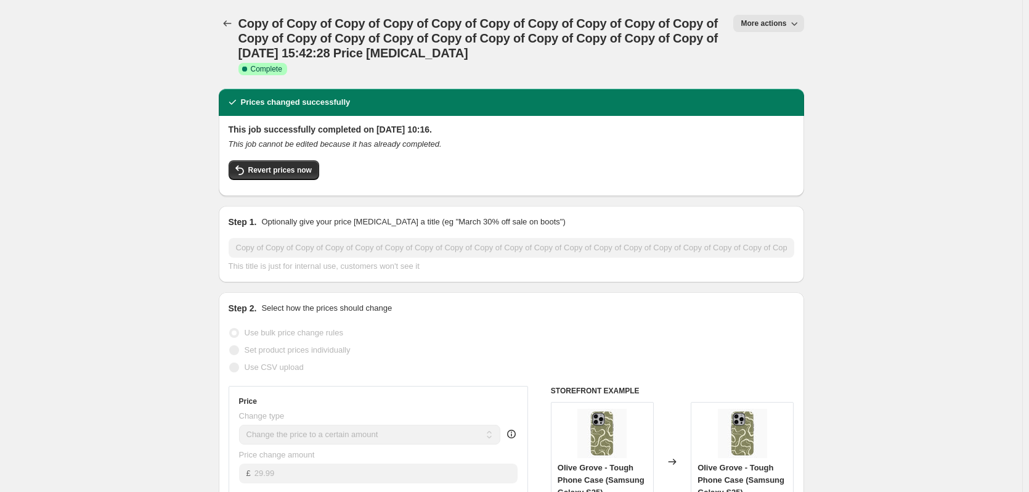
click at [777, 19] on span "More actions" at bounding box center [763, 23] width 46 height 10
click at [793, 69] on span "Copy to new job" at bounding box center [774, 69] width 57 height 9
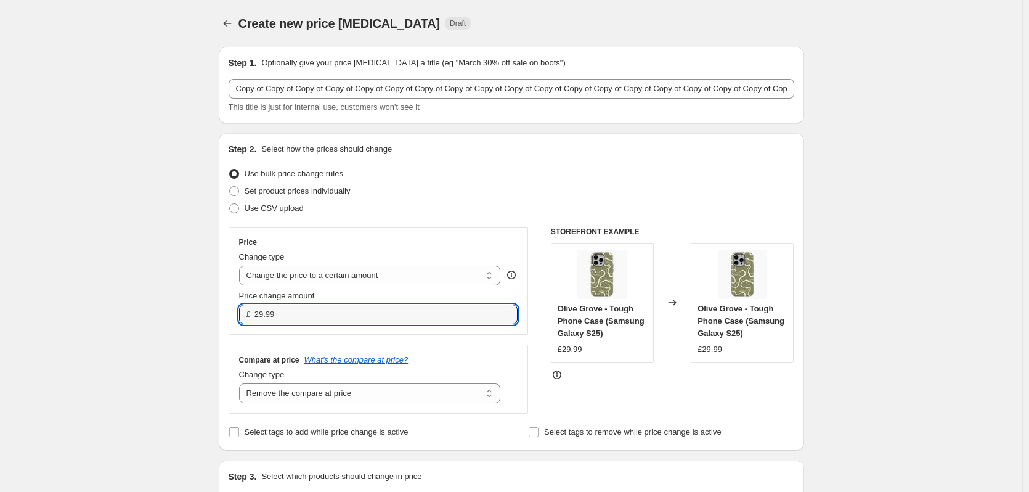
drag, startPoint x: 336, startPoint y: 315, endPoint x: 193, endPoint y: 309, distance: 143.7
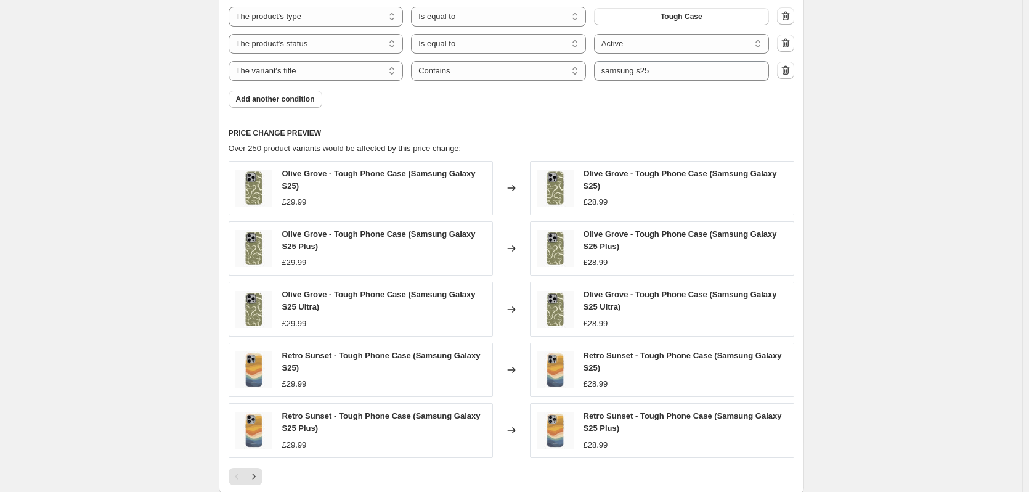
scroll to position [647, 0]
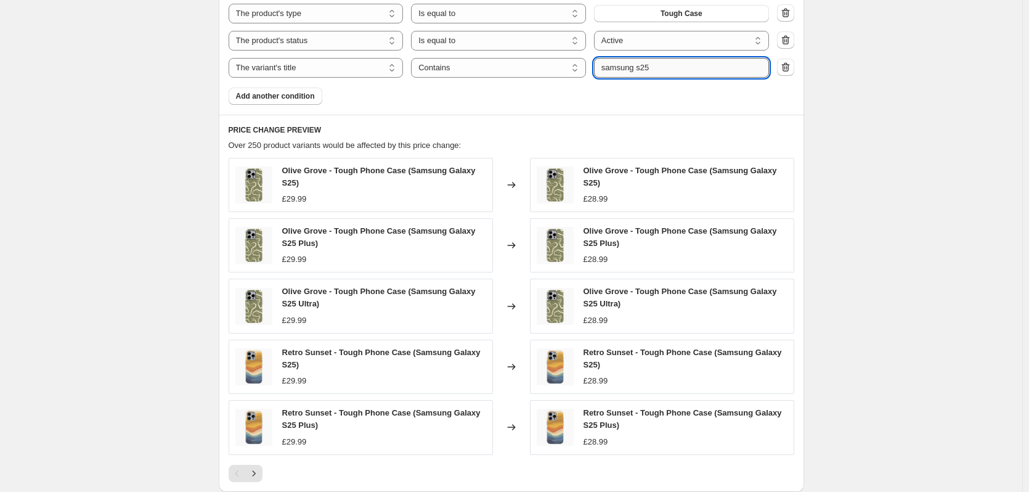
click at [696, 62] on input "samsung s25" at bounding box center [681, 68] width 175 height 20
click at [1015, 138] on div "Create new price [MEDICAL_DATA]. This page is ready Create new price [MEDICAL_D…" at bounding box center [511, 17] width 1022 height 1329
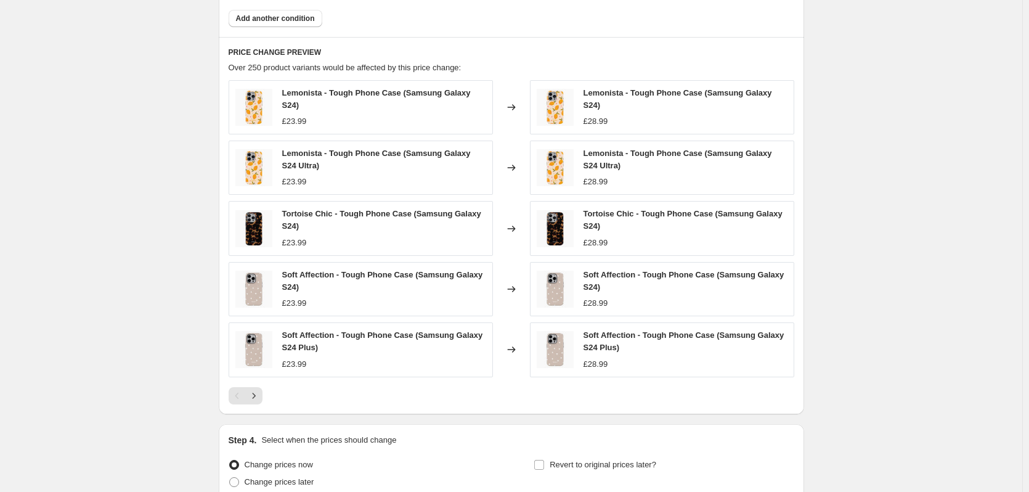
scroll to position [834, 0]
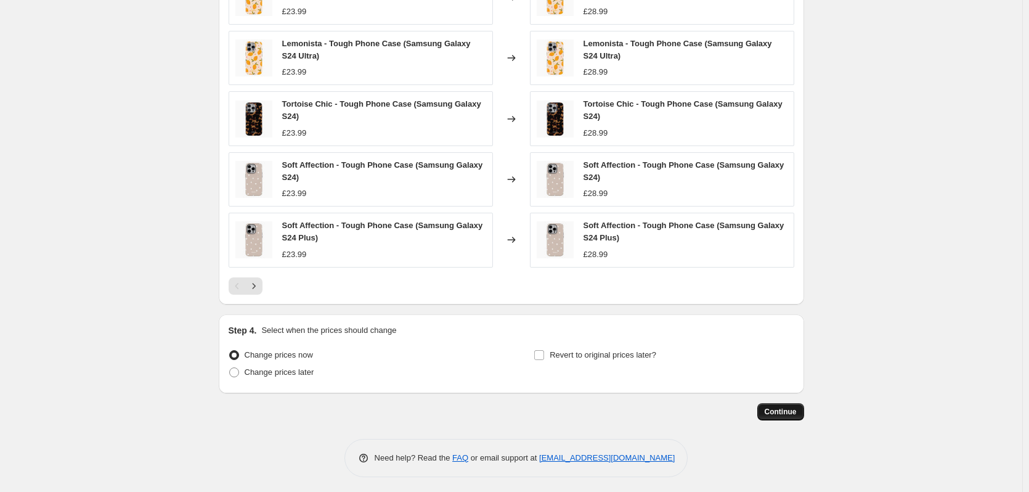
click at [797, 407] on span "Continue" at bounding box center [781, 412] width 32 height 10
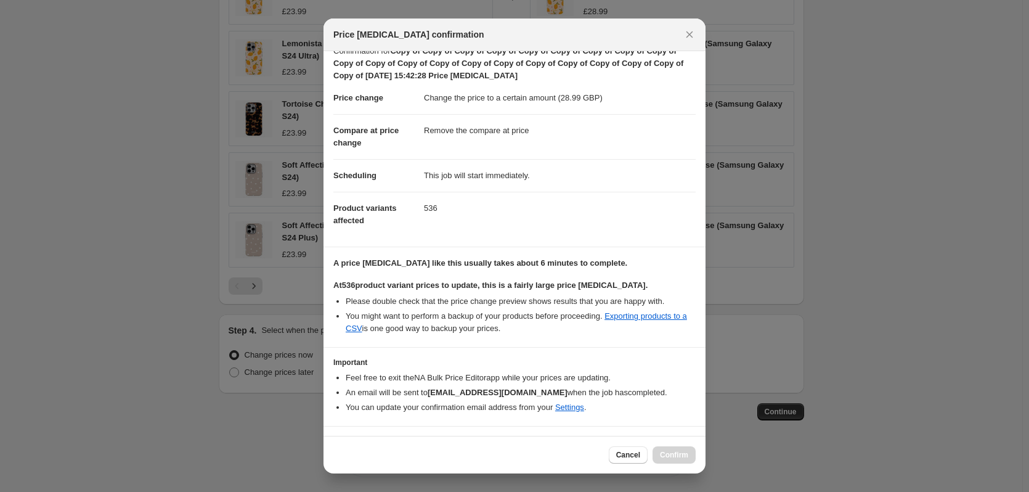
scroll to position [44, 0]
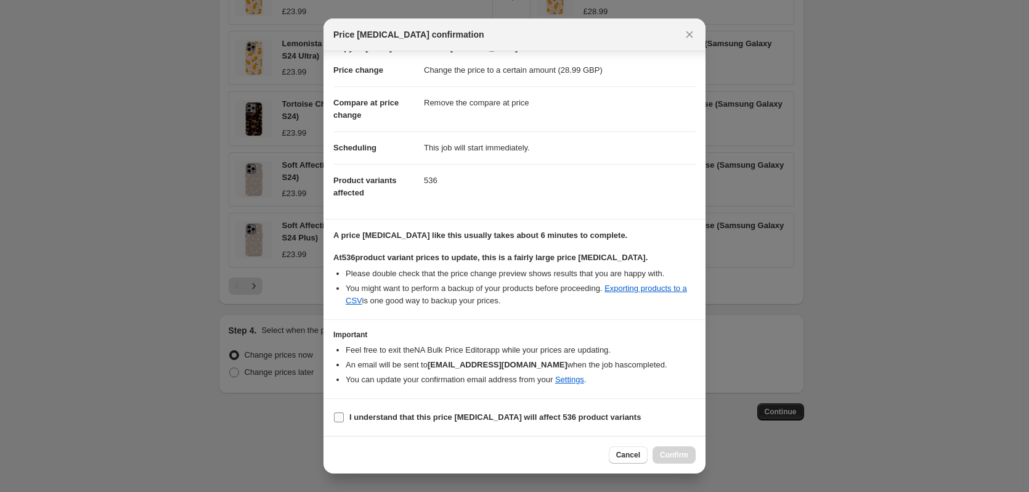
drag, startPoint x: 575, startPoint y: 412, endPoint x: 606, endPoint y: 423, distance: 33.0
click at [575, 412] on b "I understand that this price [MEDICAL_DATA] will affect 536 product variants" at bounding box center [494, 416] width 291 height 9
click at [344, 412] on input "I understand that this price [MEDICAL_DATA] will affect 536 product variants" at bounding box center [339, 417] width 10 height 10
click at [684, 453] on span "Confirm" at bounding box center [674, 455] width 28 height 10
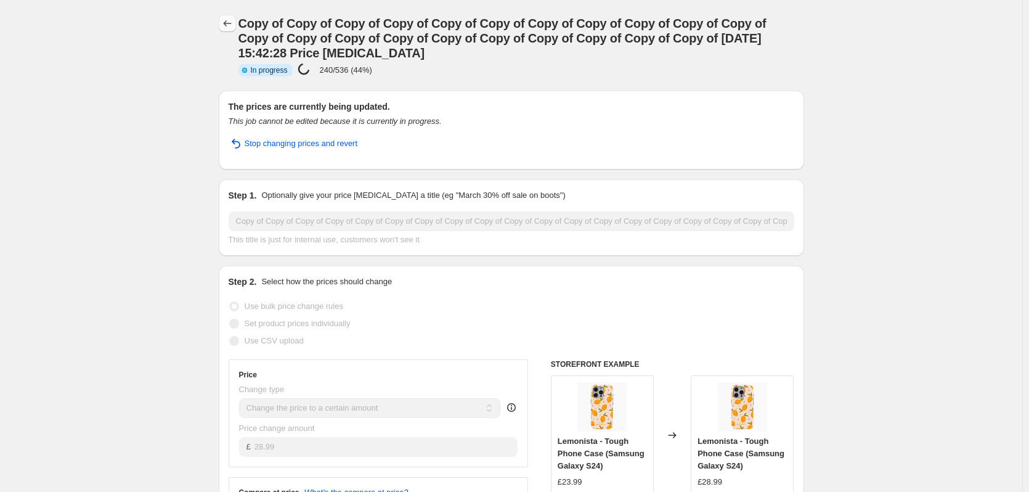
click at [225, 23] on icon "Price change jobs" at bounding box center [227, 23] width 12 height 12
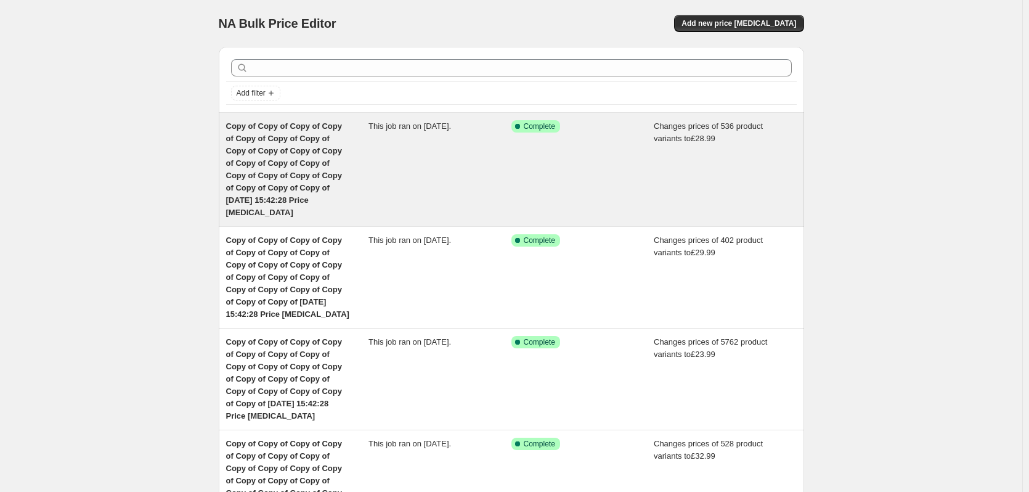
click at [363, 166] on div "Copy of Copy of Copy of Copy of Copy of Copy of Copy of Copy of Copy of Copy of…" at bounding box center [297, 169] width 143 height 99
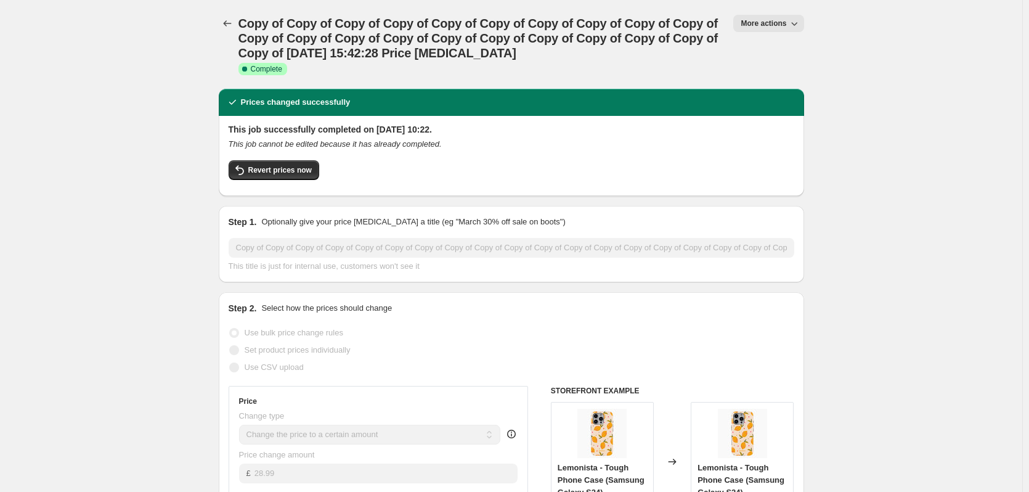
click at [755, 28] on button "More actions" at bounding box center [768, 23] width 70 height 17
click at [771, 65] on span "Copy to new job" at bounding box center [774, 69] width 57 height 9
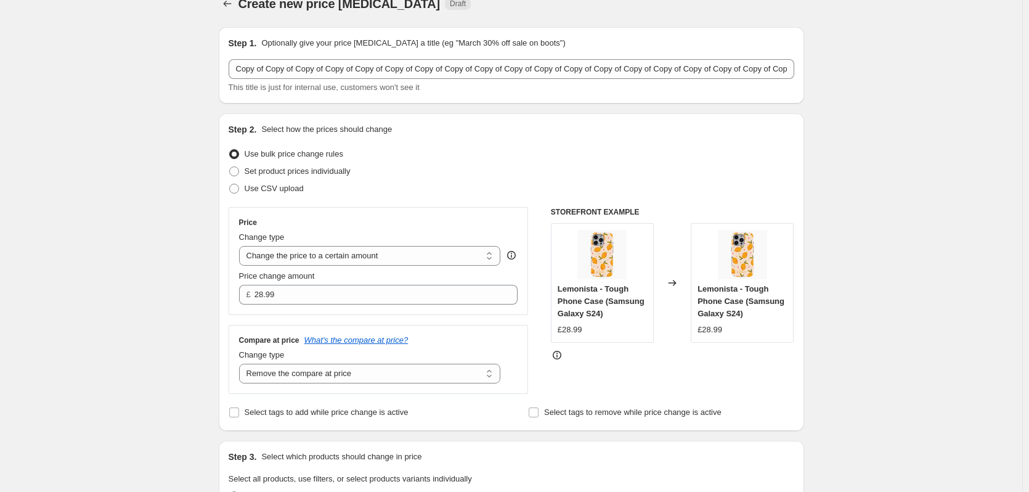
scroll to position [46, 0]
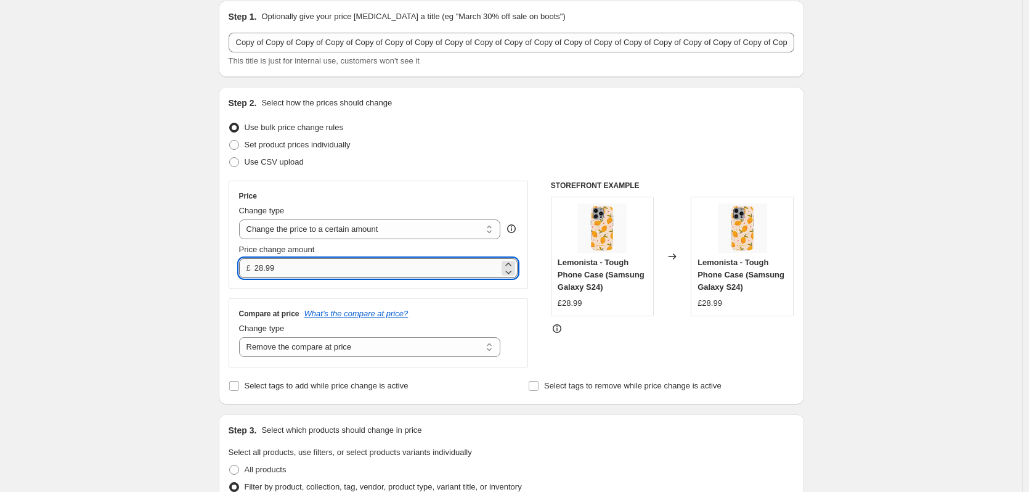
click at [437, 267] on input "28.99" at bounding box center [376, 268] width 245 height 20
drag, startPoint x: 448, startPoint y: 269, endPoint x: 222, endPoint y: 261, distance: 226.3
click at [222, 261] on div "Step 2. Select how the prices should change Use bulk price change rules Set pro…" at bounding box center [511, 245] width 585 height 317
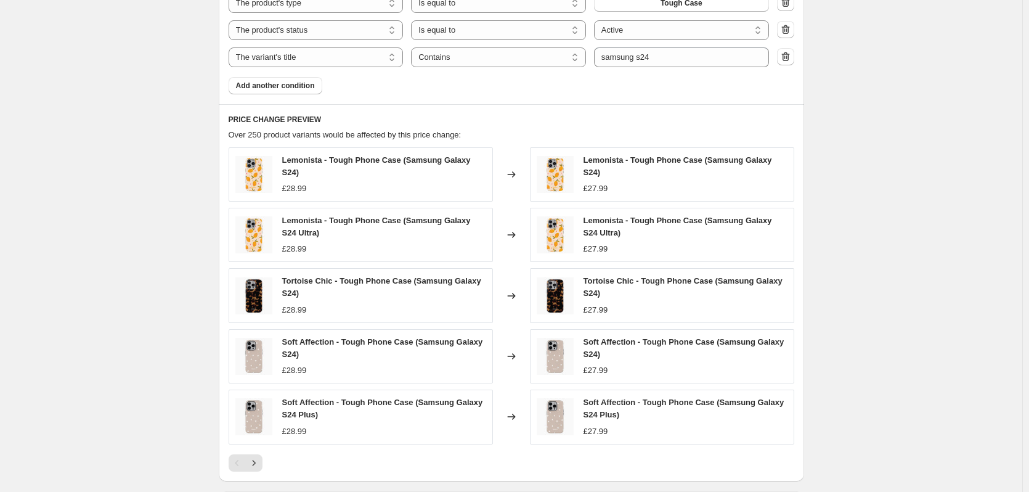
scroll to position [708, 0]
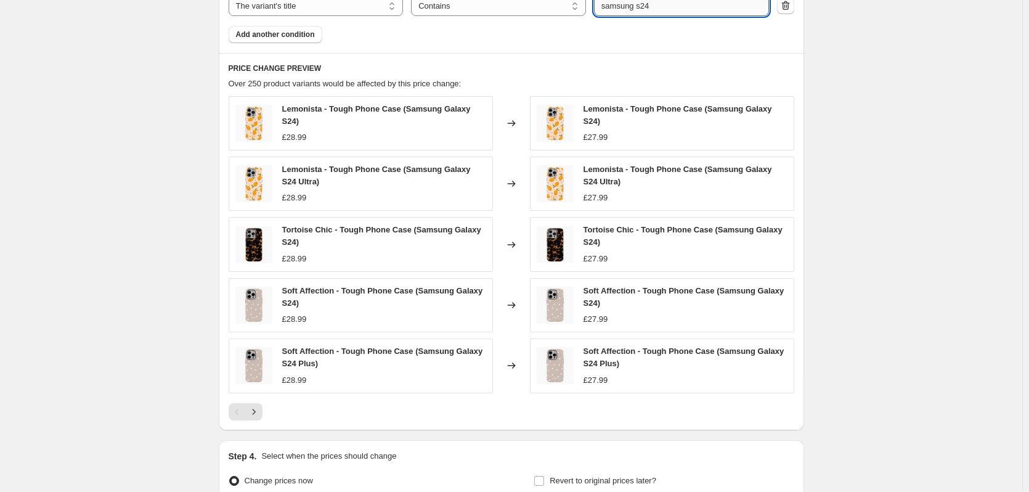
click at [673, 14] on input "samsung s24" at bounding box center [681, 6] width 175 height 20
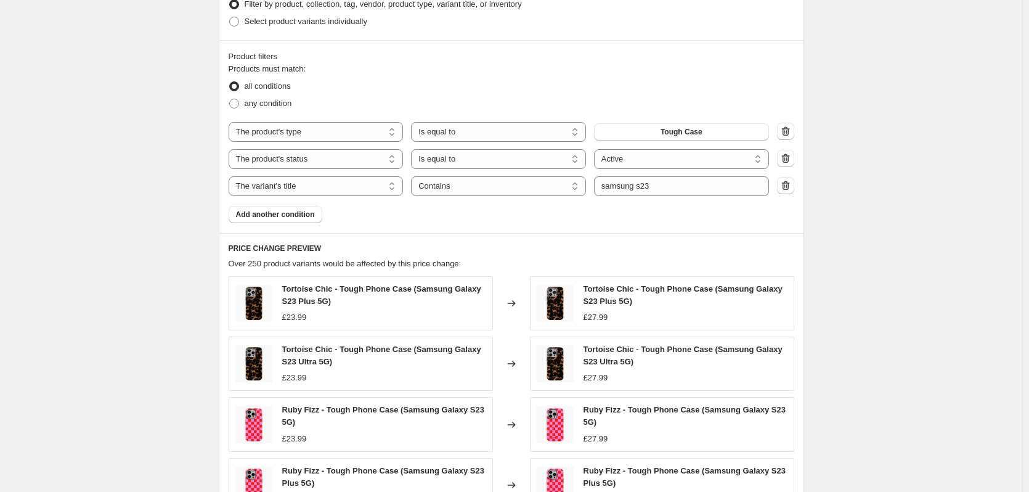
scroll to position [838, 0]
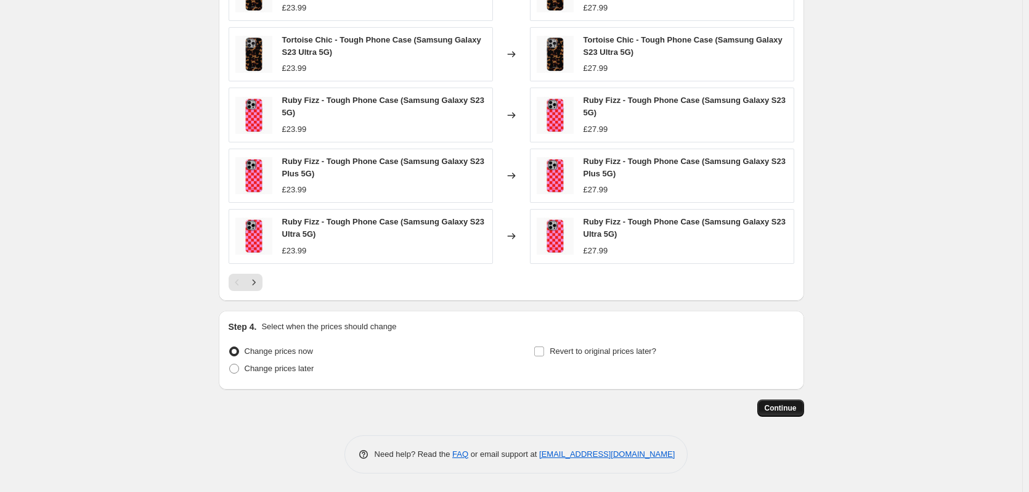
click at [785, 409] on span "Continue" at bounding box center [781, 408] width 32 height 10
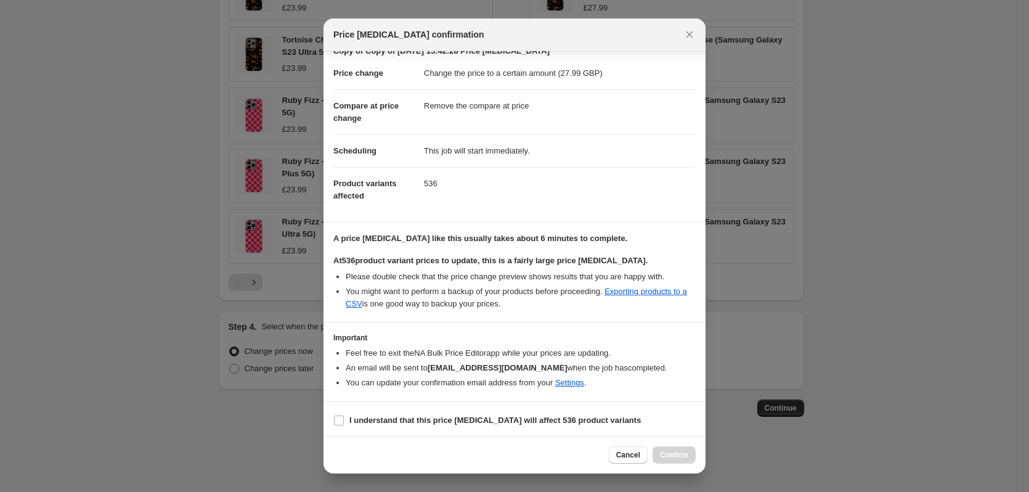
scroll to position [44, 0]
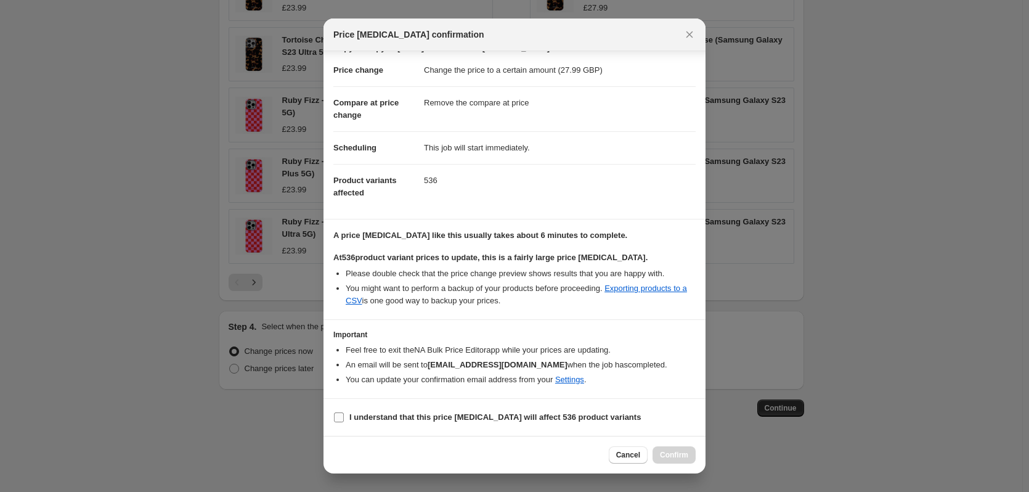
click at [495, 418] on b "I understand that this price [MEDICAL_DATA] will affect 536 product variants" at bounding box center [494, 416] width 291 height 9
click at [344, 418] on input "I understand that this price [MEDICAL_DATA] will affect 536 product variants" at bounding box center [339, 417] width 10 height 10
click at [667, 452] on span "Confirm" at bounding box center [674, 455] width 28 height 10
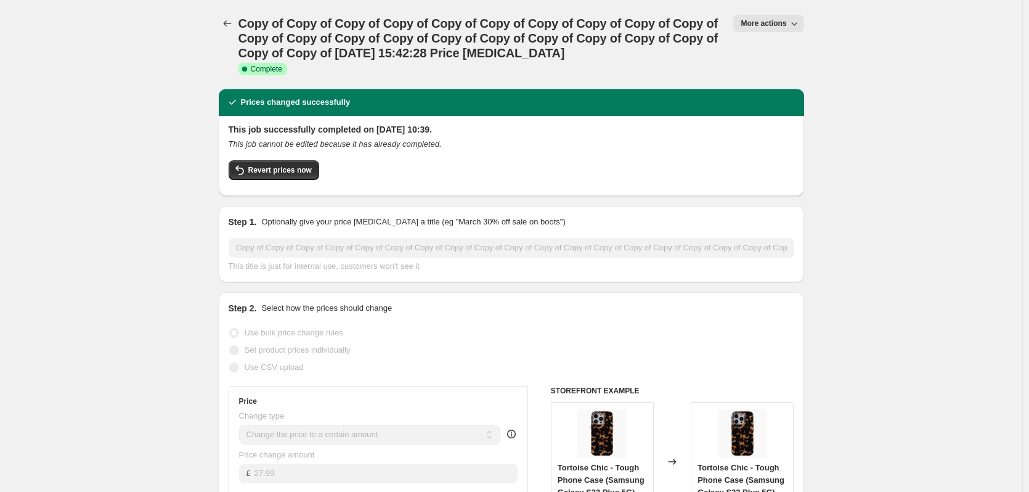
click at [769, 26] on span "More actions" at bounding box center [763, 23] width 46 height 10
click at [786, 69] on span "Copy to new job" at bounding box center [774, 69] width 57 height 9
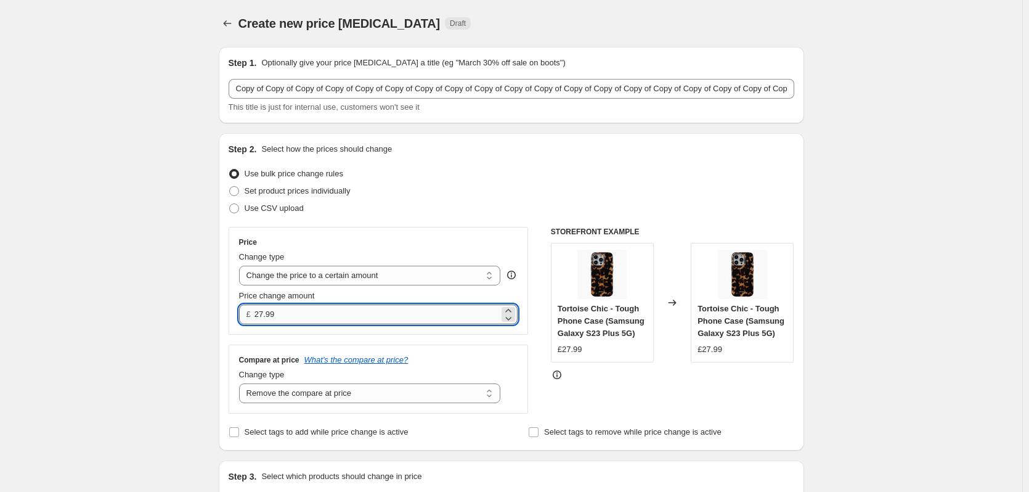
click at [364, 315] on input "27.99" at bounding box center [376, 314] width 245 height 20
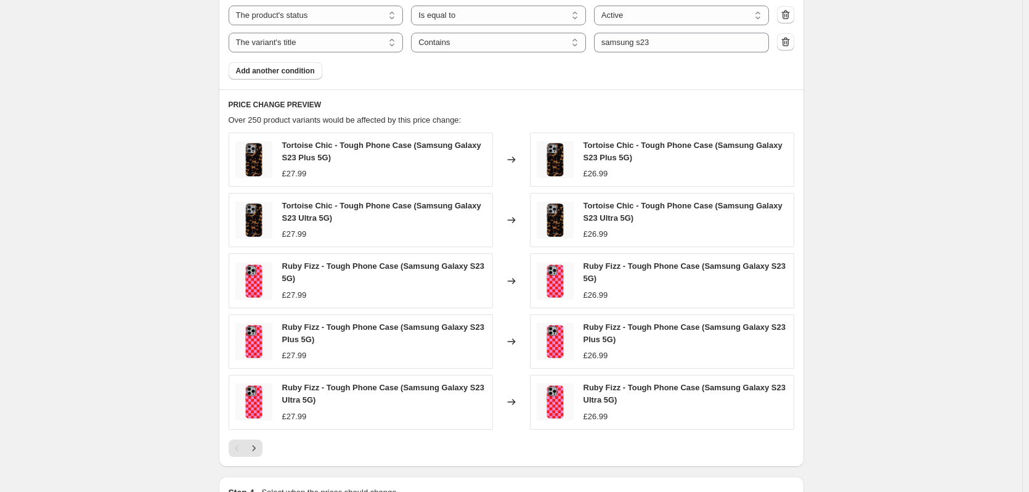
scroll to position [453, 0]
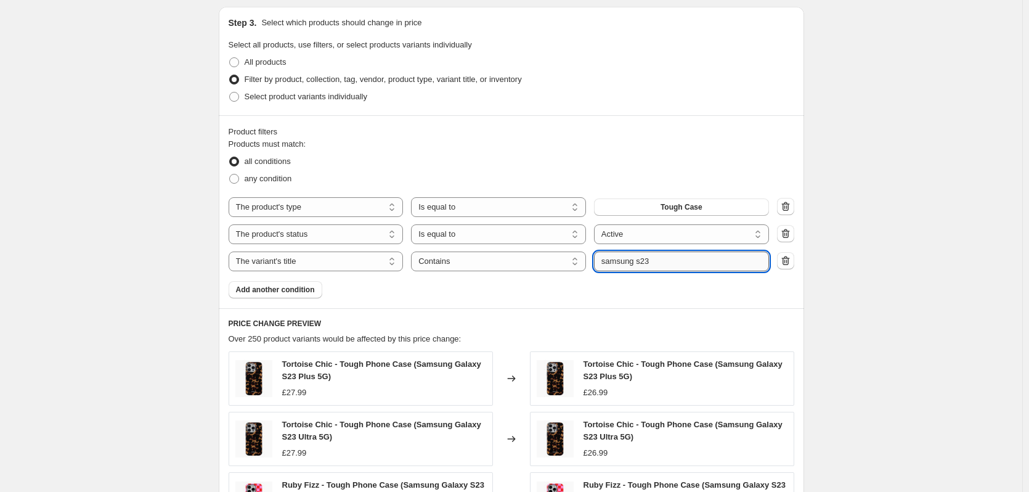
click at [667, 264] on input "samsung s23" at bounding box center [681, 261] width 175 height 20
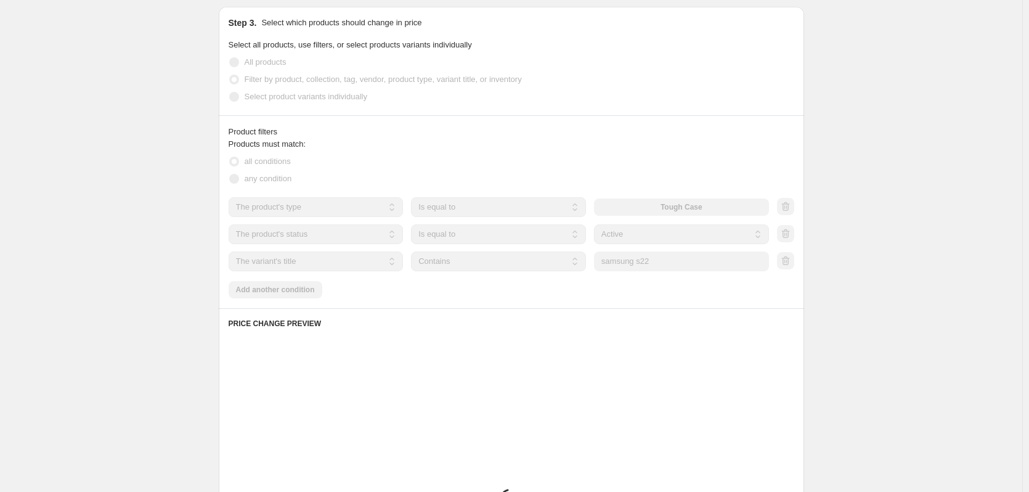
click at [925, 238] on div "Create new price [MEDICAL_DATA]. This page is ready Create new price [MEDICAL_D…" at bounding box center [511, 202] width 1022 height 1310
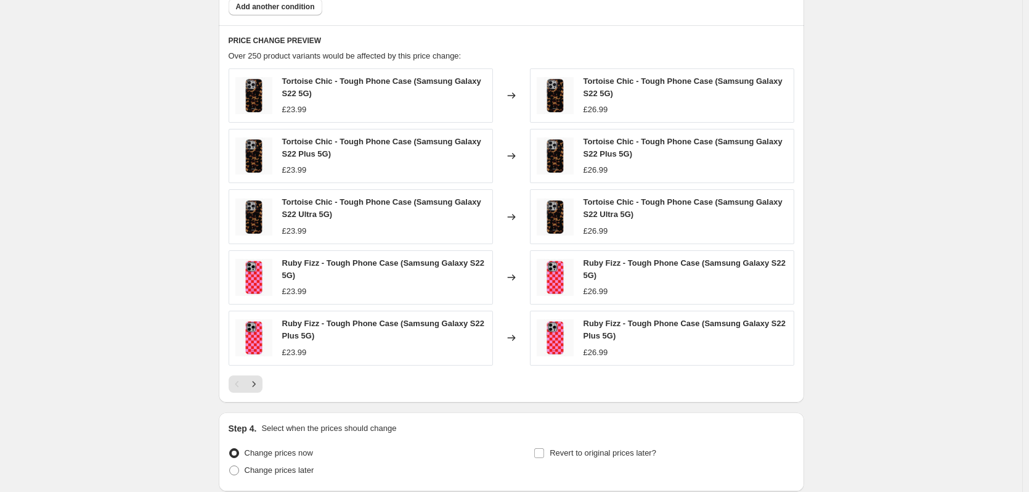
scroll to position [823, 0]
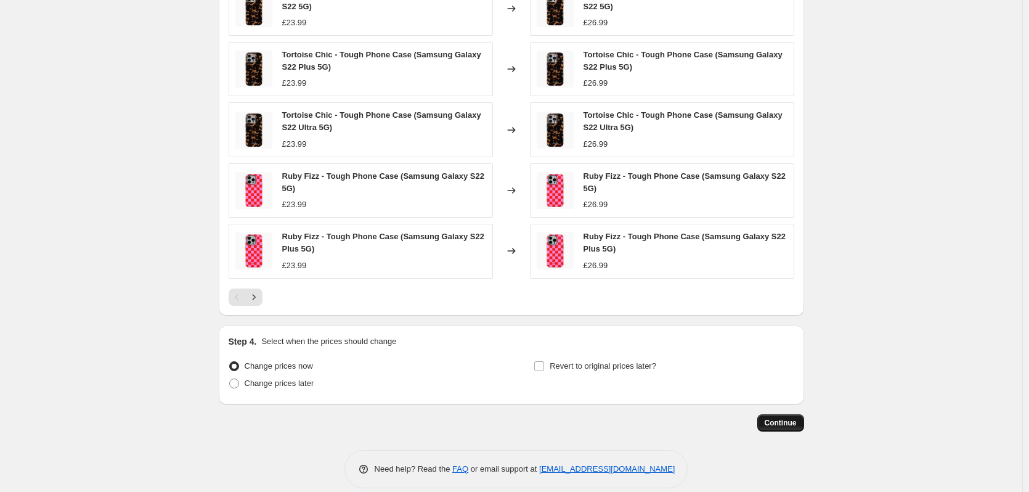
click at [804, 430] on button "Continue" at bounding box center [780, 422] width 47 height 17
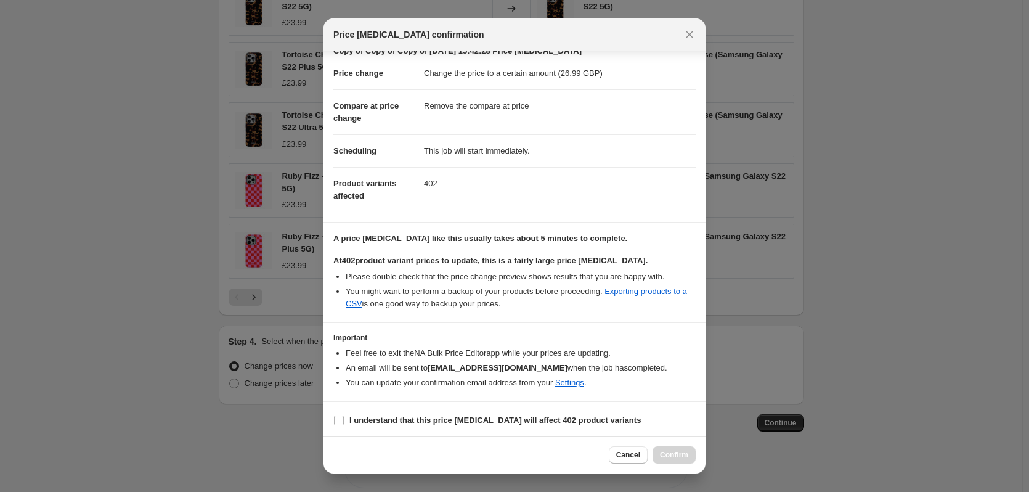
scroll to position [44, 0]
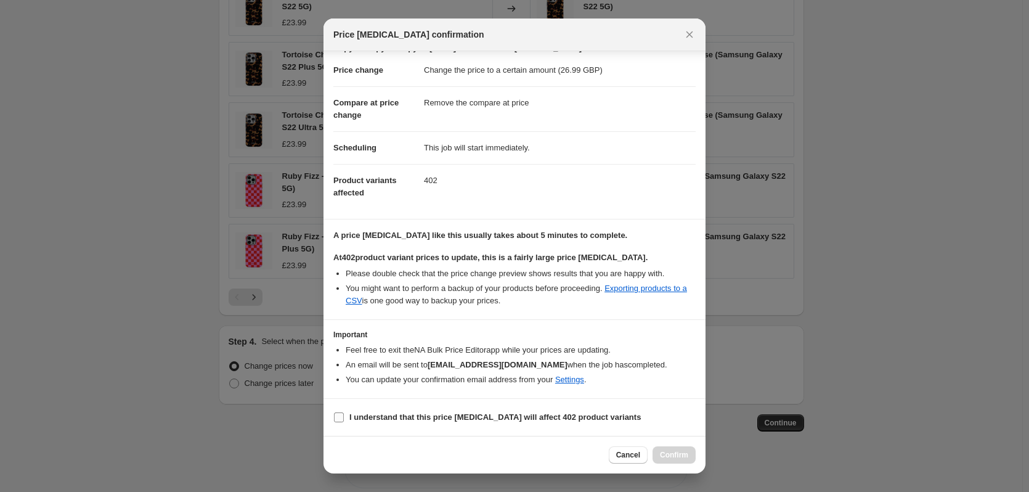
click at [466, 412] on b "I understand that this price [MEDICAL_DATA] will affect 402 product variants" at bounding box center [494, 416] width 291 height 9
click at [344, 412] on input "I understand that this price [MEDICAL_DATA] will affect 402 product variants" at bounding box center [339, 417] width 10 height 10
click at [683, 455] on span "Confirm" at bounding box center [674, 455] width 28 height 10
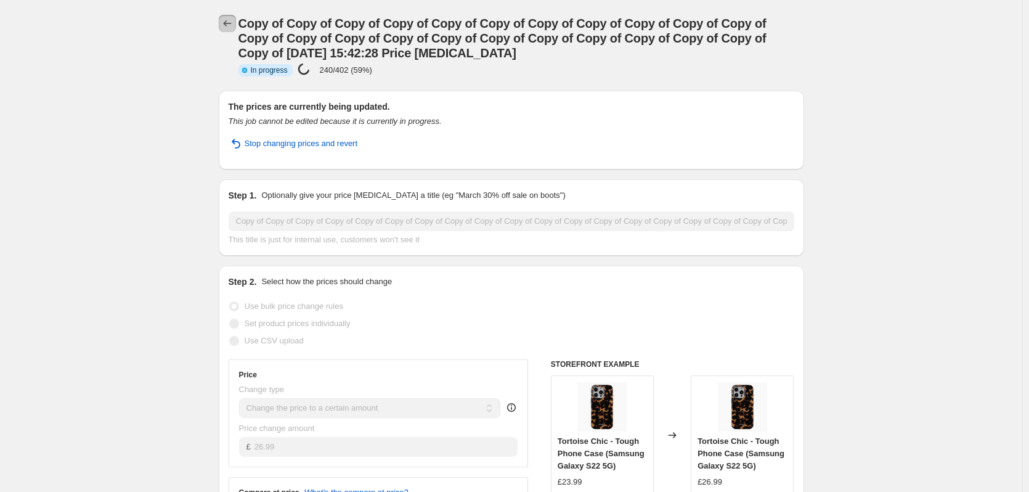
click at [228, 22] on icon "Price change jobs" at bounding box center [227, 23] width 8 height 6
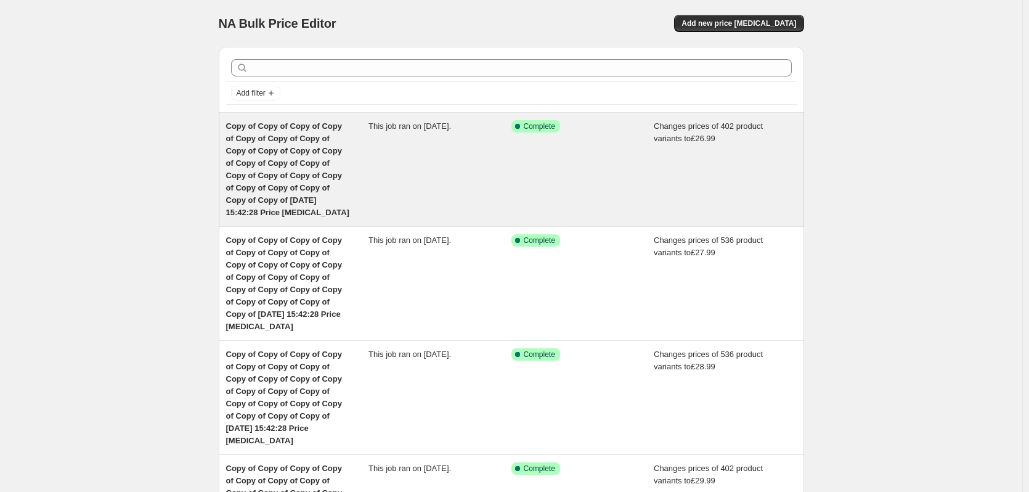
click at [385, 132] on div "This job ran on [DATE]." at bounding box center [439, 169] width 143 height 99
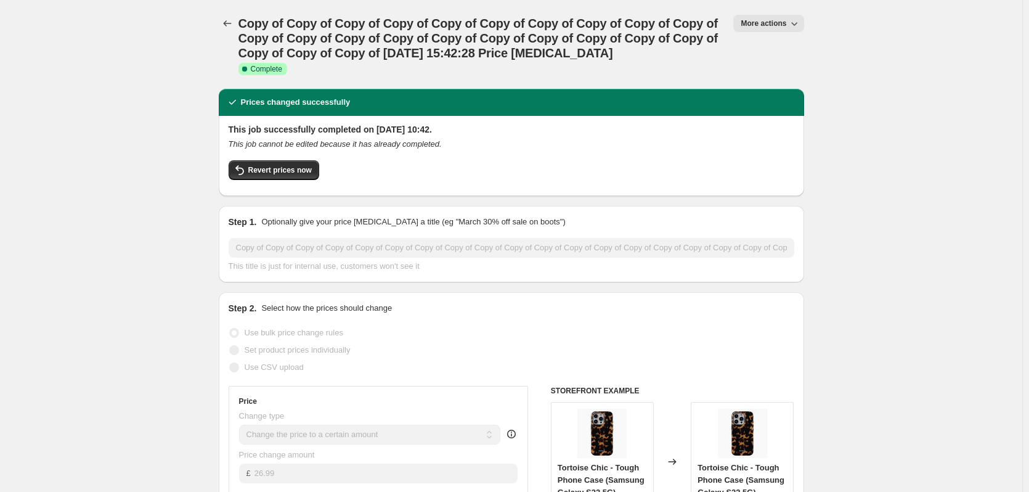
click at [742, 22] on div "Copy of Copy of Copy of Copy of Copy of Copy of Copy of Copy of Copy of Copy of…" at bounding box center [511, 44] width 585 height 59
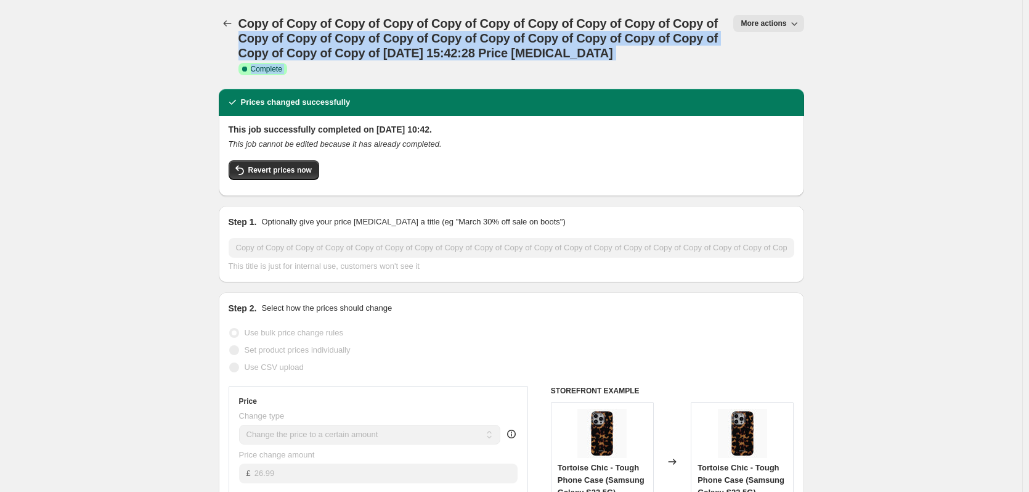
click at [749, 20] on span "More actions" at bounding box center [763, 23] width 46 height 10
click at [777, 65] on span "Copy to new job" at bounding box center [774, 69] width 57 height 9
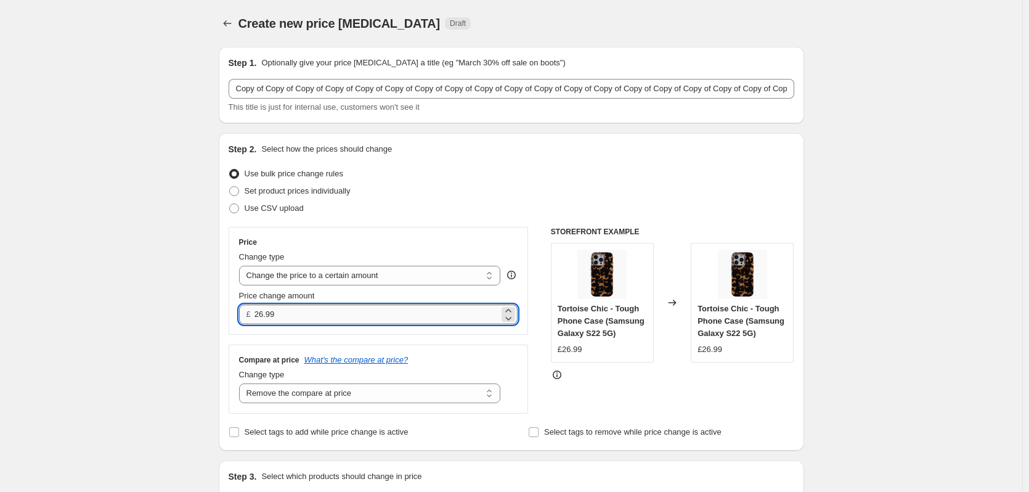
click at [336, 308] on input "26.99" at bounding box center [376, 314] width 245 height 20
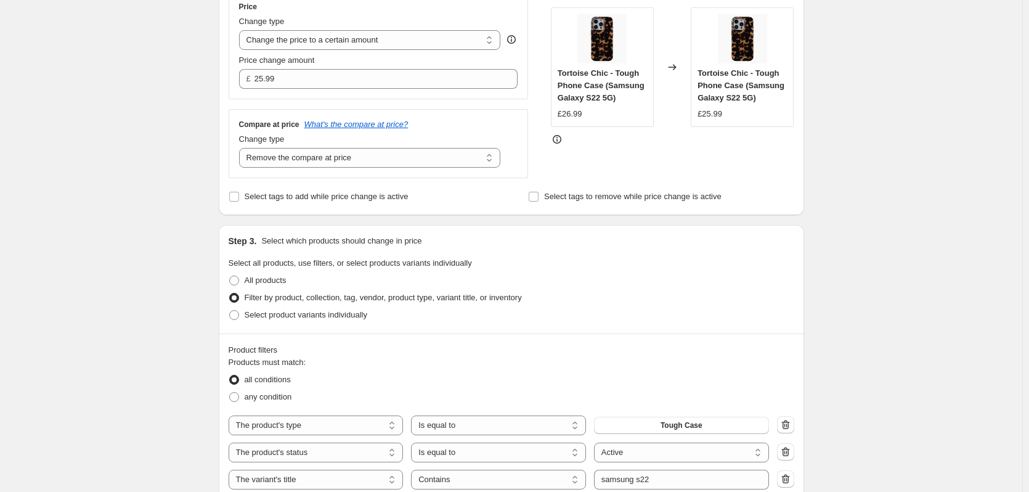
scroll to position [385, 0]
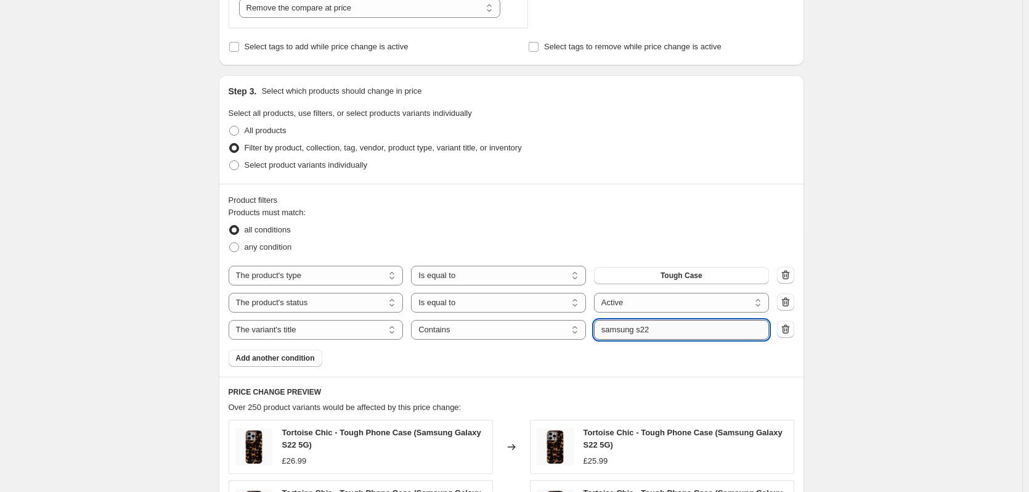
click at [725, 332] on input "samsung s22" at bounding box center [681, 330] width 175 height 20
click at [902, 276] on div "Create new price [MEDICAL_DATA]. This page is ready Create new price [MEDICAL_D…" at bounding box center [511, 279] width 1022 height 1329
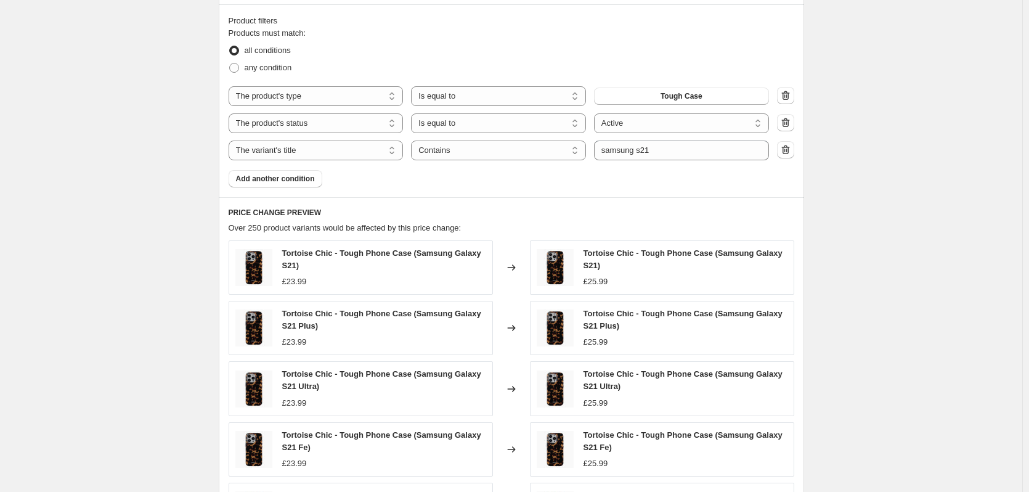
scroll to position [816, 0]
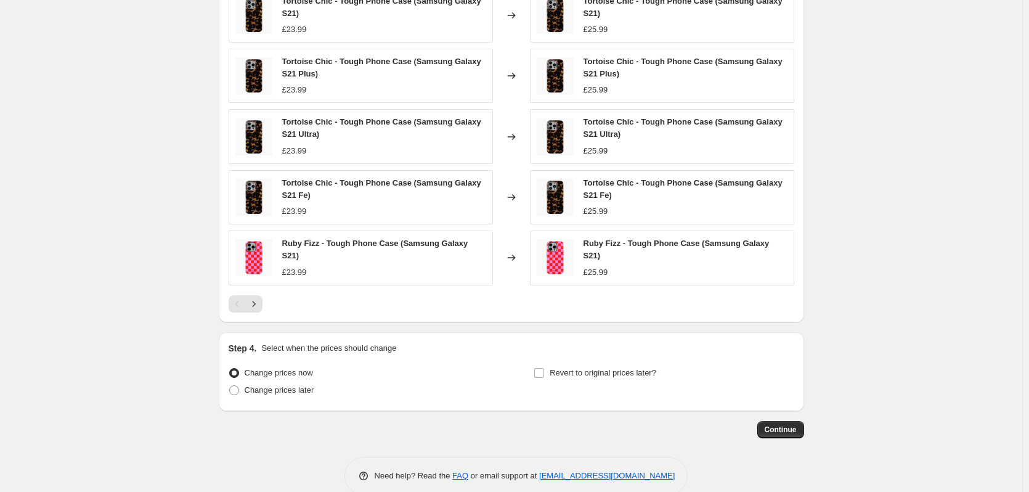
click at [804, 427] on button "Continue" at bounding box center [780, 429] width 47 height 17
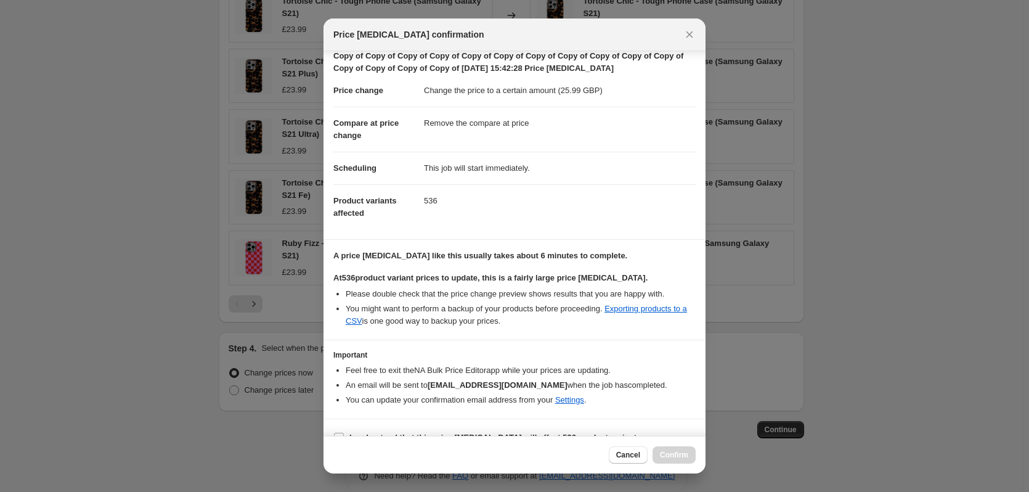
scroll to position [44, 0]
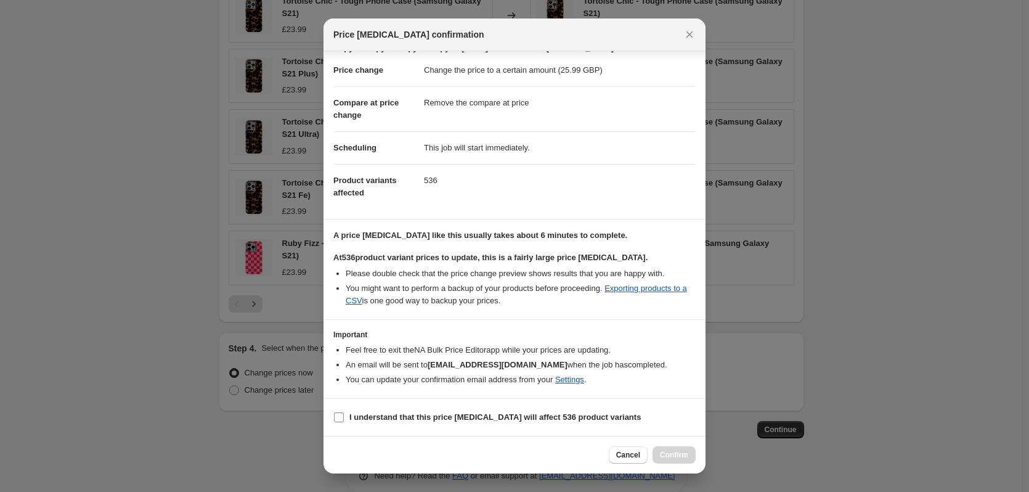
click at [604, 424] on label "I understand that this price [MEDICAL_DATA] will affect 536 product variants" at bounding box center [486, 416] width 307 height 17
click at [344, 422] on input "I understand that this price [MEDICAL_DATA] will affect 536 product variants" at bounding box center [339, 417] width 10 height 10
click at [679, 457] on span "Confirm" at bounding box center [674, 455] width 28 height 10
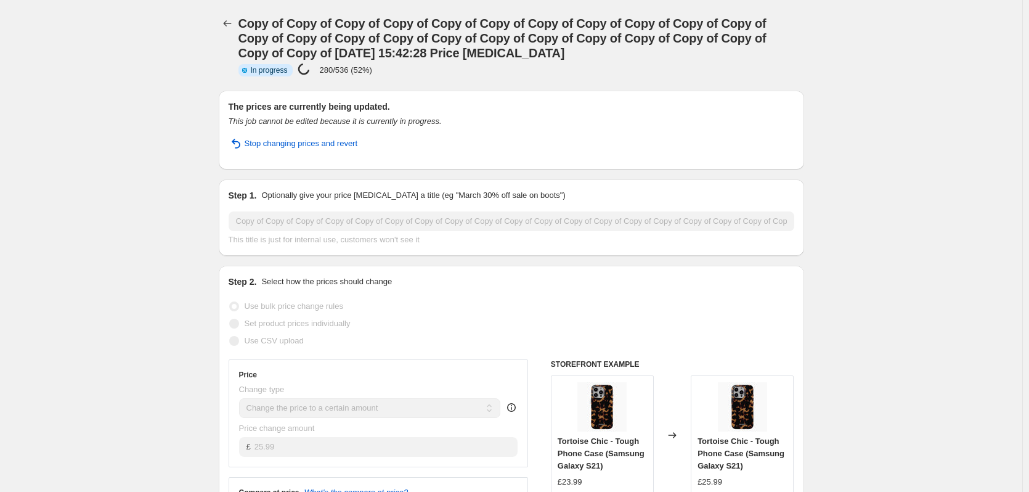
click at [224, 14] on div "Copy of Copy of Copy of Copy of Copy of Copy of Copy of Copy of Copy of Copy of…" at bounding box center [511, 45] width 585 height 91
click at [230, 20] on icon "Price change jobs" at bounding box center [227, 23] width 12 height 12
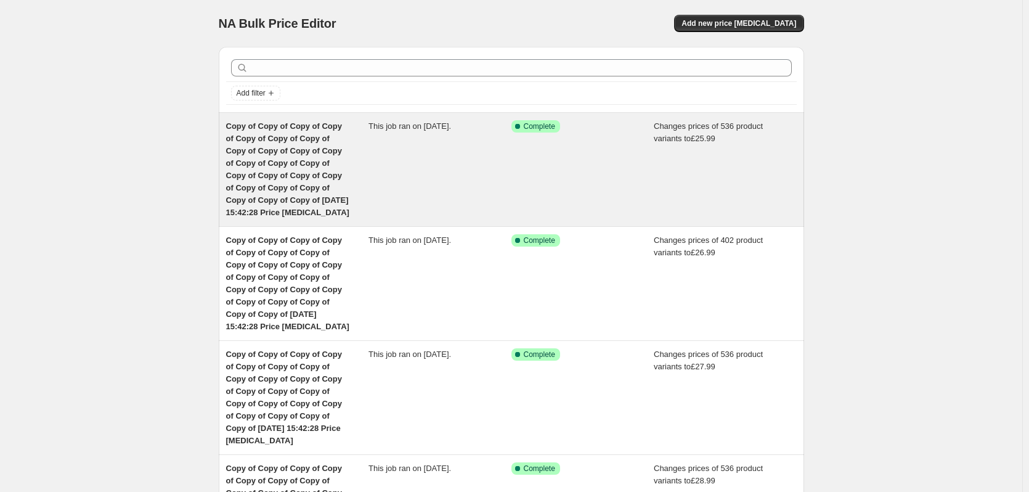
click at [410, 122] on span "This job ran on [DATE]." at bounding box center [409, 125] width 83 height 9
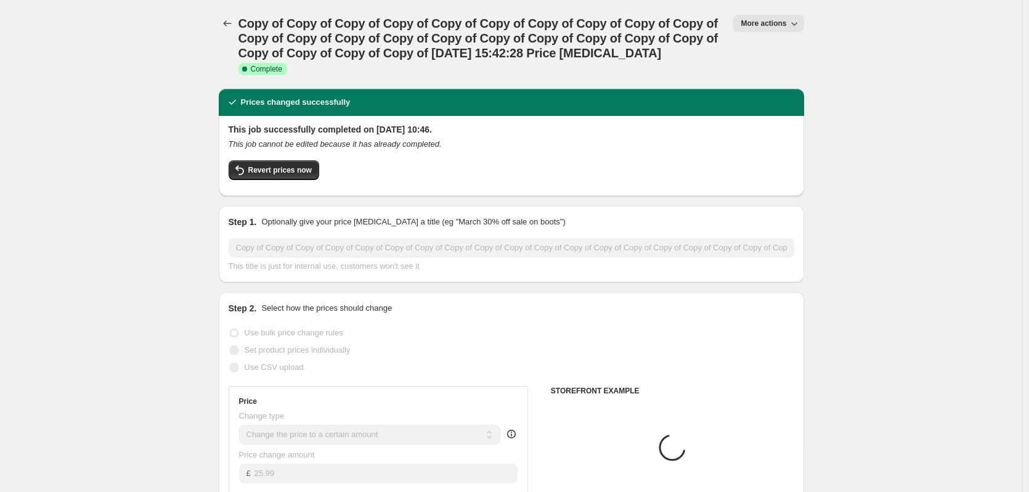
click at [760, 23] on span "More actions" at bounding box center [763, 23] width 46 height 10
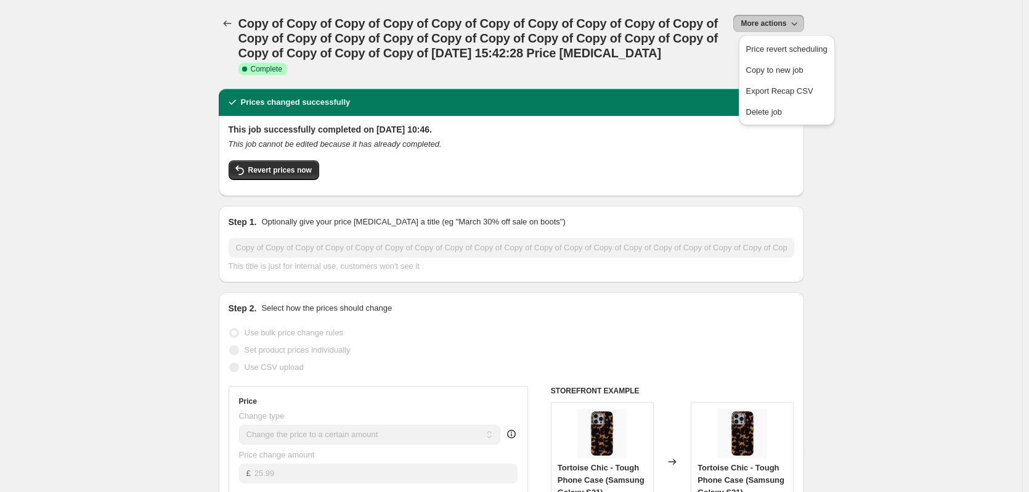
click at [784, 70] on span "Copy to new job" at bounding box center [774, 69] width 57 height 9
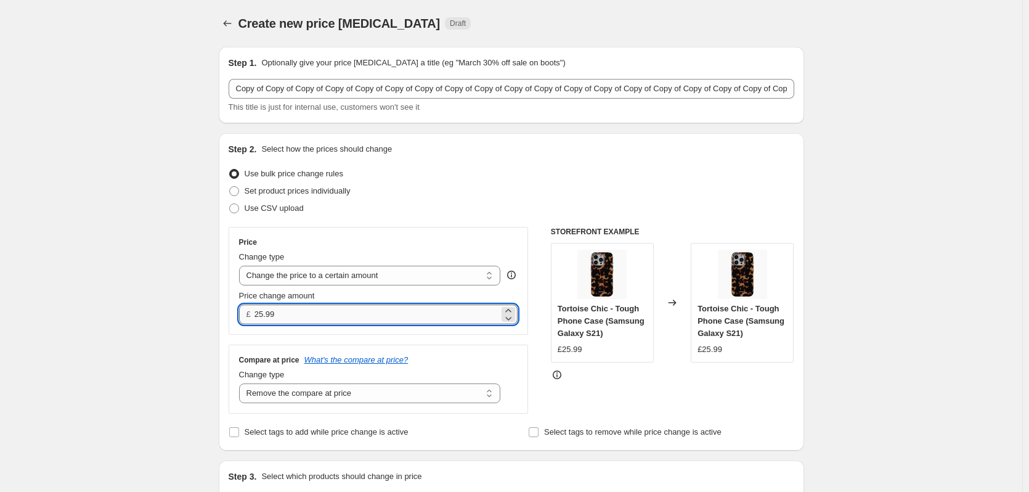
click at [330, 320] on input "25.99" at bounding box center [376, 314] width 245 height 20
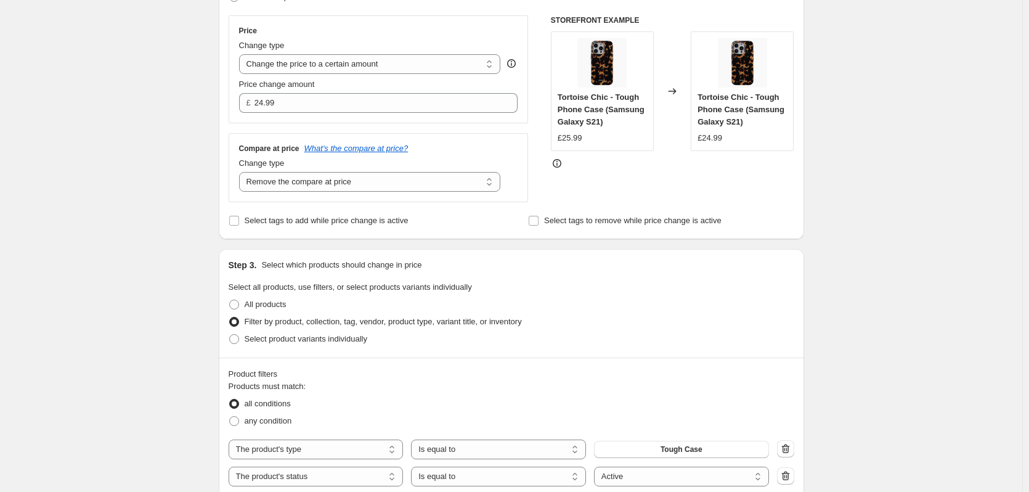
scroll to position [400, 0]
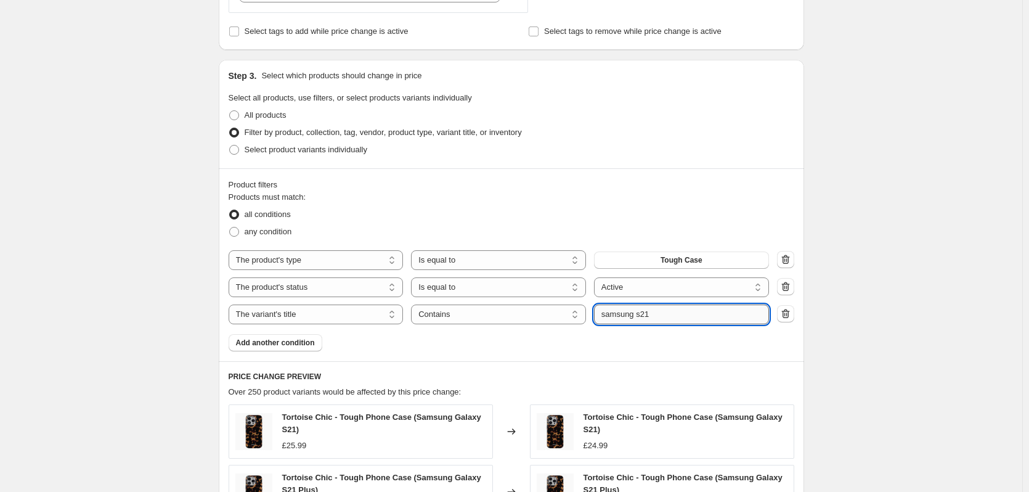
click at [704, 316] on input "samsung s21" at bounding box center [681, 314] width 175 height 20
click at [840, 293] on div "Create new price [MEDICAL_DATA]. This page is ready Create new price [MEDICAL_D…" at bounding box center [511, 264] width 1022 height 1329
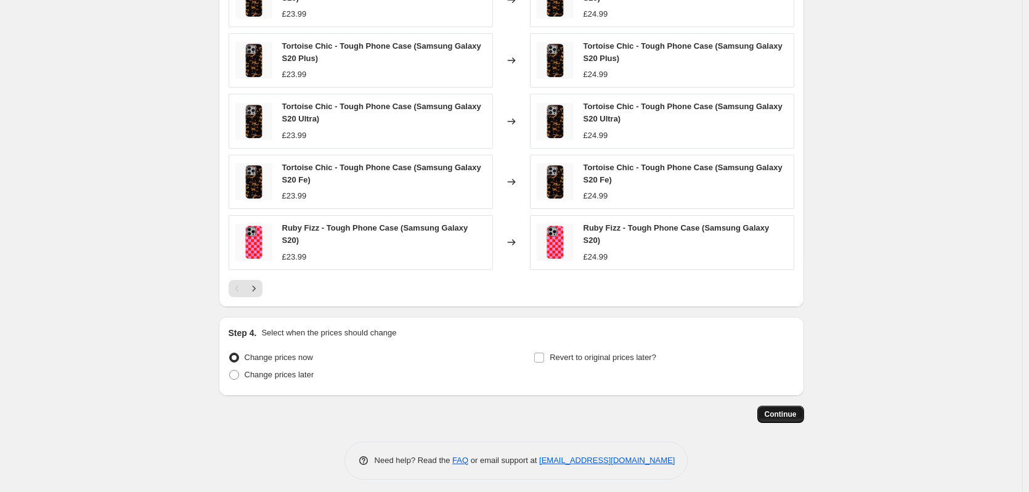
scroll to position [834, 0]
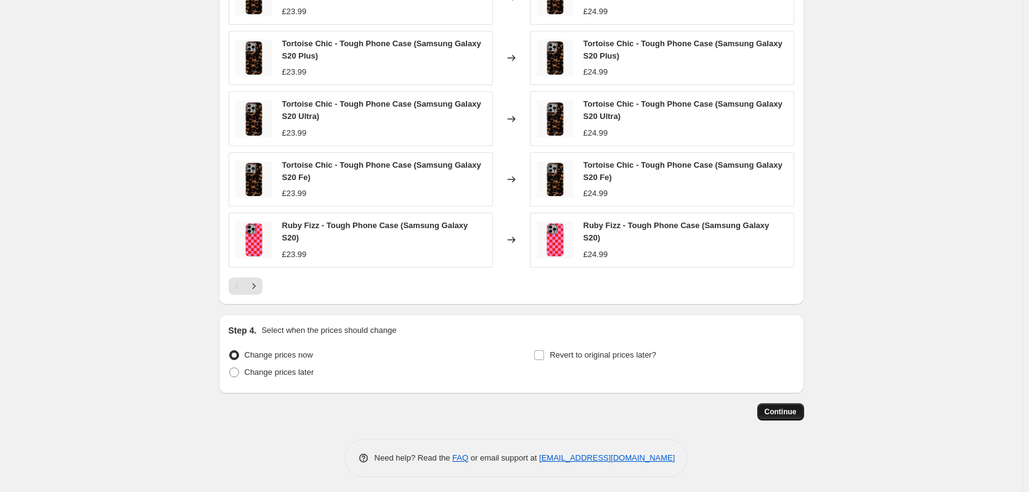
click at [793, 413] on button "Continue" at bounding box center [780, 411] width 47 height 17
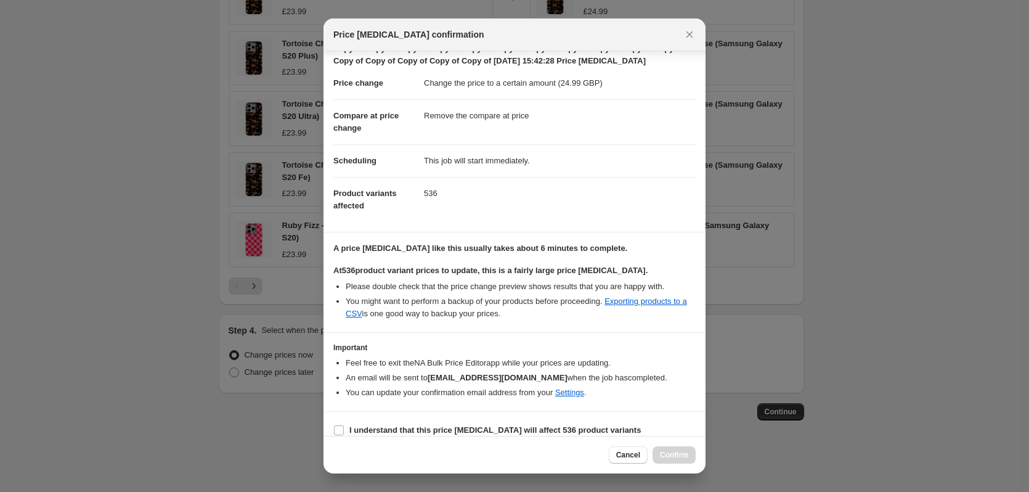
scroll to position [44, 0]
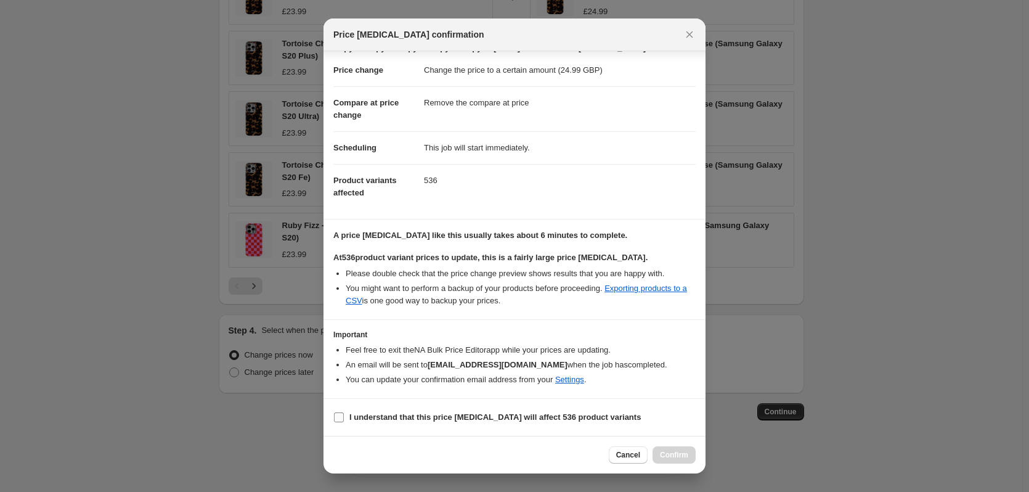
click at [531, 413] on b "I understand that this price [MEDICAL_DATA] will affect 536 product variants" at bounding box center [494, 416] width 291 height 9
click at [344, 413] on input "I understand that this price [MEDICAL_DATA] will affect 536 product variants" at bounding box center [339, 417] width 10 height 10
click at [654, 448] on button "Confirm" at bounding box center [673, 454] width 43 height 17
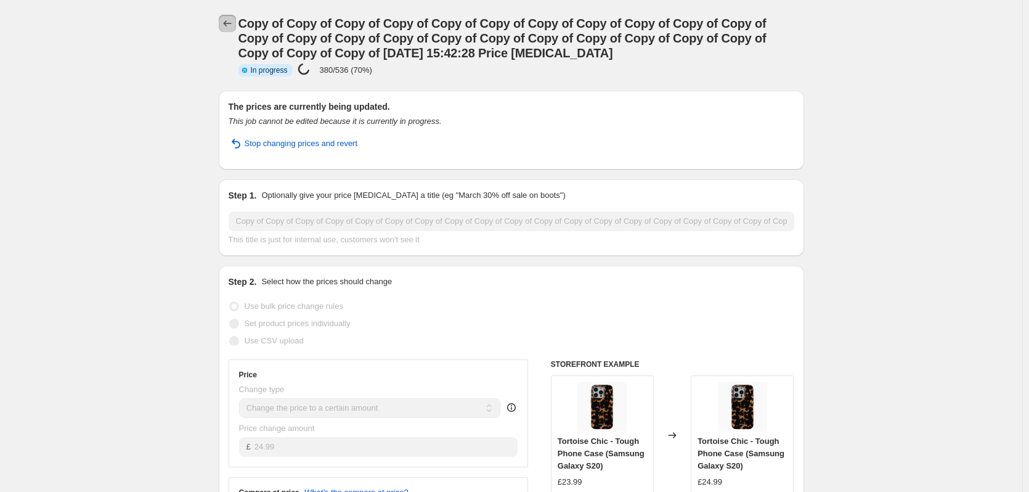
click at [225, 20] on icon "Price change jobs" at bounding box center [227, 23] width 12 height 12
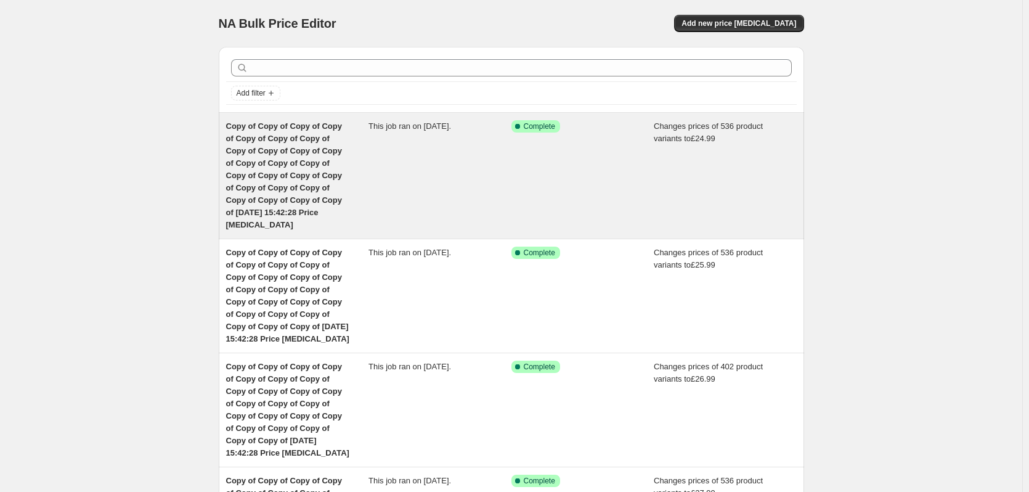
click at [477, 158] on div "This job ran on [DATE]." at bounding box center [439, 175] width 143 height 111
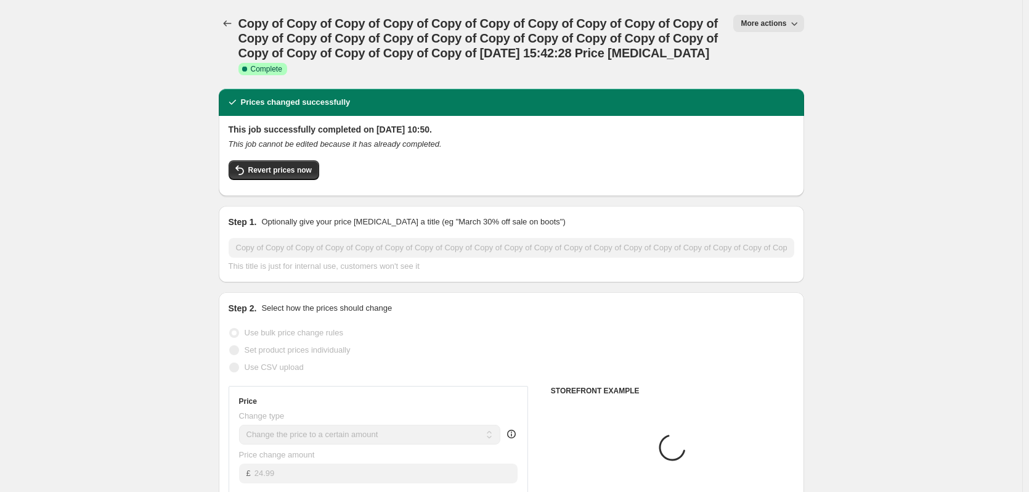
click at [773, 22] on span "More actions" at bounding box center [763, 23] width 46 height 10
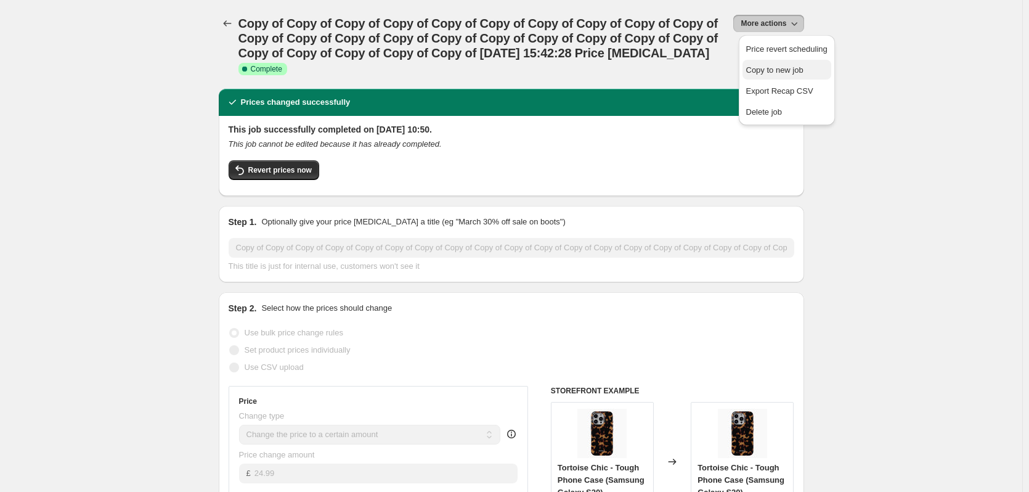
click at [781, 61] on button "Copy to new job" at bounding box center [786, 70] width 89 height 20
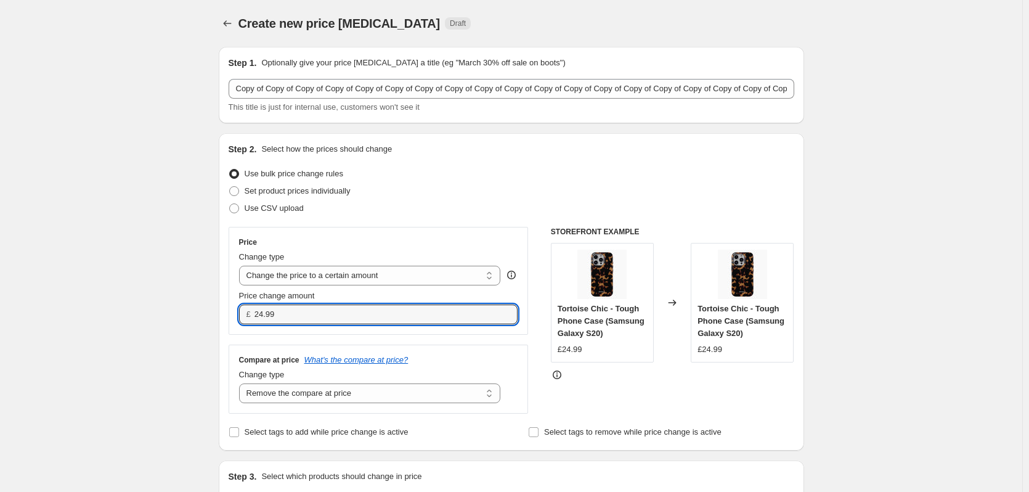
drag, startPoint x: 304, startPoint y: 312, endPoint x: 197, endPoint y: 302, distance: 107.7
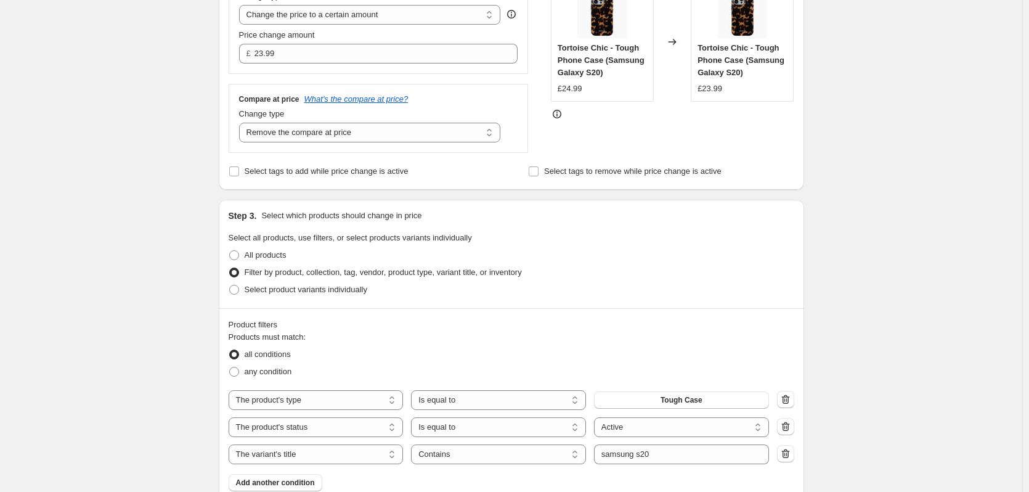
scroll to position [447, 0]
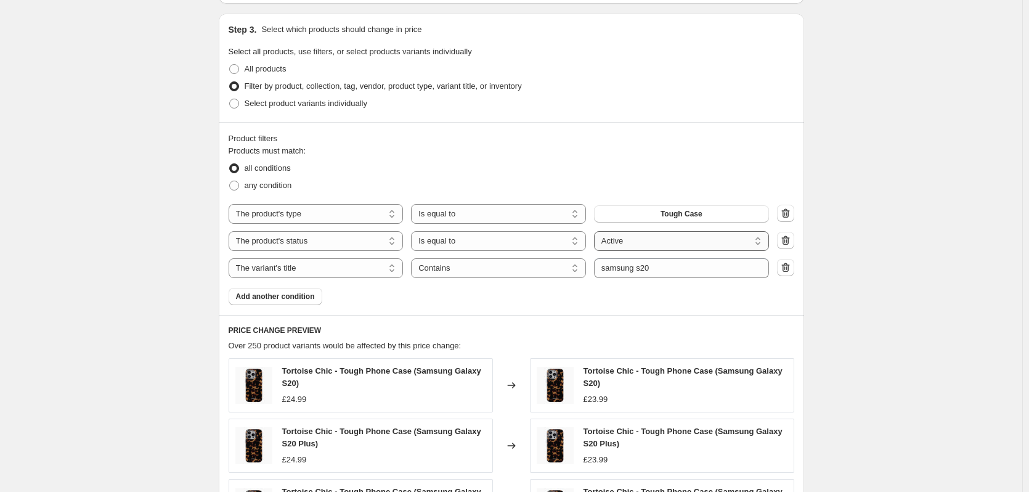
click at [653, 249] on select "Active Draft Archived" at bounding box center [681, 241] width 175 height 20
drag, startPoint x: 658, startPoint y: 244, endPoint x: 672, endPoint y: 259, distance: 20.5
click at [658, 244] on select "Active Draft Archived" at bounding box center [681, 241] width 175 height 20
drag, startPoint x: 679, startPoint y: 262, endPoint x: 546, endPoint y: 258, distance: 133.1
click at [546, 258] on div "The product The product's collection The product's tag The product's vendor The…" at bounding box center [512, 241] width 566 height 74
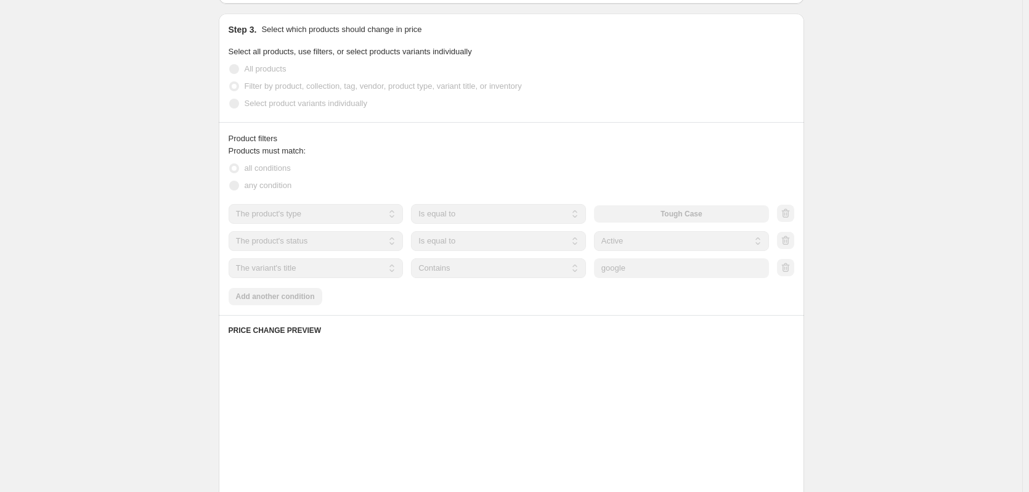
click at [871, 243] on div "Create new price [MEDICAL_DATA]. This page is ready Create new price [MEDICAL_D…" at bounding box center [511, 208] width 1022 height 1310
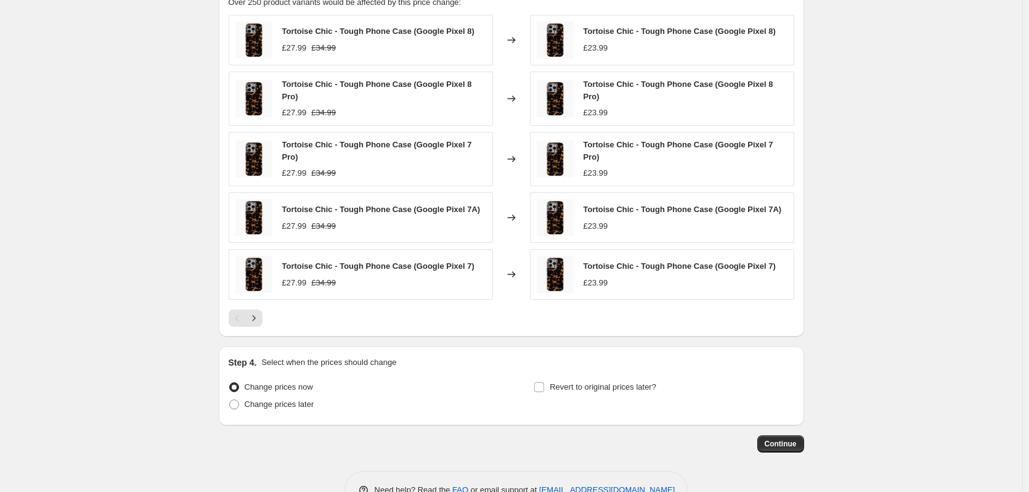
scroll to position [819, 0]
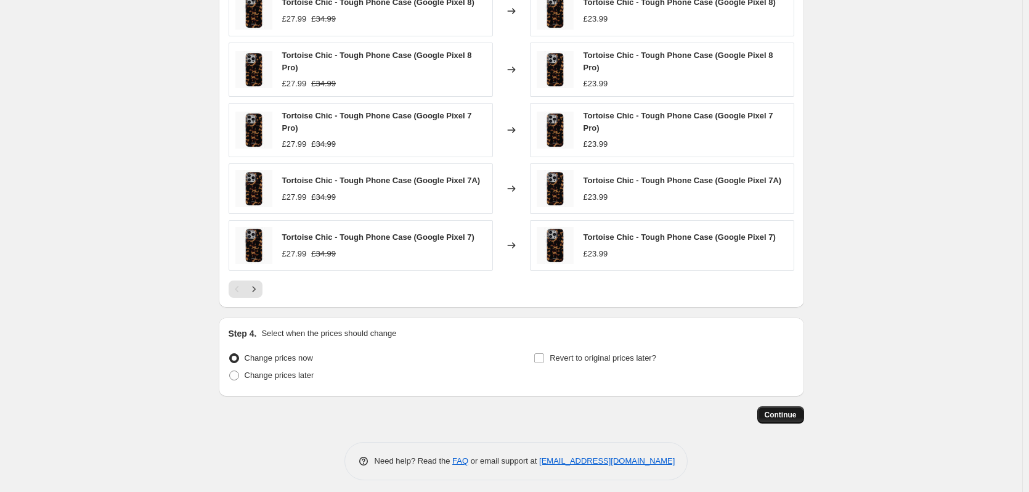
click at [788, 410] on span "Continue" at bounding box center [781, 415] width 32 height 10
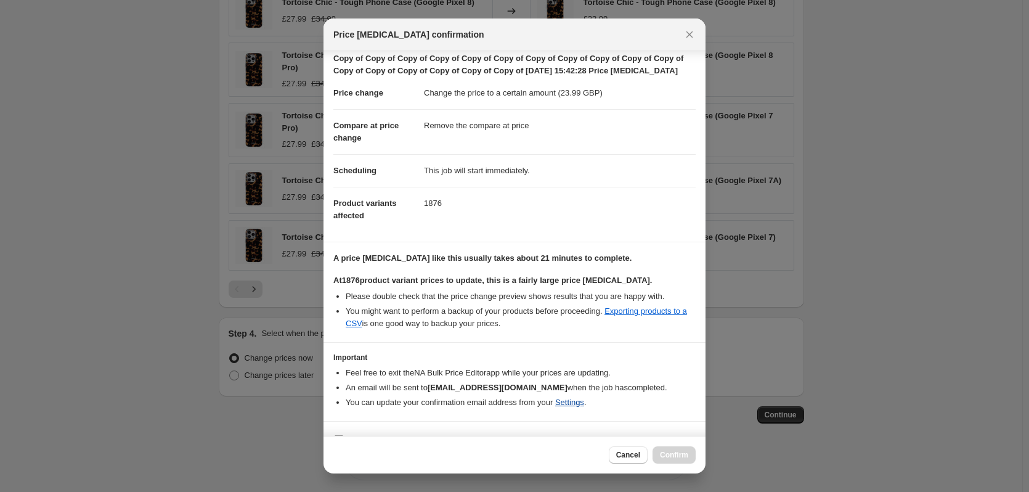
scroll to position [44, 0]
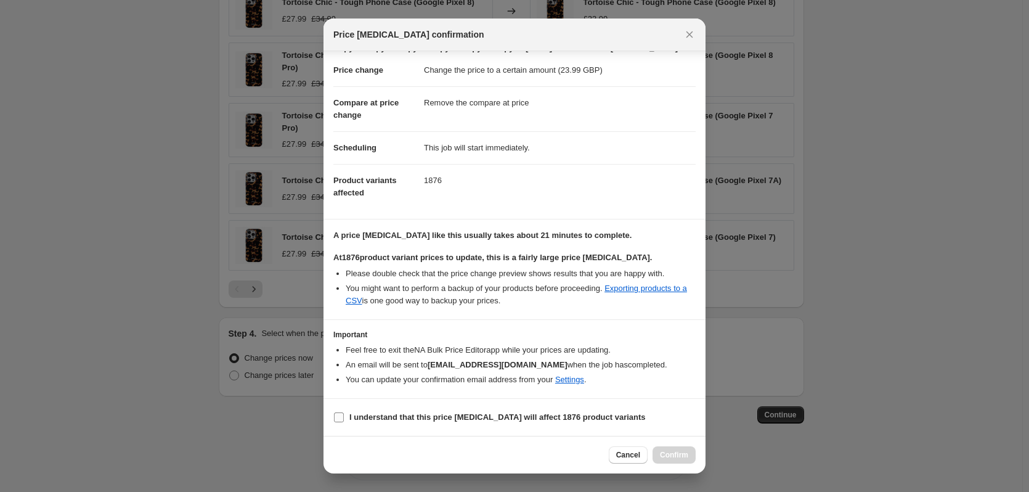
click at [510, 419] on b "I understand that this price [MEDICAL_DATA] will affect 1876 product variants" at bounding box center [497, 416] width 296 height 9
click at [344, 419] on input "I understand that this price [MEDICAL_DATA] will affect 1876 product variants" at bounding box center [339, 417] width 10 height 10
click at [673, 456] on span "Confirm" at bounding box center [674, 455] width 28 height 10
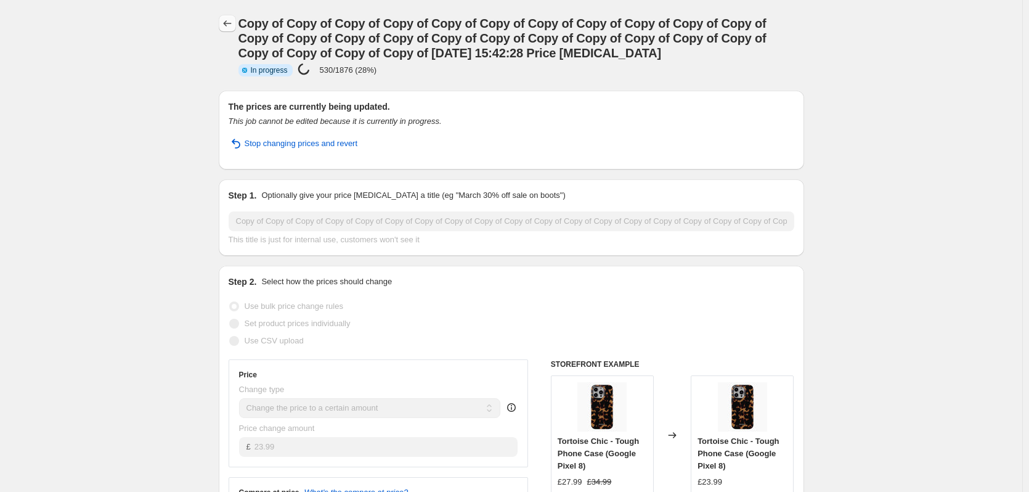
click at [230, 25] on icon "Price change jobs" at bounding box center [227, 23] width 12 height 12
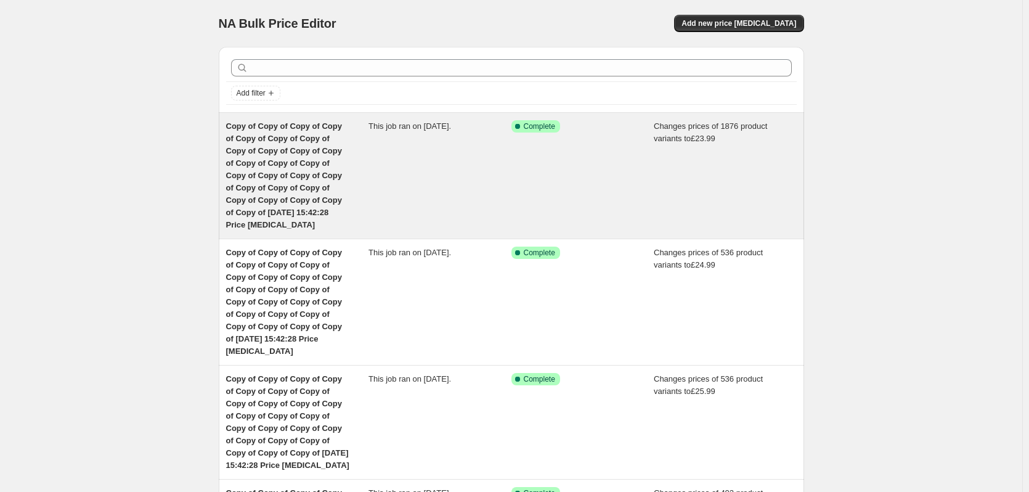
click at [567, 134] on div "Success Complete Complete" at bounding box center [582, 175] width 143 height 111
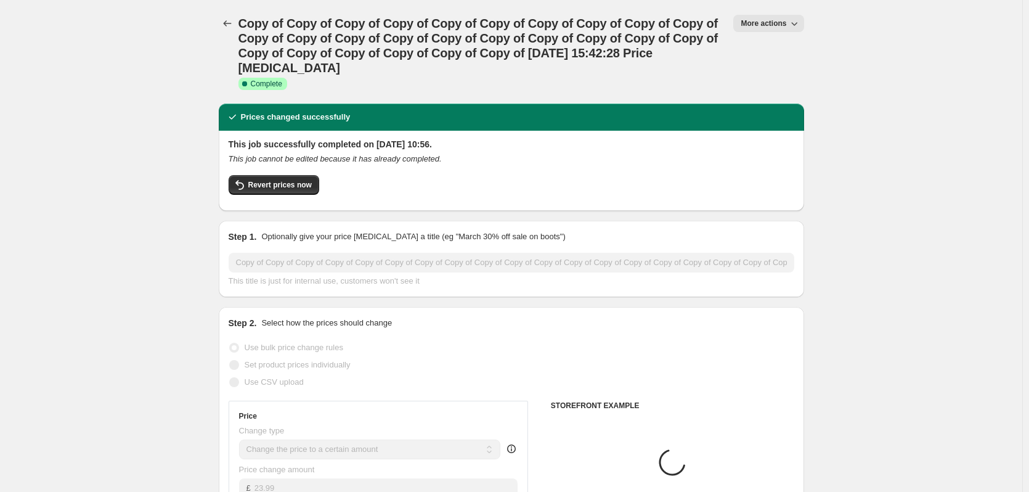
click at [768, 28] on button "More actions" at bounding box center [768, 23] width 70 height 17
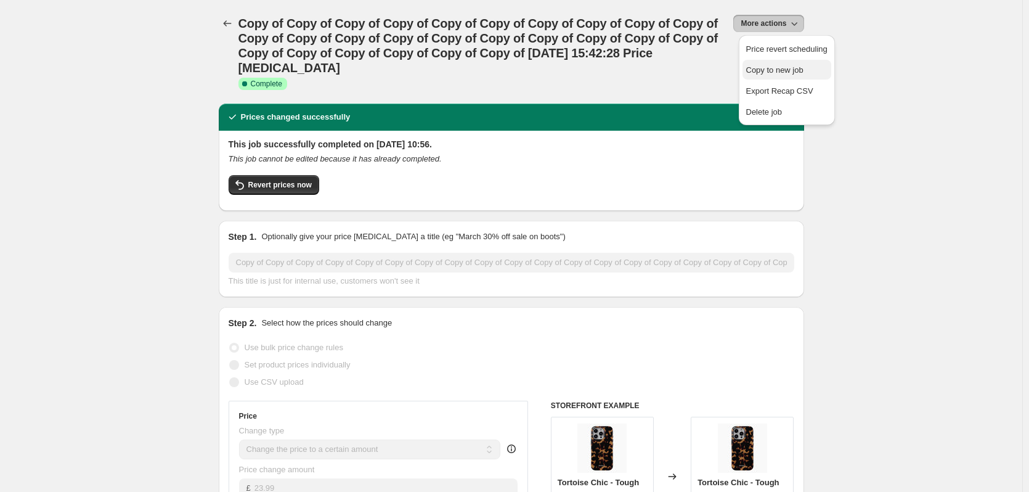
click at [782, 60] on button "Copy to new job" at bounding box center [786, 70] width 89 height 20
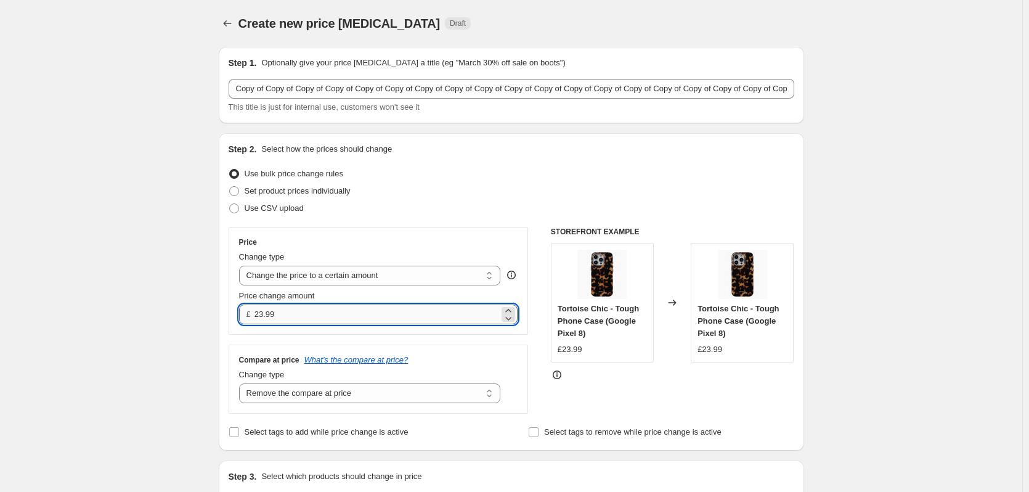
click at [324, 319] on input "23.99" at bounding box center [376, 314] width 245 height 20
drag, startPoint x: 344, startPoint y: 318, endPoint x: 168, endPoint y: 291, distance: 178.2
click at [293, 316] on input "29.99" at bounding box center [376, 314] width 245 height 20
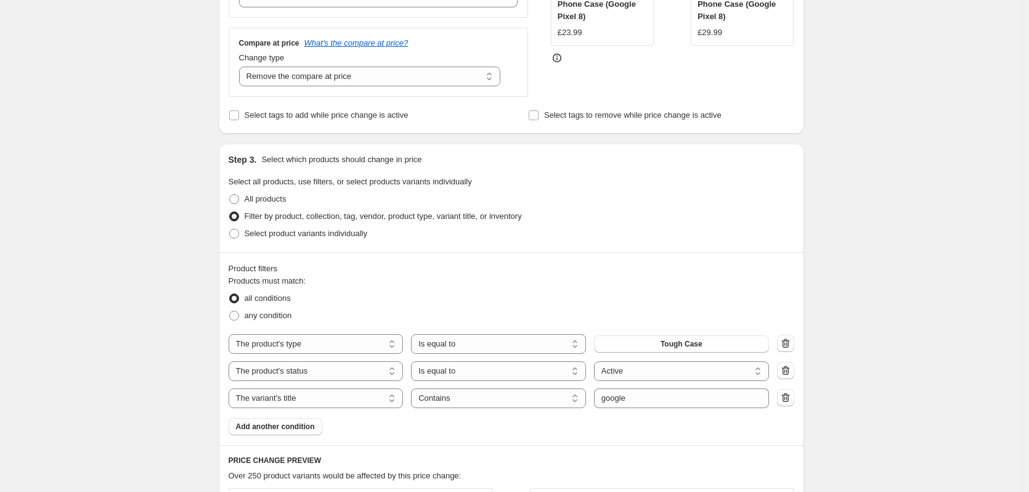
scroll to position [601, 0]
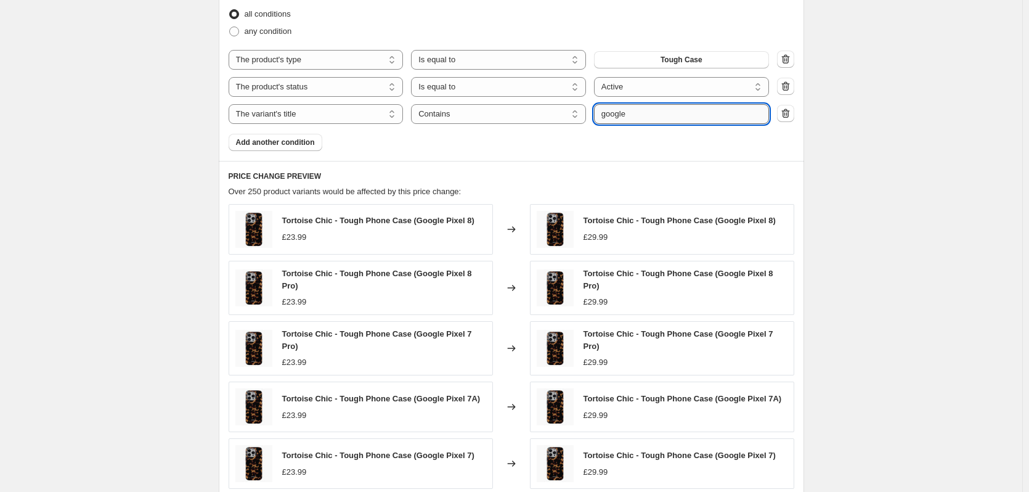
click at [671, 115] on input "google" at bounding box center [681, 114] width 175 height 20
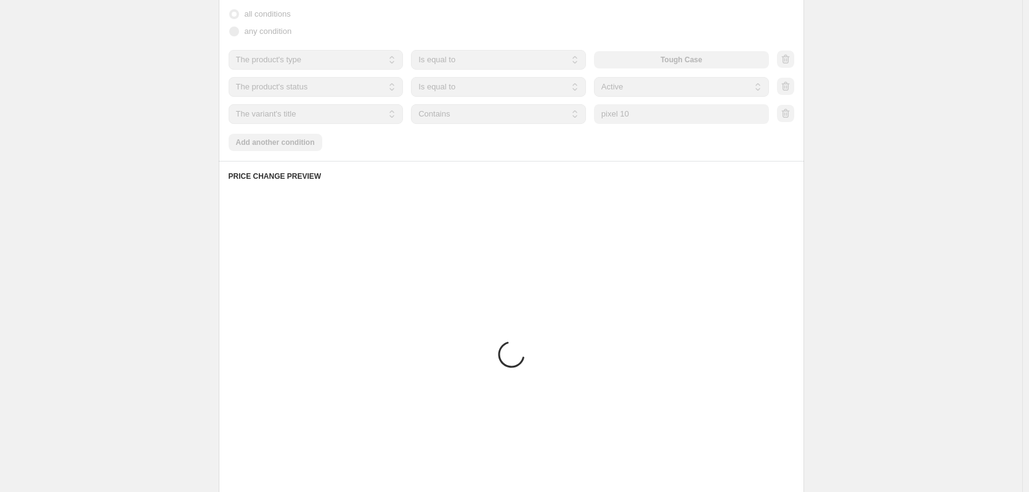
click at [894, 187] on div "Create new price [MEDICAL_DATA]. This page is ready Create new price [MEDICAL_D…" at bounding box center [511, 54] width 1022 height 1310
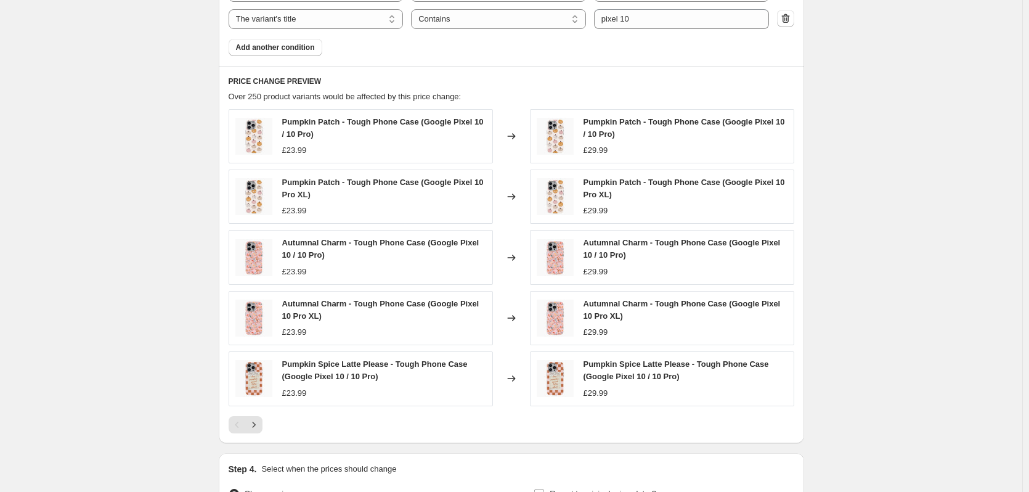
scroll to position [838, 0]
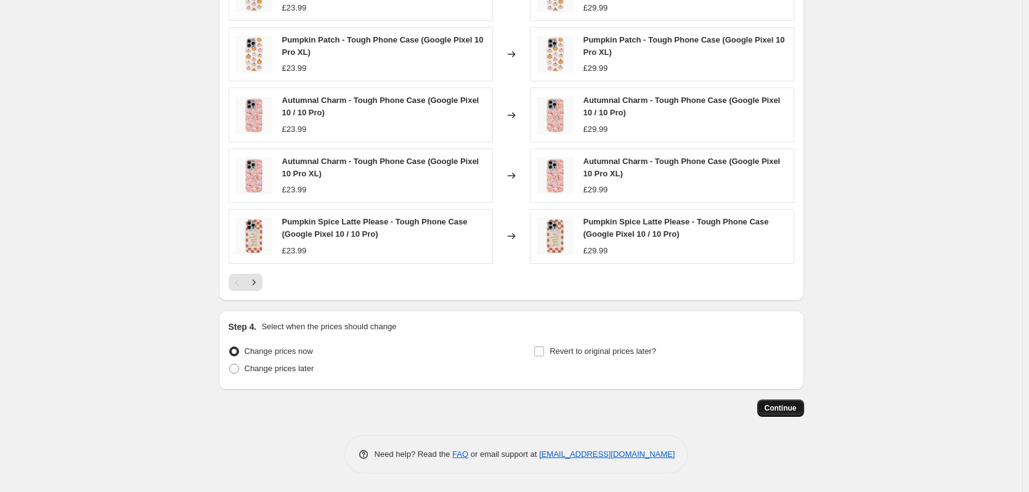
click at [776, 402] on button "Continue" at bounding box center [780, 407] width 47 height 17
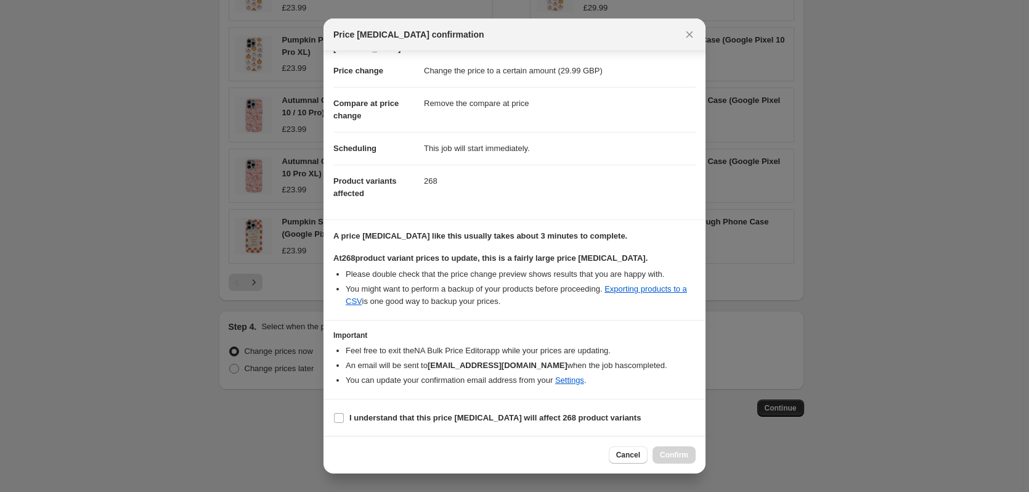
scroll to position [56, 0]
click at [499, 421] on b "I understand that this price [MEDICAL_DATA] will affect 268 product variants" at bounding box center [494, 416] width 291 height 9
click at [344, 421] on input "I understand that this price [MEDICAL_DATA] will affect 268 product variants" at bounding box center [339, 417] width 10 height 10
click at [683, 453] on span "Confirm" at bounding box center [674, 455] width 28 height 10
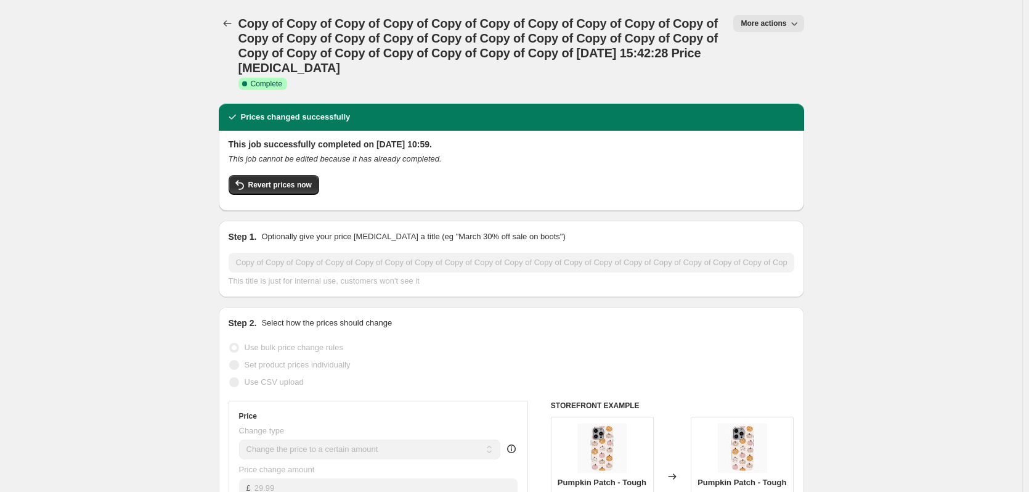
click at [761, 18] on button "More actions" at bounding box center [768, 23] width 70 height 17
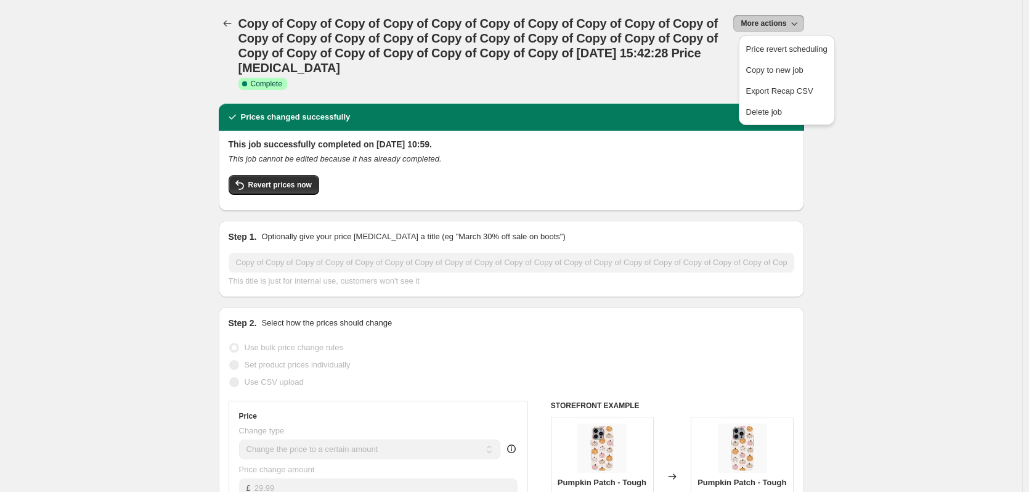
click at [770, 64] on span "Copy to new job" at bounding box center [786, 70] width 81 height 12
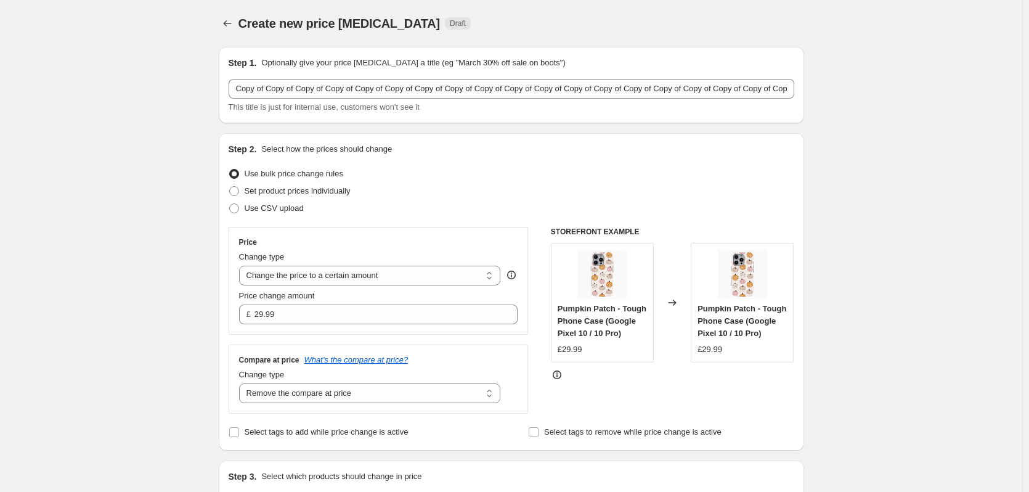
select select "remove"
select select "product_type"
select select "product_status"
select select "title"
select select "contains"
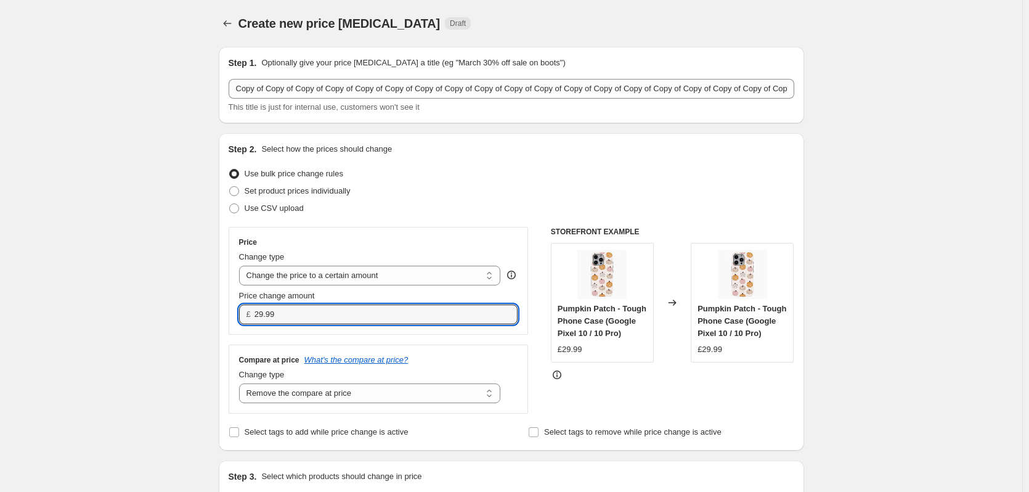
click at [306, 315] on input "29.99" at bounding box center [376, 314] width 245 height 20
type input "28.99"
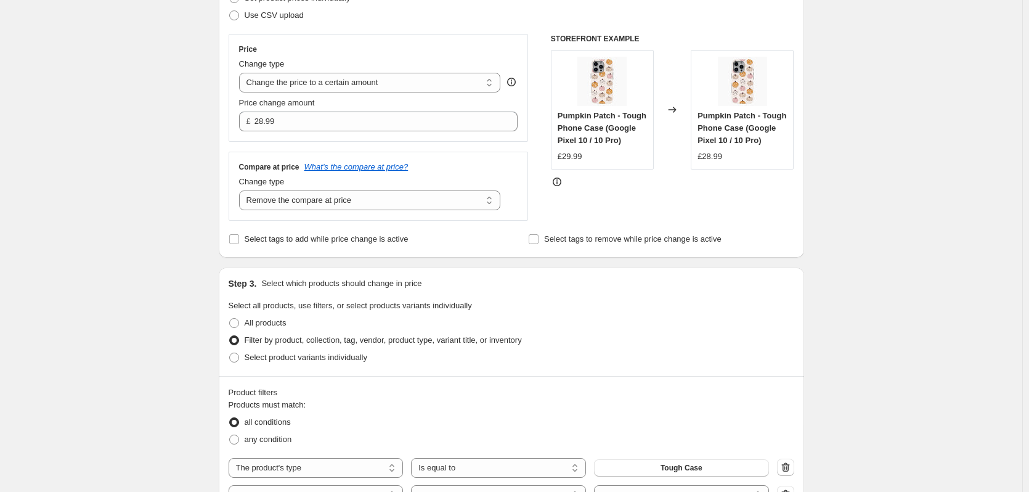
scroll to position [400, 0]
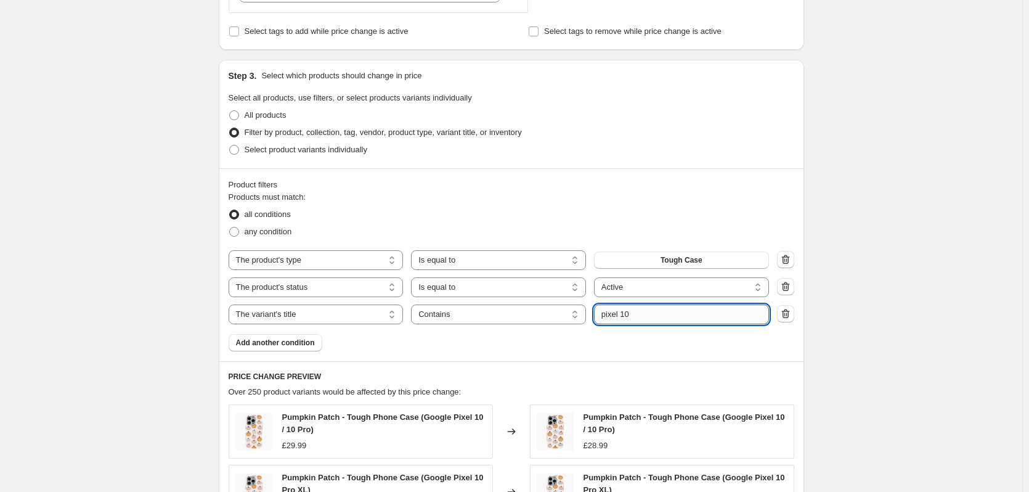
click at [655, 315] on input "pixel 10" at bounding box center [681, 314] width 175 height 20
type input "pixel 9"
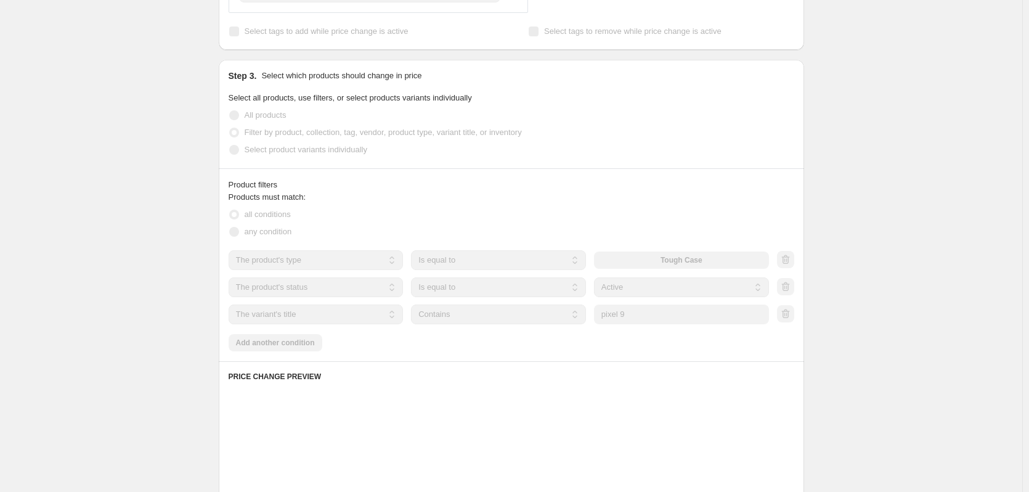
click at [917, 301] on div "Create new price change job. This page is ready Create new price change job Dra…" at bounding box center [511, 255] width 1022 height 1310
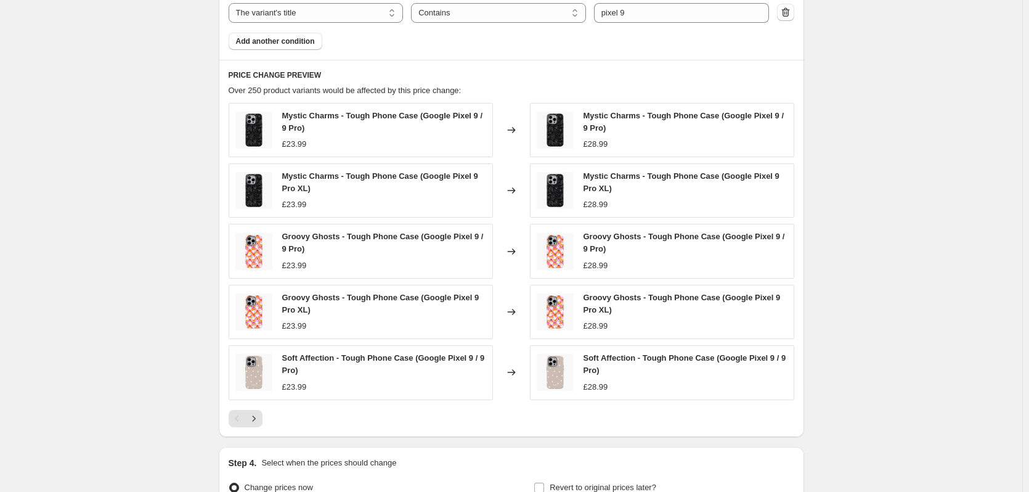
scroll to position [770, 0]
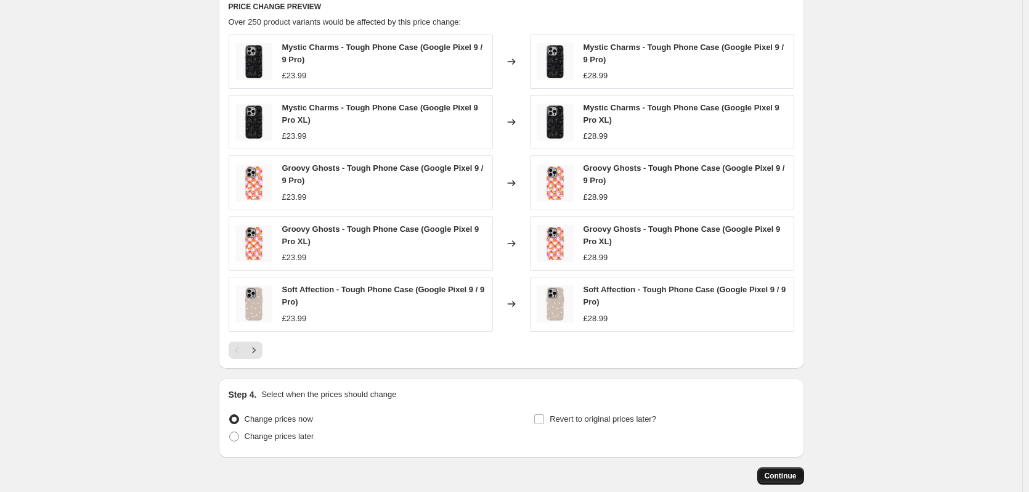
click at [781, 476] on span "Continue" at bounding box center [781, 476] width 32 height 10
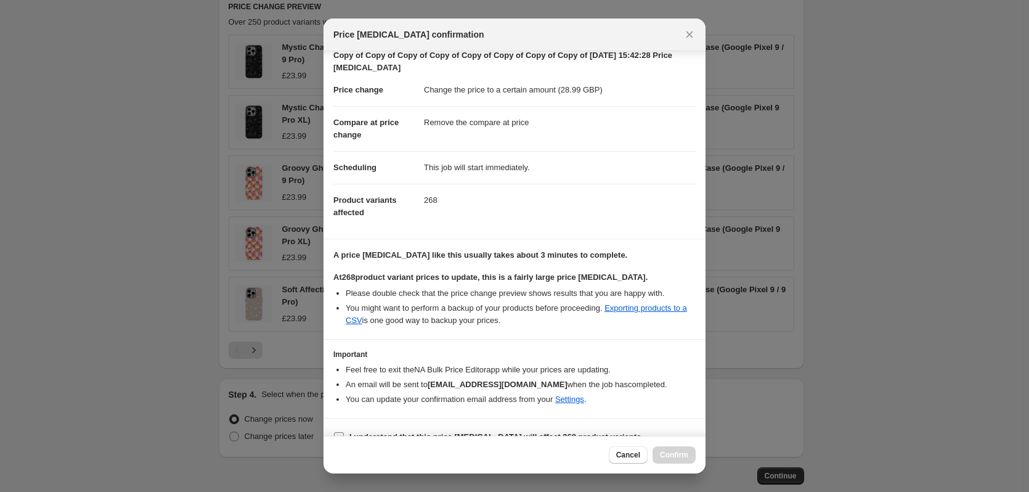
scroll to position [56, 0]
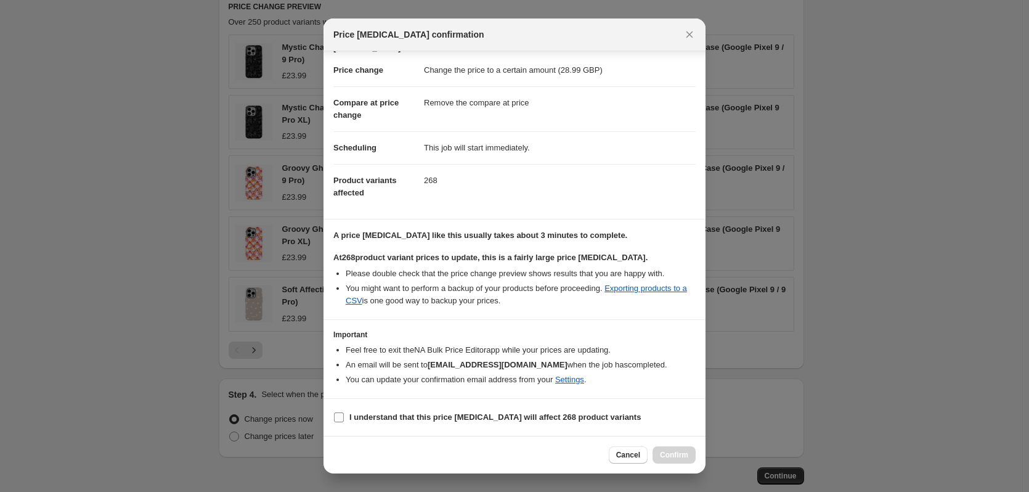
click at [511, 412] on b "I understand that this price [MEDICAL_DATA] will affect 268 product variants" at bounding box center [494, 416] width 291 height 9
click at [344, 412] on input "I understand that this price [MEDICAL_DATA] will affect 268 product variants" at bounding box center [339, 417] width 10 height 10
checkbox input "true"
click at [681, 468] on div "Cancel Confirm" at bounding box center [514, 455] width 382 height 38
click at [680, 463] on div "Cancel Confirm" at bounding box center [514, 455] width 382 height 38
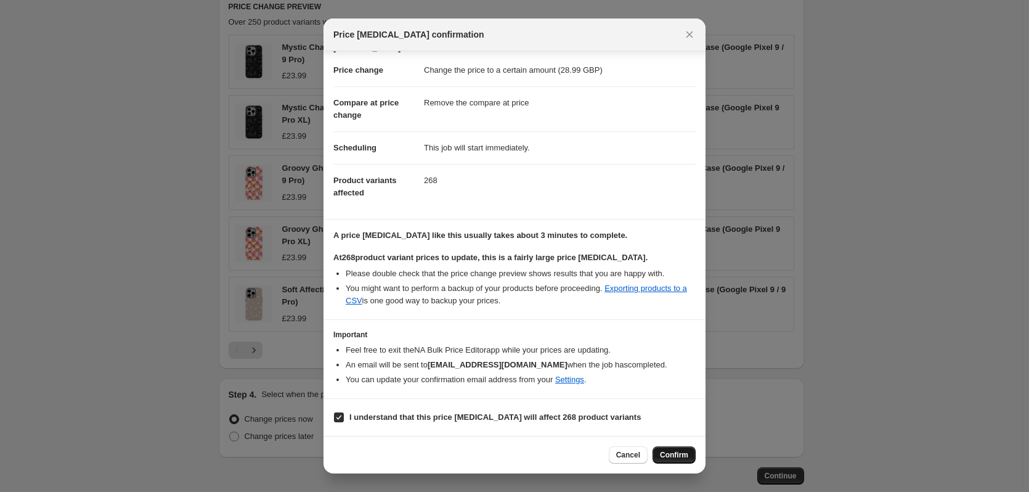
click at [671, 451] on span "Confirm" at bounding box center [674, 455] width 28 height 10
type input "Copy of Copy of Copy of Copy of Copy of Copy of Copy of Copy of Copy of Copy of…"
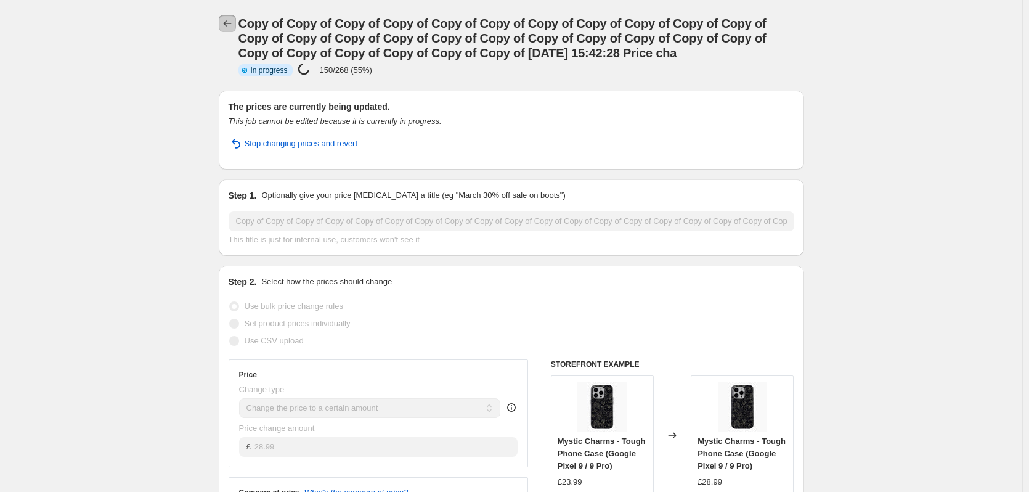
click at [233, 24] on icon "Price change jobs" at bounding box center [227, 23] width 12 height 12
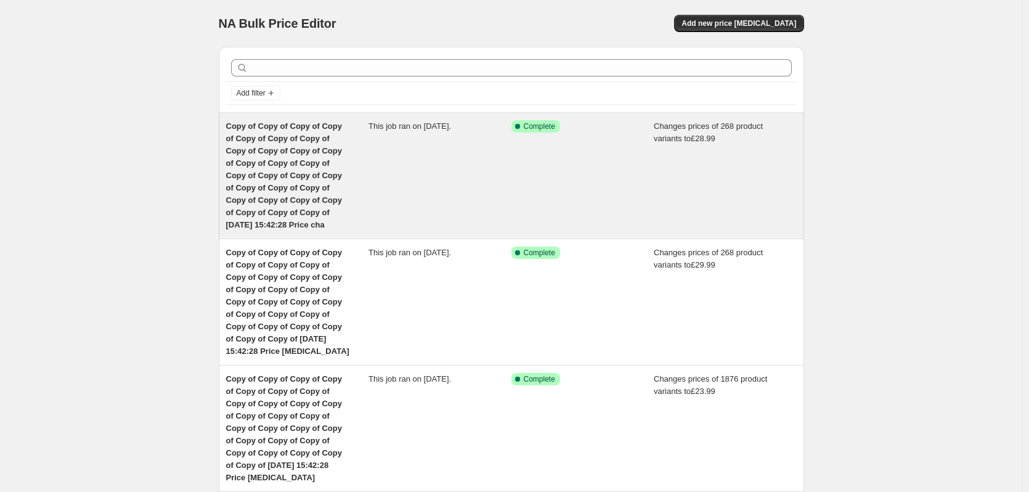
click at [554, 168] on div "Success Complete Complete" at bounding box center [582, 175] width 143 height 111
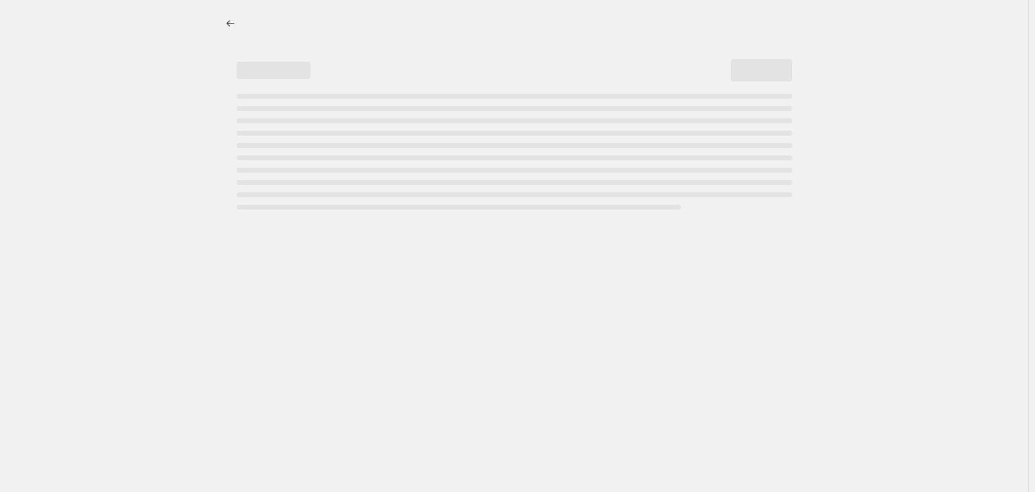
select select "remove"
select select "product_type"
select select "product_status"
select select "title"
select select "contains"
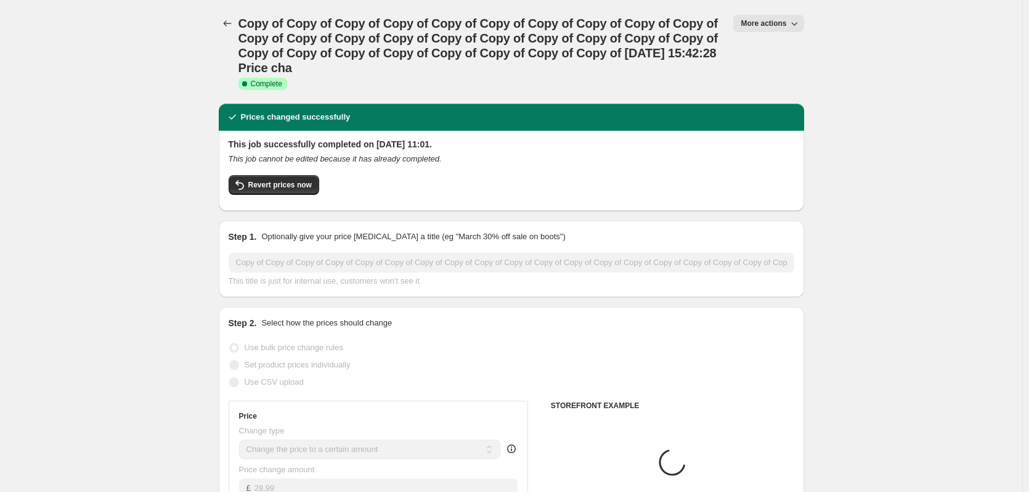
click at [782, 29] on button "More actions" at bounding box center [768, 23] width 70 height 17
click at [793, 71] on span "Copy to new job" at bounding box center [774, 69] width 57 height 9
select select "remove"
select select "product_type"
select select "product_status"
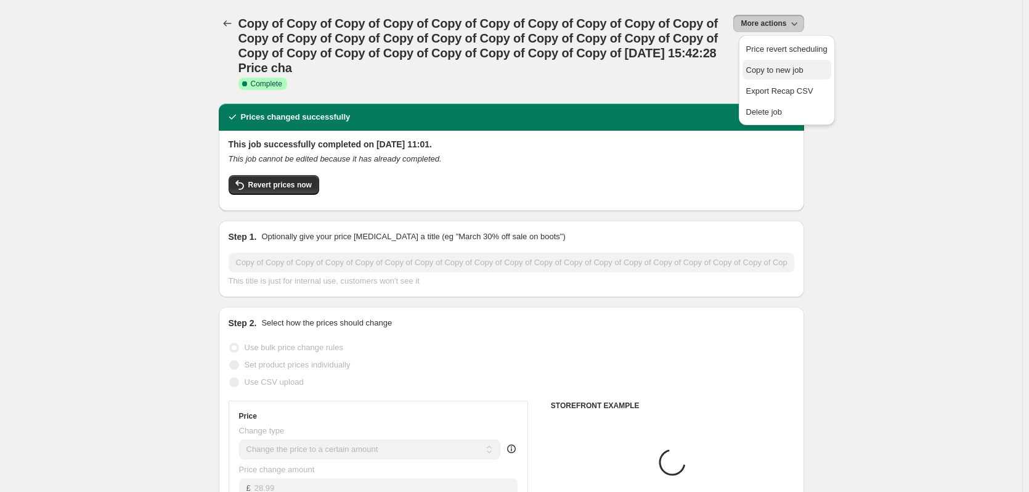
select select "title"
select select "contains"
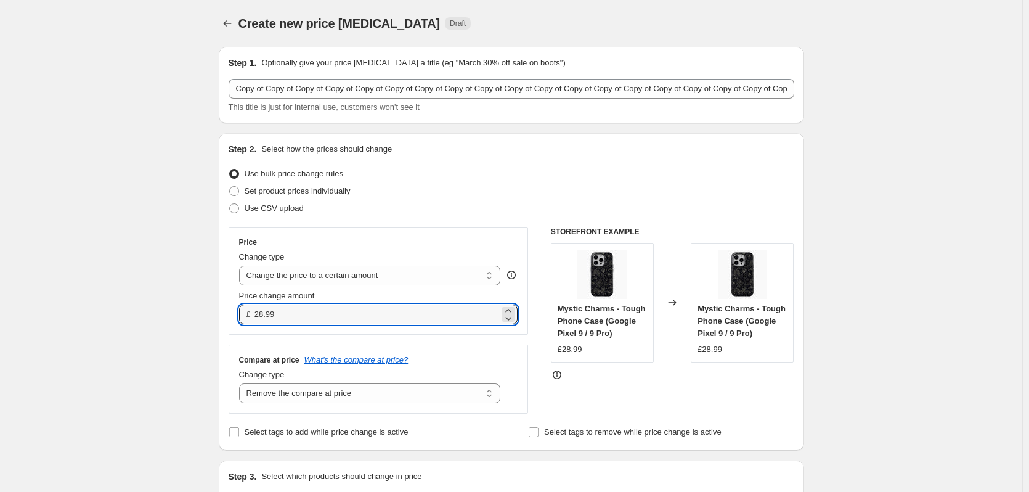
drag, startPoint x: 301, startPoint y: 314, endPoint x: 214, endPoint y: 307, distance: 87.1
type input "27.99"
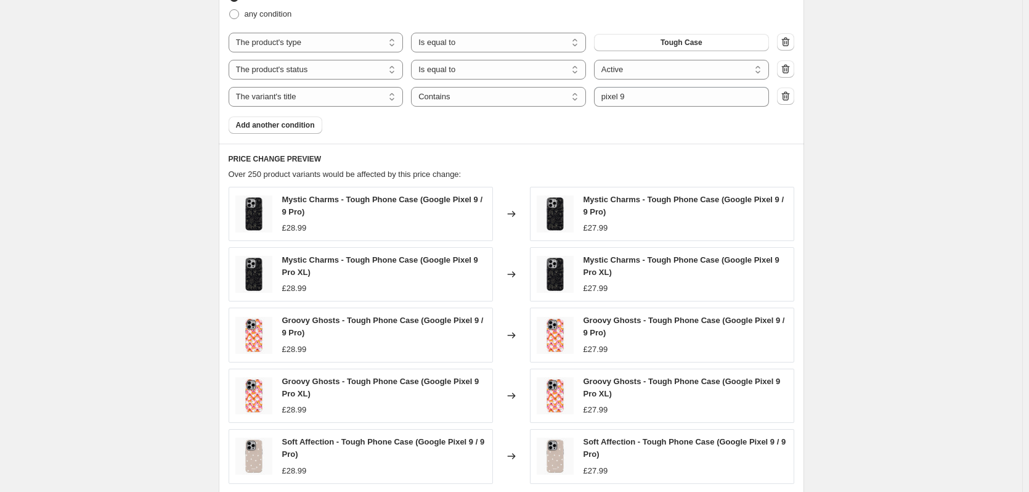
scroll to position [438, 0]
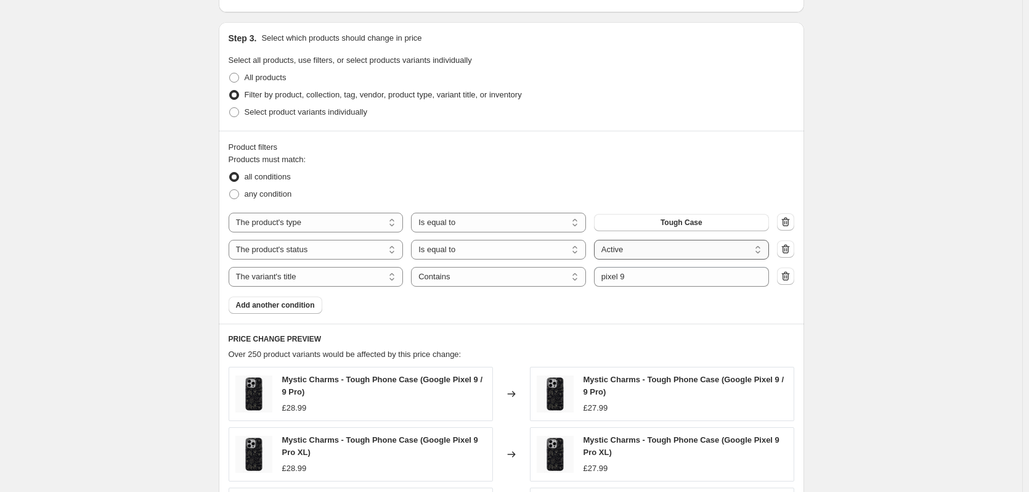
drag, startPoint x: 654, startPoint y: 250, endPoint x: 669, endPoint y: 254, distance: 16.0
click at [654, 250] on select "Active Draft Archived" at bounding box center [681, 250] width 175 height 20
click at [828, 286] on div "Create new price change job. This page is ready Create new price change job Dra…" at bounding box center [511, 226] width 1022 height 1329
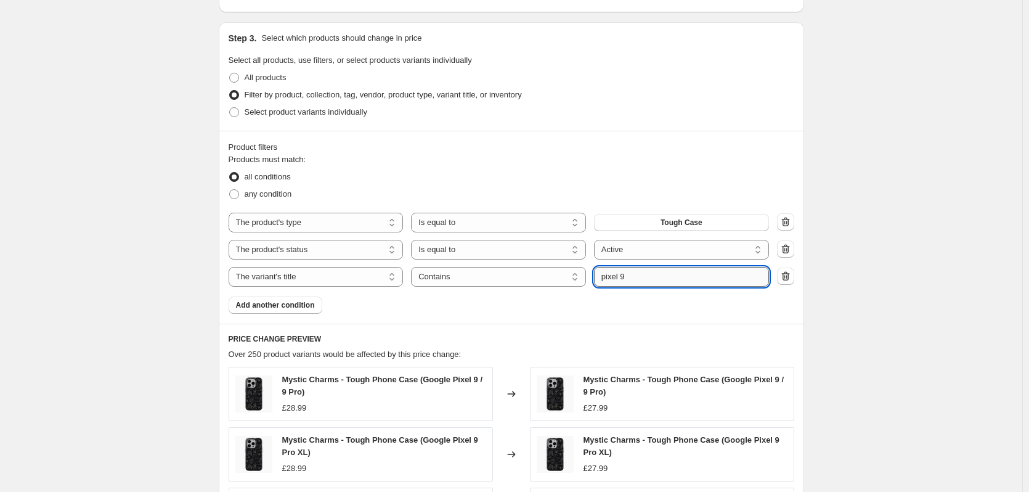
click at [663, 279] on input "pixel 9" at bounding box center [681, 277] width 175 height 20
type input "pixel 9a"
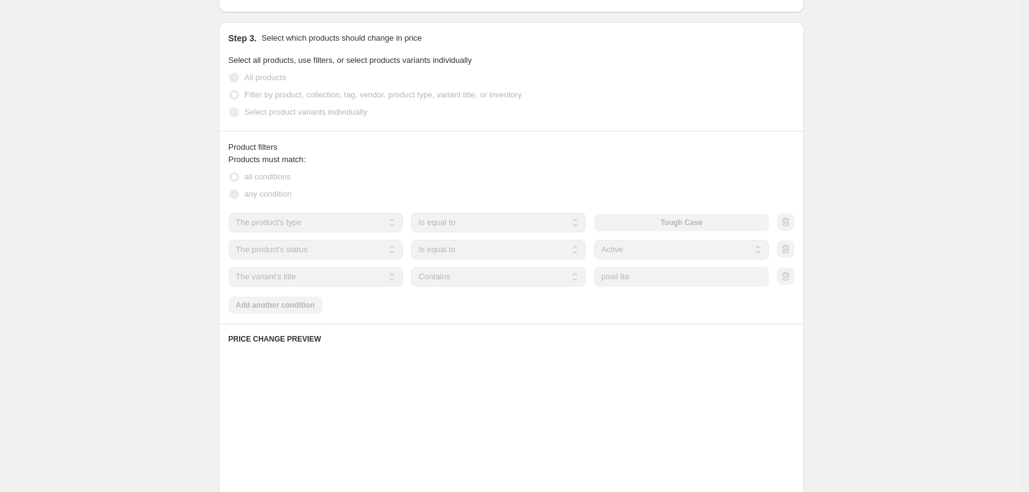
click at [895, 201] on div "Create new price change job. This page is ready Create new price change job Dra…" at bounding box center [511, 217] width 1022 height 1310
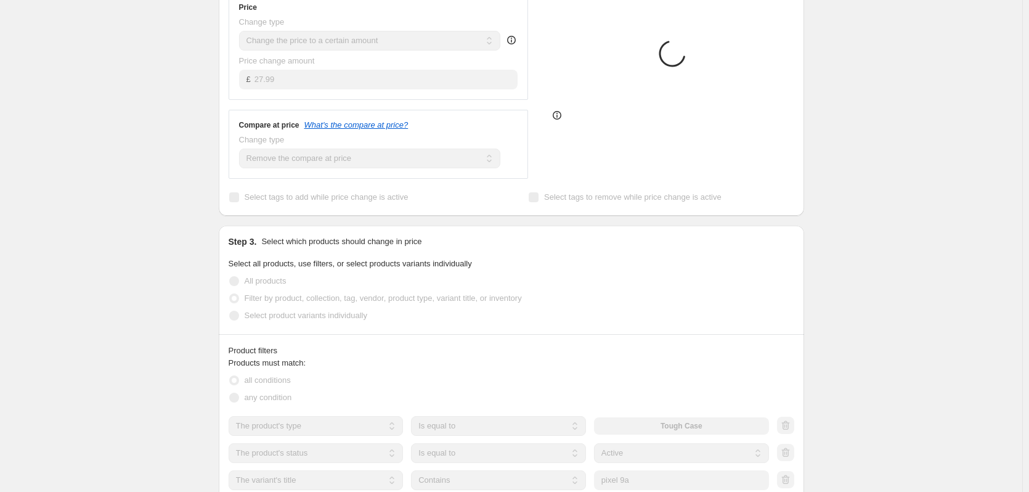
scroll to position [53, 0]
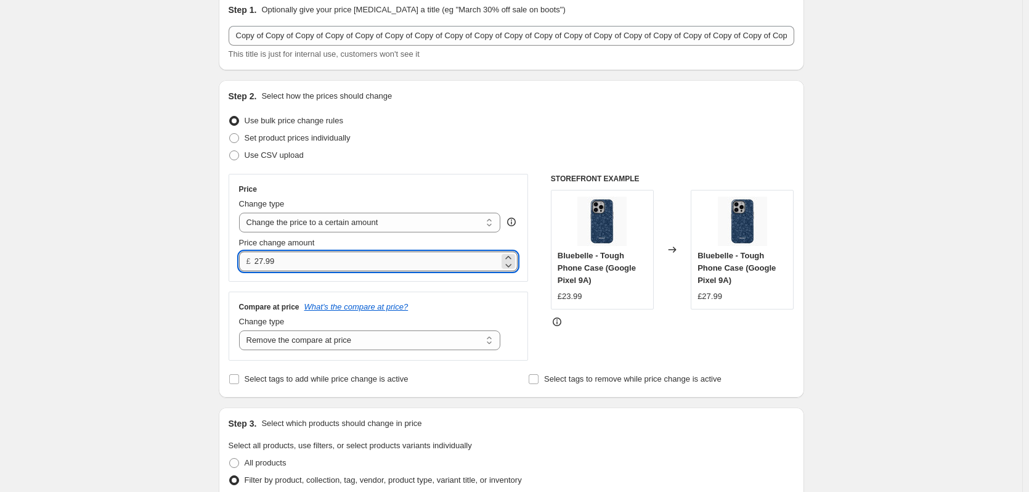
click at [299, 265] on input "27.99" at bounding box center [376, 261] width 245 height 20
type input "28.99"
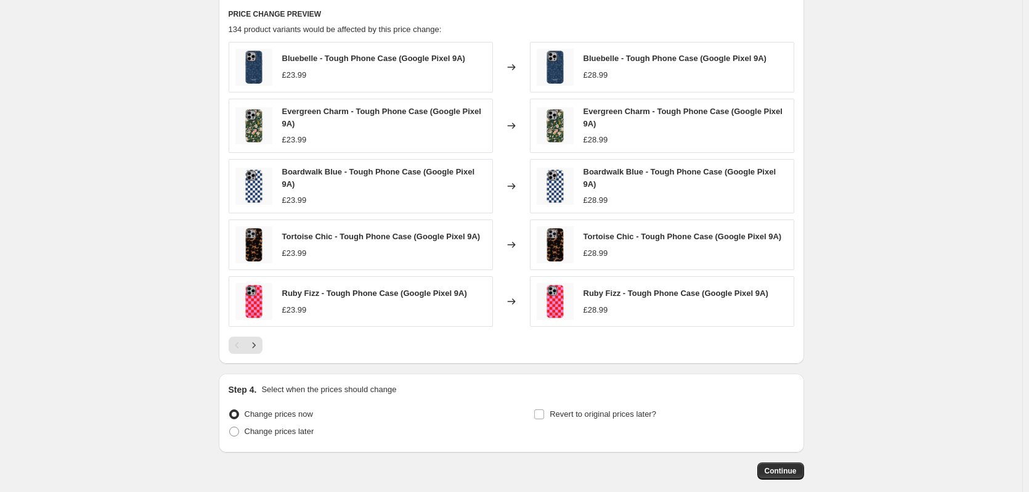
scroll to position [822, 0]
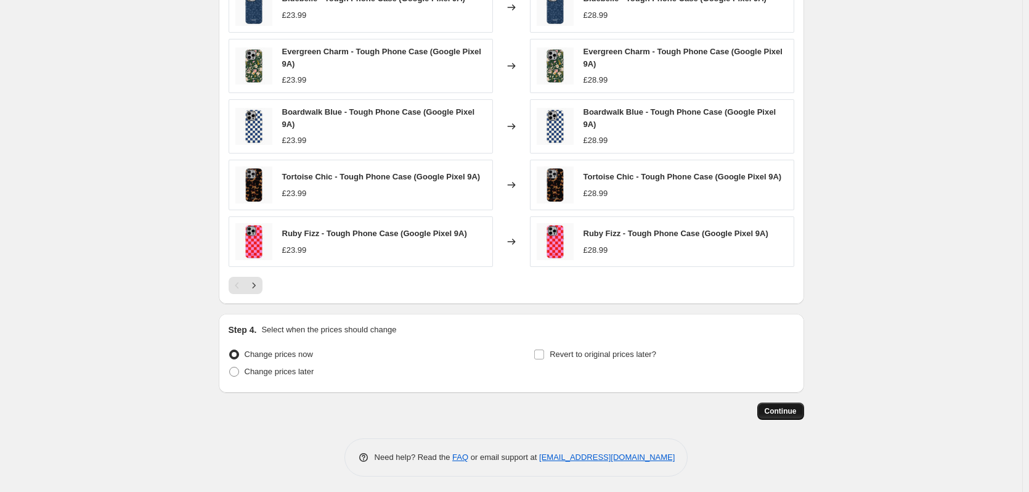
click at [774, 406] on span "Continue" at bounding box center [781, 411] width 32 height 10
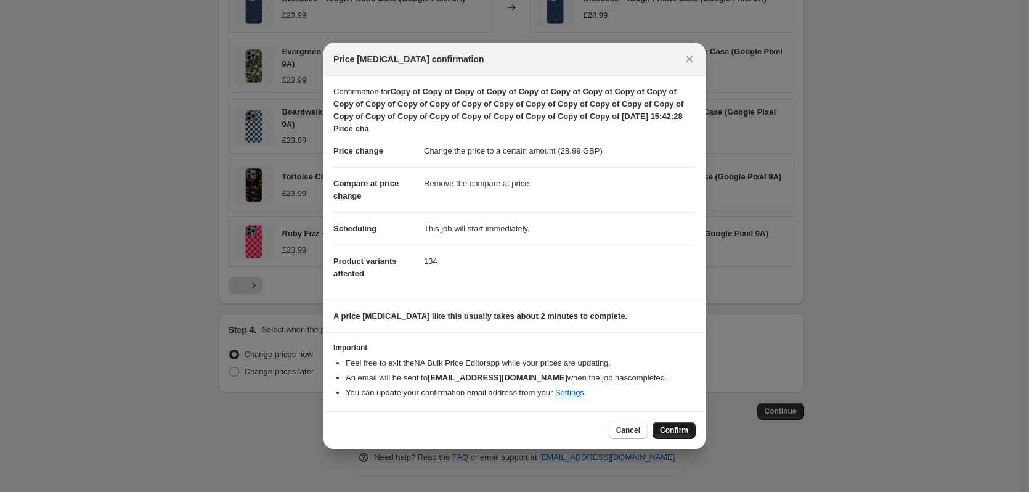
click at [679, 434] on span "Confirm" at bounding box center [674, 430] width 28 height 10
type input "Copy of Copy of Copy of Copy of Copy of Copy of Copy of Copy of Copy of Copy of…"
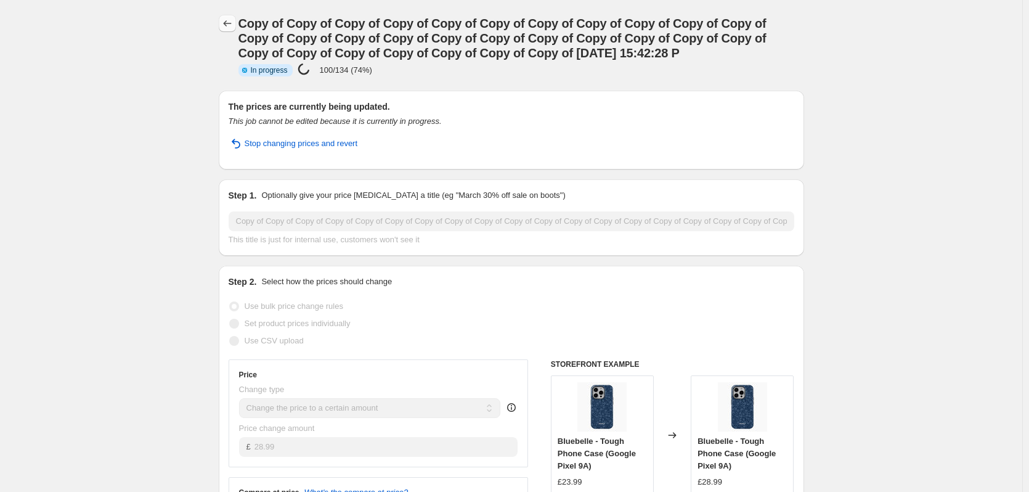
click at [232, 27] on icon "Price change jobs" at bounding box center [227, 23] width 12 height 12
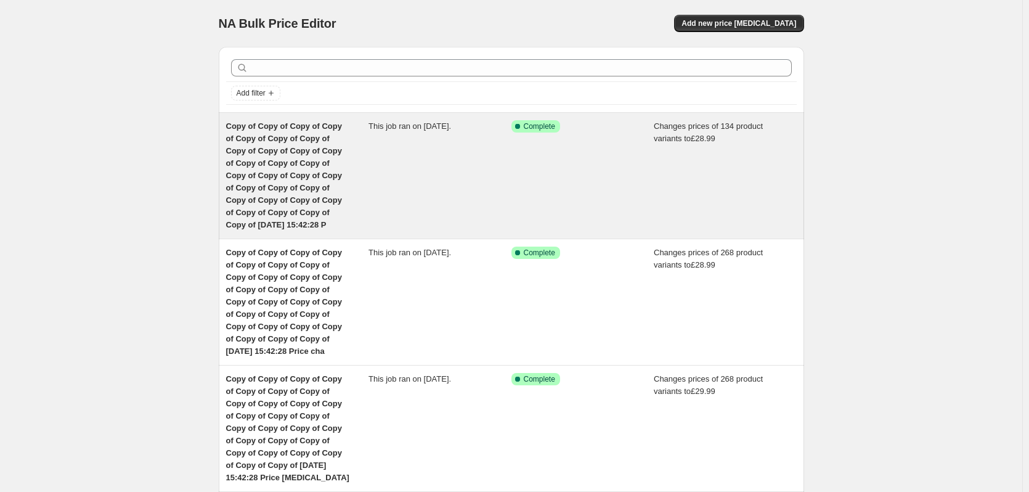
click at [435, 141] on div "This job ran on [DATE]." at bounding box center [439, 175] width 143 height 111
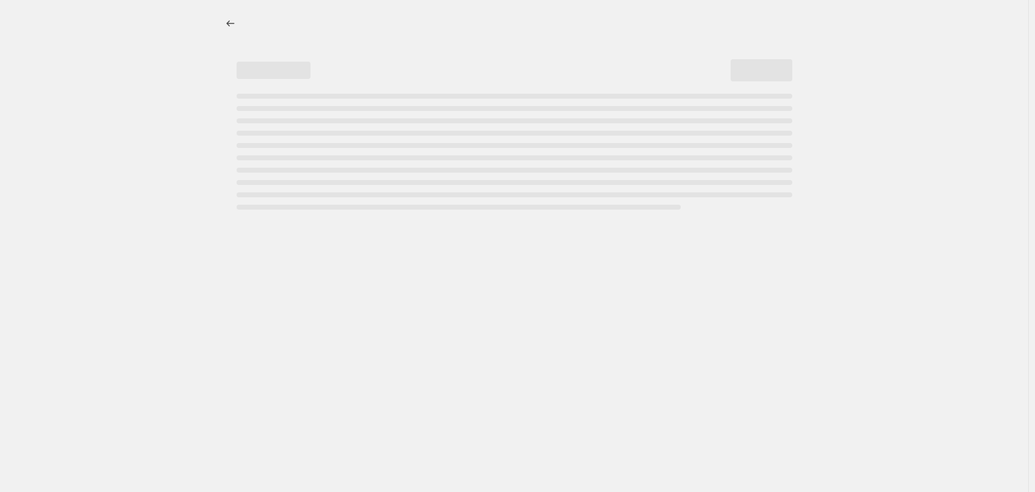
select select "remove"
select select "product_type"
select select "product_status"
select select "title"
select select "contains"
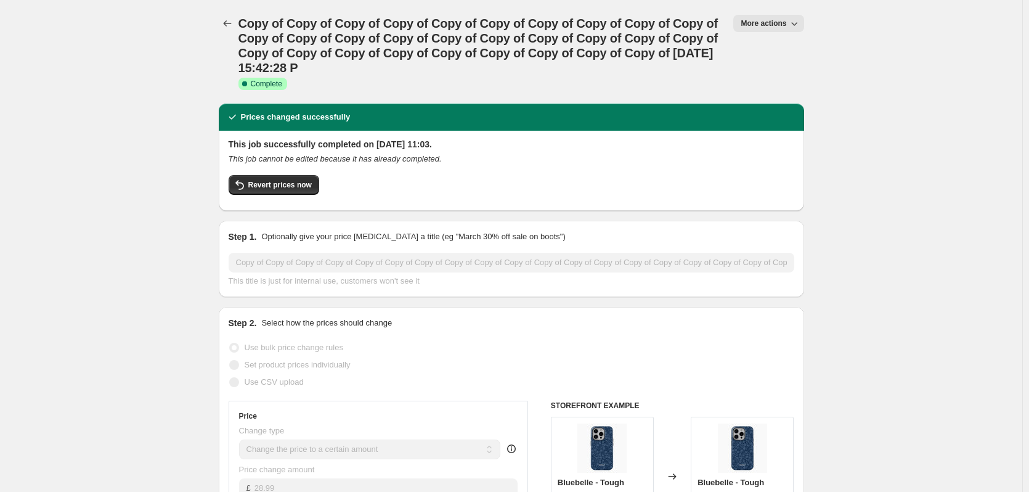
click at [776, 22] on span "More actions" at bounding box center [763, 23] width 46 height 10
click at [773, 78] on button "Copy to new job" at bounding box center [786, 70] width 89 height 20
select select "remove"
select select "product_type"
select select "product_status"
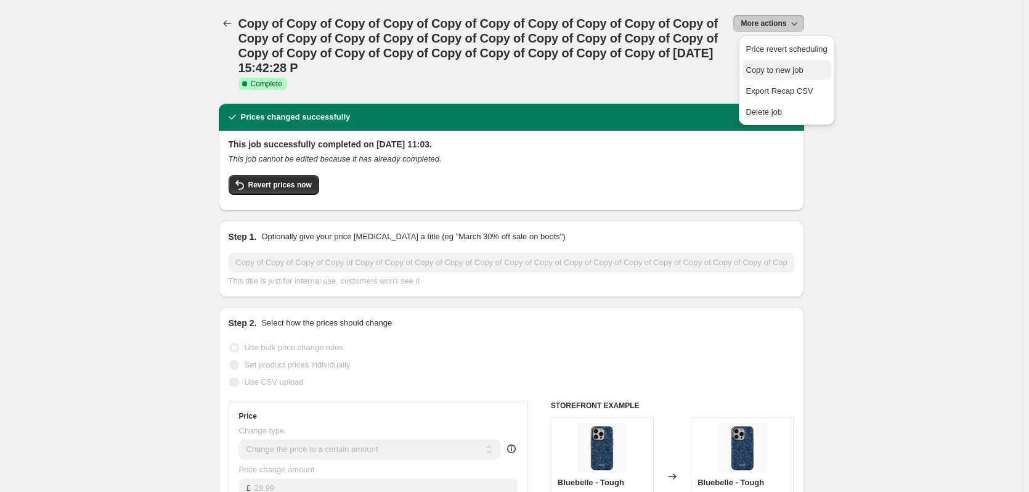
select select "title"
select select "contains"
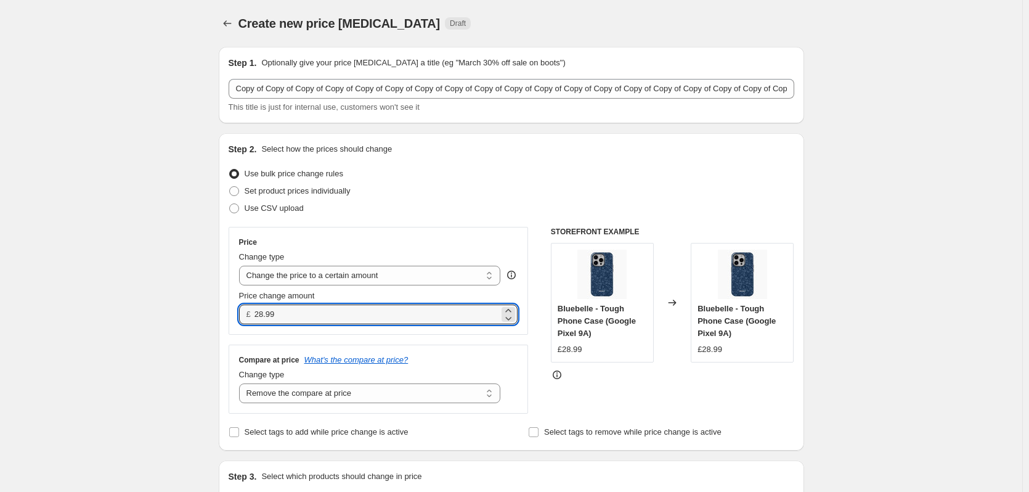
drag, startPoint x: 314, startPoint y: 315, endPoint x: 243, endPoint y: 315, distance: 71.5
click at [243, 315] on div "£ 28.99" at bounding box center [378, 314] width 279 height 20
type input "27.99"
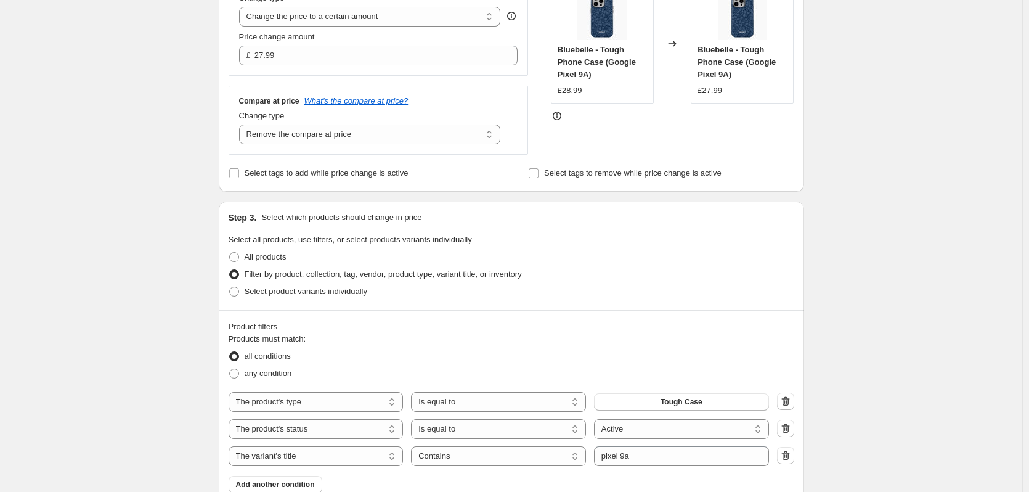
scroll to position [277, 0]
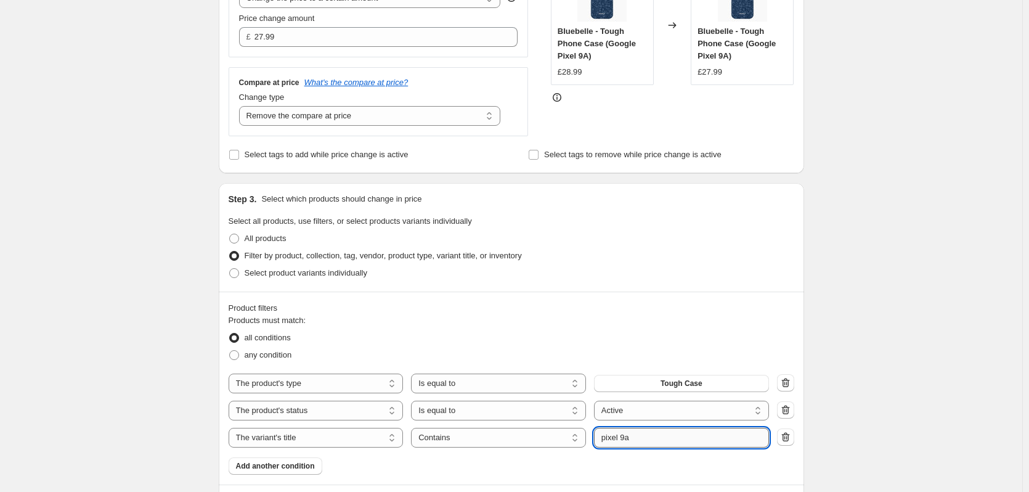
click at [624, 441] on input "pixel 9a" at bounding box center [681, 438] width 175 height 20
click at [626, 441] on input "pixel 9a" at bounding box center [681, 438] width 175 height 20
type input "pixel 8"
click at [932, 329] on div "Create new price change job. This page is ready Create new price change job Dra…" at bounding box center [511, 381] width 1022 height 1317
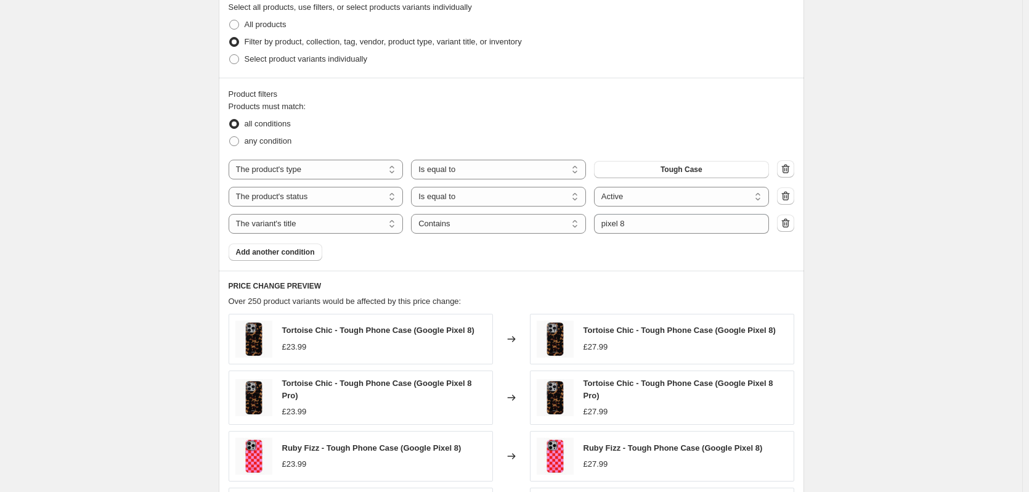
scroll to position [819, 0]
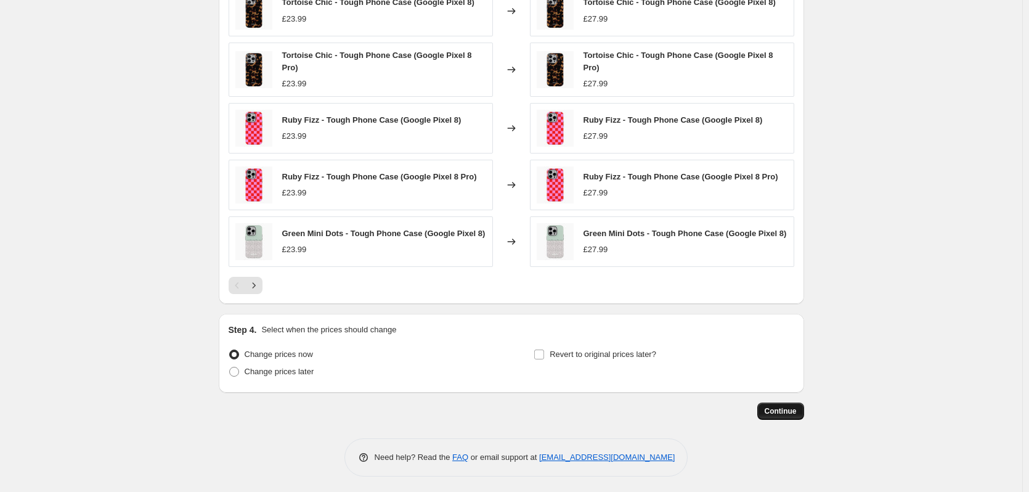
click at [791, 407] on span "Continue" at bounding box center [781, 411] width 32 height 10
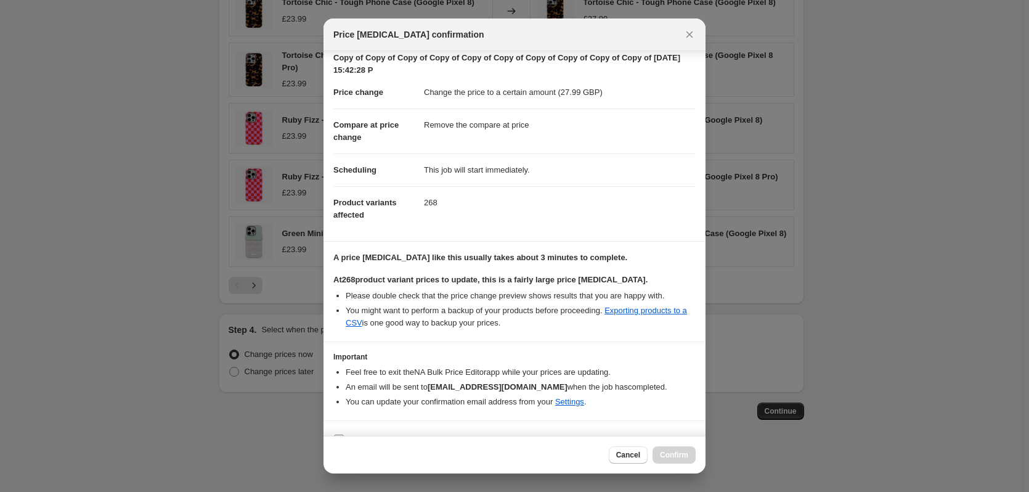
scroll to position [56, 0]
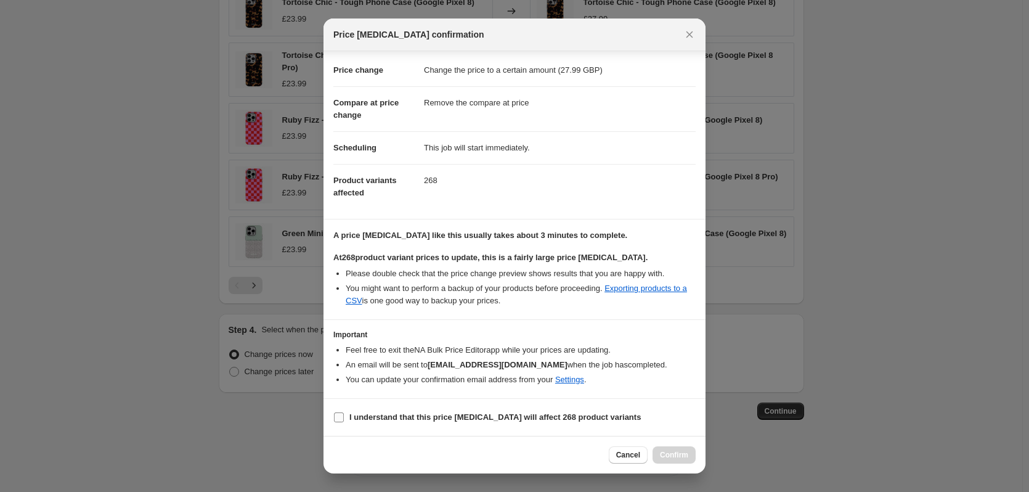
click at [590, 421] on b "I understand that this price [MEDICAL_DATA] will affect 268 product variants" at bounding box center [494, 416] width 291 height 9
click at [344, 421] on input "I understand that this price [MEDICAL_DATA] will affect 268 product variants" at bounding box center [339, 417] width 10 height 10
checkbox input "true"
click at [680, 463] on div "Cancel Confirm" at bounding box center [514, 455] width 382 height 38
click at [681, 455] on span "Confirm" at bounding box center [674, 455] width 28 height 10
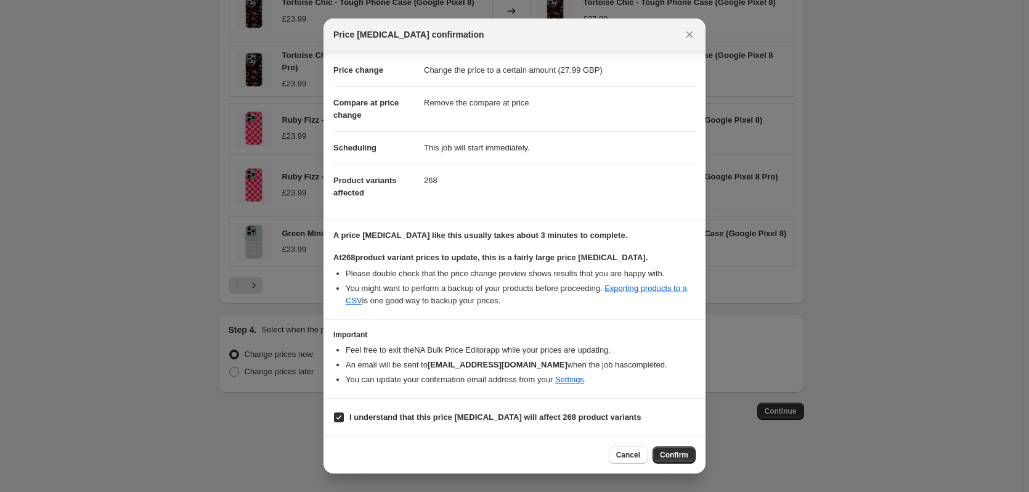
type input "Copy of Copy of Copy of Copy of Copy of Copy of Copy of Copy of Copy of Copy of…"
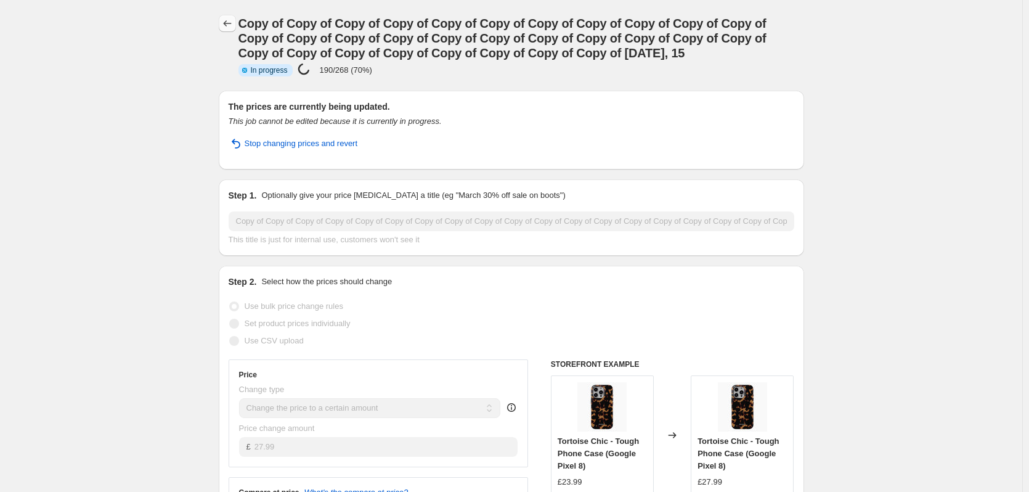
click at [230, 21] on icon "Price change jobs" at bounding box center [227, 23] width 12 height 12
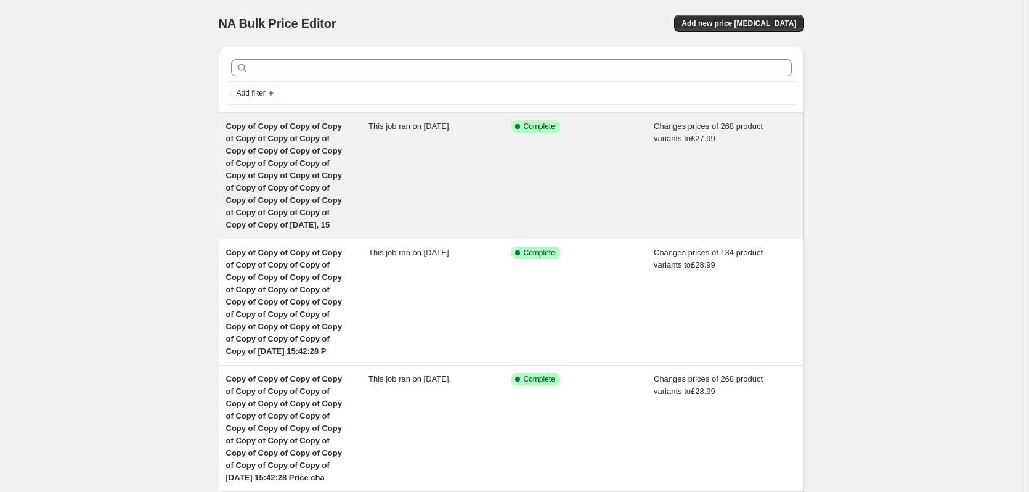
click at [342, 137] on span "Copy of Copy of Copy of Copy of Copy of Copy of Copy of Copy of Copy of Copy of…" at bounding box center [284, 175] width 116 height 108
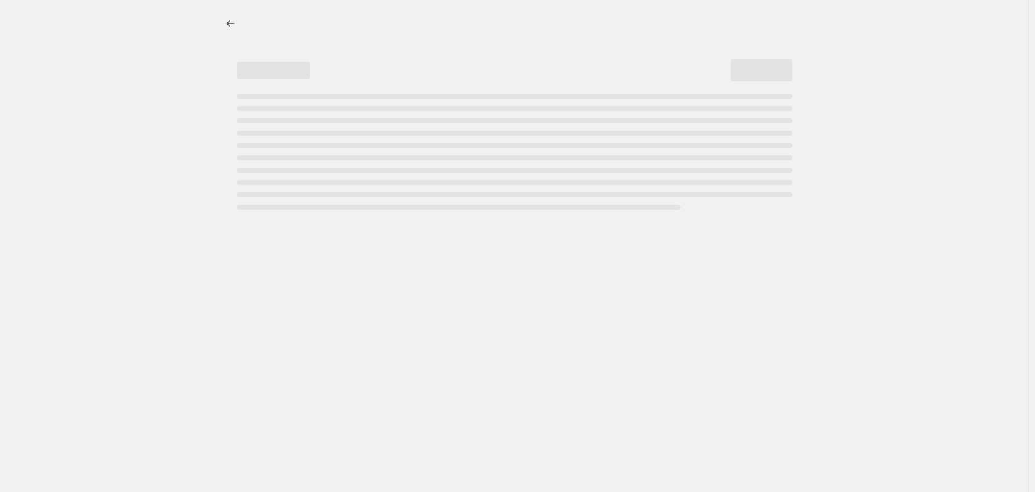
select select "remove"
select select "product_type"
select select "product_status"
select select "title"
select select "contains"
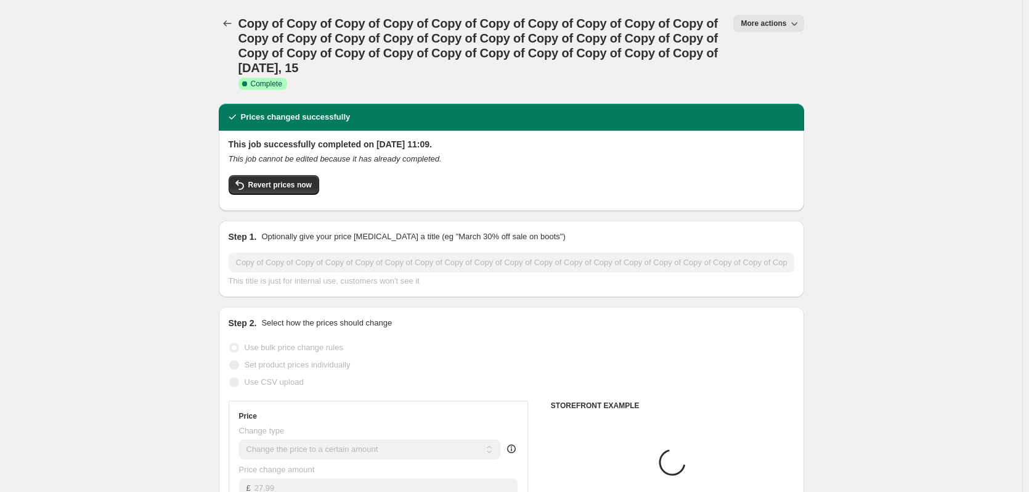
click at [749, 22] on span "More actions" at bounding box center [763, 23] width 46 height 10
click at [771, 71] on span "Copy to new job" at bounding box center [774, 69] width 57 height 9
select select "remove"
select select "product_type"
select select "product_status"
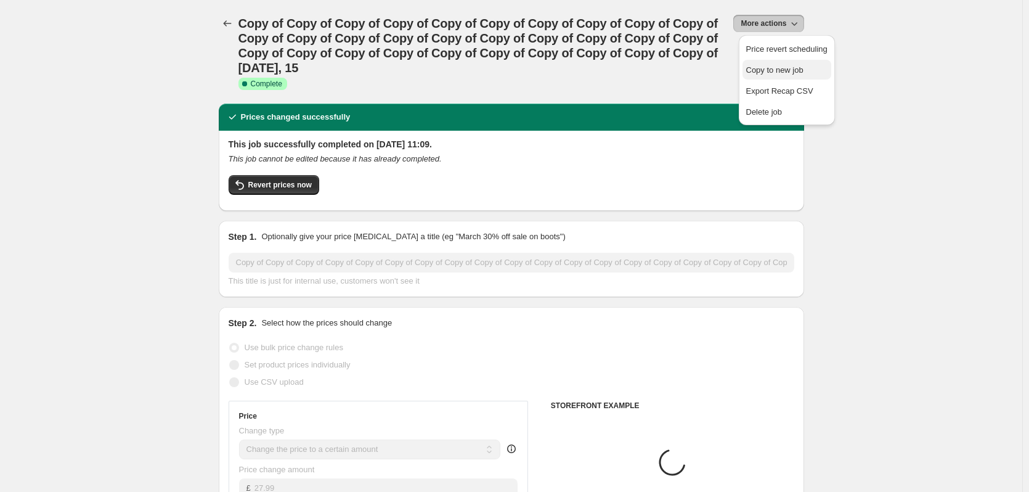
select select "title"
select select "contains"
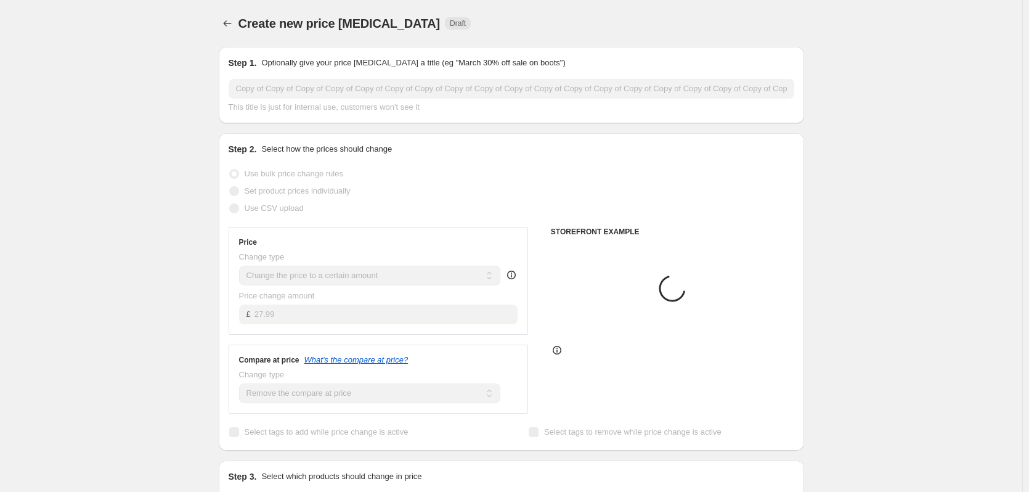
scroll to position [400, 0]
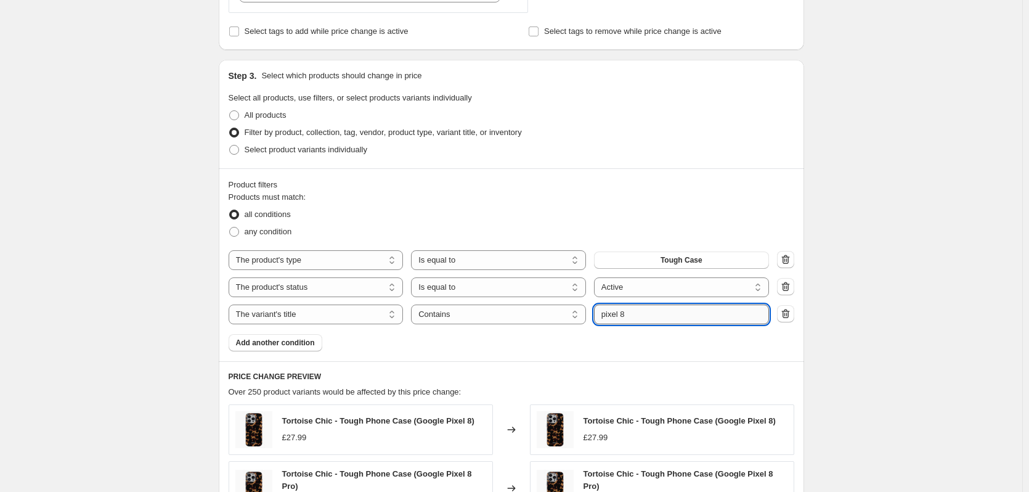
click at [645, 309] on input "pixel 8" at bounding box center [681, 314] width 175 height 20
type input "pixel 8a"
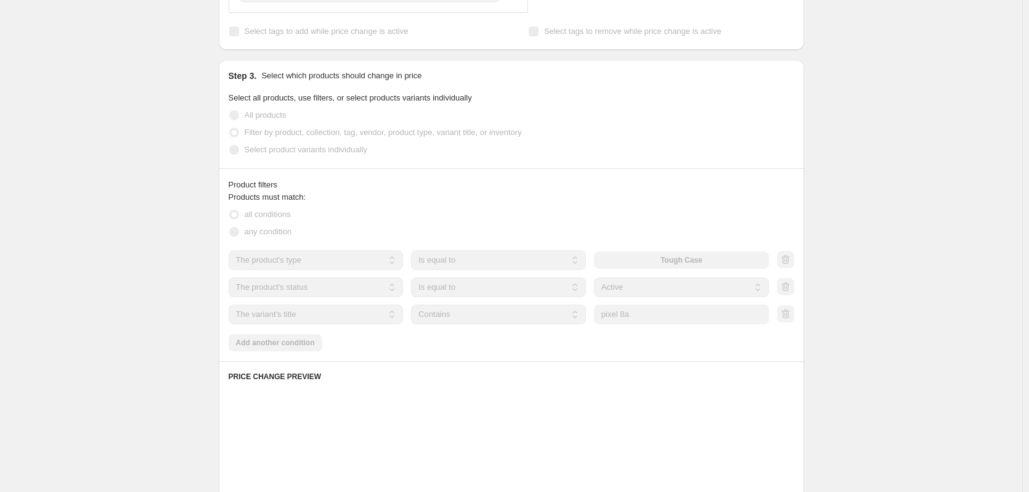
click at [867, 280] on div "Create new price change job. This page is ready Create new price change job Dra…" at bounding box center [511, 255] width 1022 height 1310
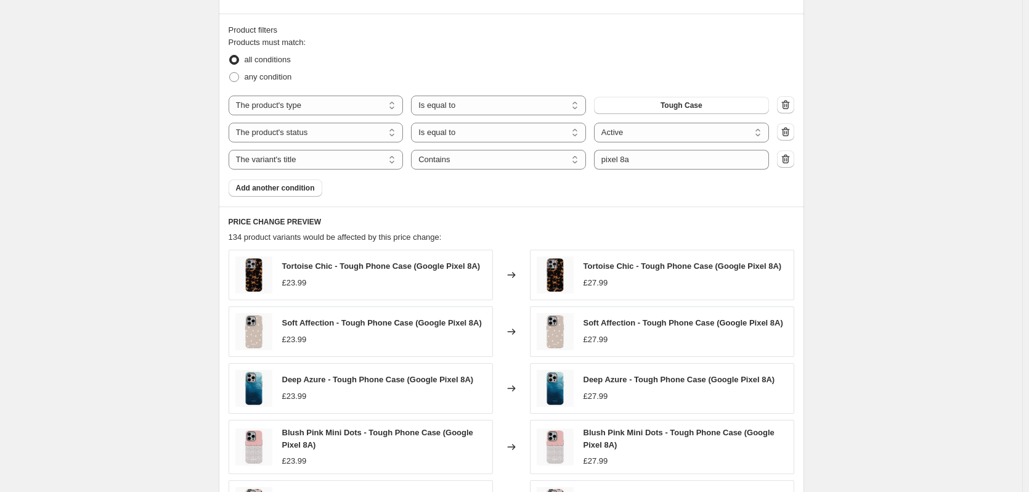
scroll to position [816, 0]
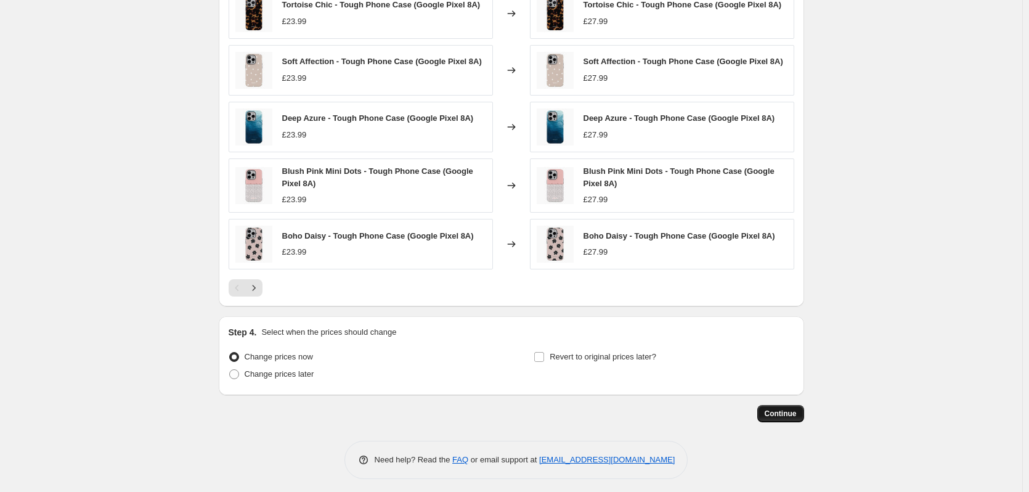
click at [782, 413] on span "Continue" at bounding box center [781, 413] width 32 height 10
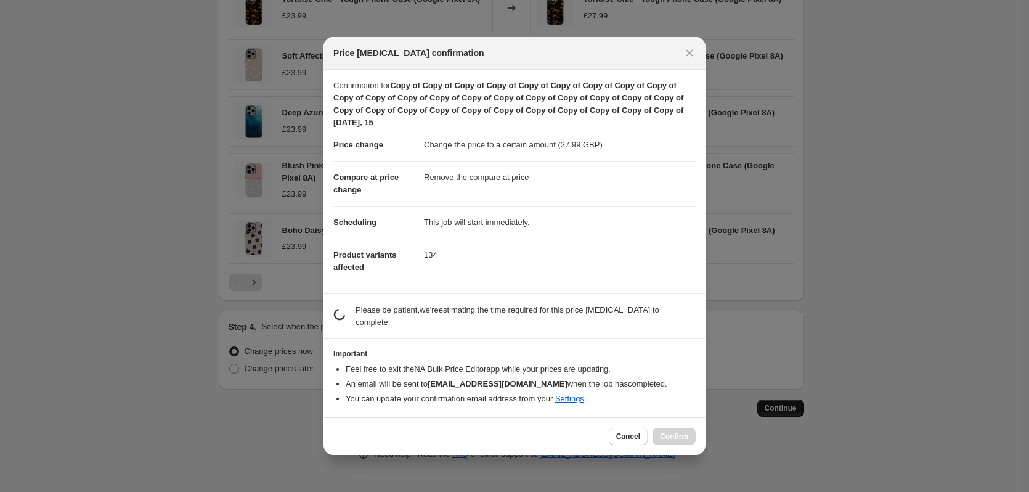
scroll to position [0, 0]
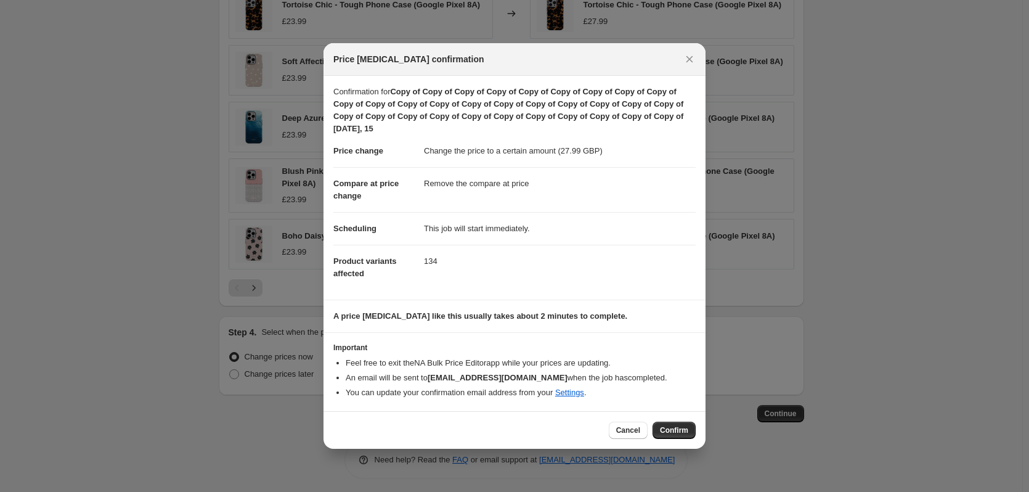
click at [662, 419] on div "Cancel Confirm" at bounding box center [514, 430] width 382 height 38
click at [669, 428] on span "Confirm" at bounding box center [674, 430] width 28 height 10
type input "Copy of Copy of Copy of Copy of Copy of Copy of Copy of Copy of Copy of Copy of…"
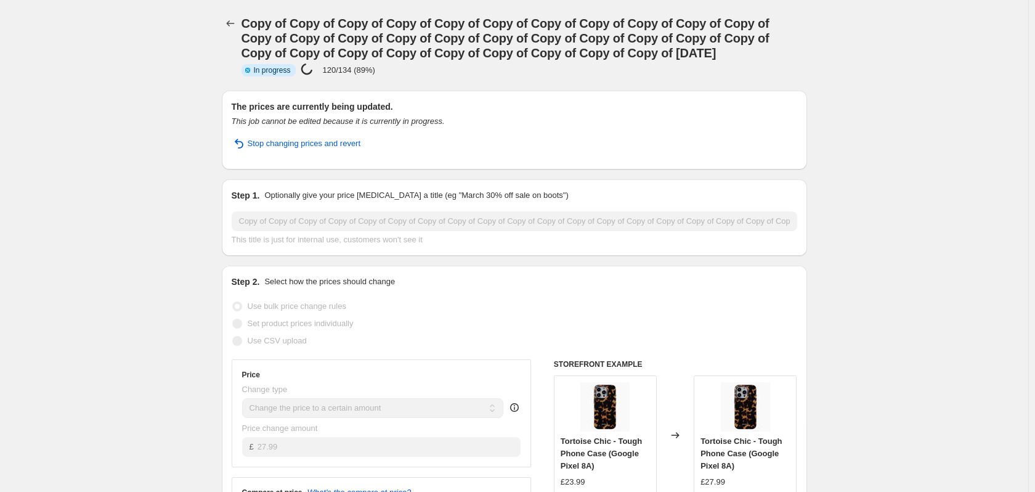
select select "remove"
select select "product_type"
select select "product_status"
select select "title"
select select "contains"
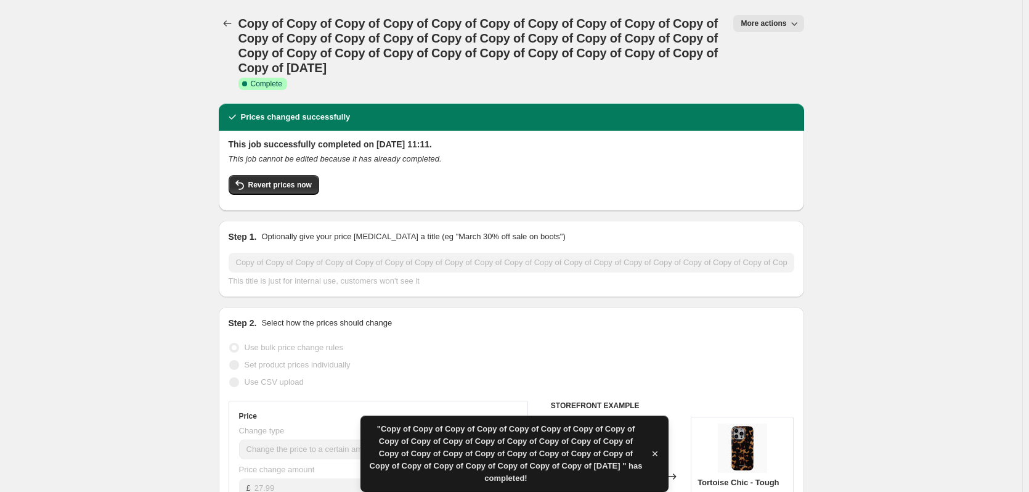
click at [797, 26] on icon "button" at bounding box center [794, 23] width 12 height 12
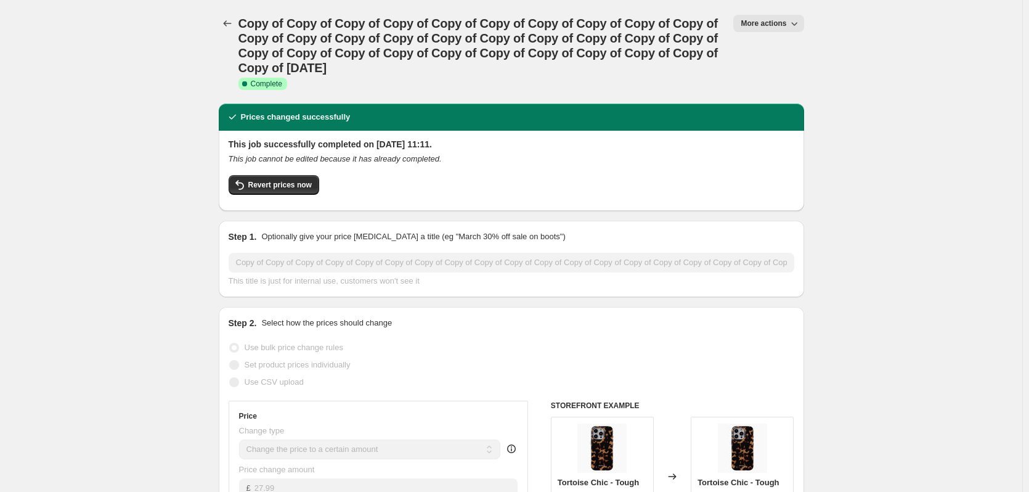
click at [774, 22] on span "More actions" at bounding box center [763, 23] width 46 height 10
click at [784, 62] on button "Copy to new job" at bounding box center [786, 70] width 89 height 20
select select "remove"
select select "product_type"
select select "product_status"
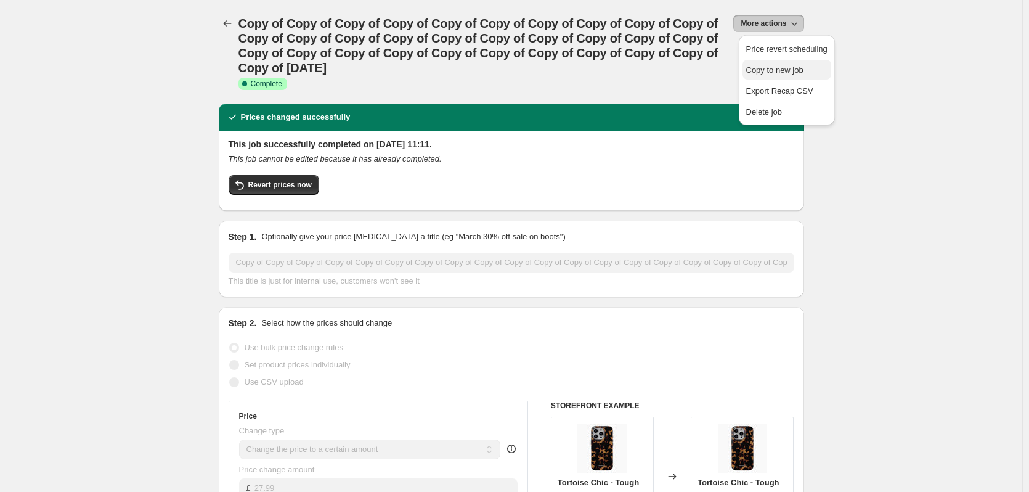
select select "title"
select select "contains"
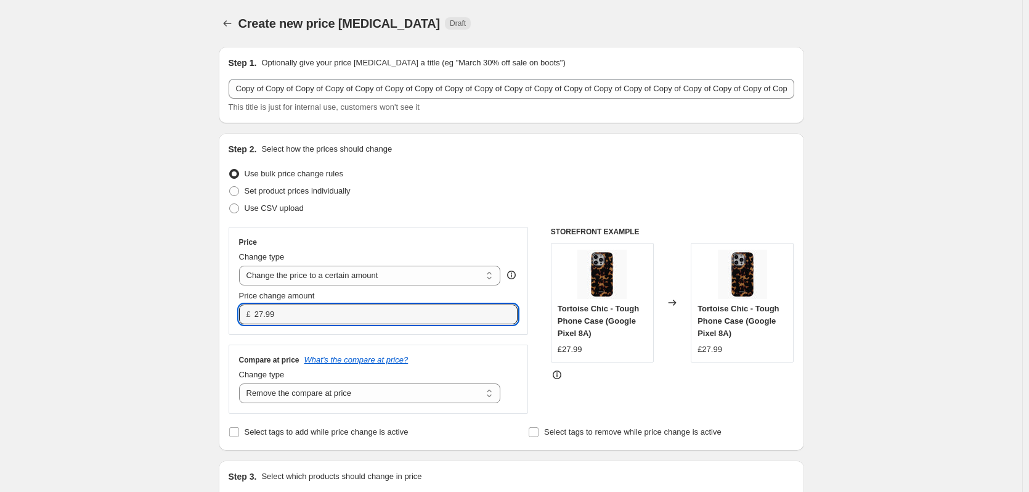
drag, startPoint x: 295, startPoint y: 314, endPoint x: 190, endPoint y: 308, distance: 105.5
type input "26.99"
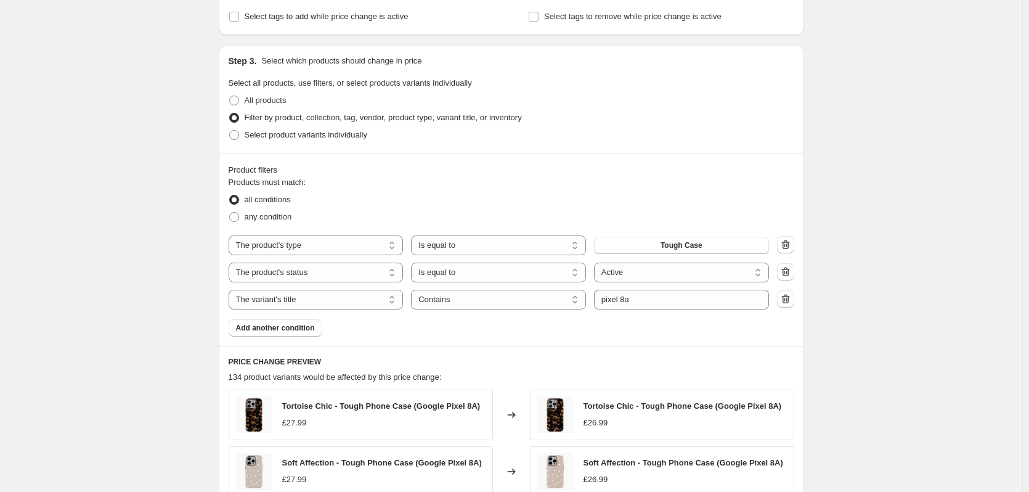
scroll to position [416, 0]
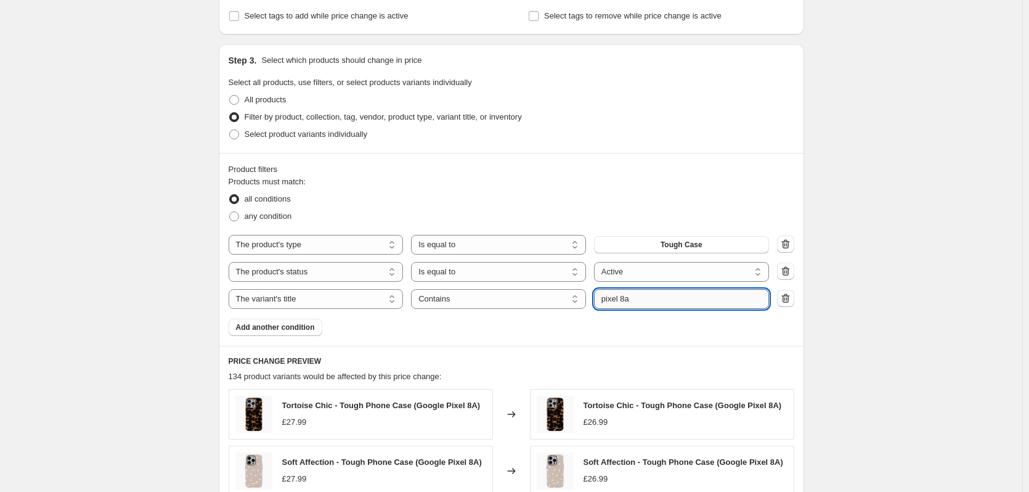
drag, startPoint x: 641, startPoint y: 299, endPoint x: 623, endPoint y: 299, distance: 17.9
click at [623, 299] on input "pixel 8a" at bounding box center [681, 299] width 175 height 20
type input "pixel 7"
click at [912, 233] on div "Create new price change job. This page is ready Create new price change job Dra…" at bounding box center [511, 240] width 1022 height 1313
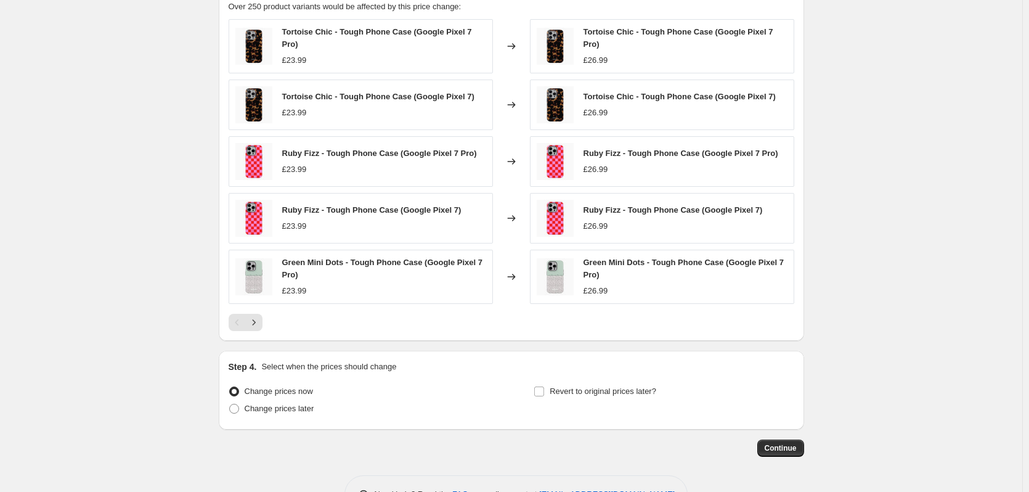
scroll to position [816, 0]
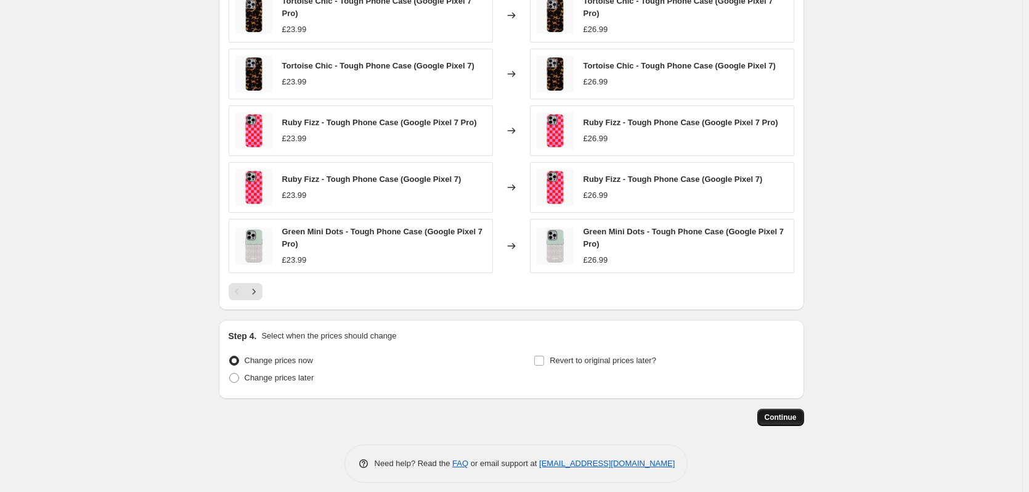
click at [796, 412] on span "Continue" at bounding box center [781, 417] width 32 height 10
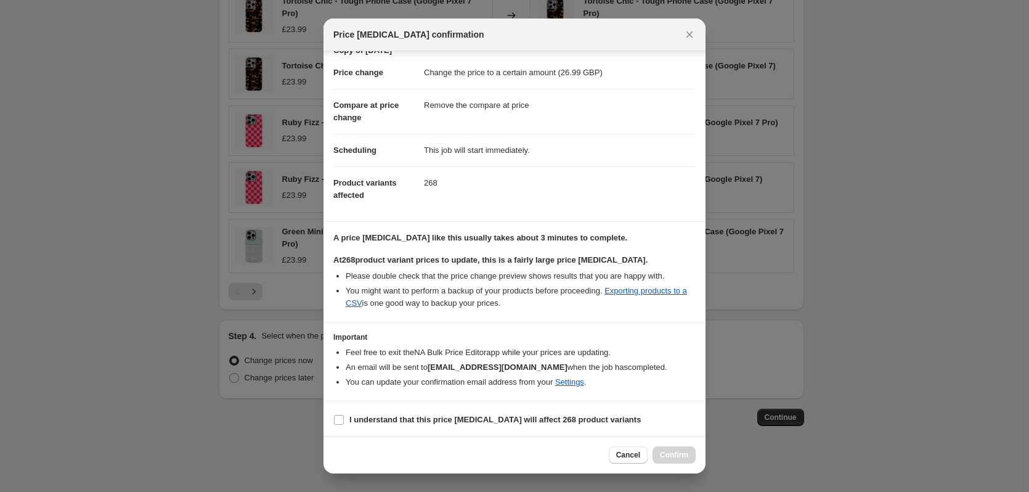
scroll to position [56, 0]
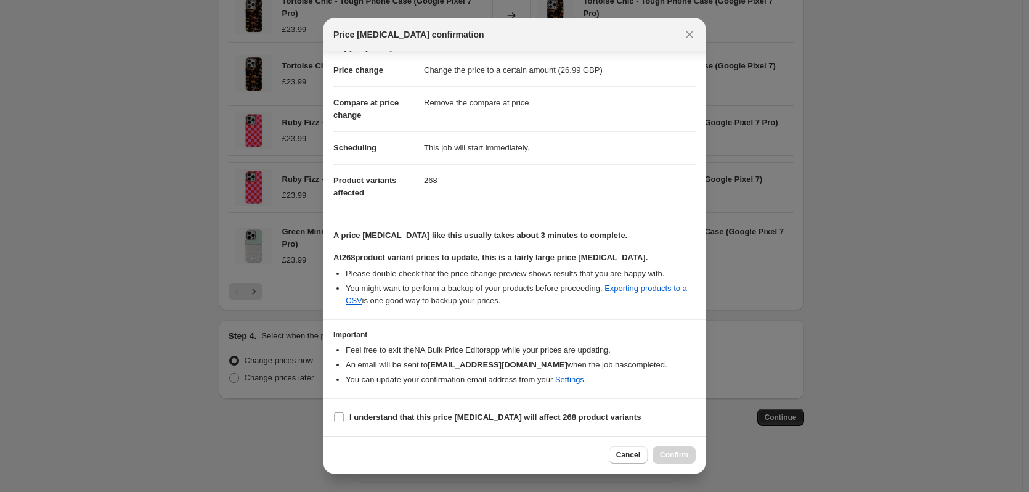
drag, startPoint x: 522, startPoint y: 413, endPoint x: 574, endPoint y: 429, distance: 54.4
click at [522, 413] on b "I understand that this price [MEDICAL_DATA] will affect 268 product variants" at bounding box center [494, 416] width 291 height 9
click at [344, 413] on input "I understand that this price [MEDICAL_DATA] will affect 268 product variants" at bounding box center [339, 417] width 10 height 10
checkbox input "true"
click at [674, 452] on span "Confirm" at bounding box center [674, 455] width 28 height 10
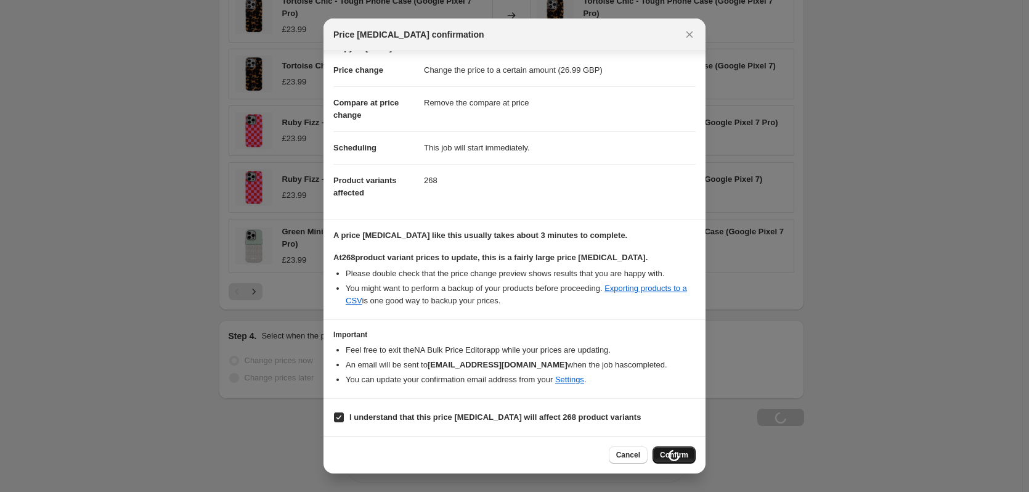
type input "Copy of Copy of Copy of Copy of Copy of Copy of Copy of Copy of Copy of Copy of…"
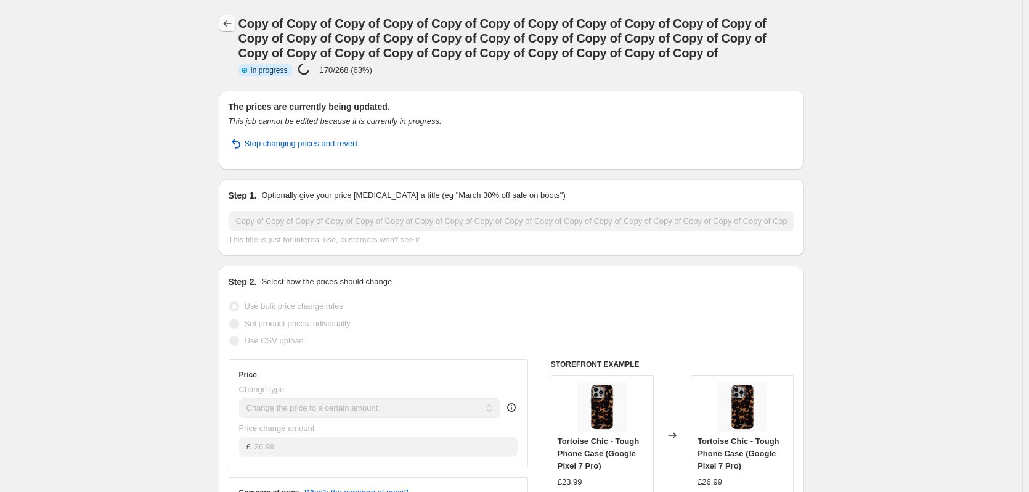
click at [233, 22] on icon "Price change jobs" at bounding box center [227, 23] width 12 height 12
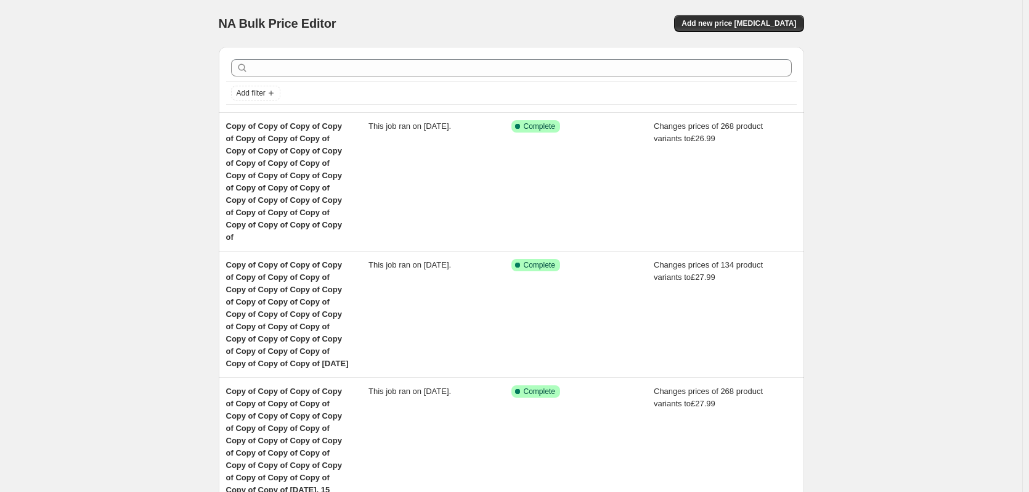
click at [392, 117] on div "Copy of Copy of Copy of Copy of Copy of Copy of Copy of Copy of Copy of Copy of…" at bounding box center [511, 182] width 585 height 138
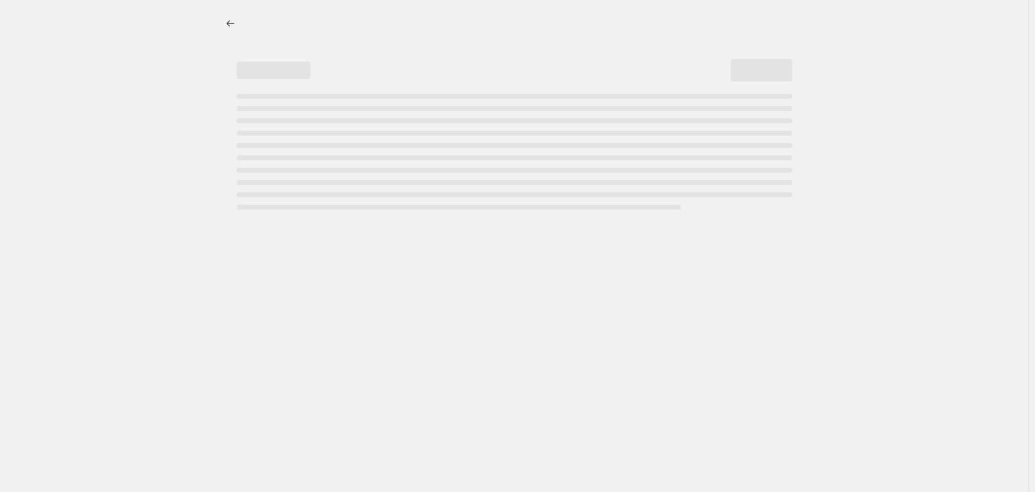
select select "remove"
select select "product_type"
select select "product_status"
select select "title"
select select "contains"
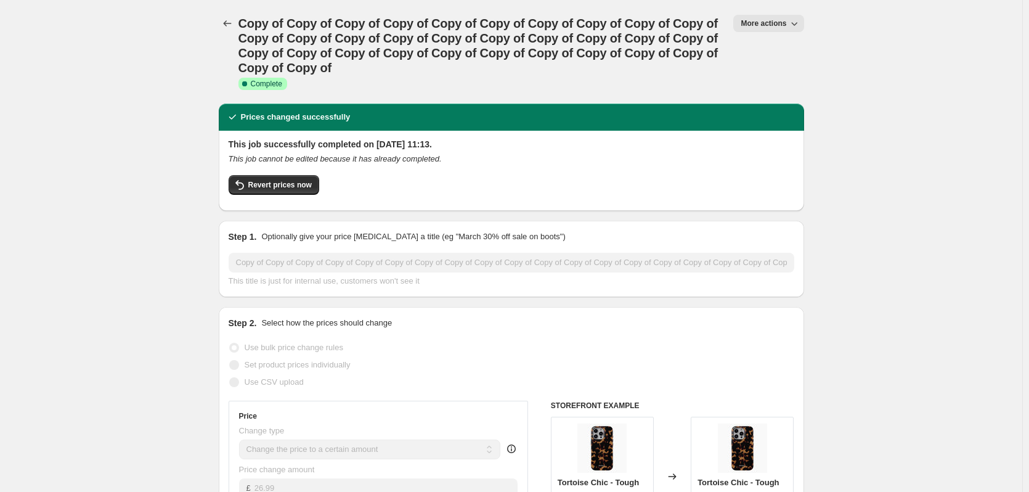
click at [768, 28] on span "More actions" at bounding box center [763, 23] width 46 height 10
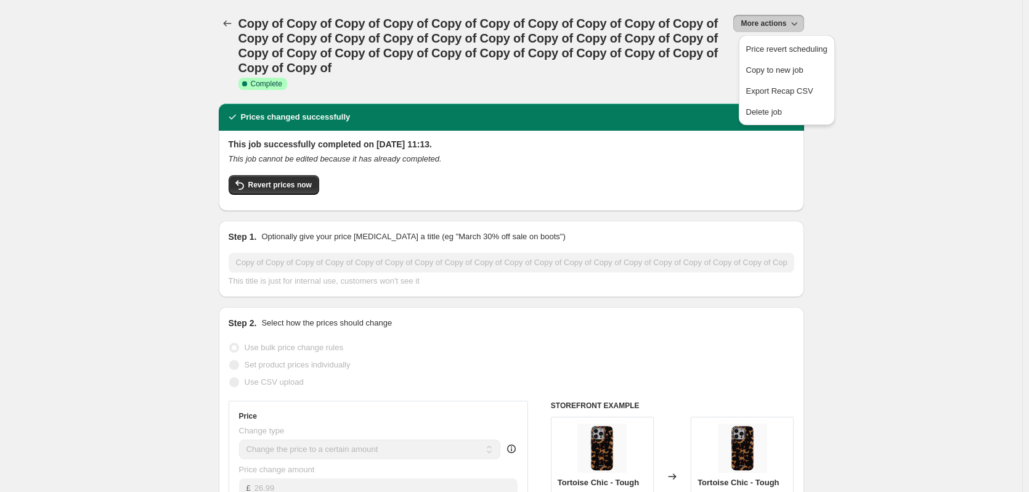
click at [781, 59] on ul "Price revert scheduling Copy to new job Export Recap CSV Delete job" at bounding box center [786, 80] width 89 height 83
click at [784, 61] on button "Copy to new job" at bounding box center [786, 70] width 89 height 20
select select "remove"
select select "product_type"
select select "product_status"
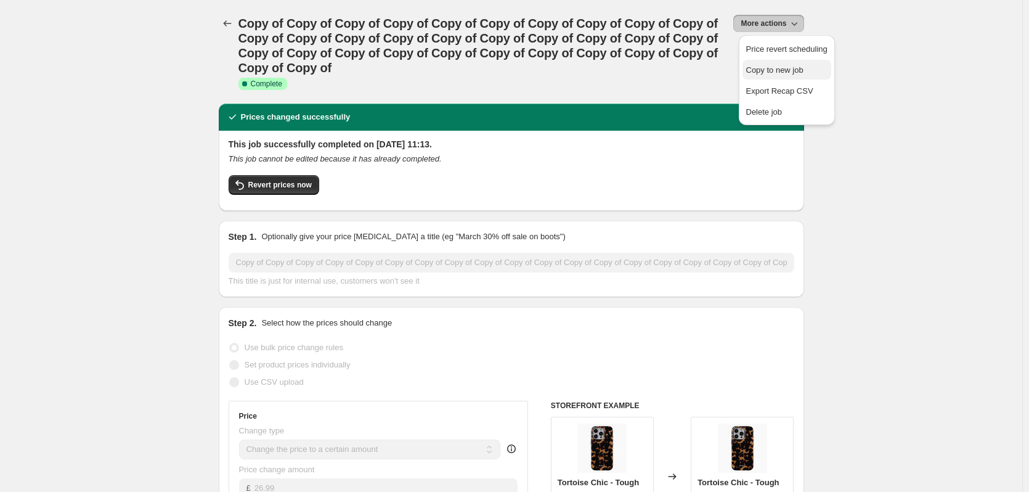
select select "title"
select select "contains"
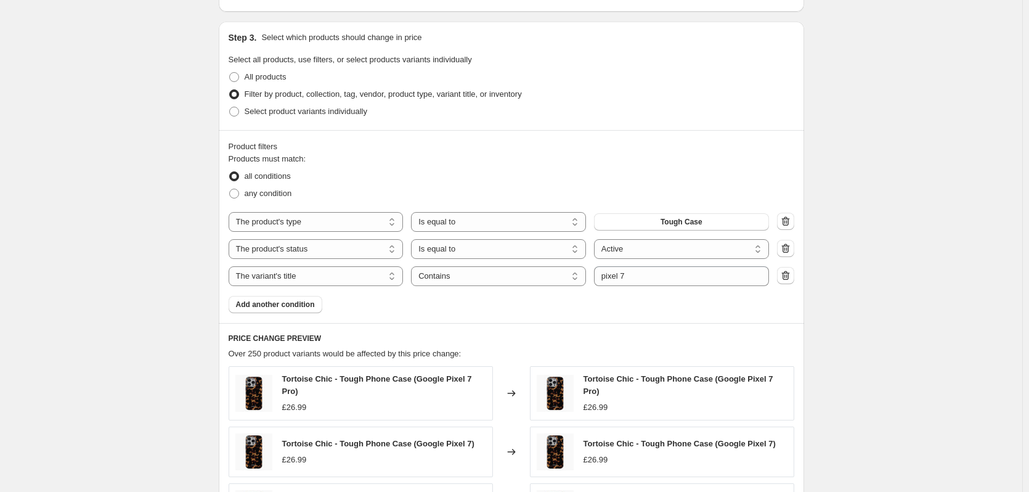
scroll to position [462, 0]
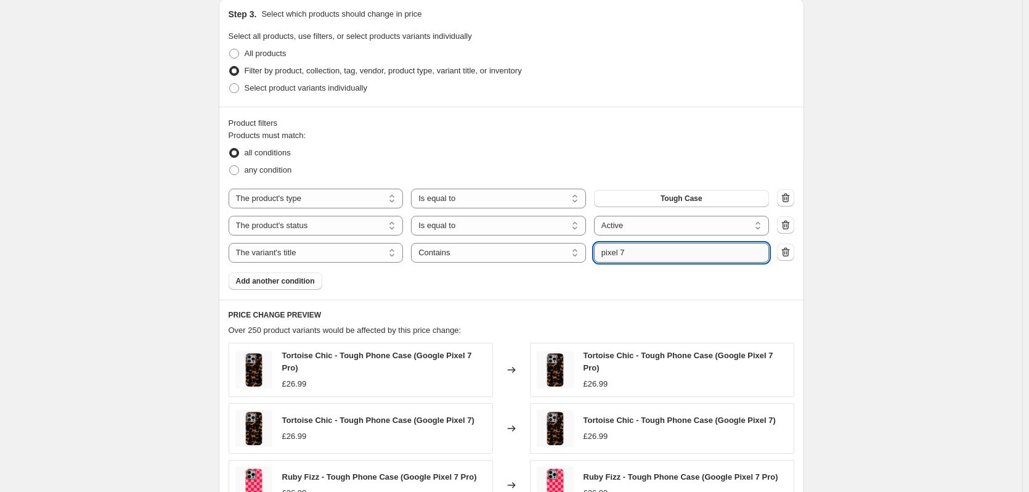
click at [671, 246] on input "pixel 7" at bounding box center [681, 253] width 175 height 20
type input "pixel 7a"
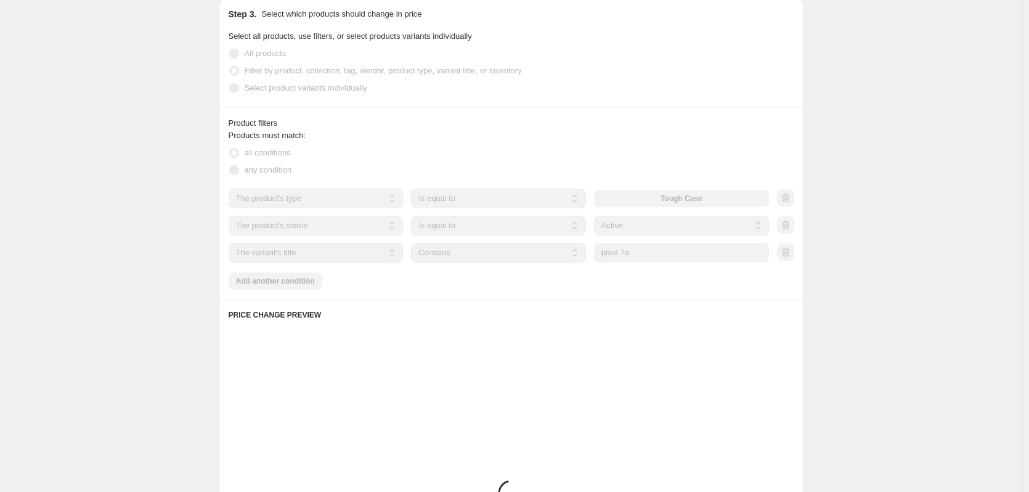
click at [921, 229] on div "Create new price change job. This page is ready Create new price change job Dra…" at bounding box center [511, 193] width 1022 height 1310
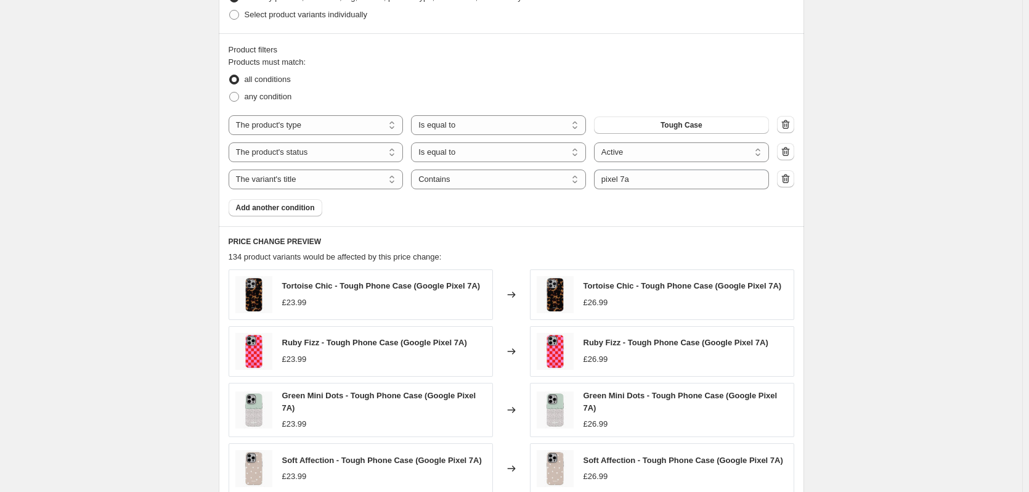
scroll to position [822, 0]
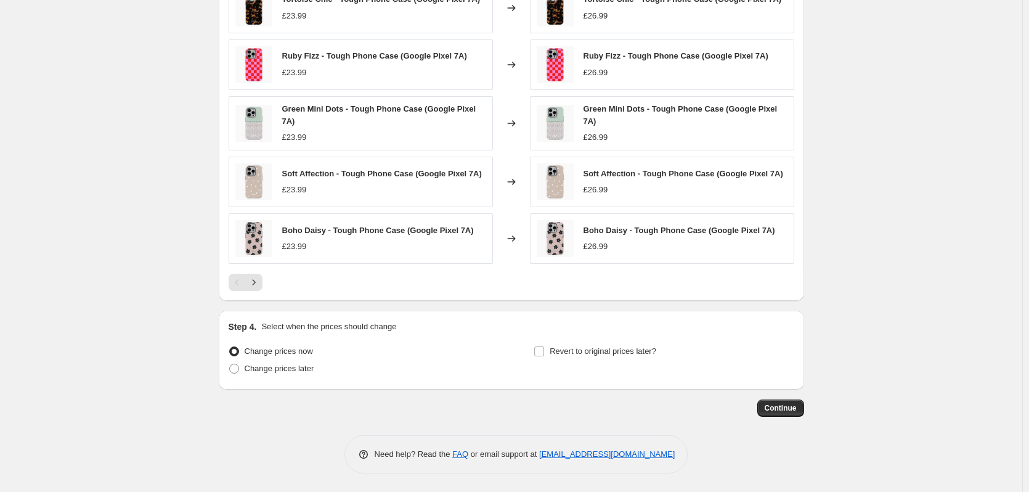
click at [794, 405] on span "Continue" at bounding box center [781, 408] width 32 height 10
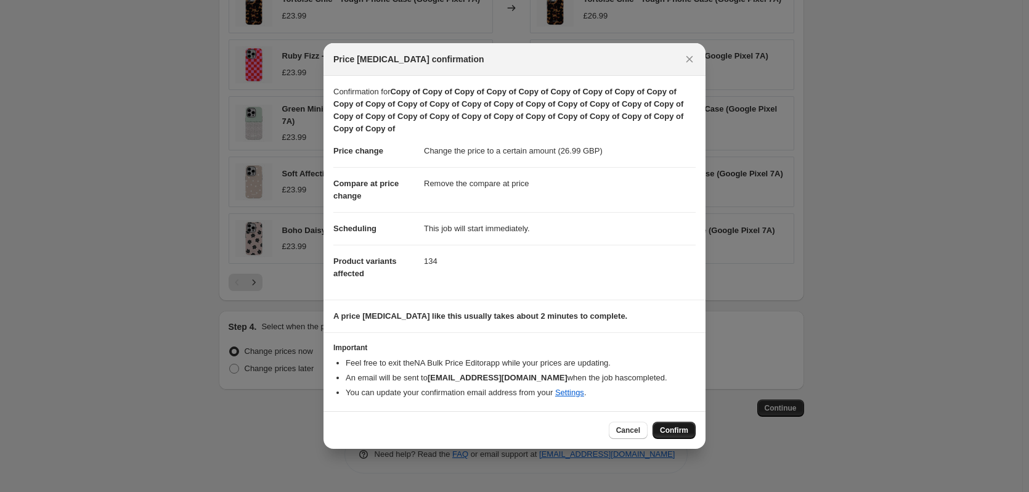
click at [673, 428] on span "Confirm" at bounding box center [674, 430] width 28 height 10
type input "Copy of Copy of Copy of Copy of Copy of Copy of Copy of Copy of Copy of Copy of…"
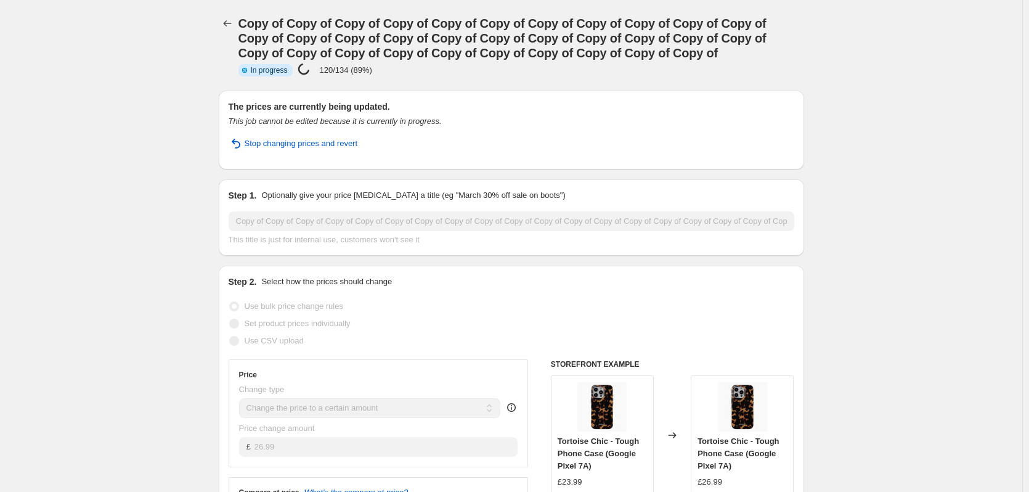
select select "remove"
select select "product_type"
select select "product_status"
select select "title"
select select "contains"
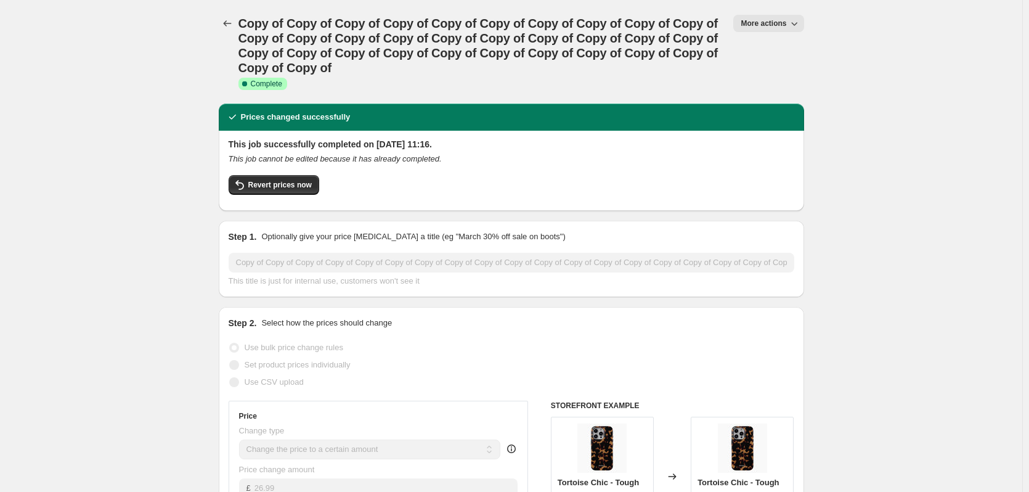
click at [772, 28] on span "More actions" at bounding box center [763, 23] width 46 height 10
click at [785, 67] on span "Copy to new job" at bounding box center [774, 69] width 57 height 9
select select "remove"
select select "product_type"
select select "product_status"
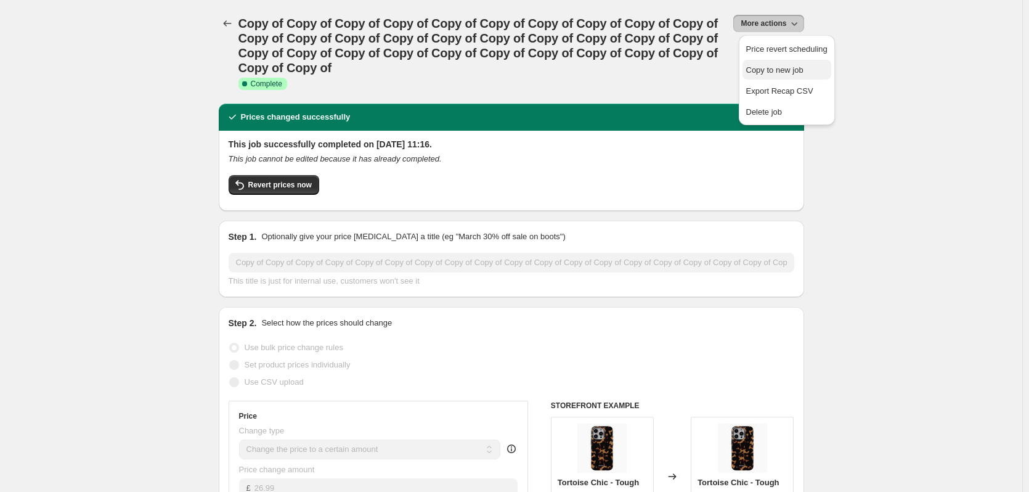
select select "title"
select select "contains"
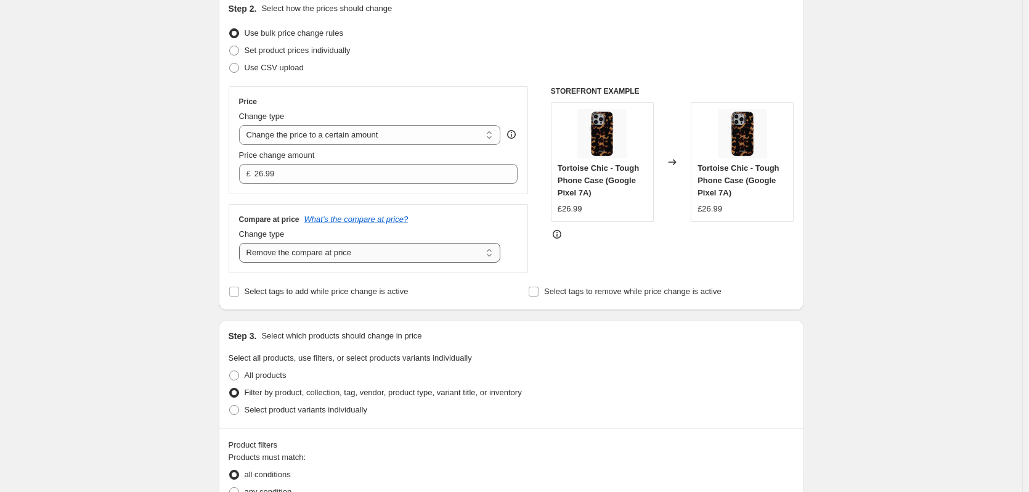
scroll to position [139, 0]
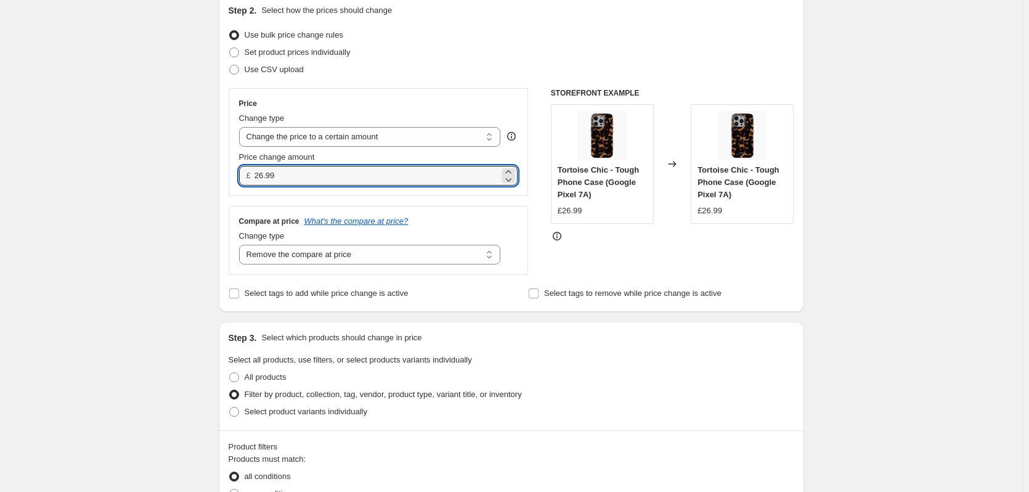
drag, startPoint x: 346, startPoint y: 178, endPoint x: 187, endPoint y: 161, distance: 159.2
type input "25.99"
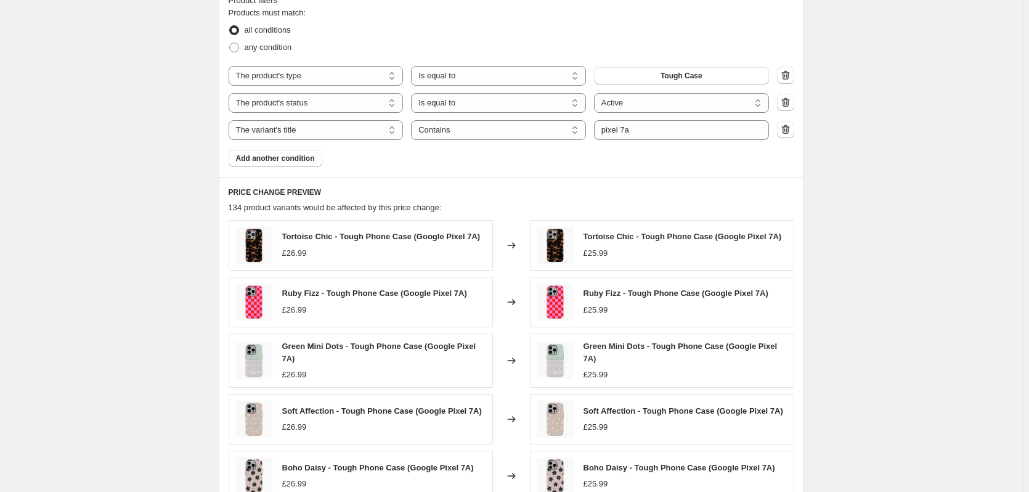
scroll to position [585, 0]
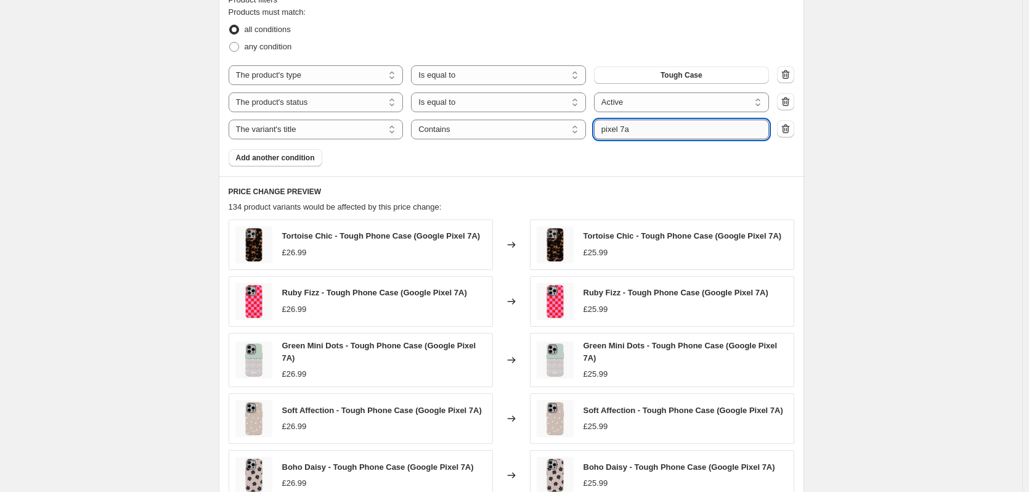
click at [667, 126] on input "pixel 7a" at bounding box center [681, 130] width 175 height 20
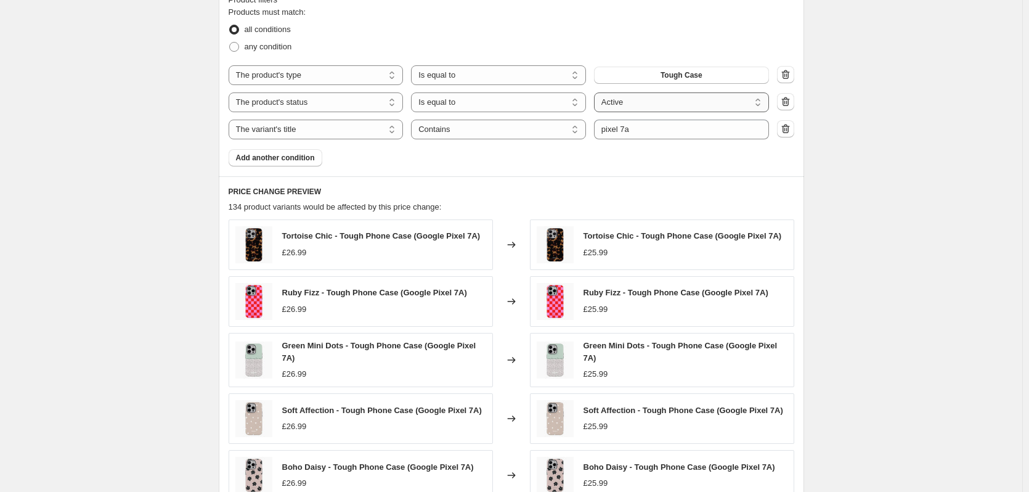
click at [652, 107] on select "Active Draft Archived" at bounding box center [681, 102] width 175 height 20
click at [835, 105] on div "Create new price change job. This page is ready Create new price change job Dra…" at bounding box center [511, 71] width 1022 height 1313
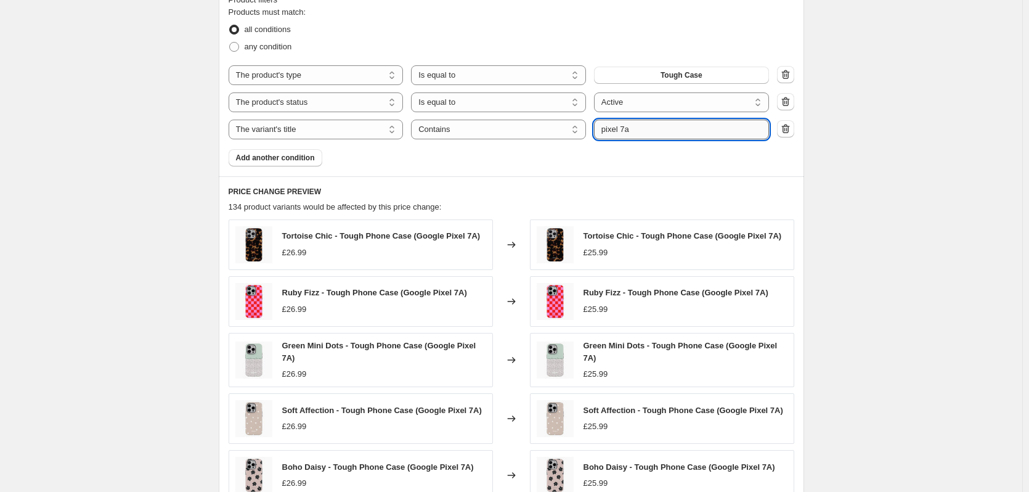
click at [721, 126] on input "pixel 7a" at bounding box center [681, 130] width 175 height 20
type input "pixel 6"
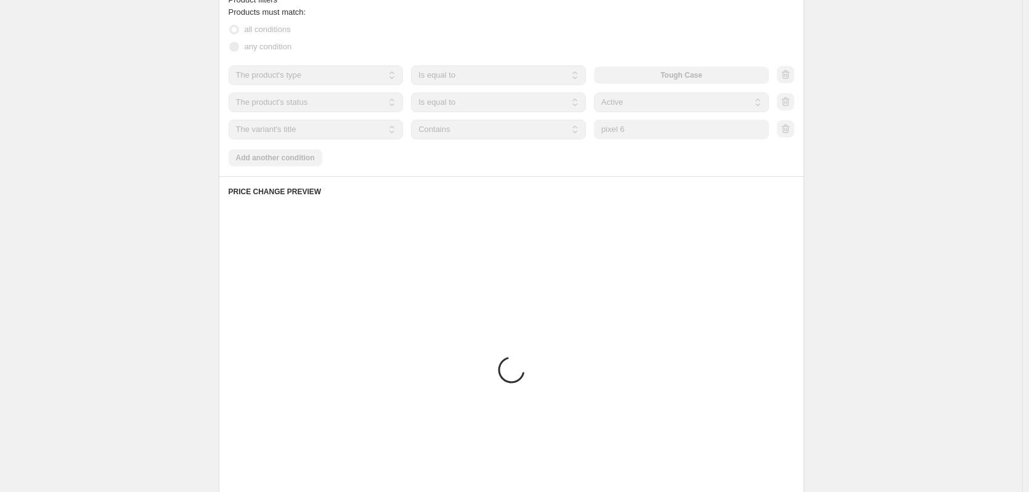
click at [947, 165] on div "Create new price change job. This page is ready Create new price change job Dra…" at bounding box center [511, 70] width 1022 height 1310
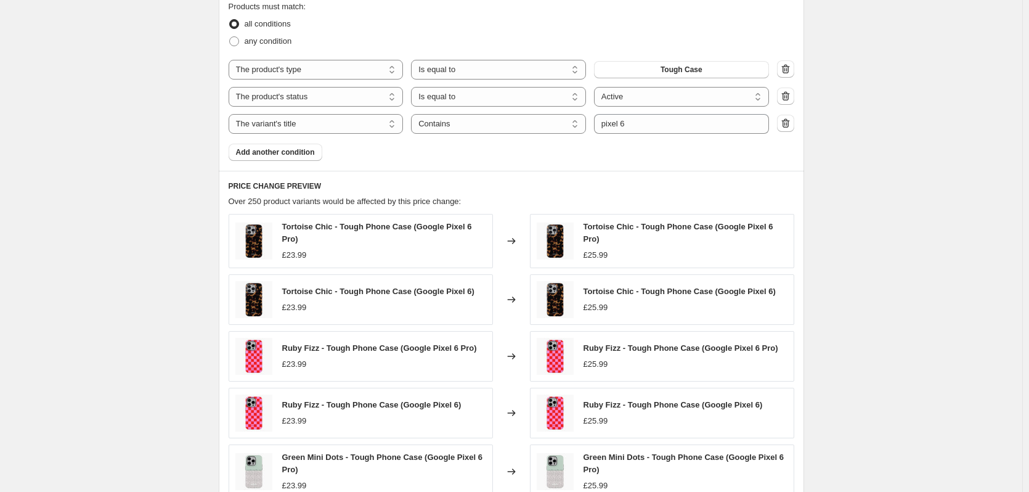
scroll to position [822, 0]
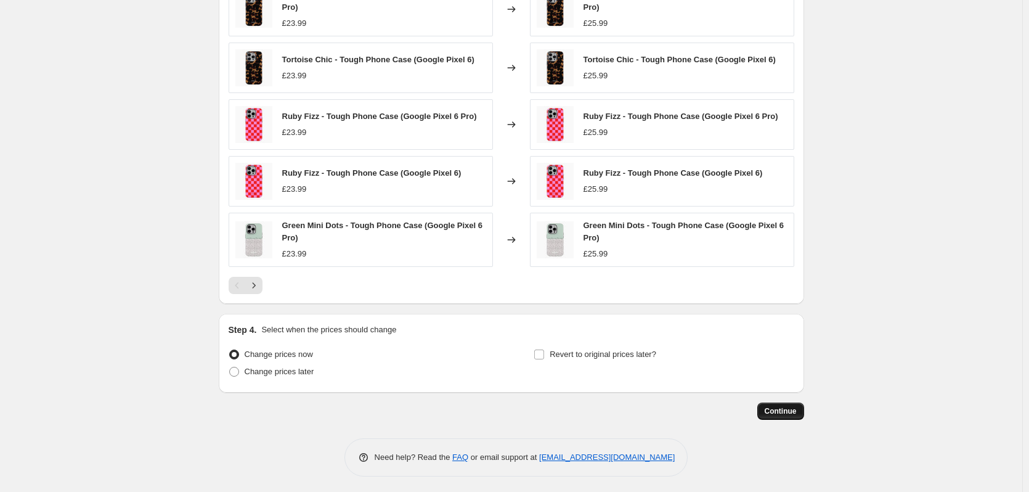
click at [771, 412] on span "Continue" at bounding box center [781, 411] width 32 height 10
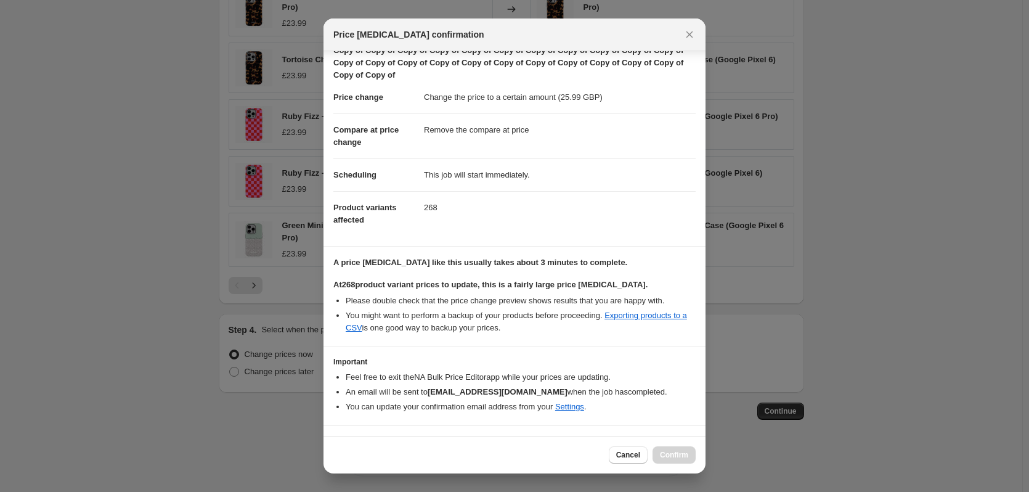
scroll to position [56, 0]
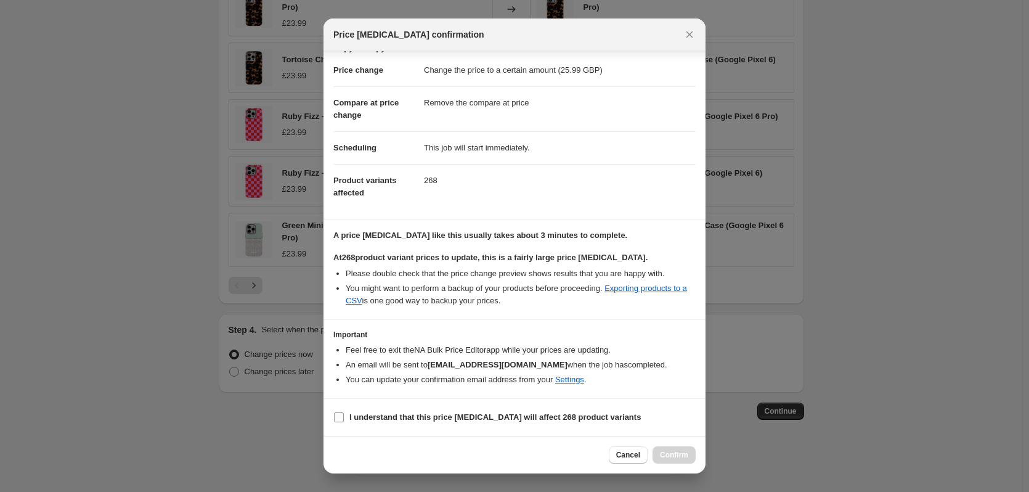
click at [519, 420] on b "I understand that this price [MEDICAL_DATA] will affect 268 product variants" at bounding box center [494, 416] width 291 height 9
click at [344, 420] on input "I understand that this price [MEDICAL_DATA] will affect 268 product variants" at bounding box center [339, 417] width 10 height 10
checkbox input "true"
click at [671, 455] on span "Confirm" at bounding box center [674, 455] width 28 height 10
type input "Copy of Copy of Copy of Copy of Copy of Copy of Copy of Copy of Copy of Copy of…"
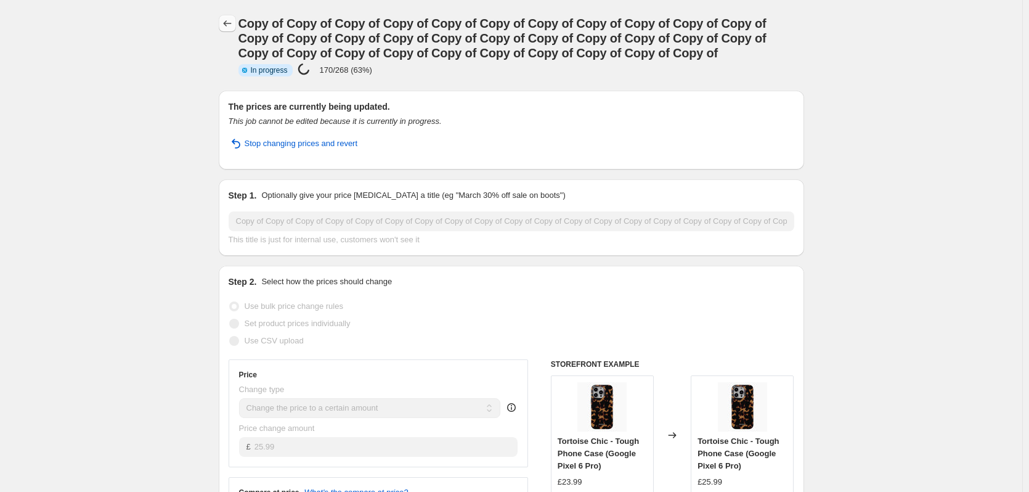
click at [232, 23] on icon "Price change jobs" at bounding box center [227, 23] width 12 height 12
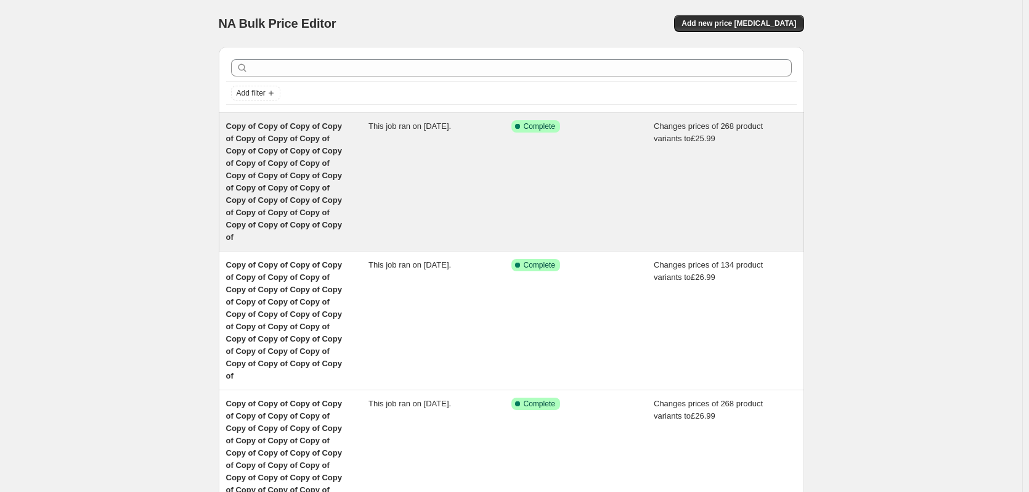
click at [668, 145] on div "Changes prices of 268 product variants to £25.99" at bounding box center [725, 181] width 143 height 123
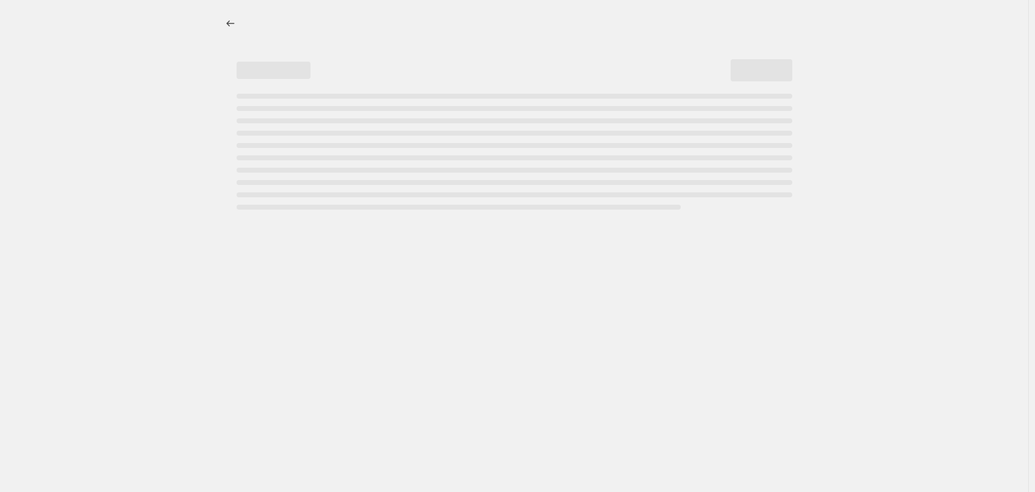
select select "remove"
select select "product_type"
select select "product_status"
select select "title"
select select "contains"
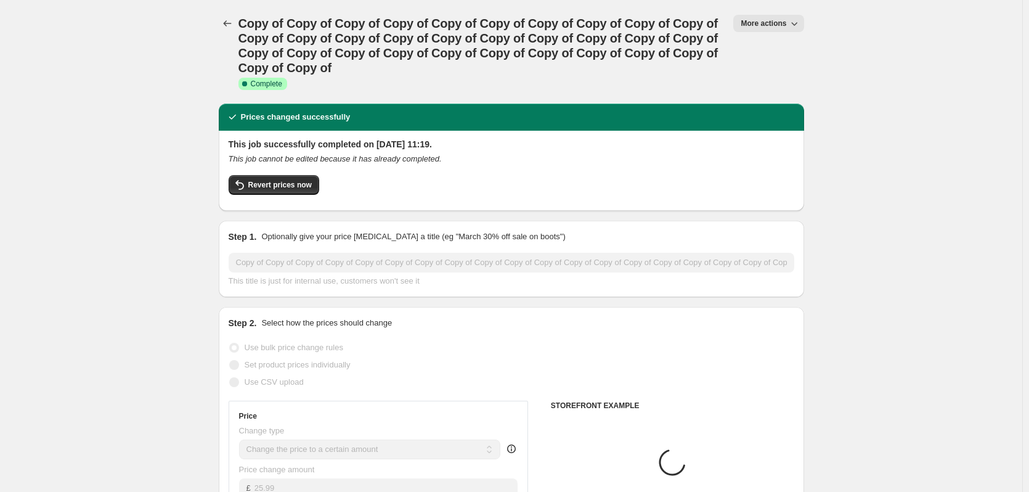
click at [761, 28] on button "More actions" at bounding box center [768, 23] width 70 height 17
click at [784, 65] on span "Copy to new job" at bounding box center [774, 69] width 57 height 9
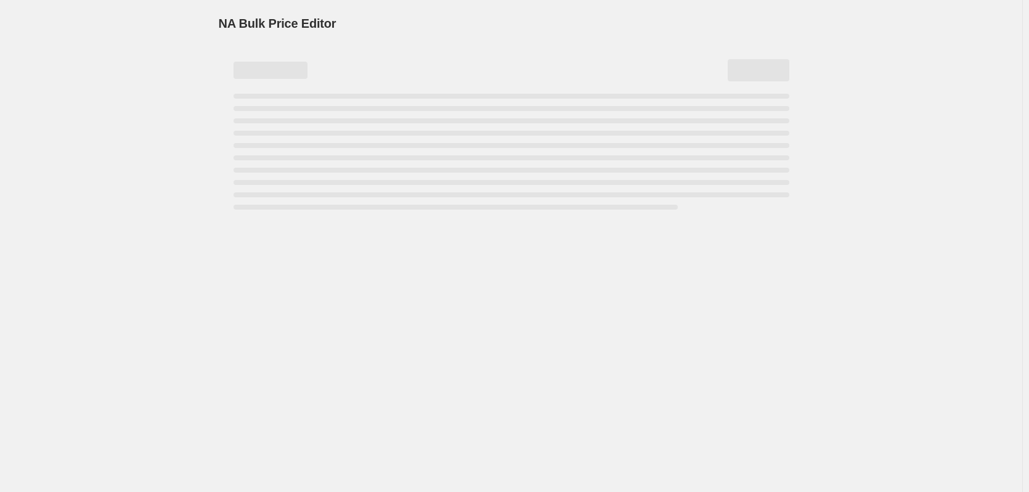
select select "remove"
select select "product_type"
select select "product_status"
select select "title"
select select "contains"
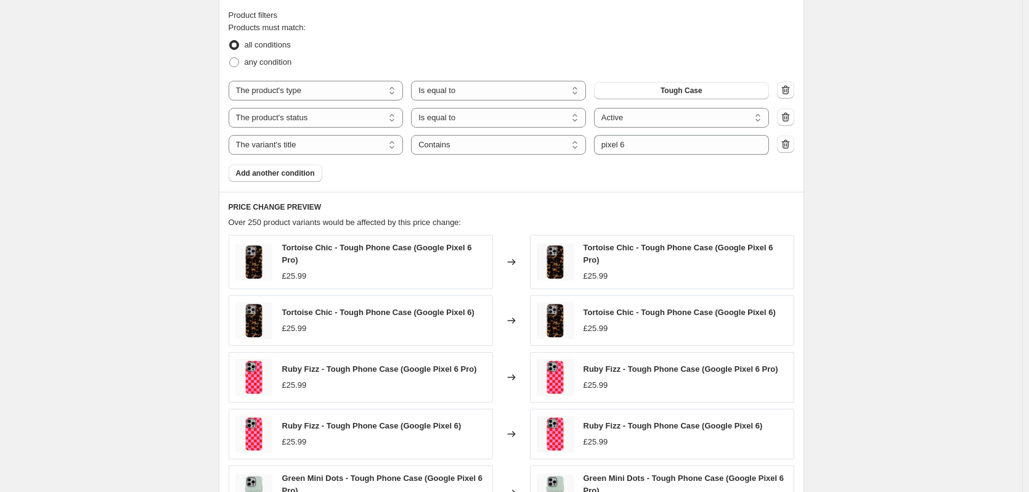
scroll to position [508, 0]
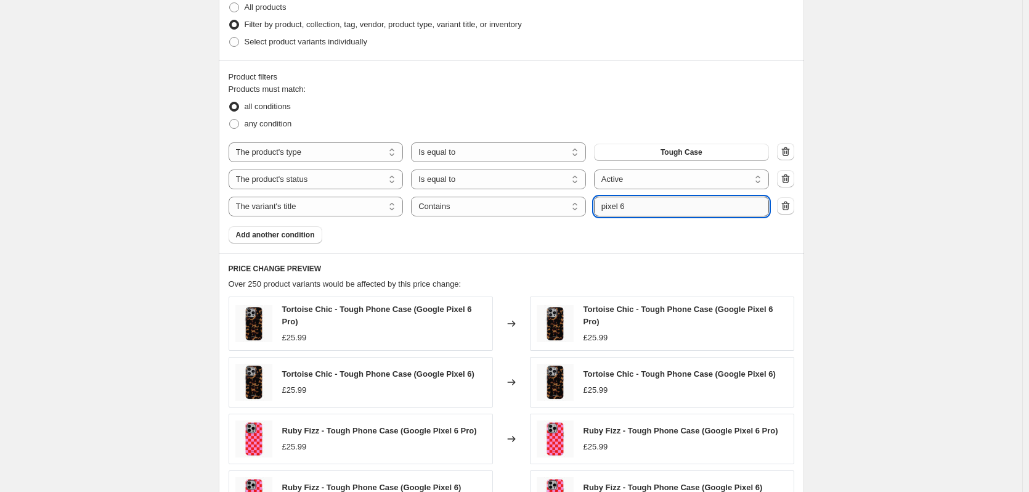
click at [640, 211] on input "pixel 6" at bounding box center [681, 207] width 175 height 20
type input "pixel 6a"
click at [914, 205] on div "Create new price change job. This page is ready Create new price change job Dra…" at bounding box center [511, 150] width 1022 height 1317
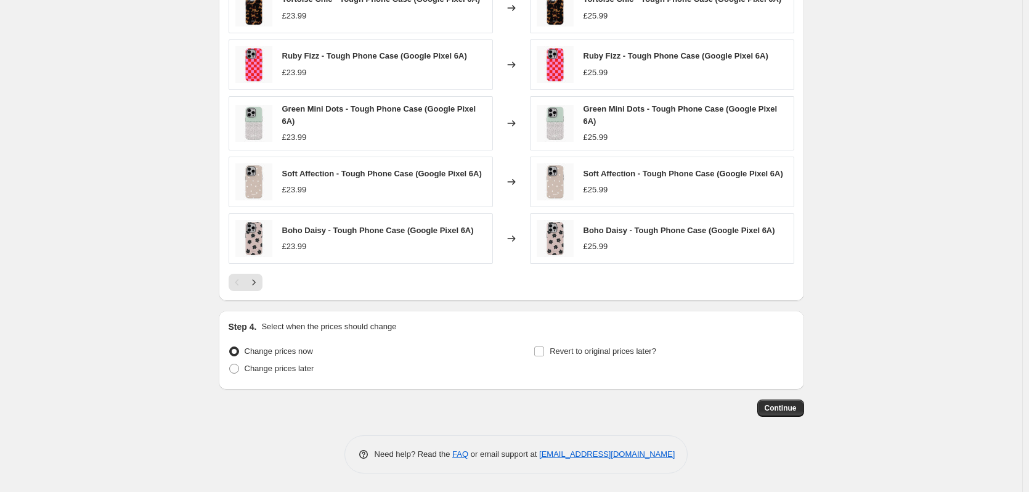
scroll to position [822, 0]
click at [759, 405] on div "Continue" at bounding box center [511, 407] width 585 height 17
click at [776, 408] on span "Continue" at bounding box center [781, 408] width 32 height 10
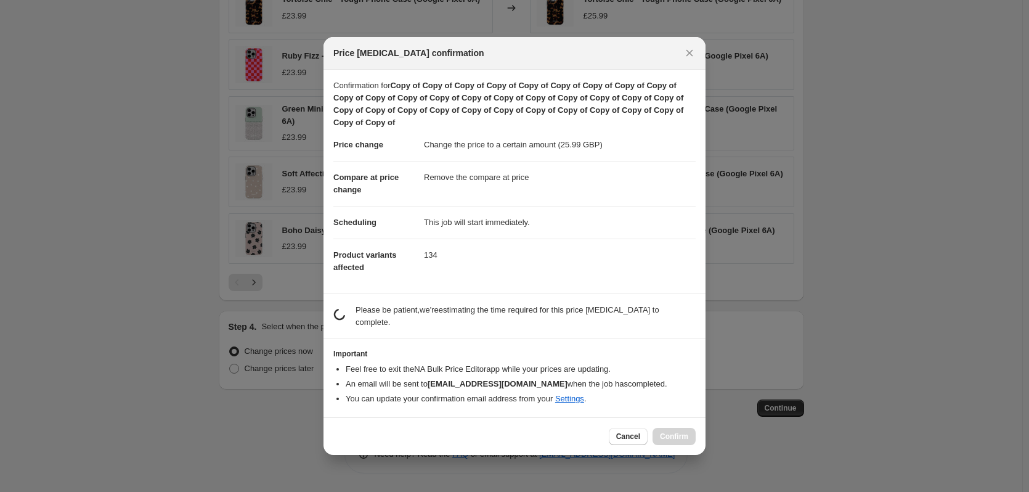
scroll to position [0, 0]
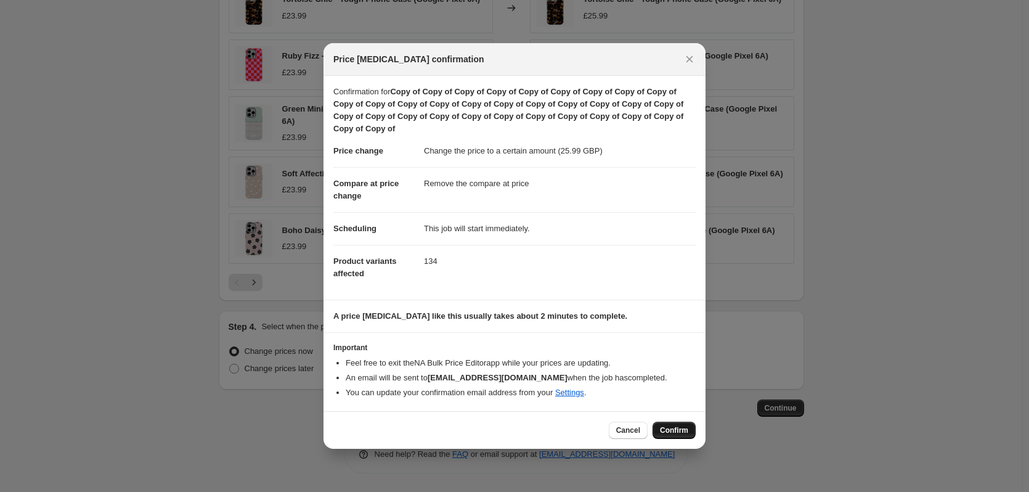
click at [681, 431] on span "Confirm" at bounding box center [674, 430] width 28 height 10
type input "Copy of Copy of Copy of Copy of Copy of Copy of Copy of Copy of Copy of Copy of…"
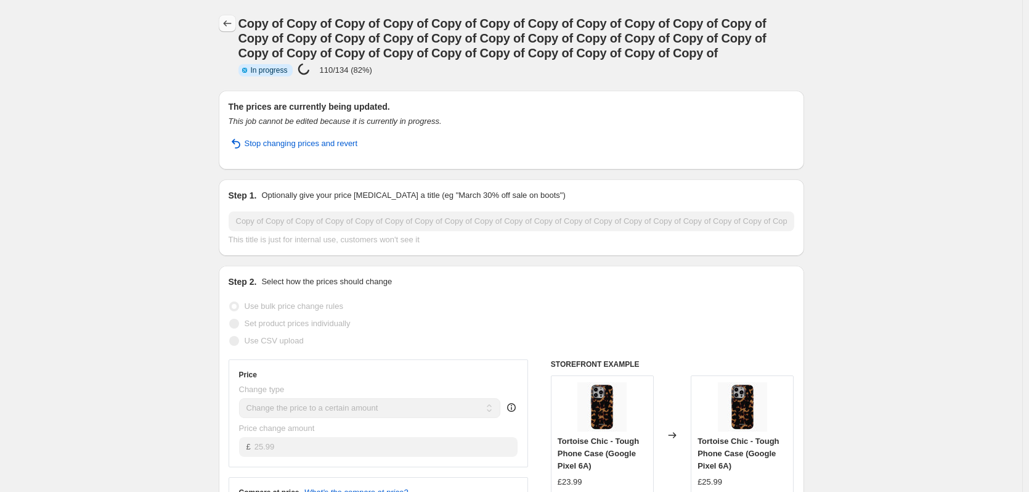
click at [232, 27] on icon "Price change jobs" at bounding box center [227, 23] width 12 height 12
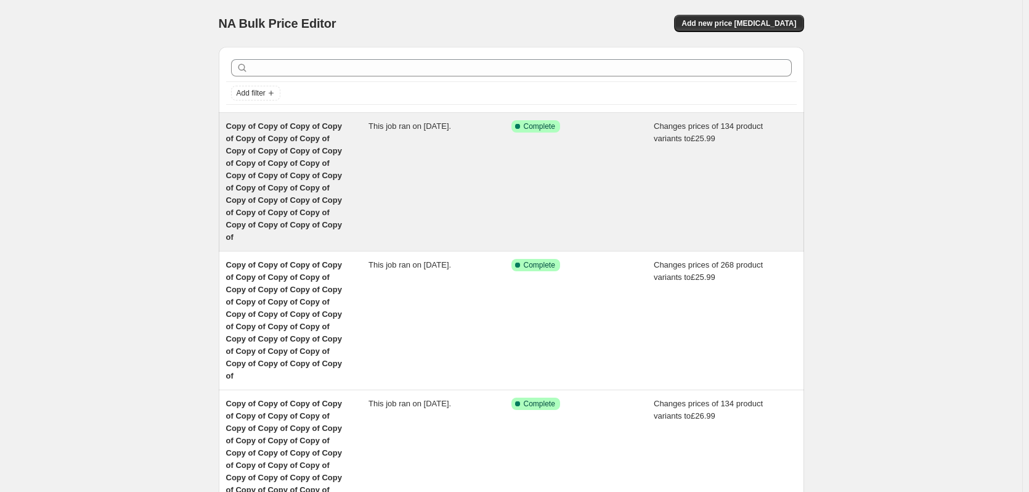
click at [427, 160] on div "This job ran on [DATE]." at bounding box center [439, 181] width 143 height 123
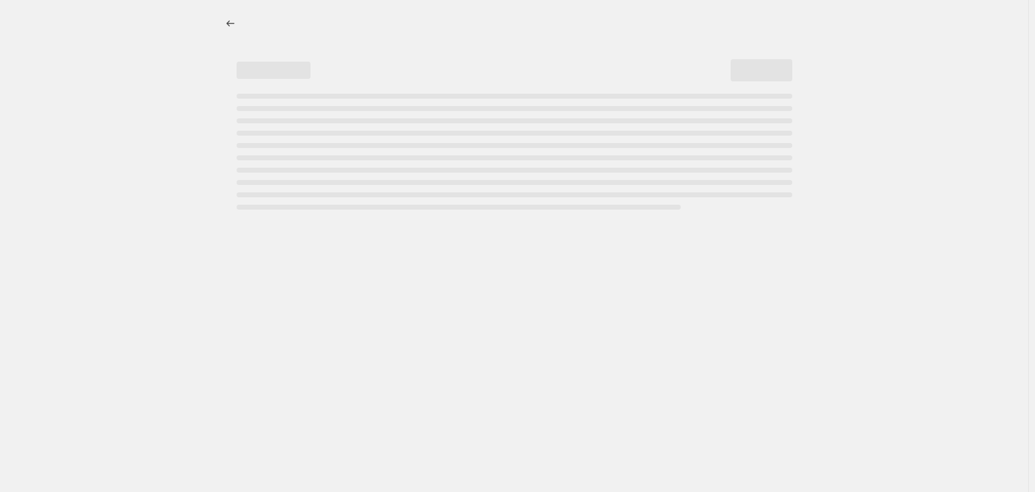
select select "remove"
select select "product_type"
select select "product_status"
select select "title"
select select "contains"
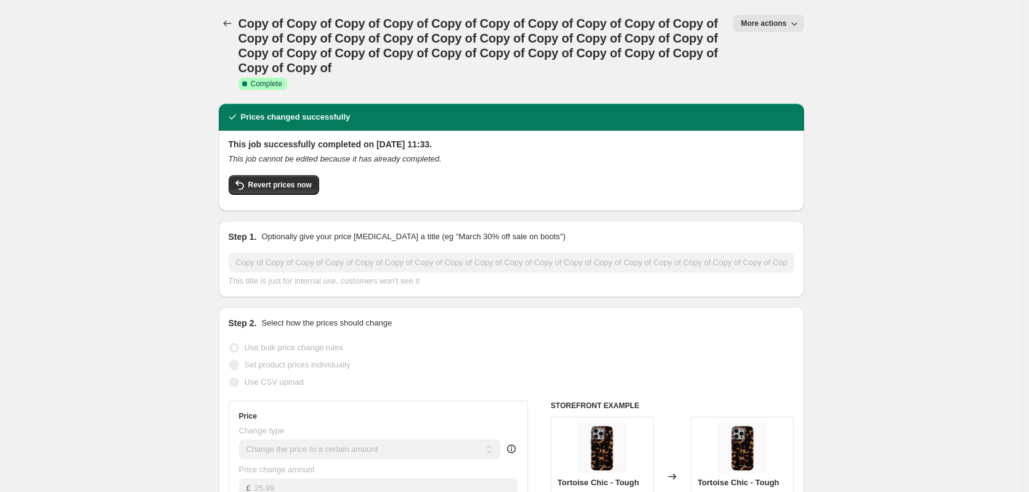
click at [766, 25] on span "More actions" at bounding box center [763, 23] width 46 height 10
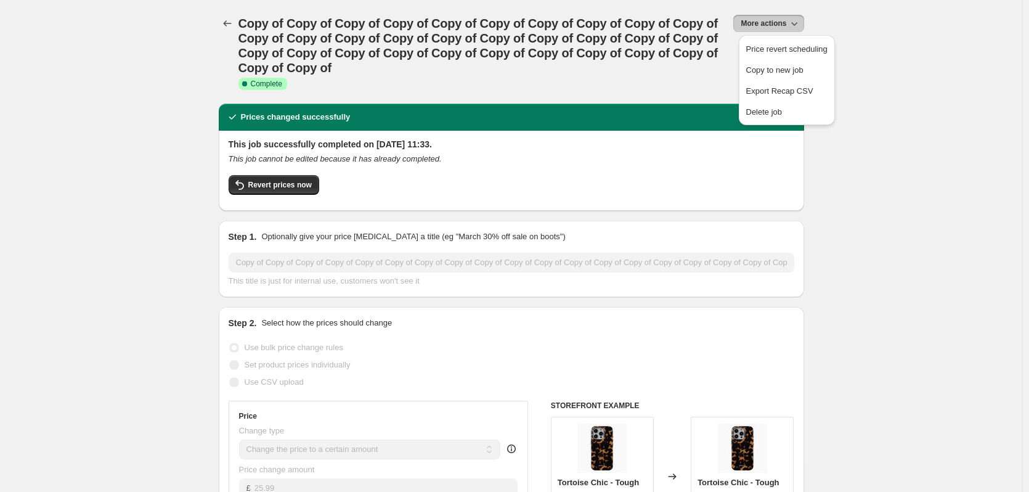
click at [775, 68] on span "Copy to new job" at bounding box center [774, 69] width 57 height 9
select select "remove"
select select "product_type"
select select "product_status"
select select "title"
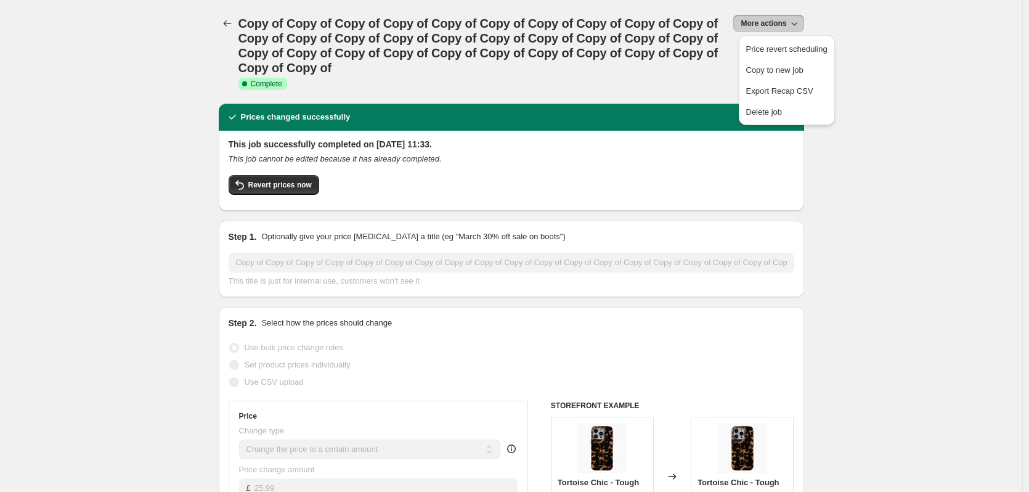
select select "contains"
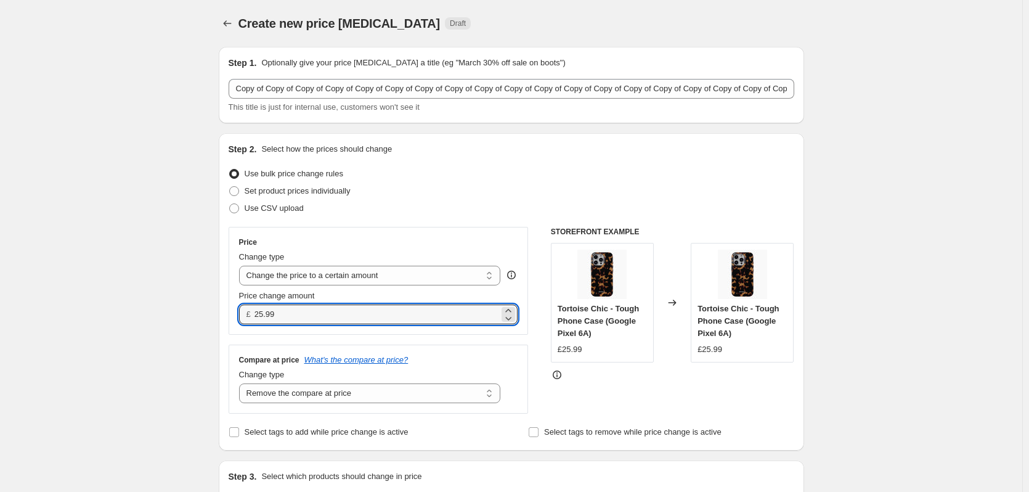
drag, startPoint x: 360, startPoint y: 314, endPoint x: 143, endPoint y: 306, distance: 217.6
type input "23.99"
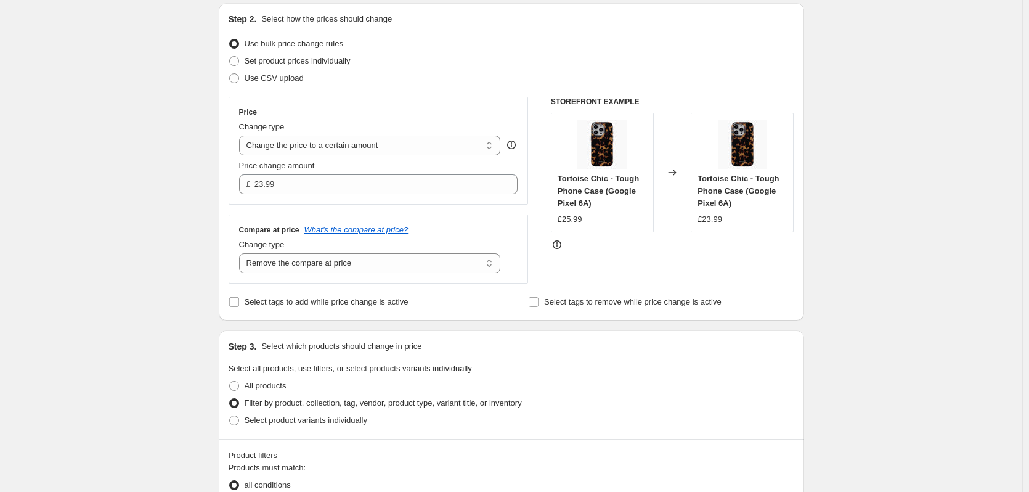
scroll to position [323, 0]
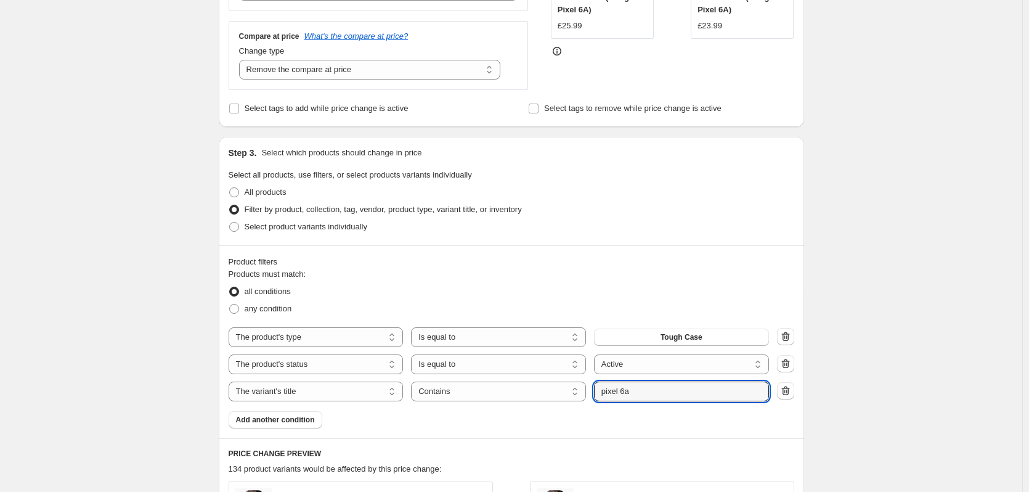
drag, startPoint x: 662, startPoint y: 394, endPoint x: 484, endPoint y: 376, distance: 179.0
click at [499, 381] on div "The product The product's collection The product's tag The product's vendor The…" at bounding box center [512, 364] width 566 height 74
type input "xiaomi"
click at [920, 302] on div "Create new price change job. This page is ready Create new price change job Dra…" at bounding box center [511, 333] width 1022 height 1313
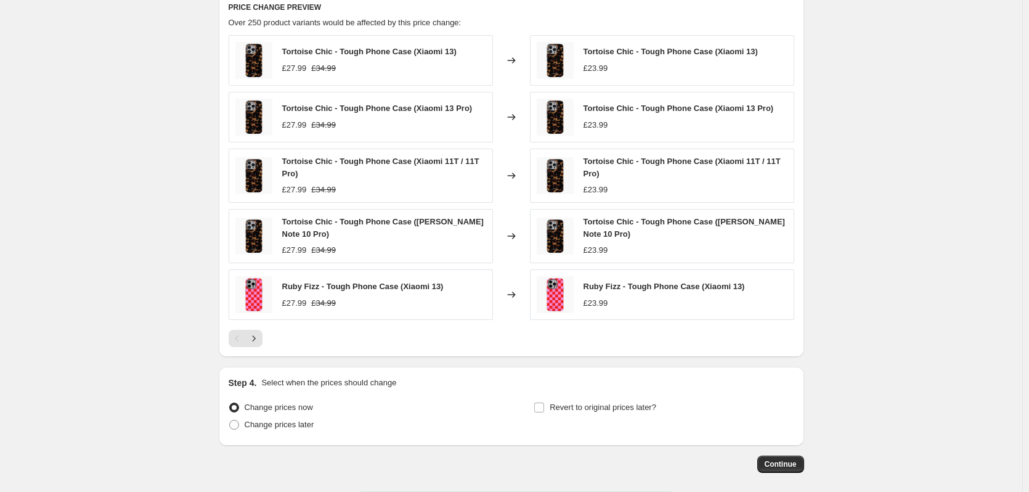
scroll to position [770, 0]
click at [792, 463] on span "Continue" at bounding box center [781, 463] width 32 height 10
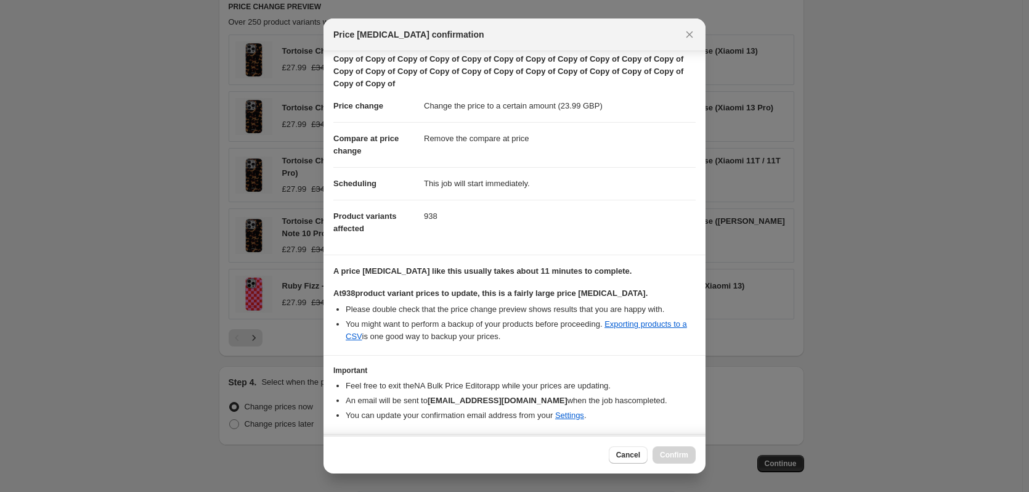
scroll to position [56, 0]
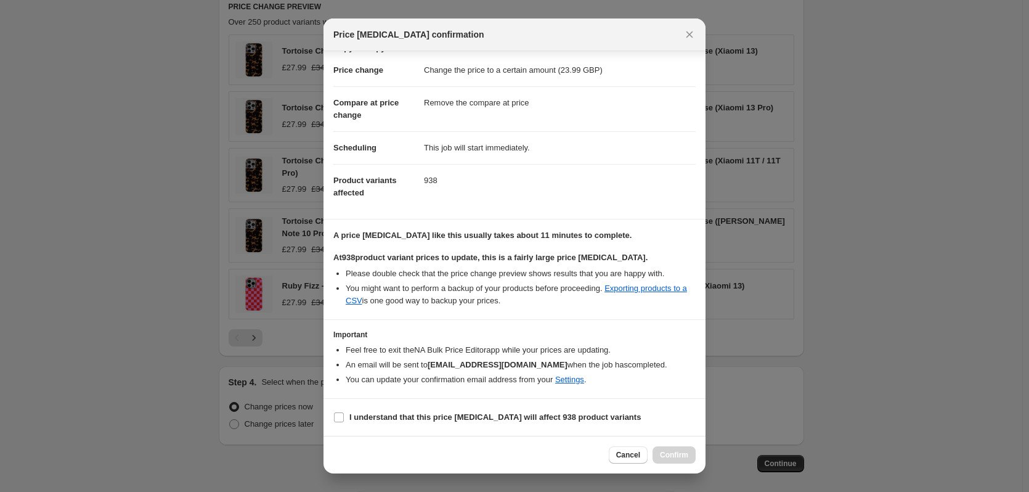
click at [444, 407] on section "I understand that this price change job will affect 938 product variants" at bounding box center [514, 417] width 382 height 37
click at [448, 412] on b "I understand that this price change job will affect 938 product variants" at bounding box center [494, 416] width 291 height 9
click at [344, 412] on input "I understand that this price change job will affect 938 product variants" at bounding box center [339, 417] width 10 height 10
checkbox input "true"
click at [660, 454] on button "Confirm" at bounding box center [673, 454] width 43 height 17
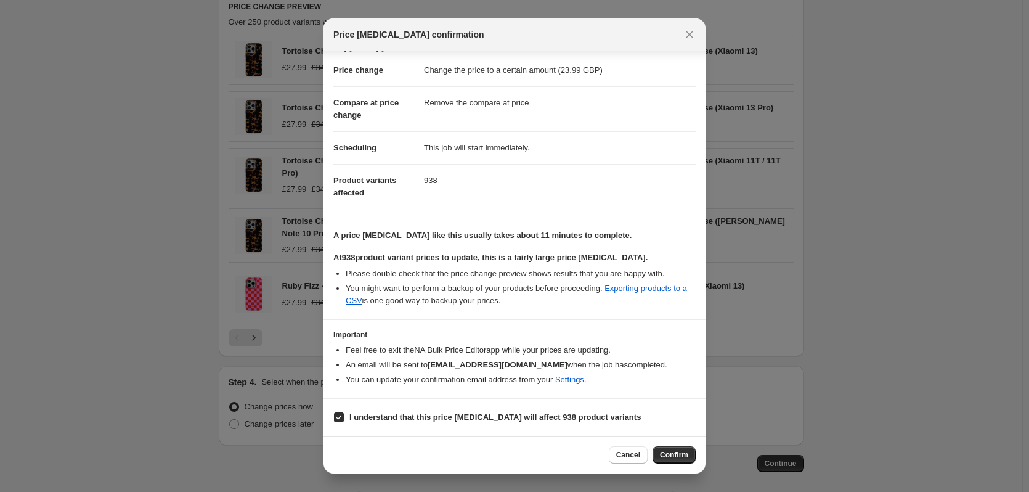
type input "Copy of Copy of Copy of Copy of Copy of Copy of Copy of Copy of Copy of Copy of…"
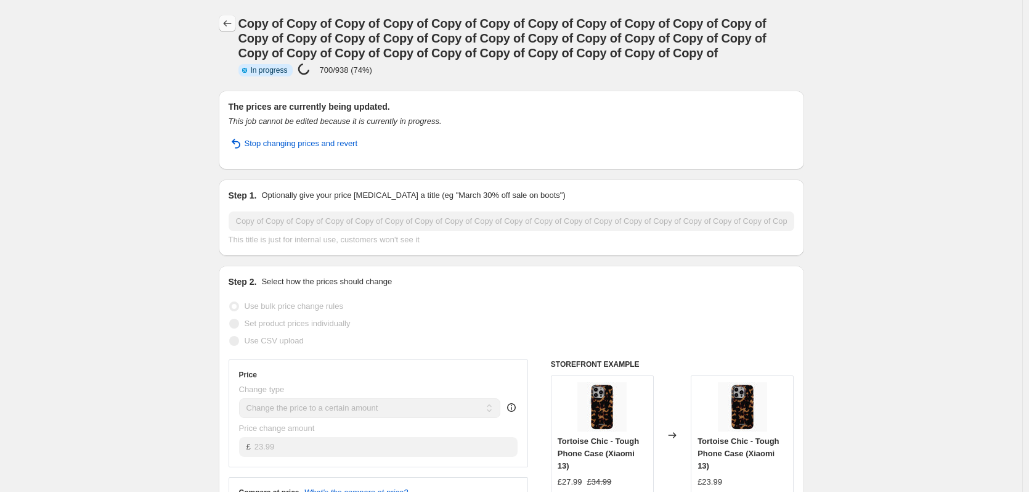
click at [233, 22] on icon "Price change jobs" at bounding box center [227, 23] width 12 height 12
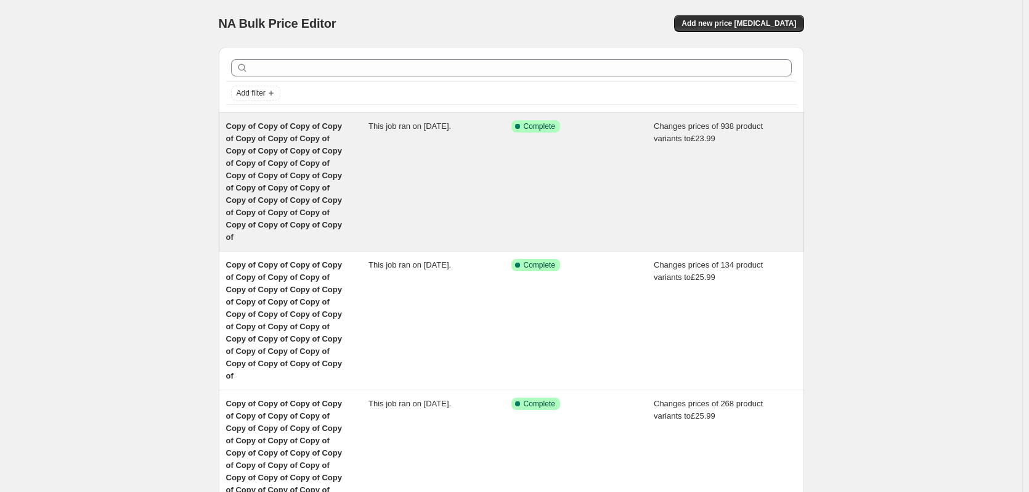
click at [416, 147] on div "This job ran on [DATE]." at bounding box center [439, 181] width 143 height 123
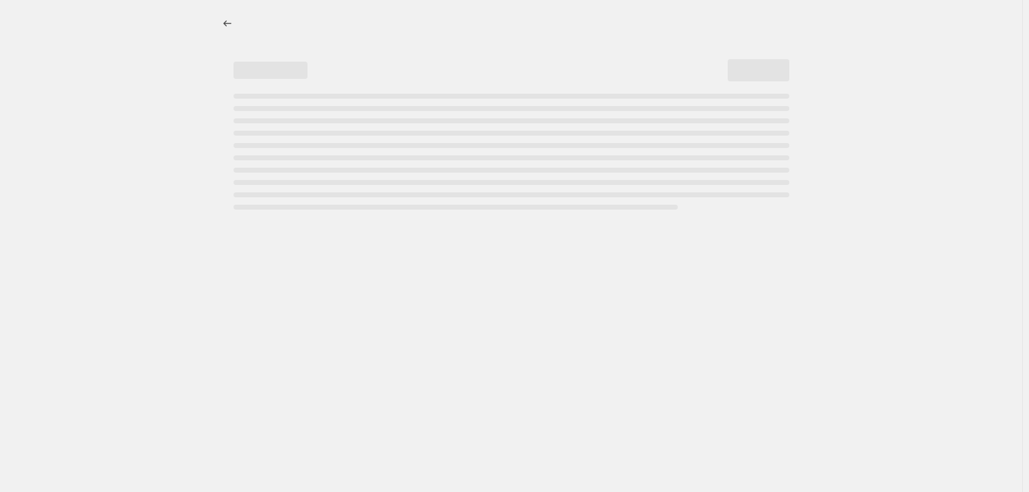
select select "remove"
select select "product_type"
select select "product_status"
select select "title"
select select "contains"
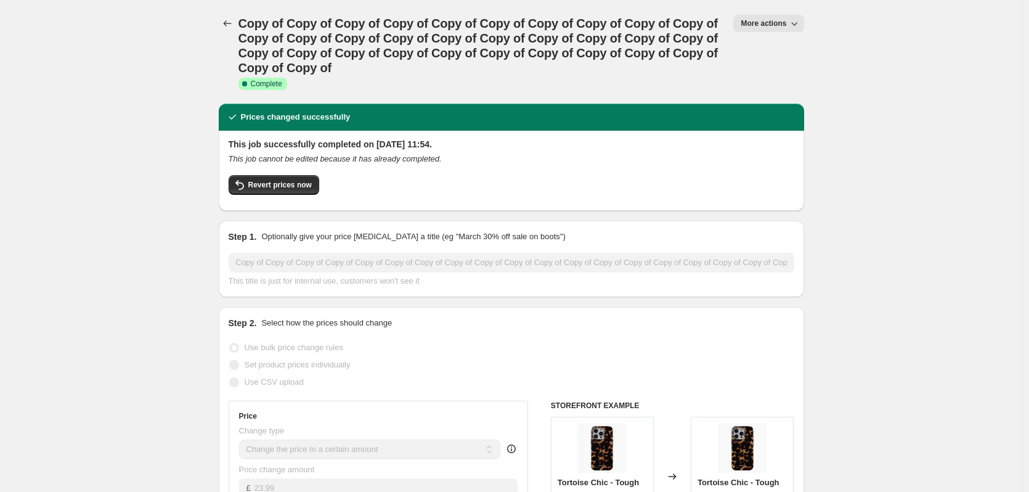
click at [771, 27] on span "More actions" at bounding box center [763, 23] width 46 height 10
click at [782, 69] on span "Copy to new job" at bounding box center [774, 69] width 57 height 9
select select "remove"
select select "product_type"
select select "product_status"
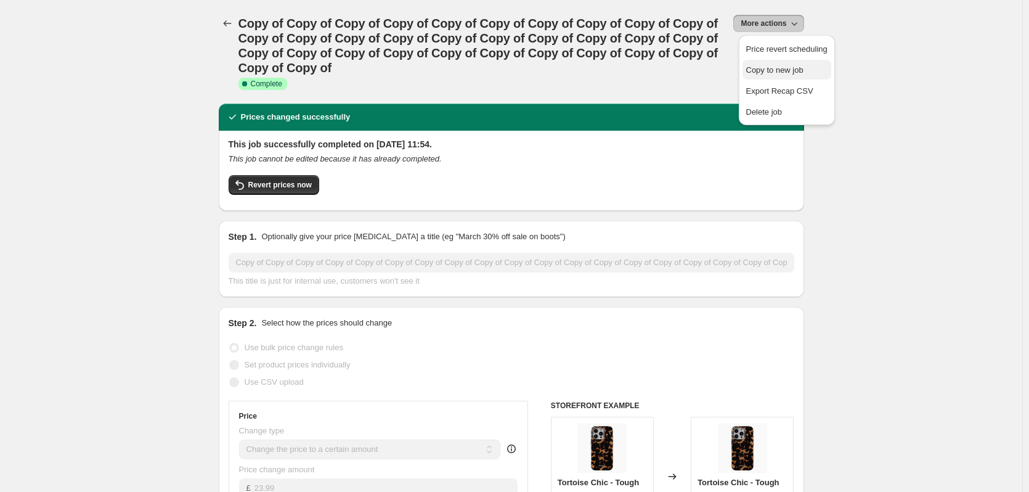
select select "title"
select select "contains"
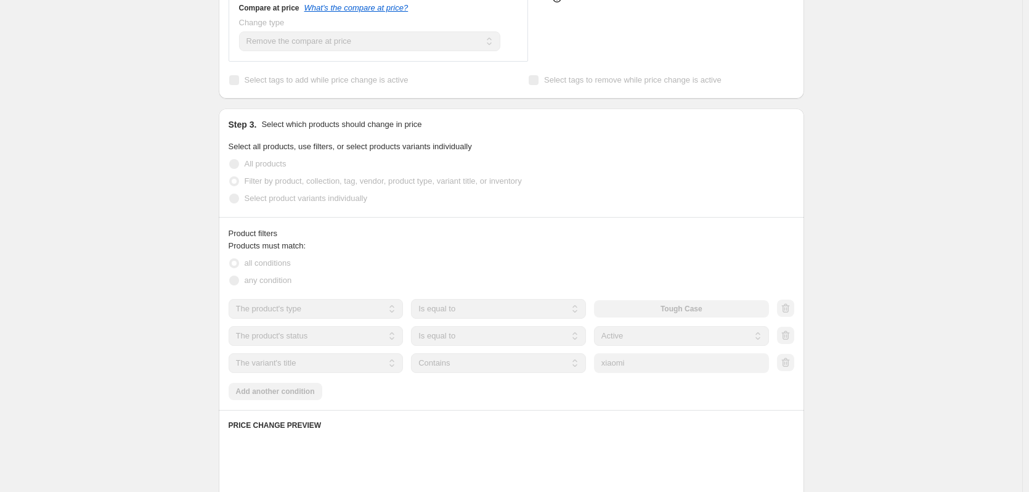
scroll to position [354, 0]
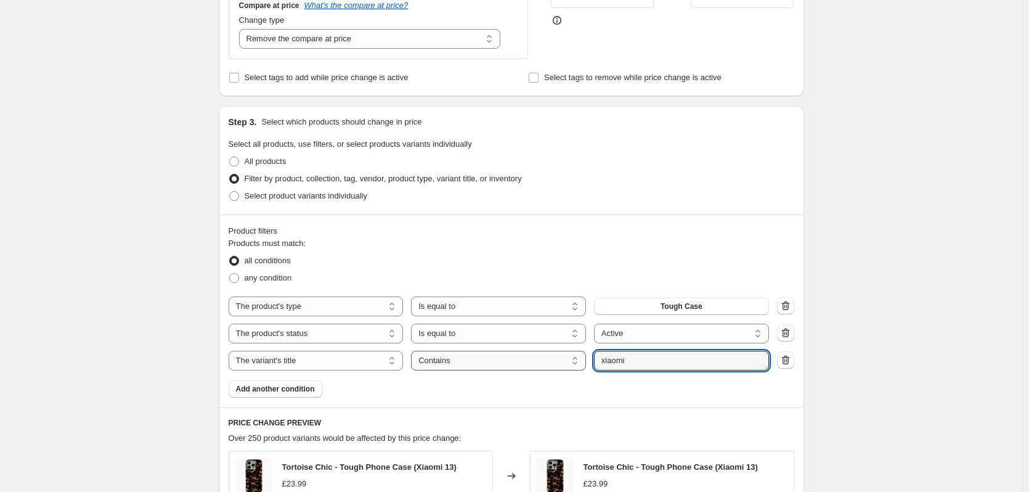
drag, startPoint x: 656, startPoint y: 359, endPoint x: 476, endPoint y: 351, distance: 180.7
click at [478, 351] on div "The product The product's collection The product's tag The product's vendor The…" at bounding box center [499, 361] width 540 height 20
type input "oneplus"
click at [923, 286] on div "Create new price change job. This page is ready Create new price change job Dra…" at bounding box center [511, 304] width 1022 height 1317
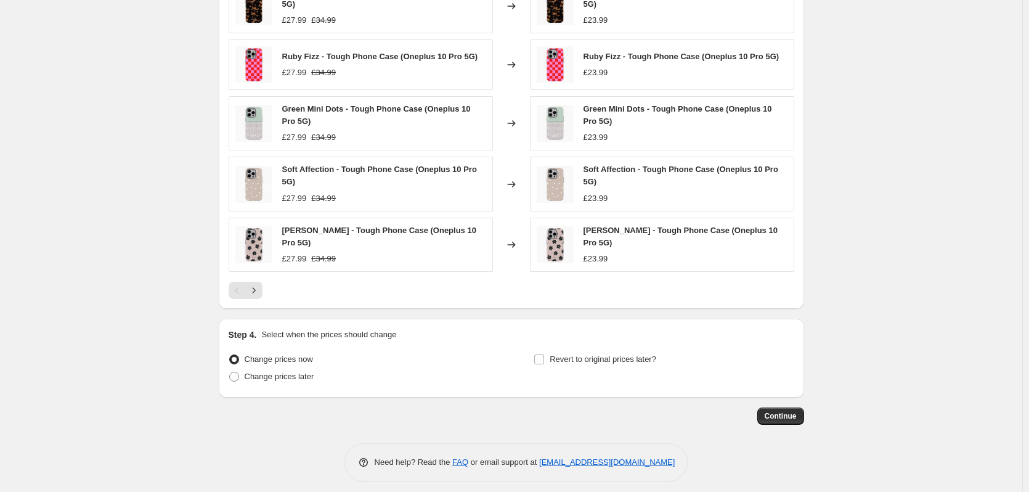
scroll to position [826, 0]
click at [797, 410] on span "Continue" at bounding box center [781, 415] width 32 height 10
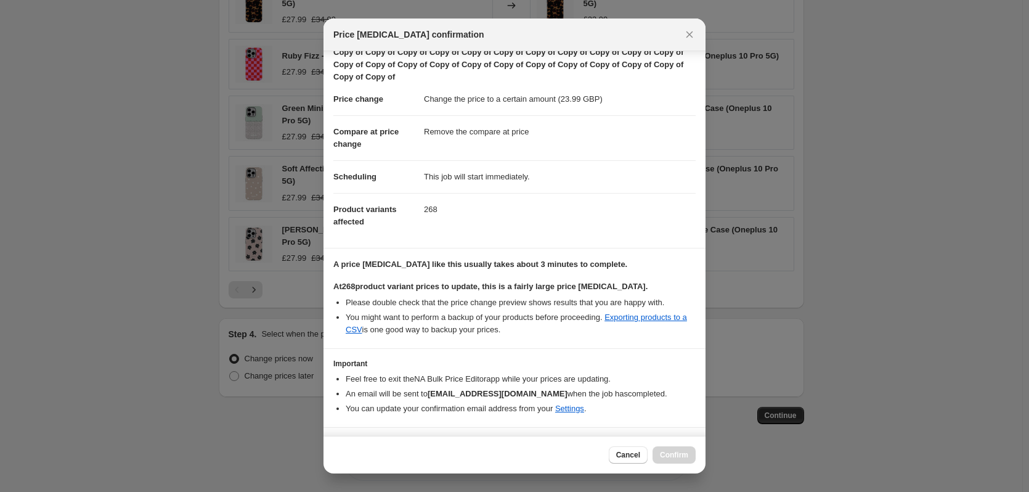
scroll to position [56, 0]
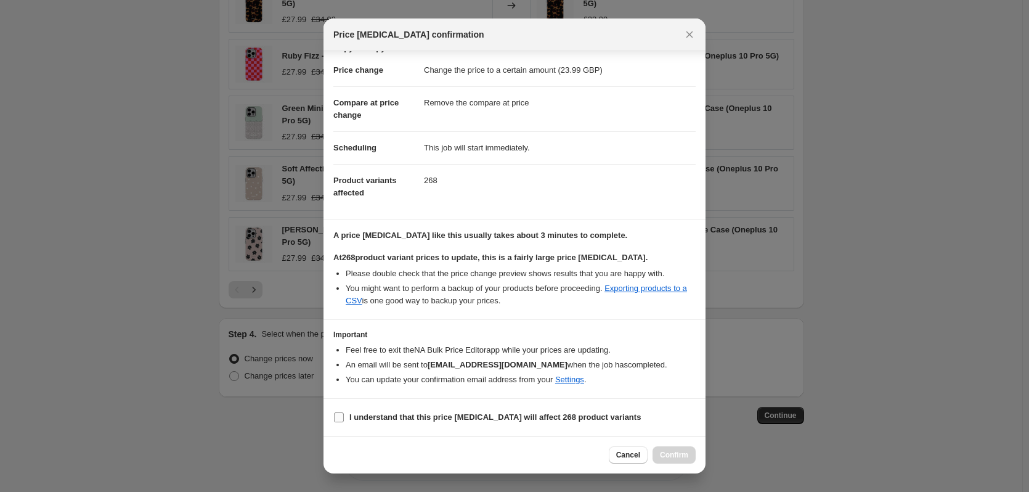
click at [499, 416] on b "I understand that this price [MEDICAL_DATA] will affect 268 product variants" at bounding box center [494, 416] width 291 height 9
click at [344, 416] on input "I understand that this price [MEDICAL_DATA] will affect 268 product variants" at bounding box center [339, 417] width 10 height 10
checkbox input "true"
click at [684, 458] on span "Confirm" at bounding box center [674, 455] width 28 height 10
type input "Copy of Copy of Copy of Copy of Copy of Copy of Copy of Copy of Copy of Copy of…"
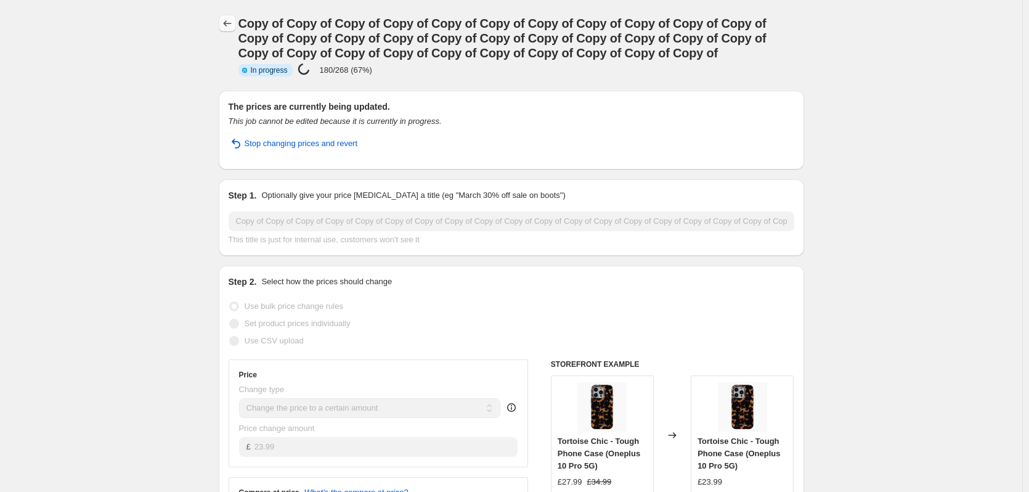
click at [224, 18] on icon "Price change jobs" at bounding box center [227, 23] width 12 height 12
